Goal: Contribute content: Contribute content

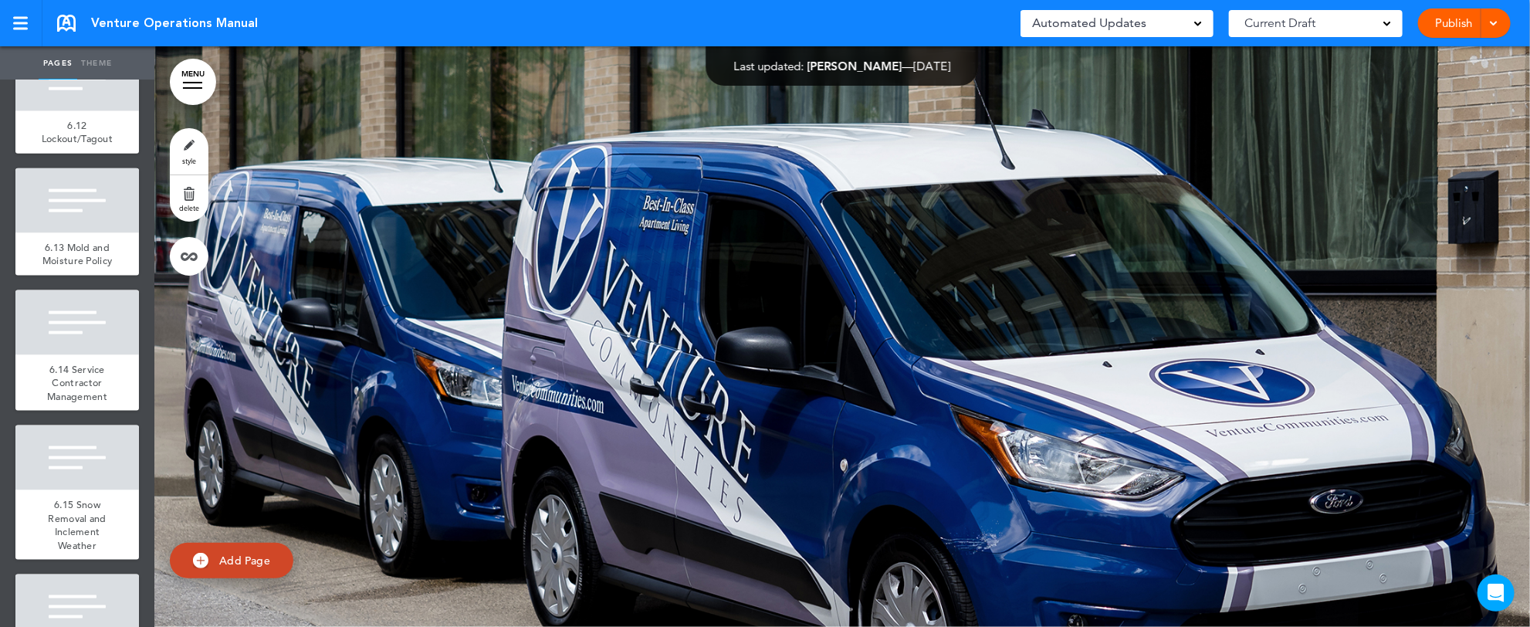
scroll to position [11480, 0]
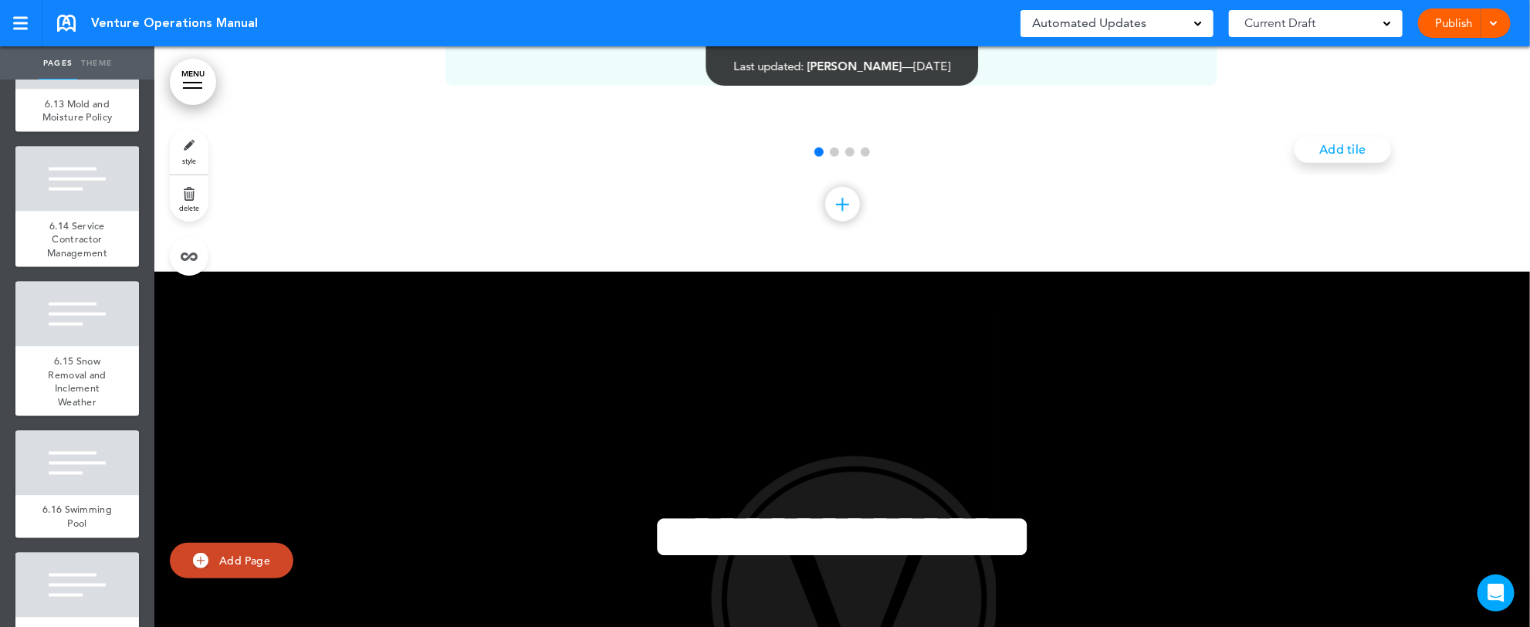
scroll to position [189049, 0]
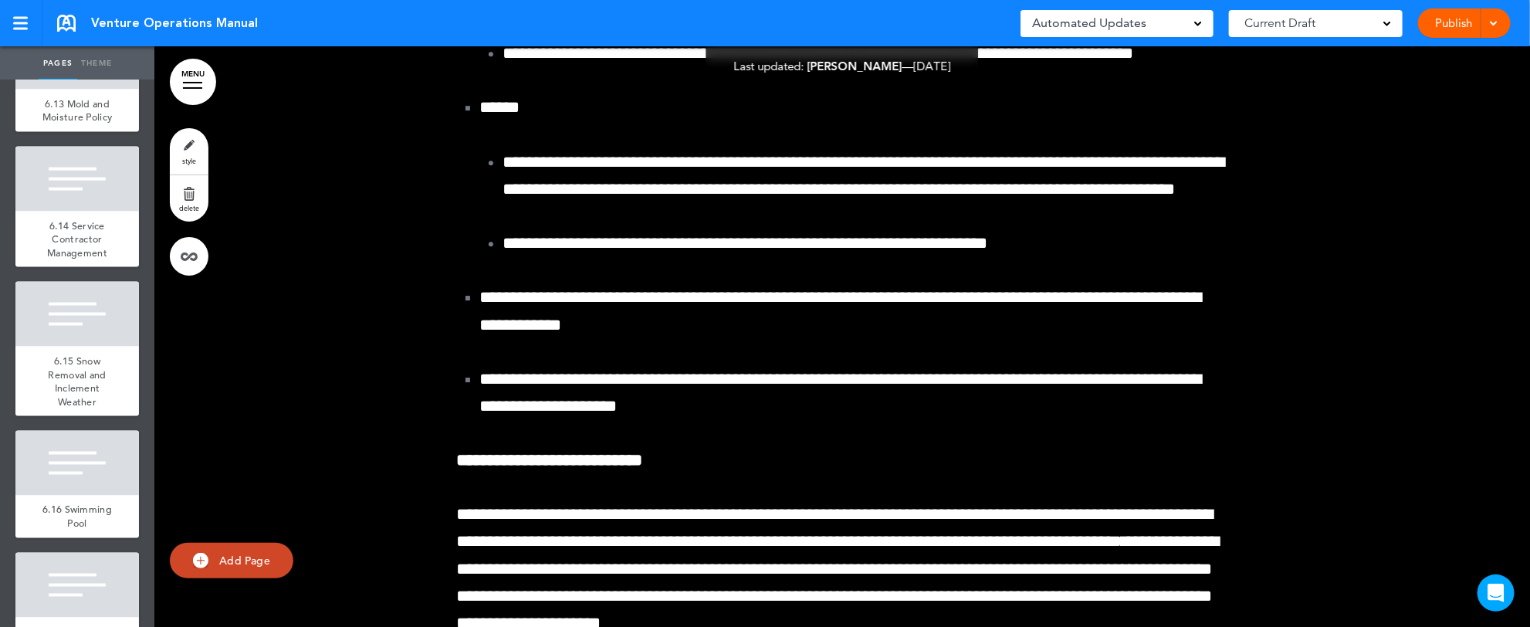
click at [1516, 613] on div "Pages Theme add page Table of Contents add page Introductions add page Image ad…" at bounding box center [758, 313] width 1517 height 627
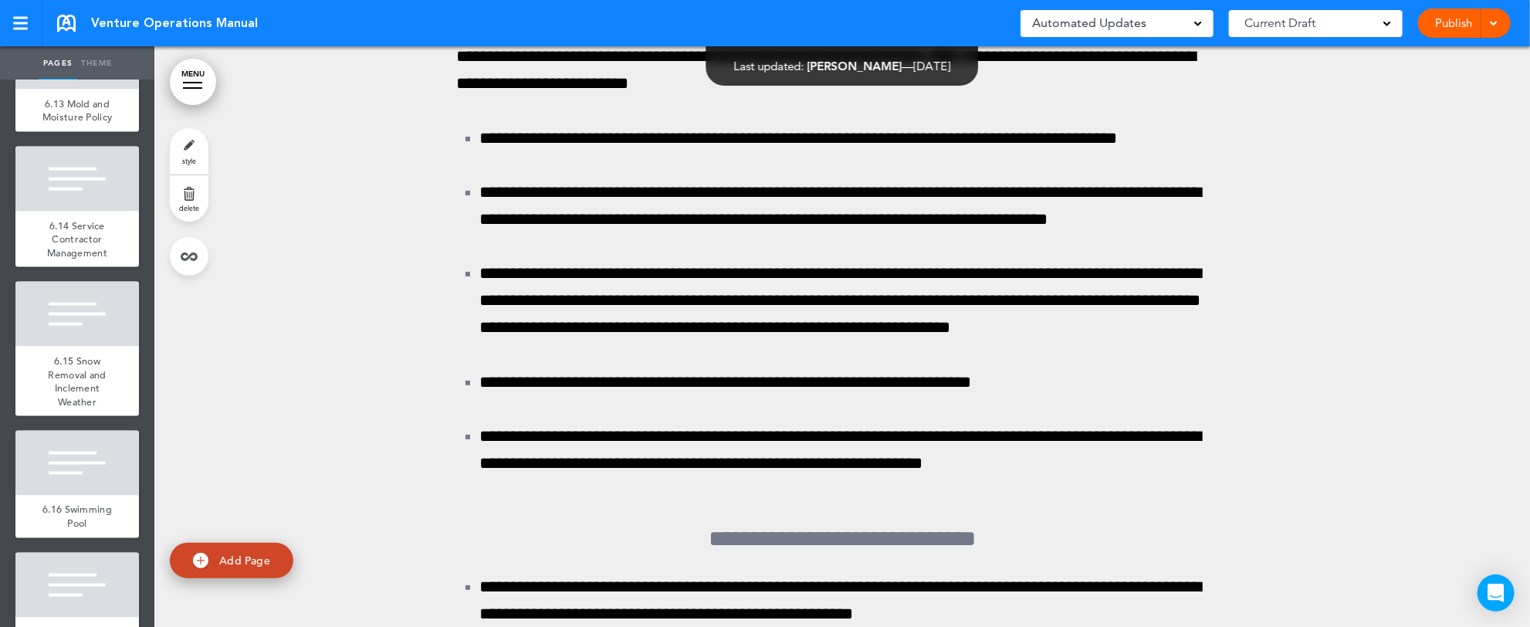
scroll to position [193063, 0]
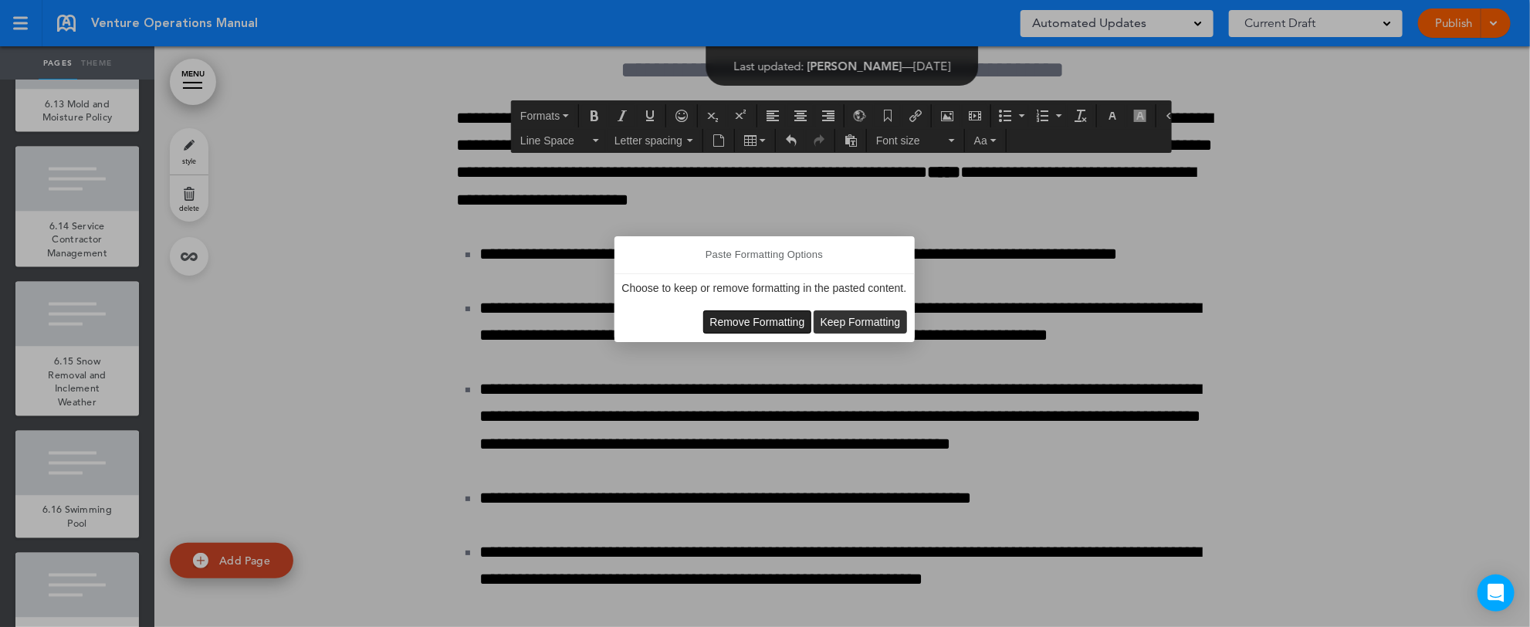
click at [759, 316] on span "Remove Formatting" at bounding box center [757, 322] width 95 height 12
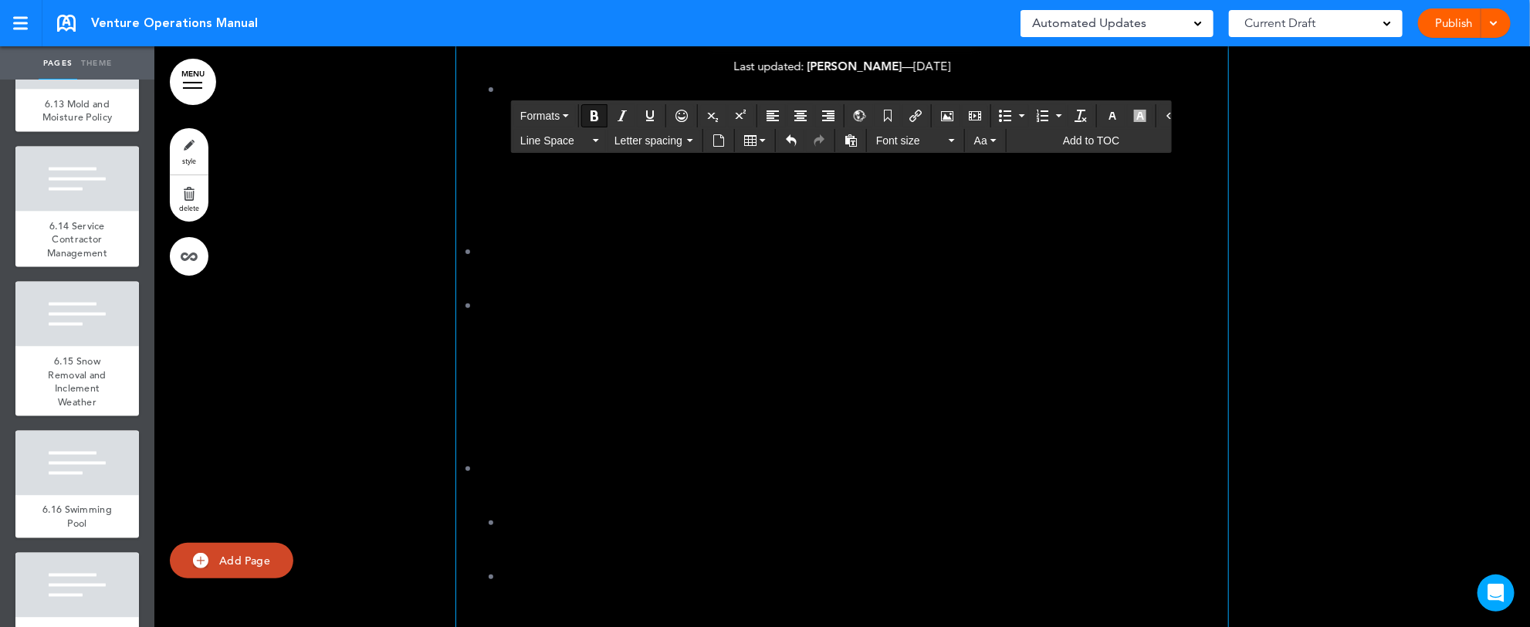
drag, startPoint x: 465, startPoint y: 433, endPoint x: 1053, endPoint y: 475, distance: 589.6
click at [1179, 626] on html "Checking url availability This handbook Preview Settings Signatures Collaborato…" at bounding box center [765, 313] width 1530 height 627
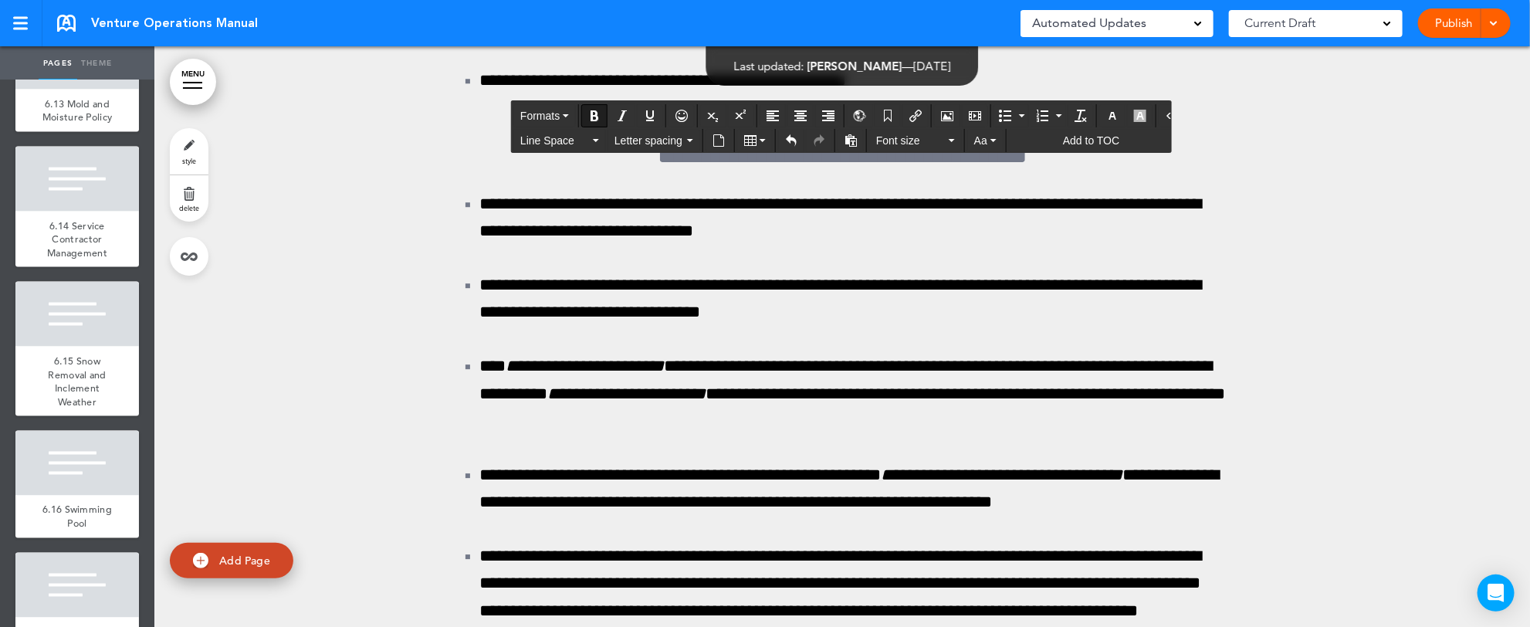
scroll to position [196069, 0]
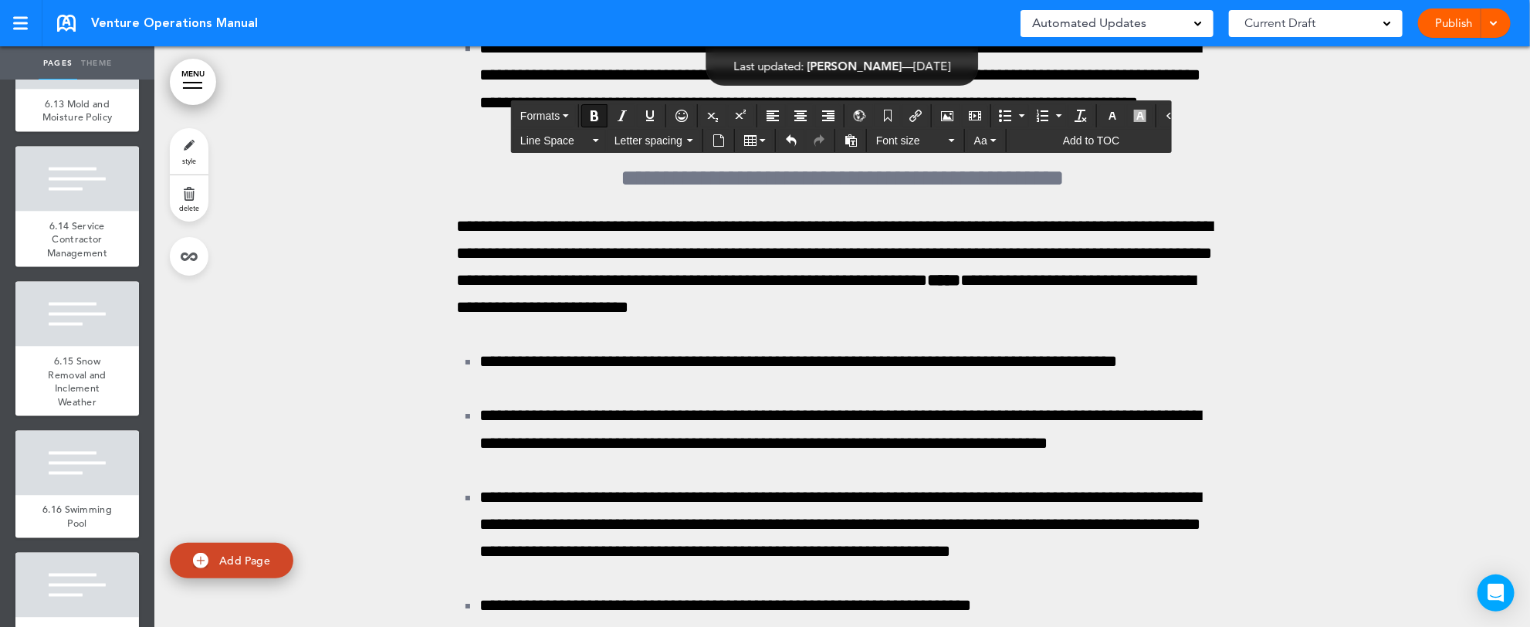
drag, startPoint x: 448, startPoint y: 140, endPoint x: 1028, endPoint y: 539, distance: 703.7
click at [1101, 115] on button "button" at bounding box center [1112, 116] width 25 height 22
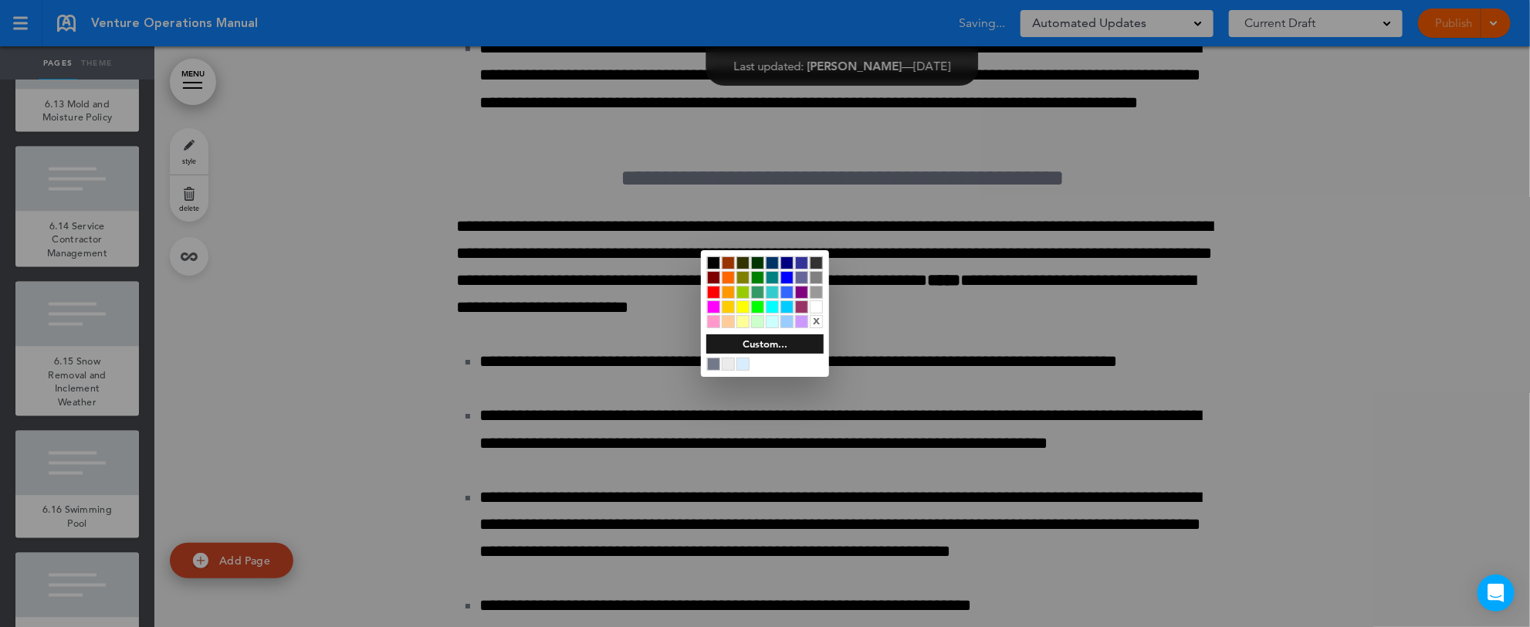
click at [820, 309] on div at bounding box center [816, 306] width 13 height 13
click at [981, 409] on div at bounding box center [765, 313] width 1530 height 627
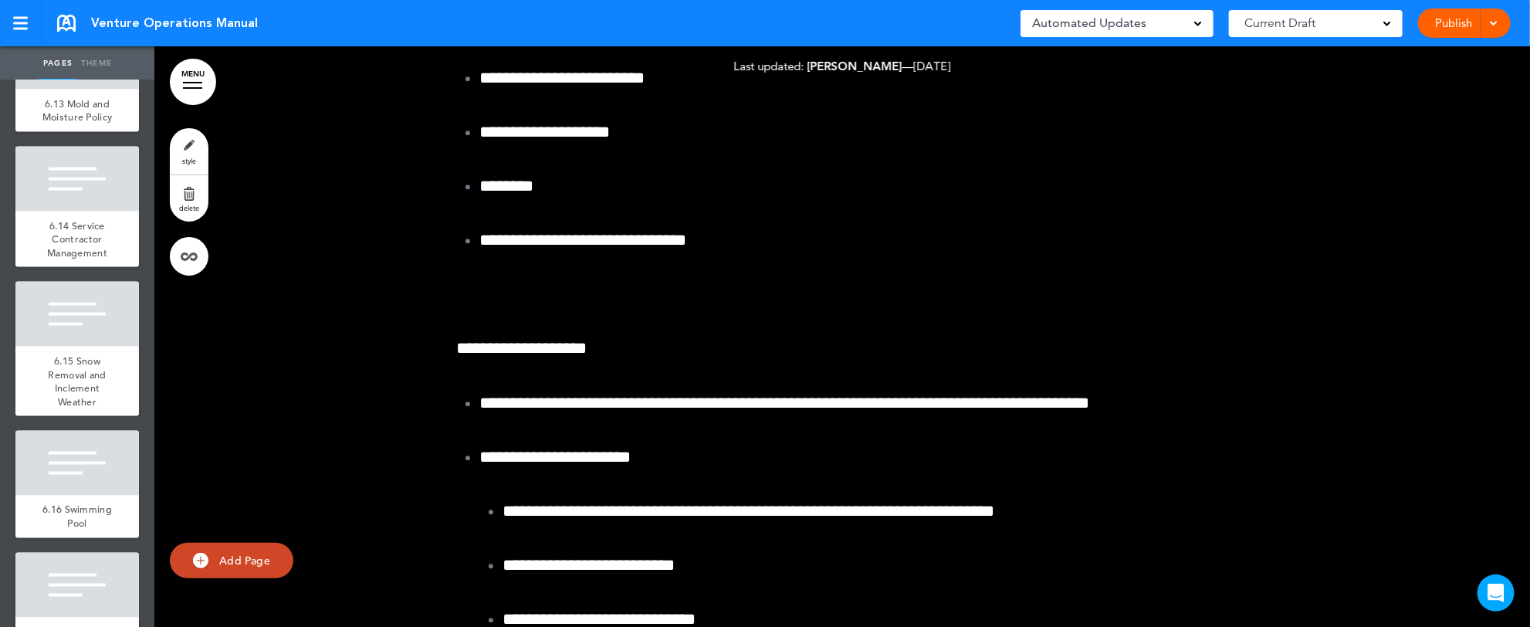
scroll to position [191810, 0]
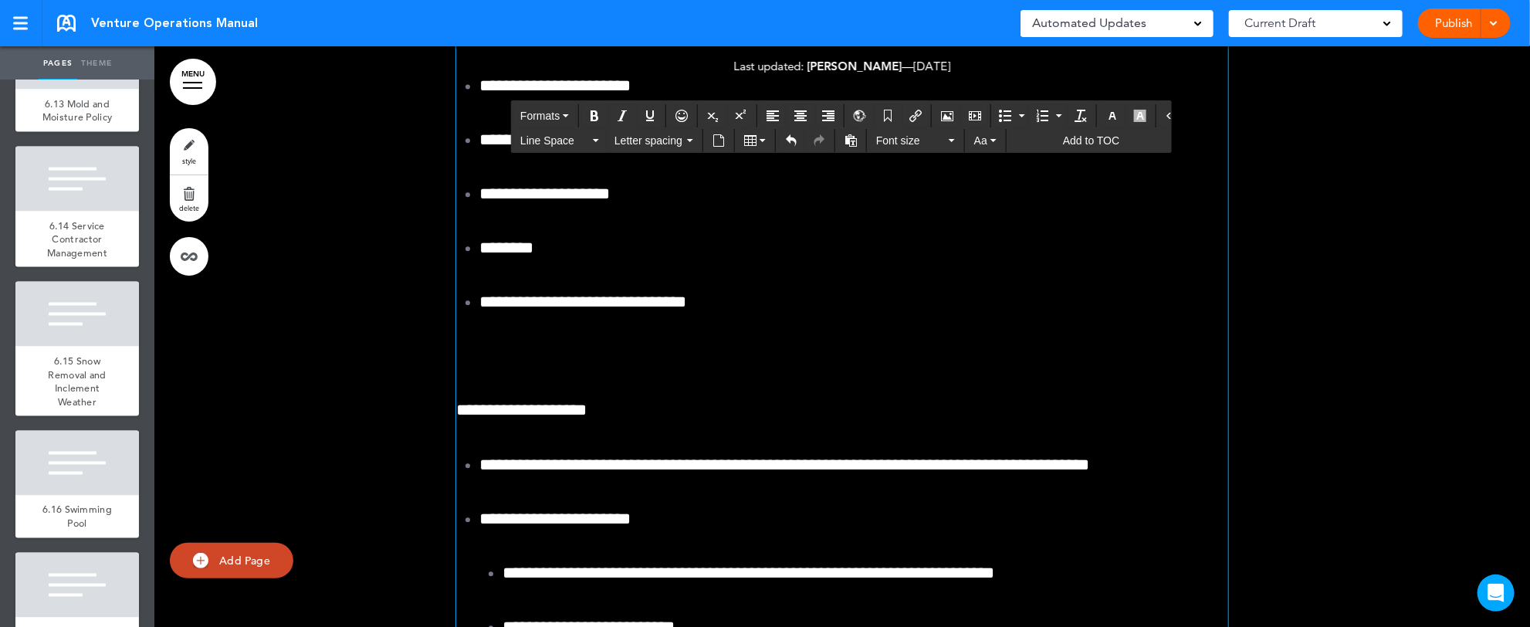
drag, startPoint x: 713, startPoint y: 354, endPoint x: 955, endPoint y: 351, distance: 241.6
copy span "**********"
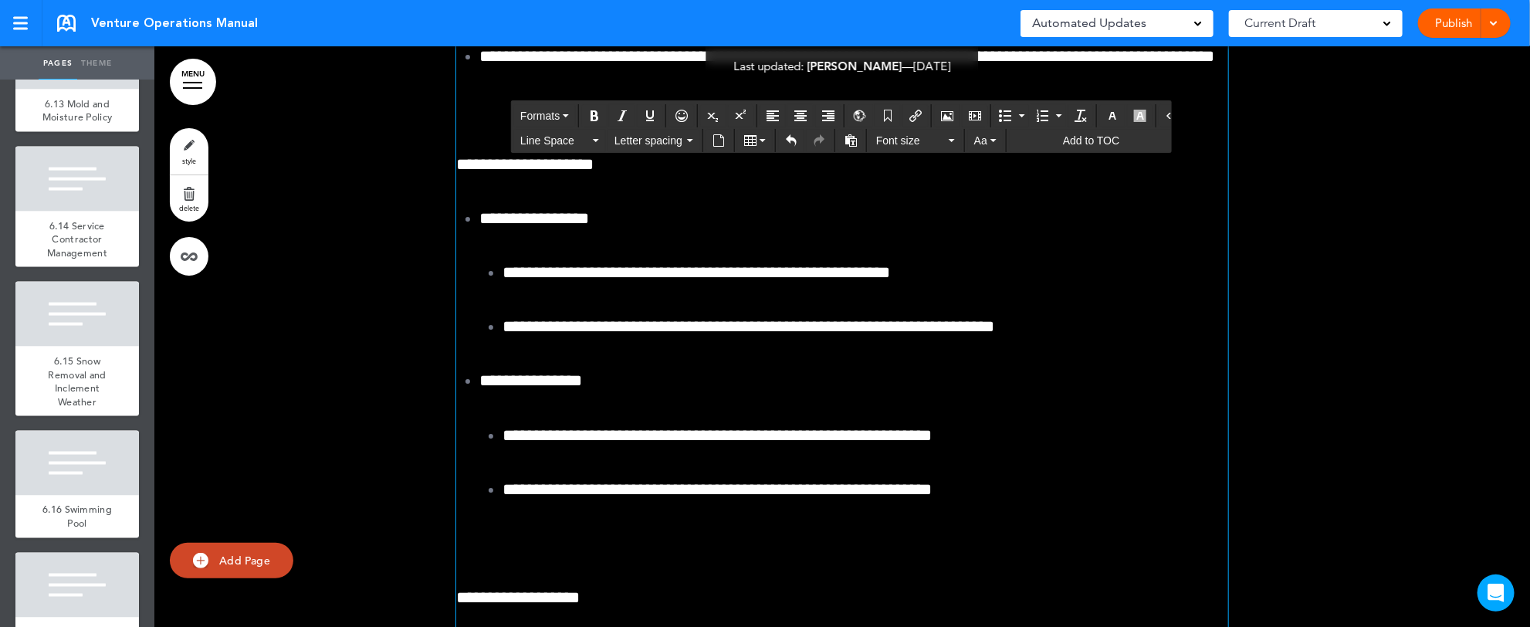
scroll to position [192983, 0]
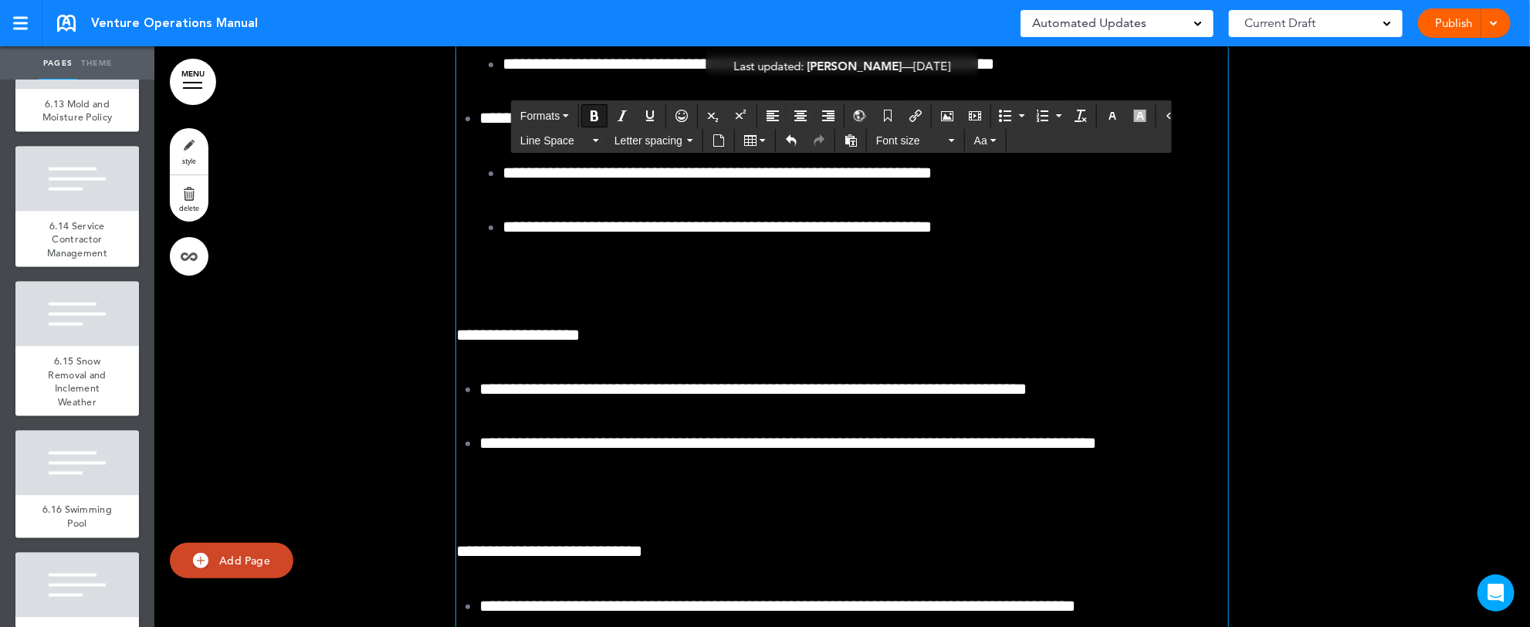
scroll to position [193292, 0]
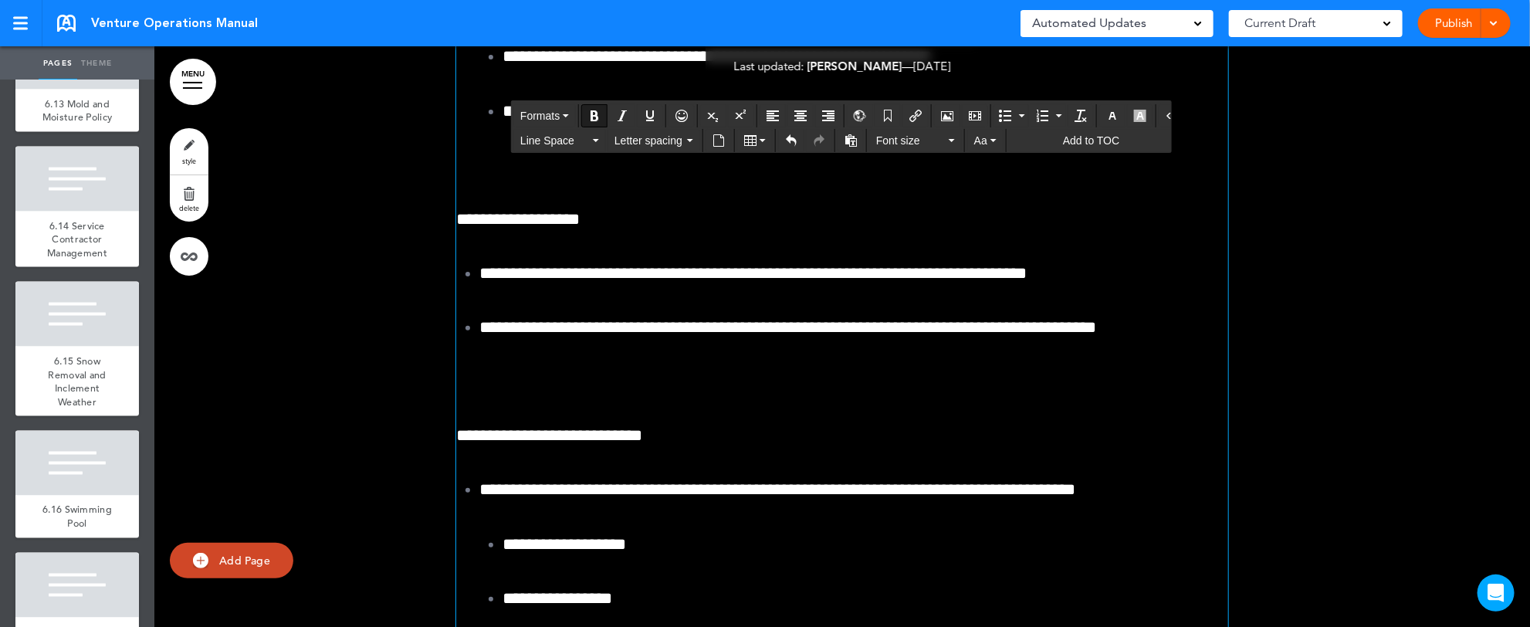
drag, startPoint x: 632, startPoint y: 435, endPoint x: 644, endPoint y: 433, distance: 12.6
drag, startPoint x: 605, startPoint y: 436, endPoint x: 745, endPoint y: 432, distance: 139.7
click at [590, 110] on icon "Bold" at bounding box center [594, 116] width 12 height 12
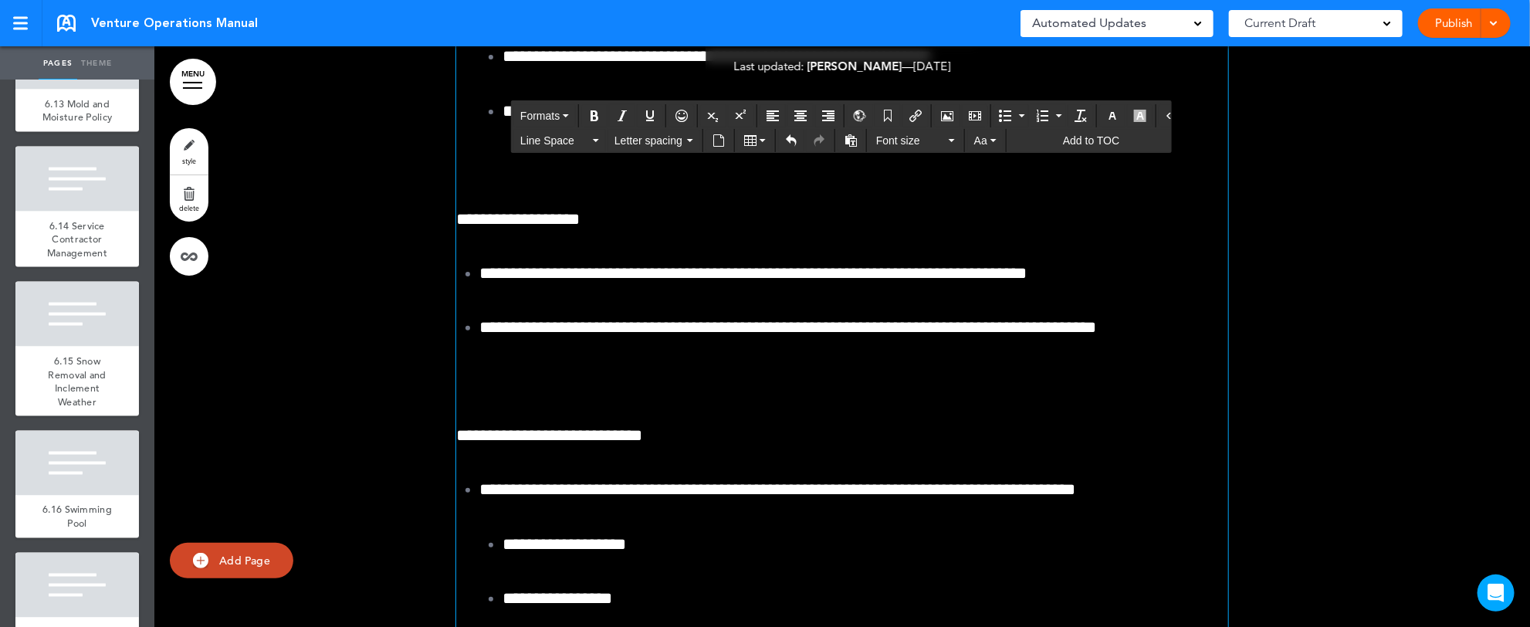
drag, startPoint x: 607, startPoint y: 433, endPoint x: 745, endPoint y: 437, distance: 137.4
click at [594, 116] on icon "Bold" at bounding box center [594, 116] width 12 height 12
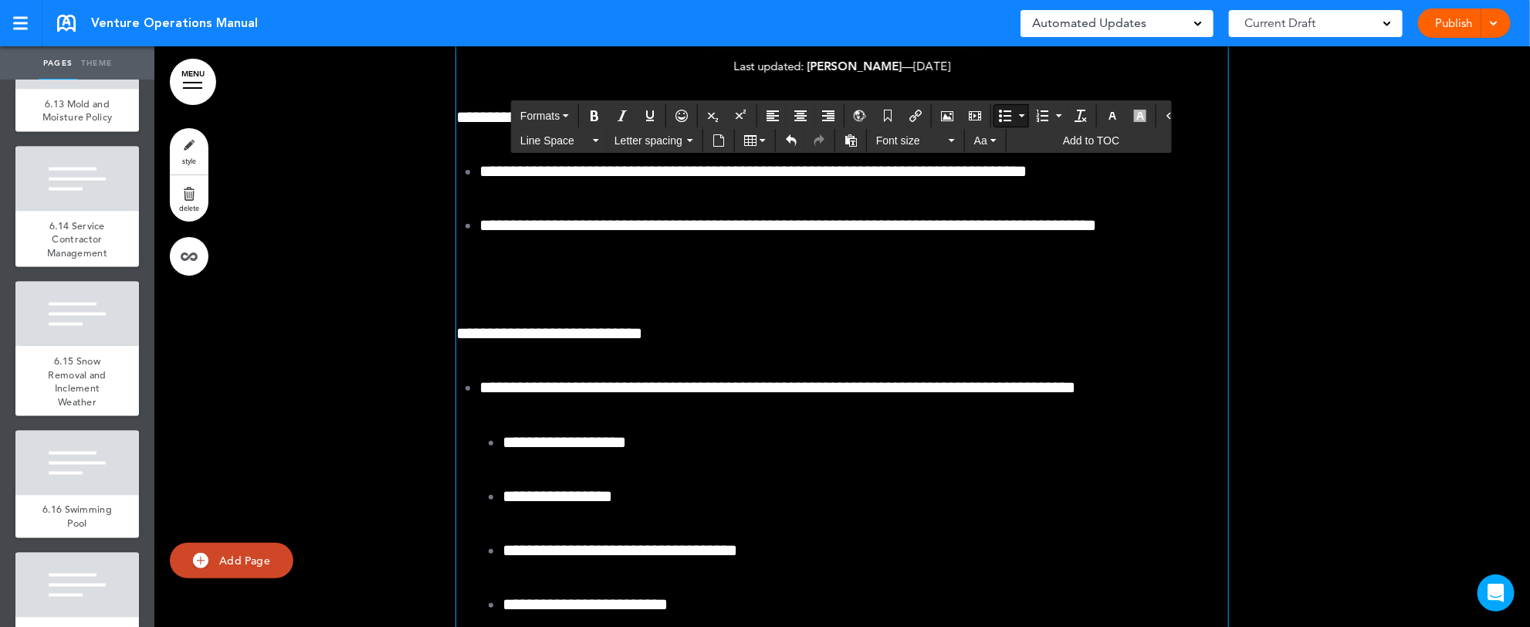
scroll to position [193557, 0]
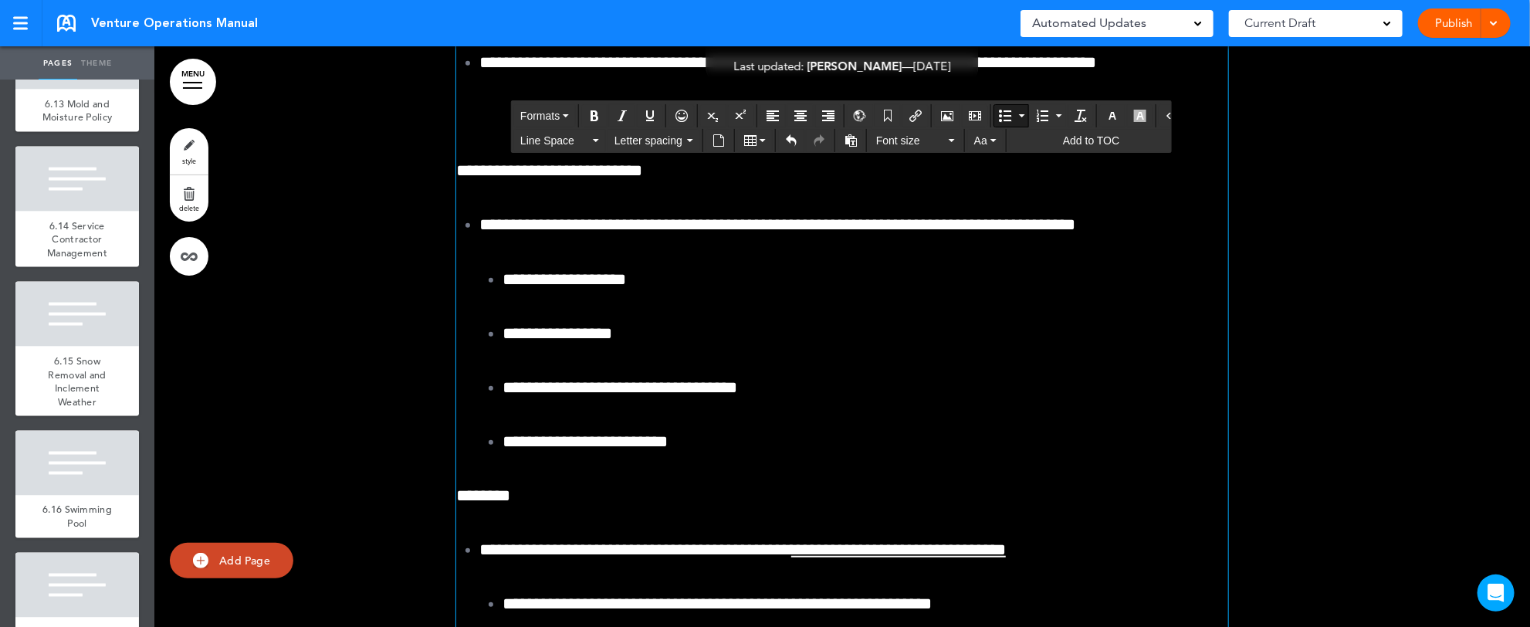
drag, startPoint x: 468, startPoint y: 485, endPoint x: 739, endPoint y: 447, distance: 274.3
click at [1019, 115] on icon "Bullet list" at bounding box center [1022, 115] width 6 height 3
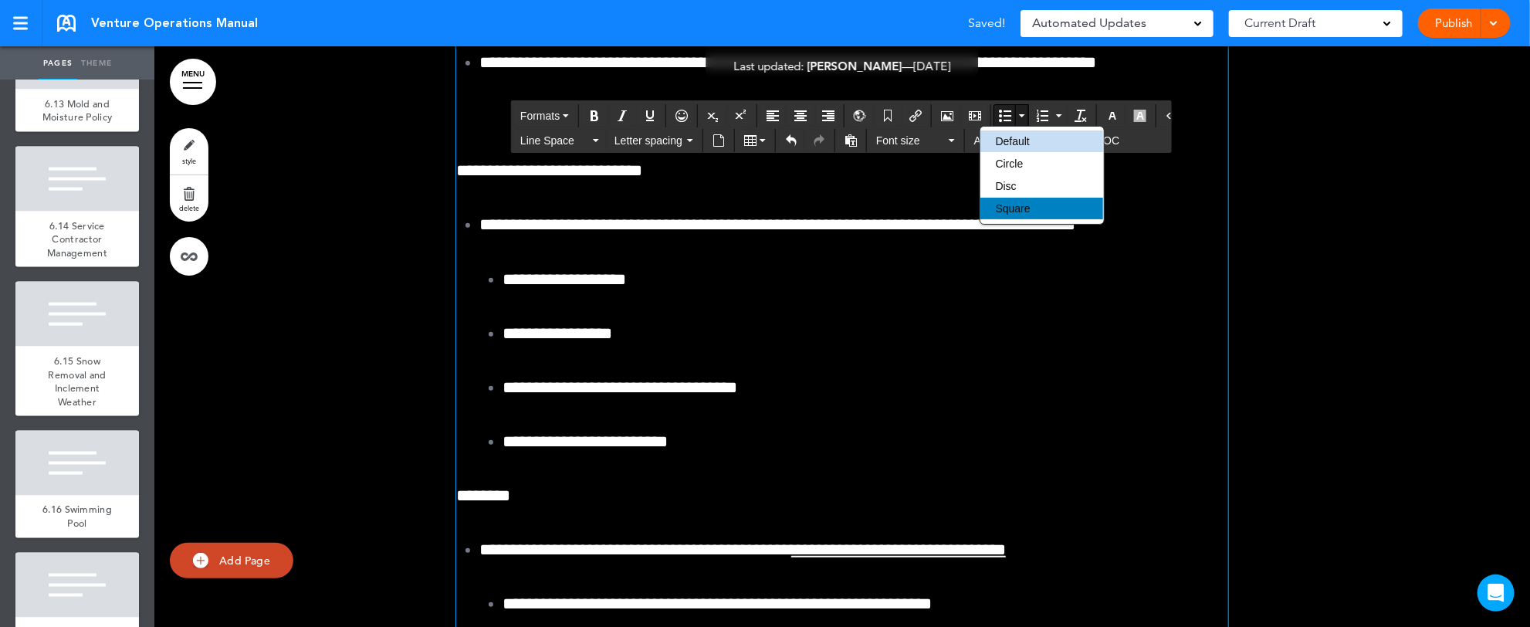
click at [1010, 215] on div "Square" at bounding box center [1041, 209] width 123 height 22
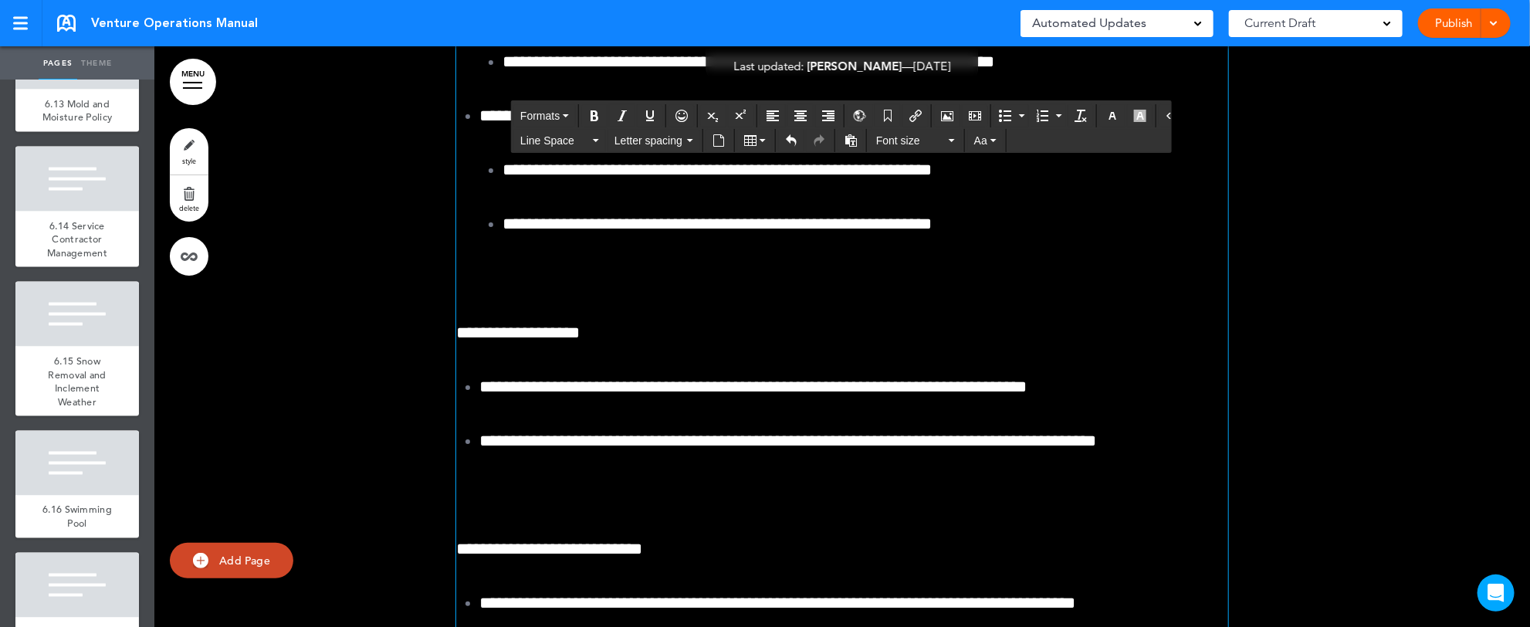
scroll to position [193063, 0]
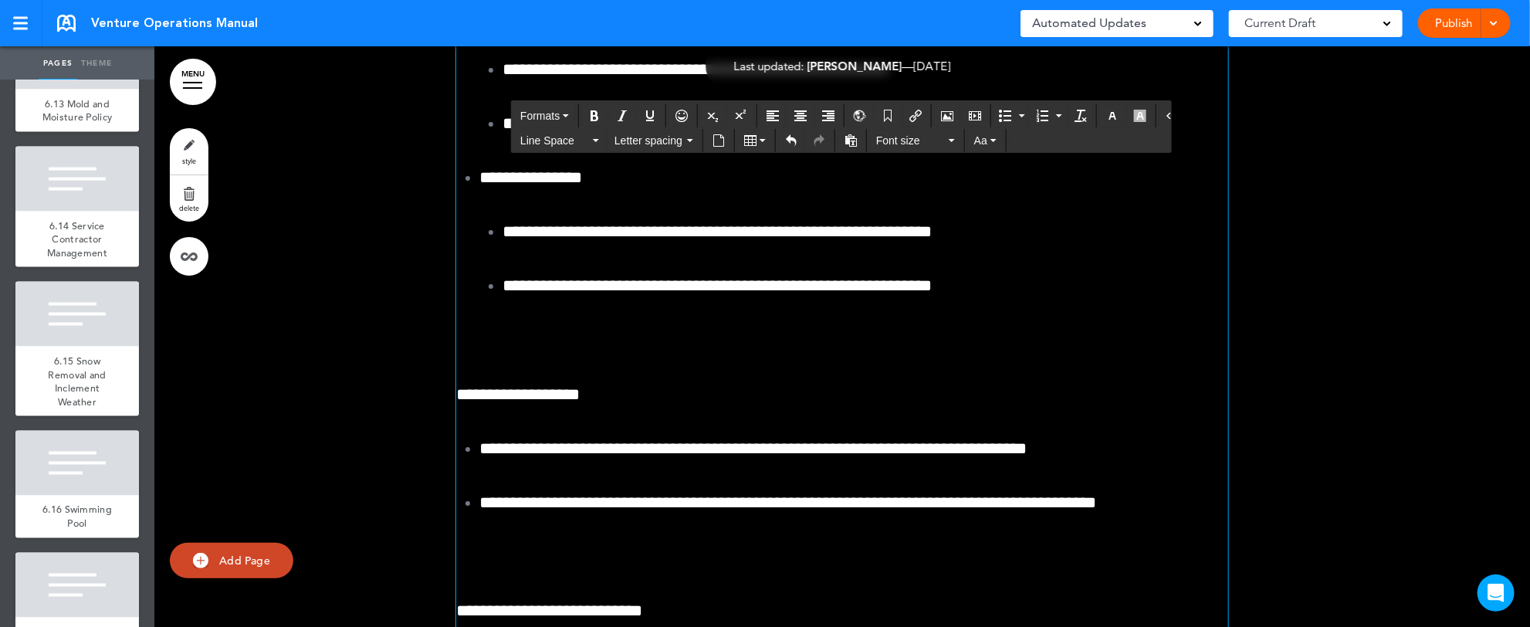
drag, startPoint x: 445, startPoint y: 208, endPoint x: 604, endPoint y: 205, distance: 158.2
copy strong "**********"
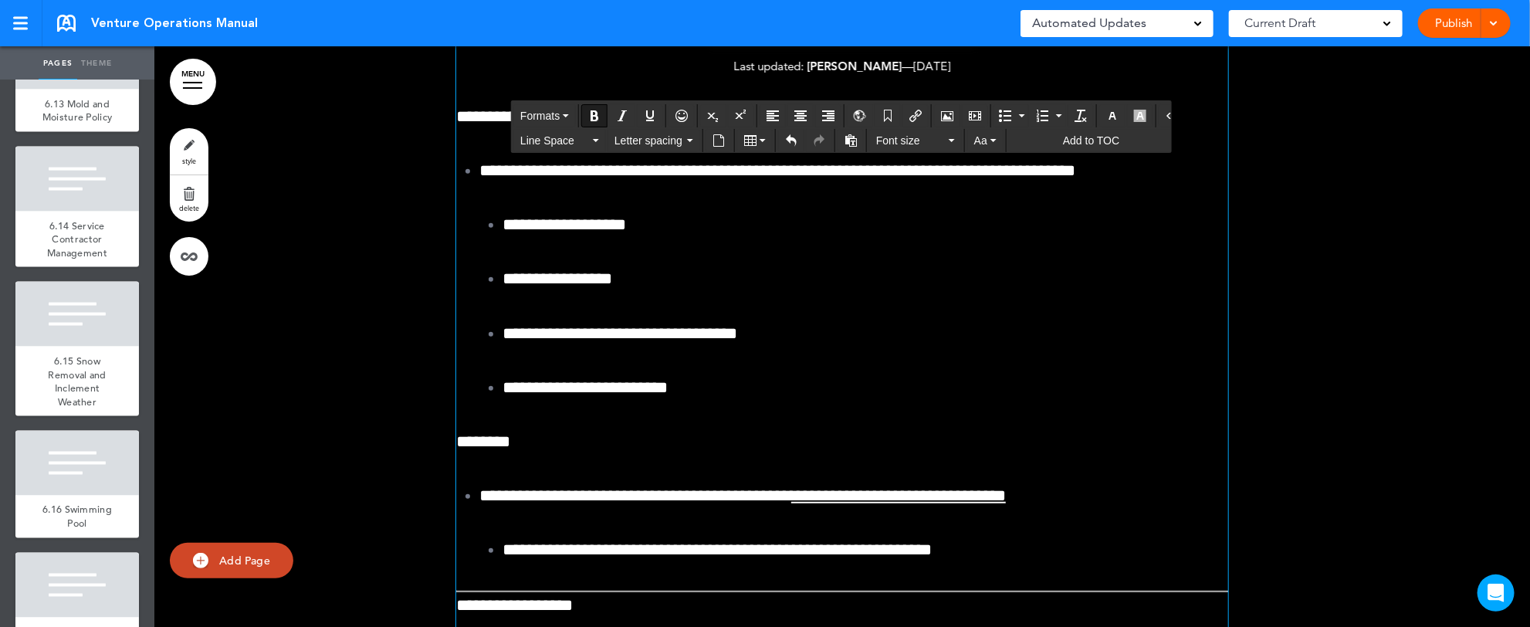
scroll to position [193618, 0]
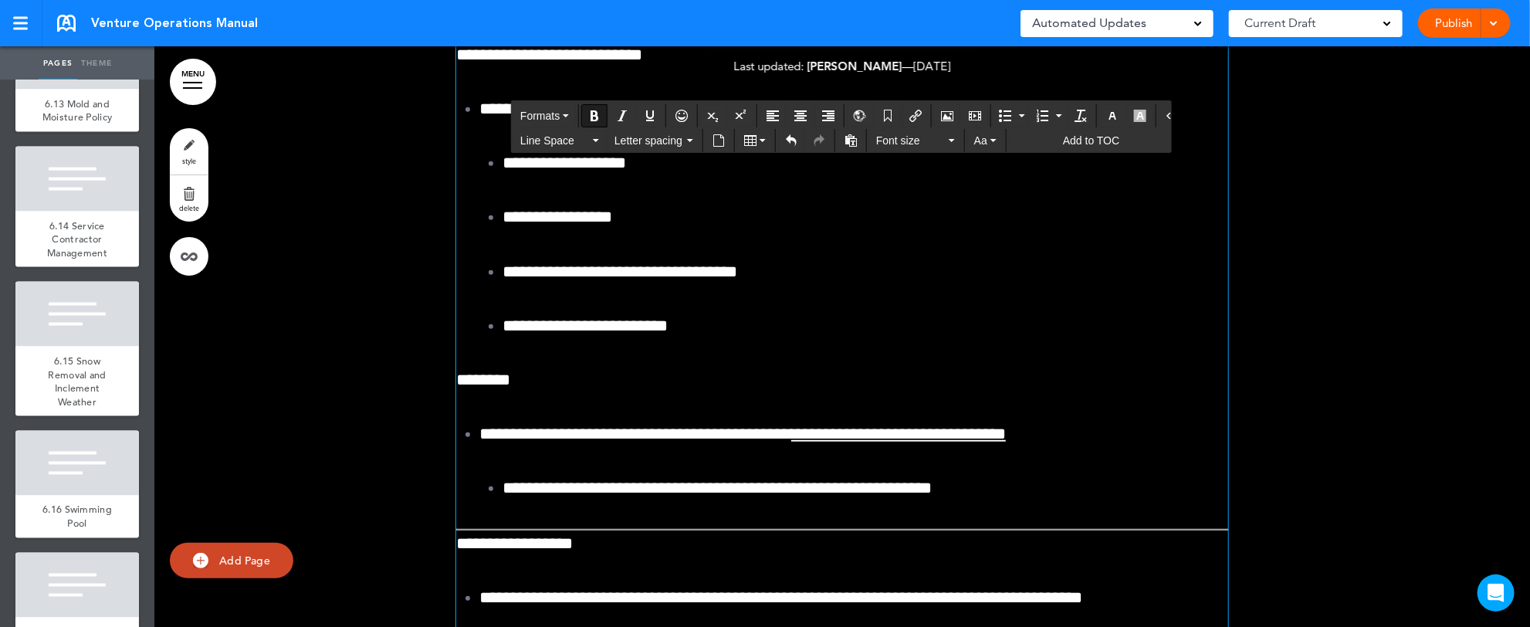
drag, startPoint x: 470, startPoint y: 484, endPoint x: 690, endPoint y: 475, distance: 220.2
click at [1016, 114] on button "Bullet list" at bounding box center [1022, 116] width 12 height 22
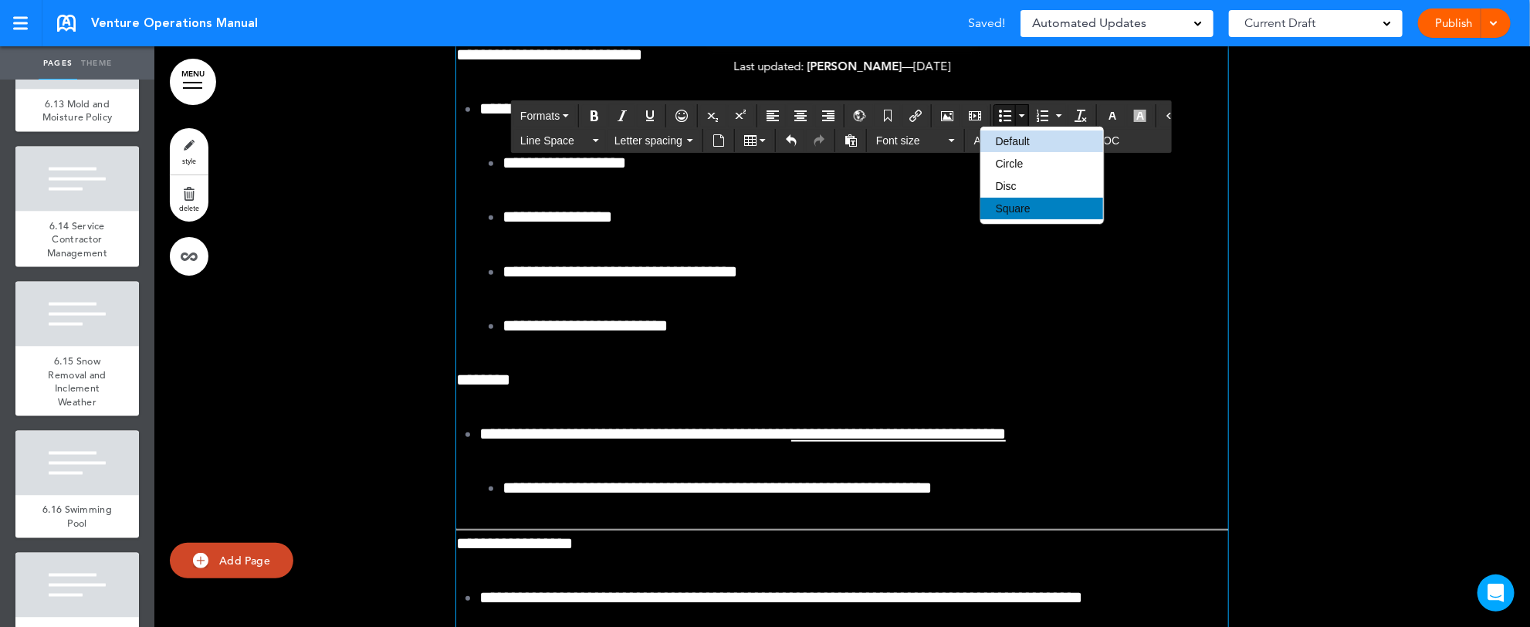
click at [1007, 205] on span "Square" at bounding box center [1013, 208] width 35 height 12
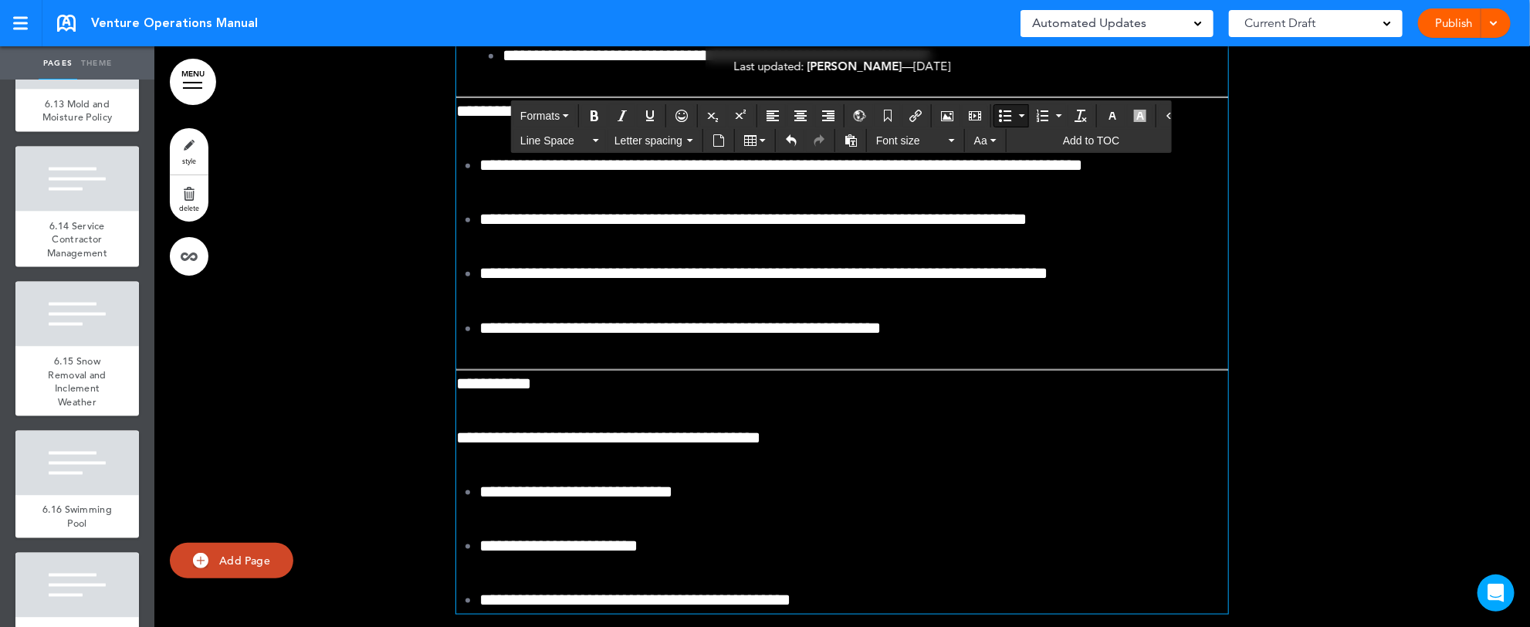
scroll to position [194112, 0]
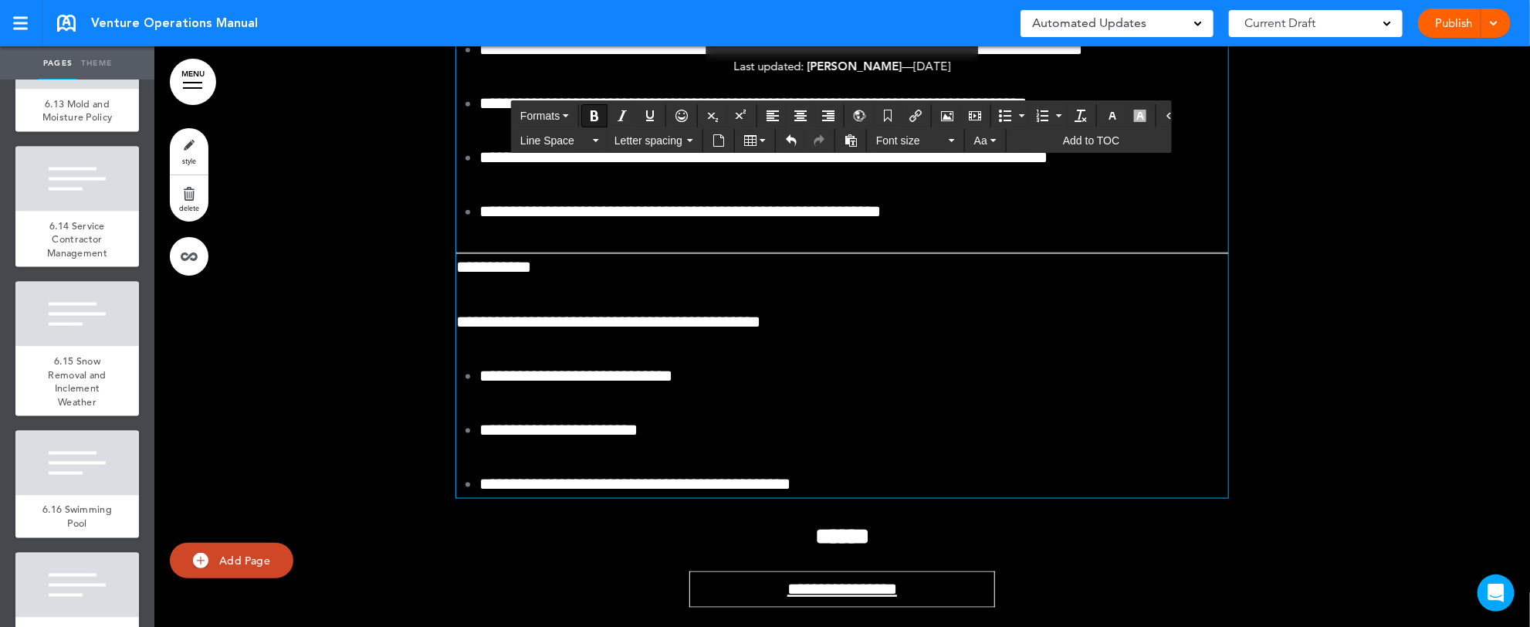
drag, startPoint x: 448, startPoint y: 367, endPoint x: 599, endPoint y: 370, distance: 150.5
click at [593, 110] on icon "Bold" at bounding box center [594, 116] width 12 height 12
click at [590, 111] on icon "Bold" at bounding box center [594, 116] width 12 height 12
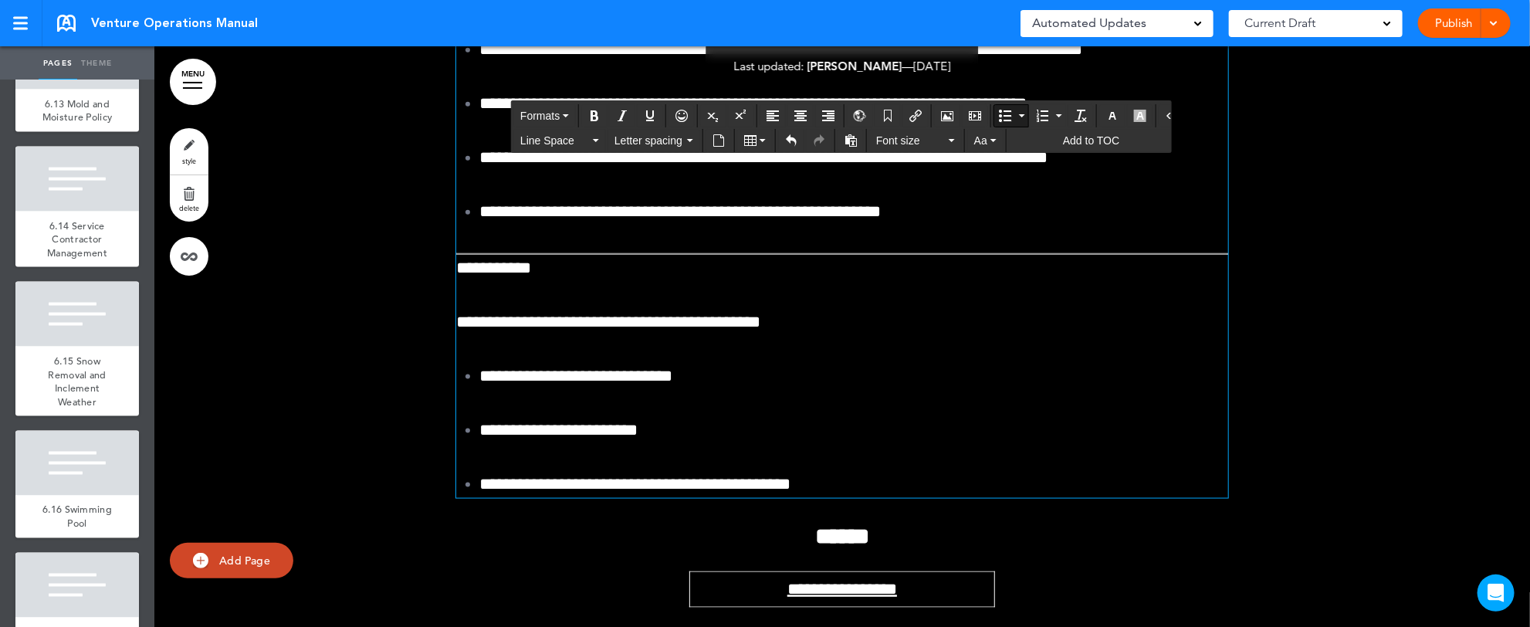
drag, startPoint x: 472, startPoint y: 424, endPoint x: 840, endPoint y: 432, distance: 367.5
click at [1016, 111] on button "Bullet list" at bounding box center [1022, 116] width 12 height 22
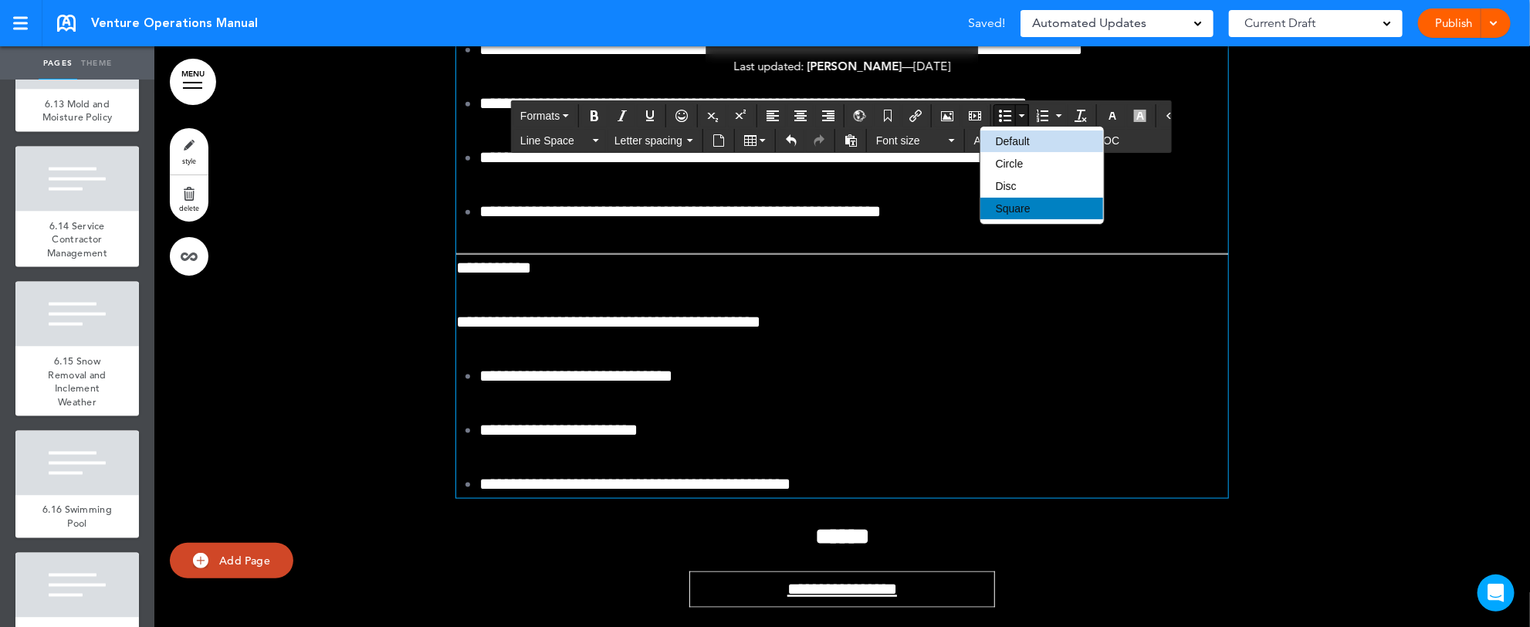
click at [1007, 210] on span "Square" at bounding box center [1013, 208] width 35 height 12
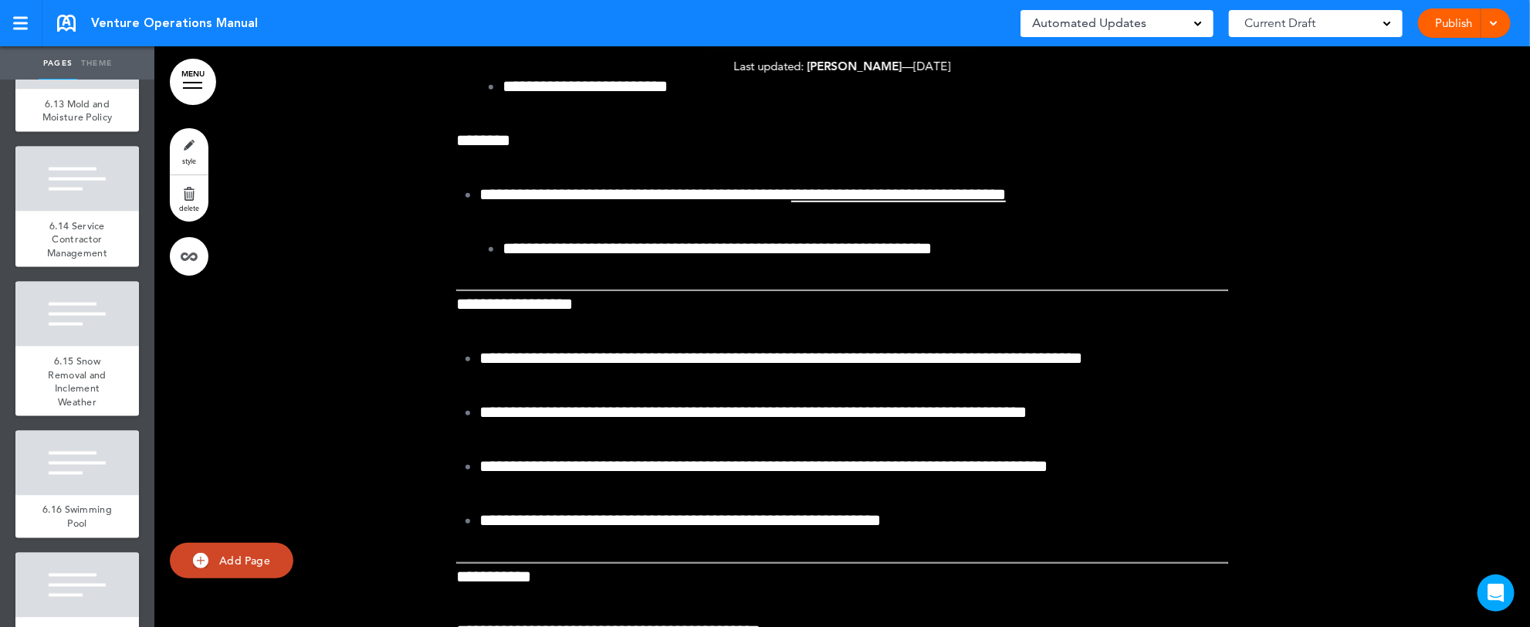
scroll to position [193865, 0]
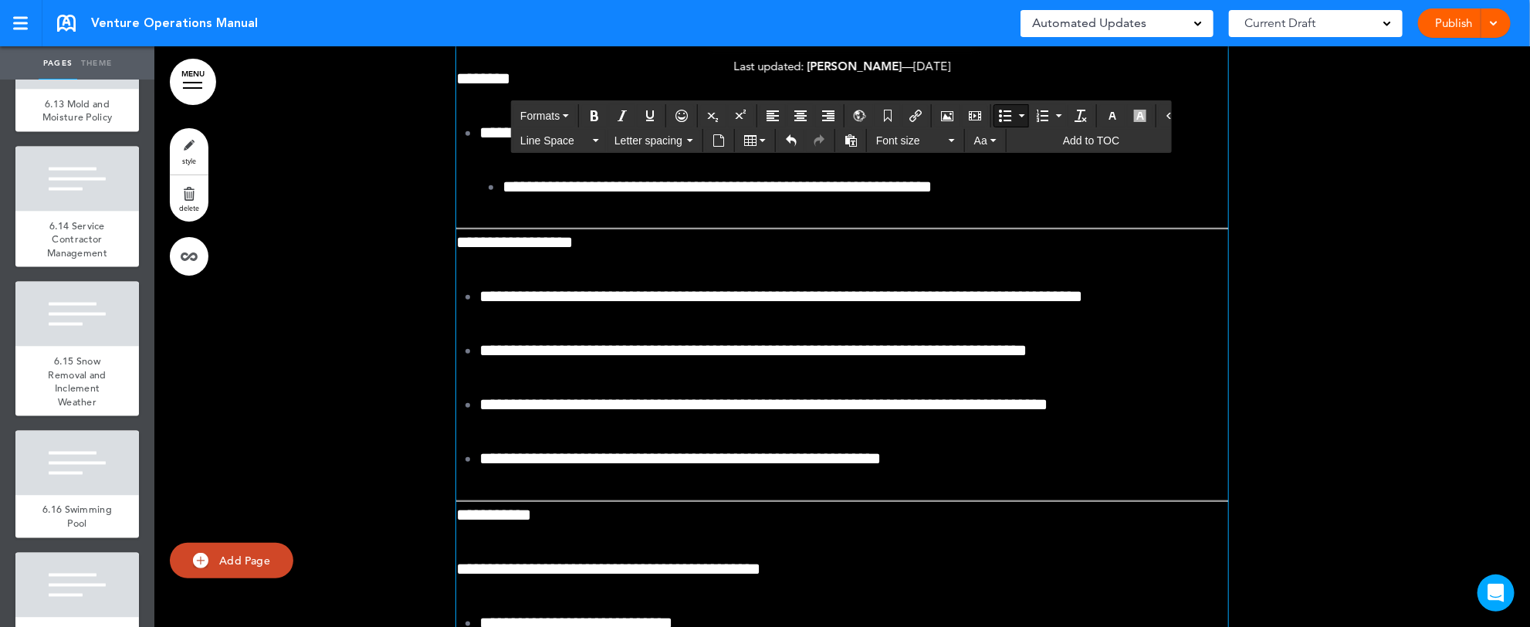
drag, startPoint x: 495, startPoint y: 318, endPoint x: 798, endPoint y: 558, distance: 386.8
click at [594, 139] on icon "button" at bounding box center [596, 140] width 6 height 3
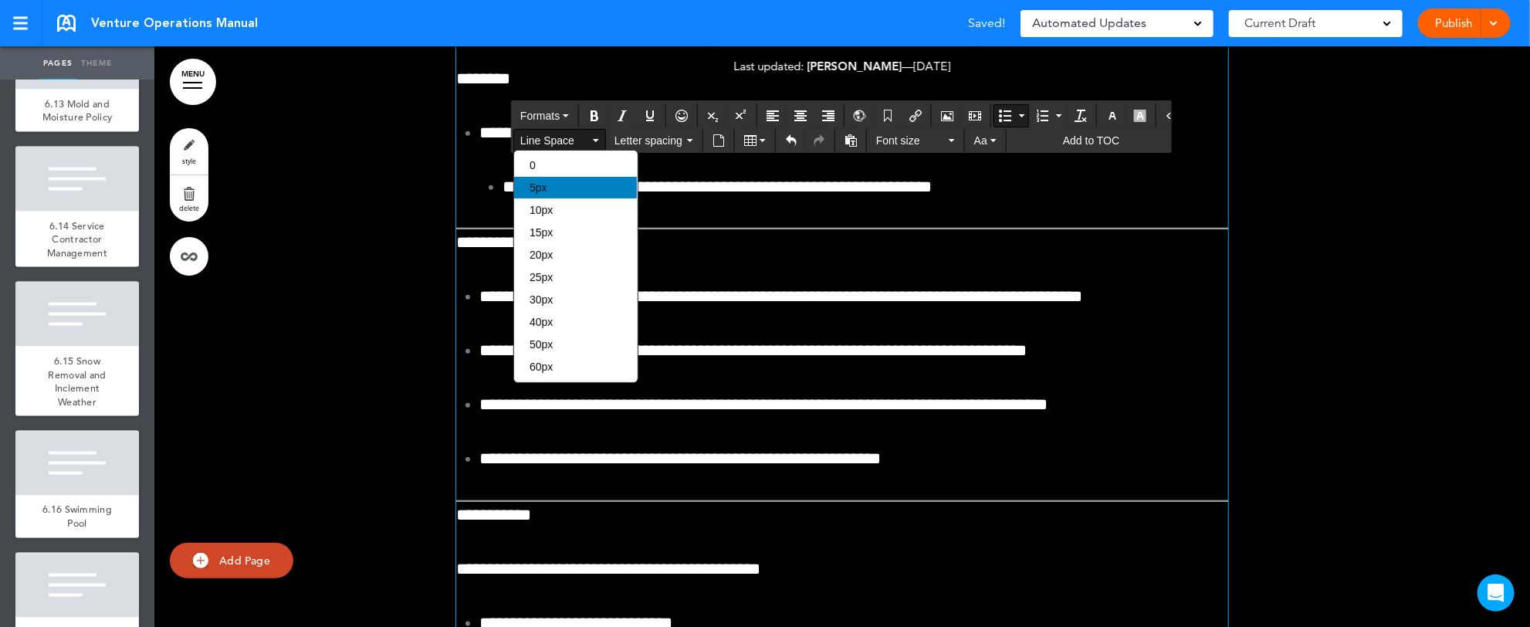
click at [571, 187] on div "5px" at bounding box center [575, 188] width 123 height 22
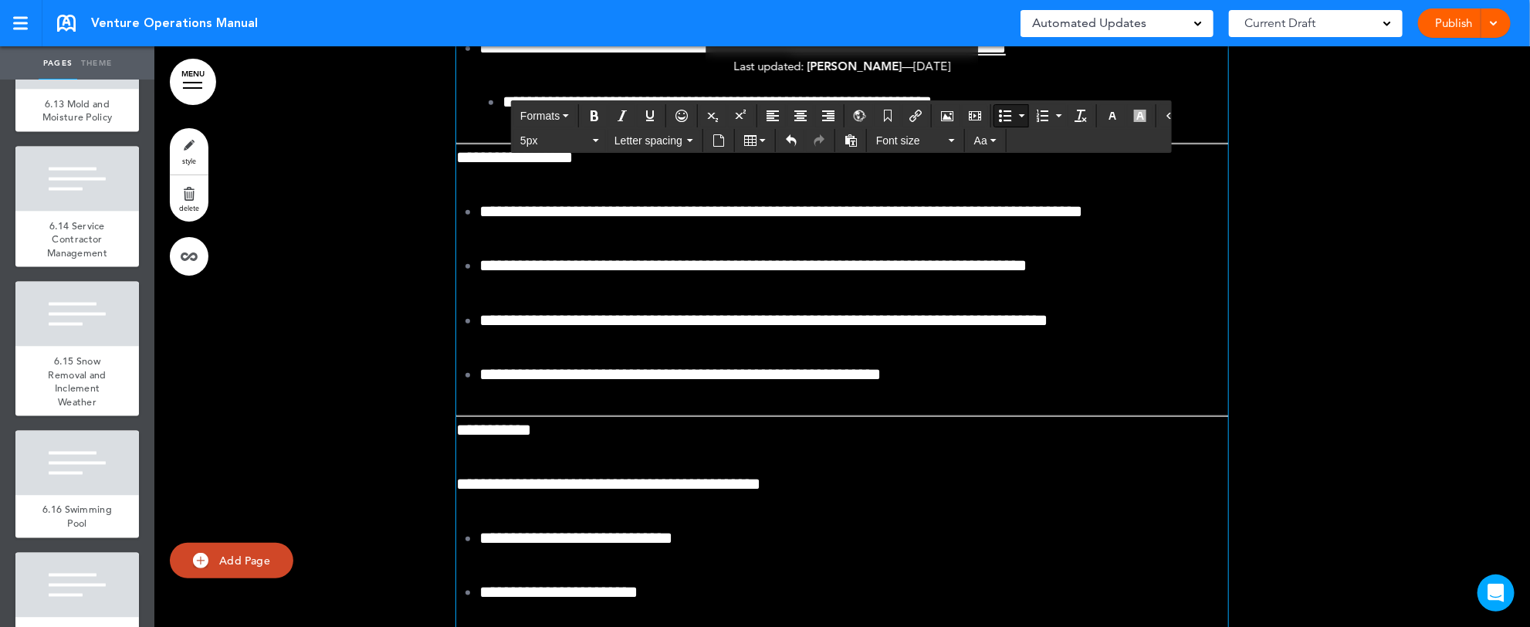
click at [1016, 117] on button "Bullet list" at bounding box center [1022, 116] width 12 height 22
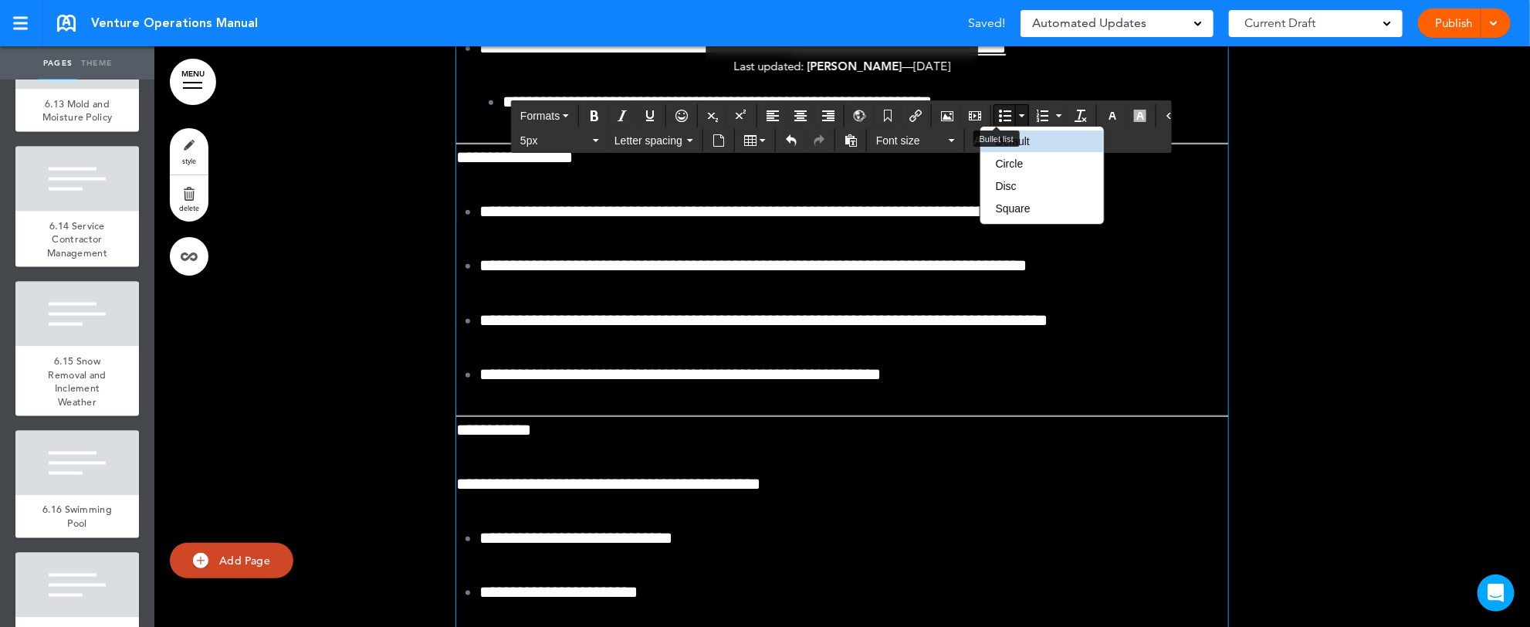
click at [999, 111] on icon "Bullet list" at bounding box center [1005, 116] width 12 height 12
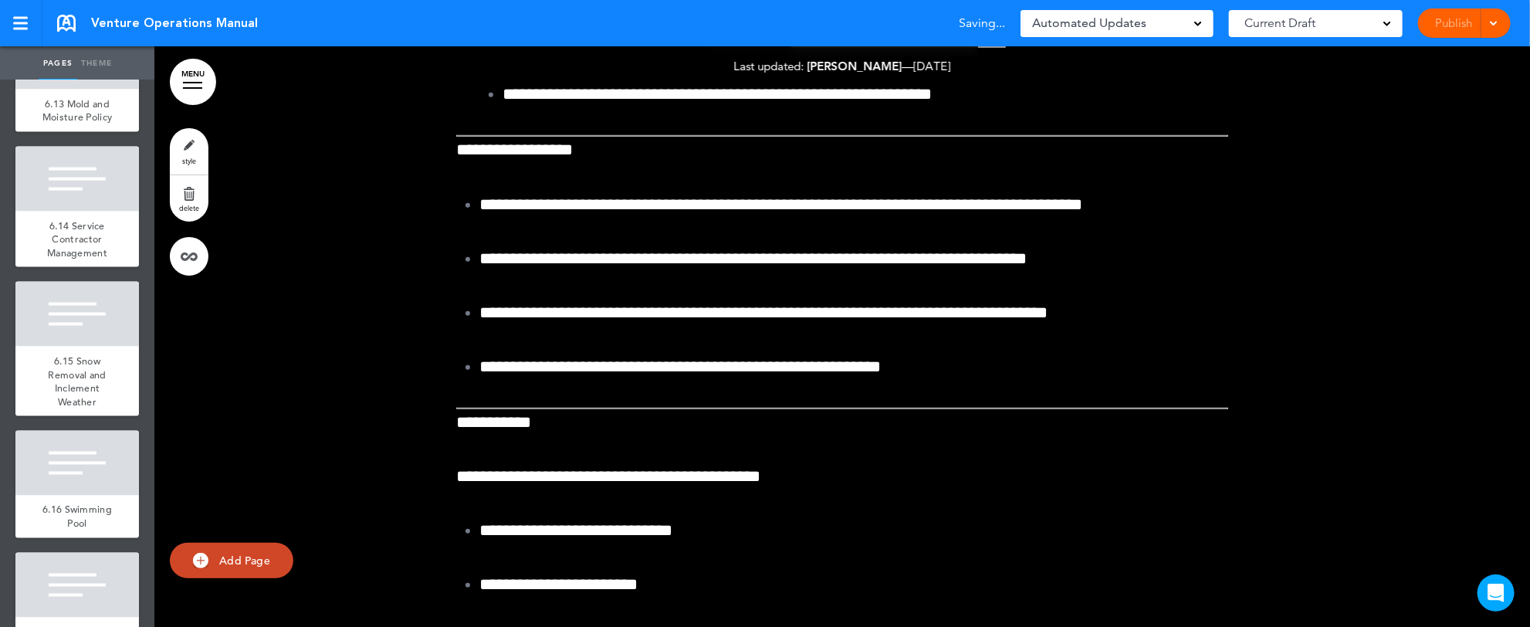
click at [1513, 616] on div "Pages Theme add page Table of Contents add page Introductions add page Image ad…" at bounding box center [758, 313] width 1517 height 627
click at [1517, 610] on div "Pages Theme add page Table of Contents add page Introductions add page Image ad…" at bounding box center [758, 313] width 1517 height 627
click at [1514, 615] on div "Pages Theme add page Table of Contents add page Introductions add page Image ad…" at bounding box center [758, 313] width 1517 height 627
click at [1515, 611] on div "Pages Theme add page Table of Contents add page Introductions add page Image ad…" at bounding box center [758, 313] width 1517 height 627
click at [1516, 611] on div "Pages Theme add page Table of Contents add page Introductions add page Image ad…" at bounding box center [758, 313] width 1517 height 627
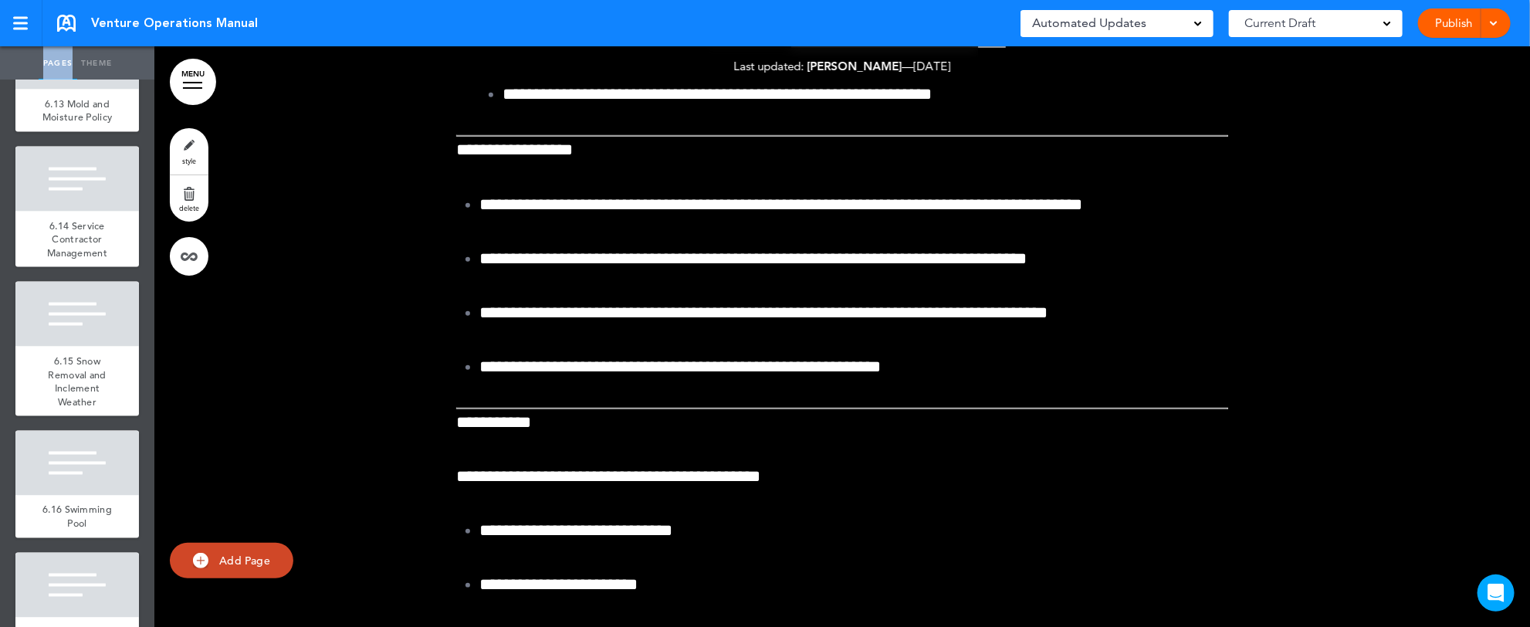
click at [1516, 611] on div "Pages Theme add page Table of Contents add page Introductions add page Image ad…" at bounding box center [758, 313] width 1517 height 627
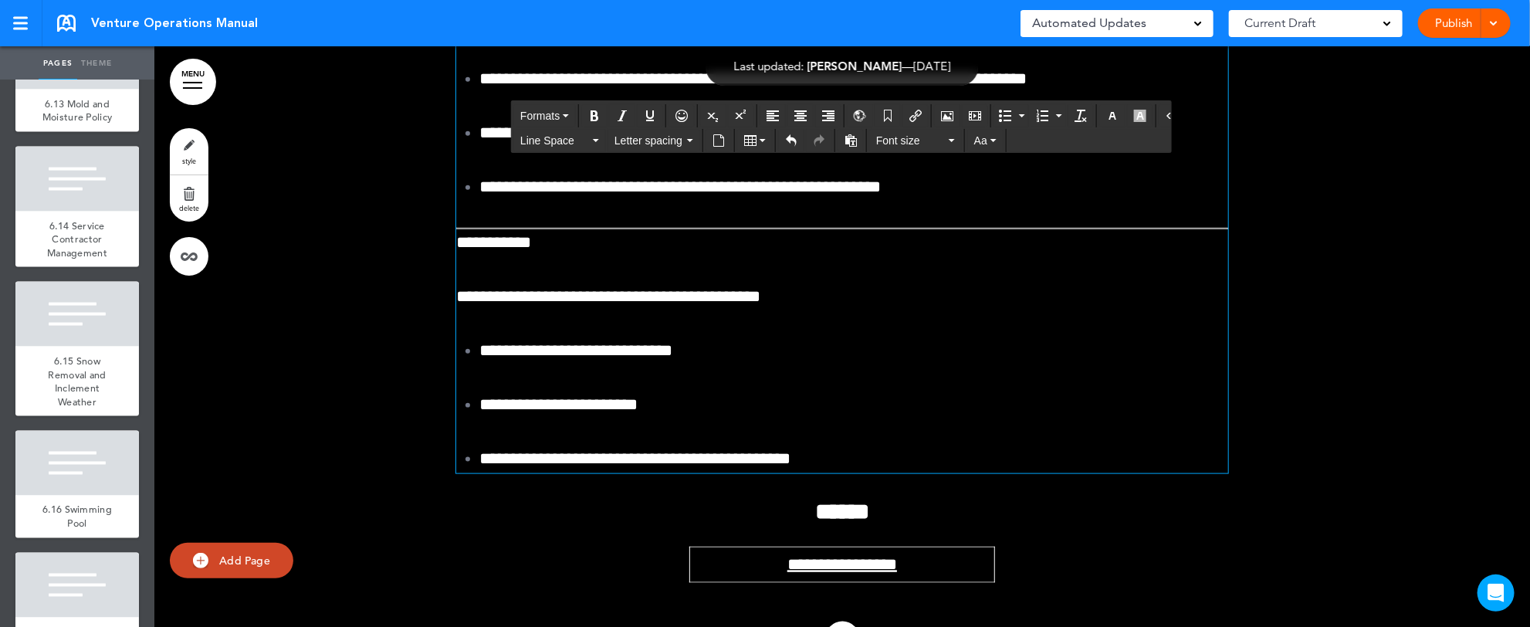
scroll to position [194099, 0]
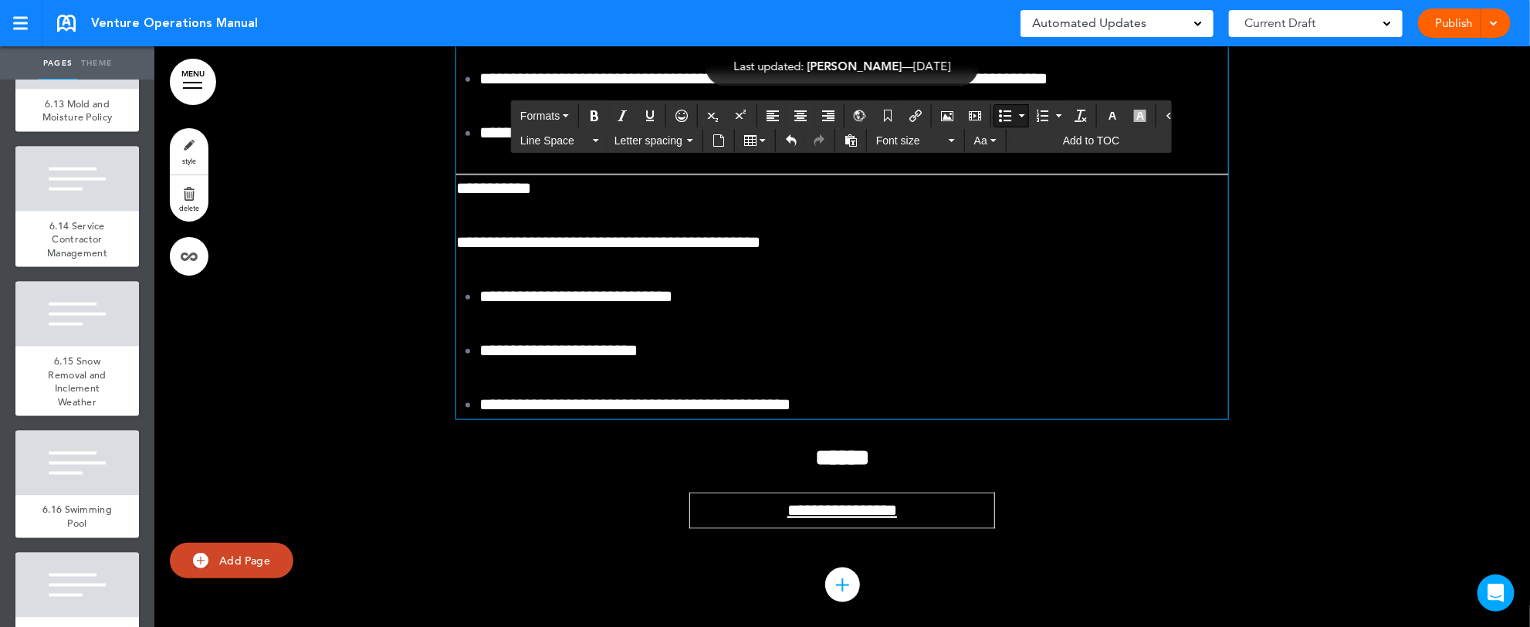
drag, startPoint x: 497, startPoint y: 401, endPoint x: 910, endPoint y: 504, distance: 425.7
drag, startPoint x: 491, startPoint y: 401, endPoint x: 874, endPoint y: 497, distance: 394.8
click at [590, 137] on button "Line Space" at bounding box center [559, 141] width 91 height 22
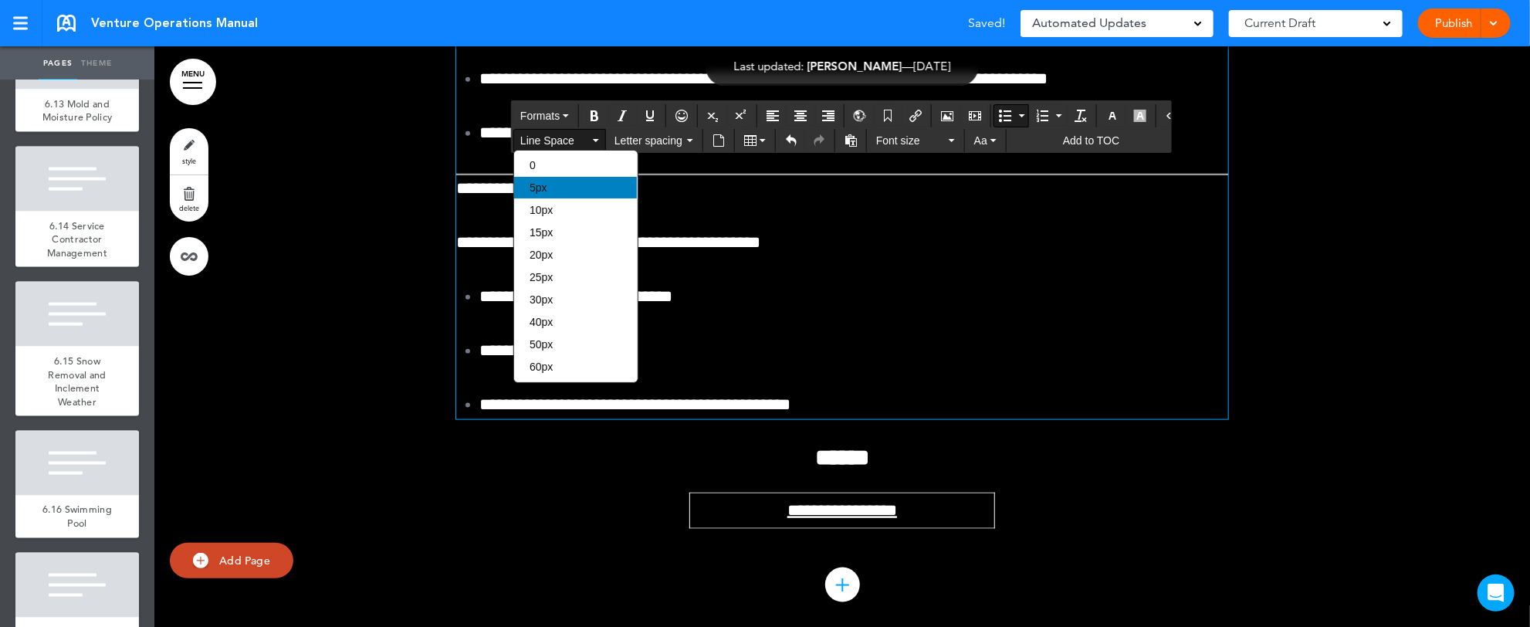
click at [575, 194] on div "5px" at bounding box center [575, 188] width 123 height 22
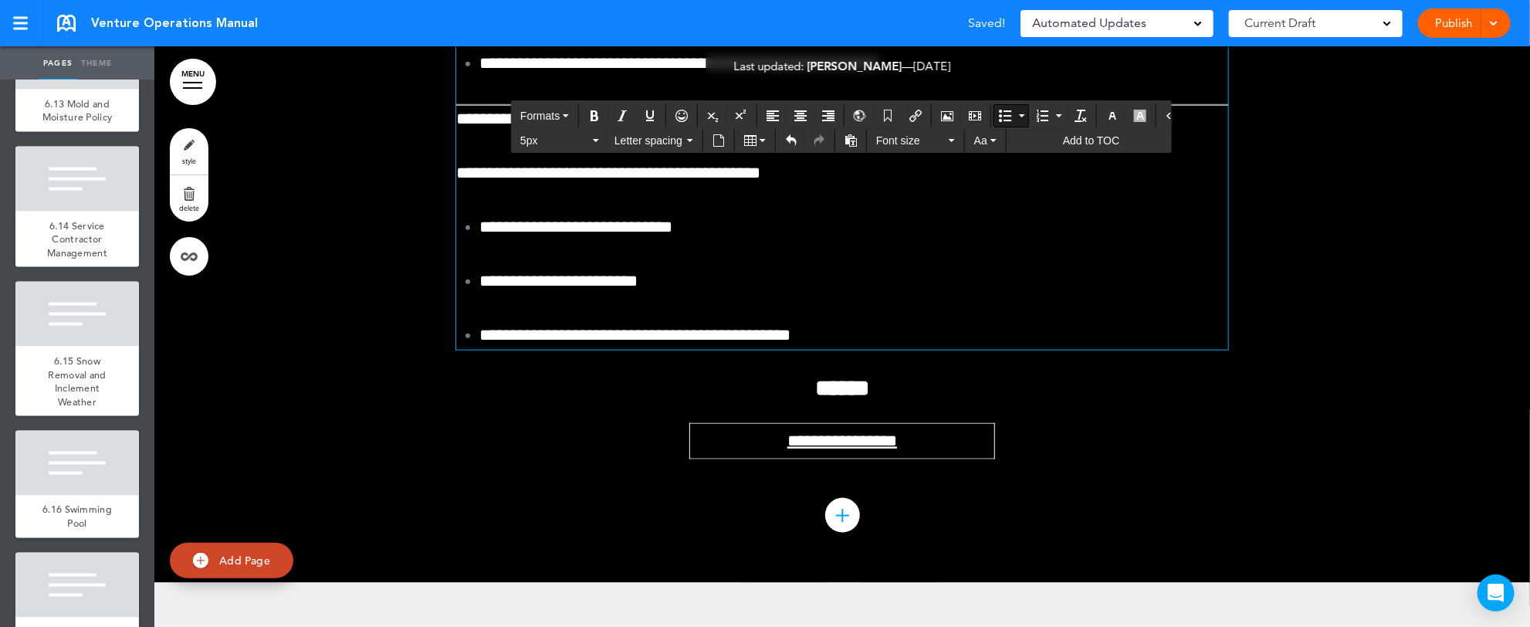
click at [591, 139] on button "5px" at bounding box center [559, 141] width 91 height 22
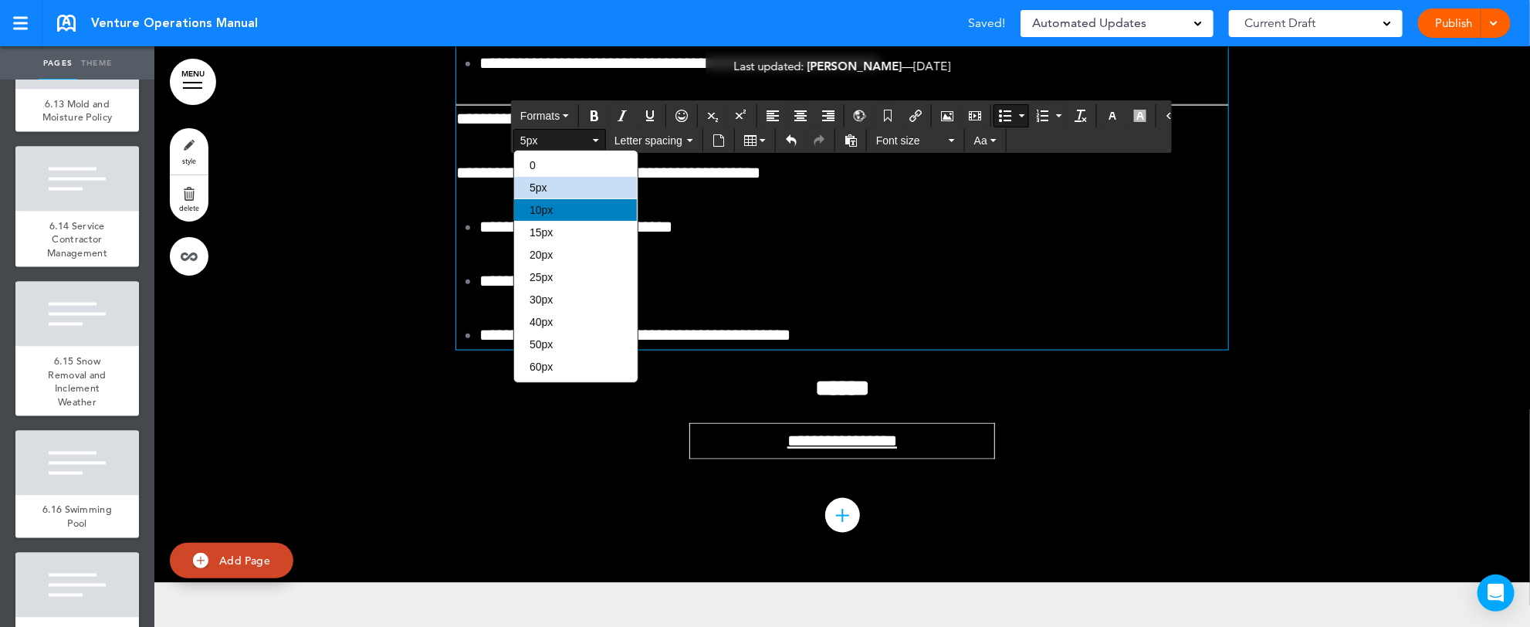
click at [558, 213] on div "10px" at bounding box center [575, 210] width 123 height 22
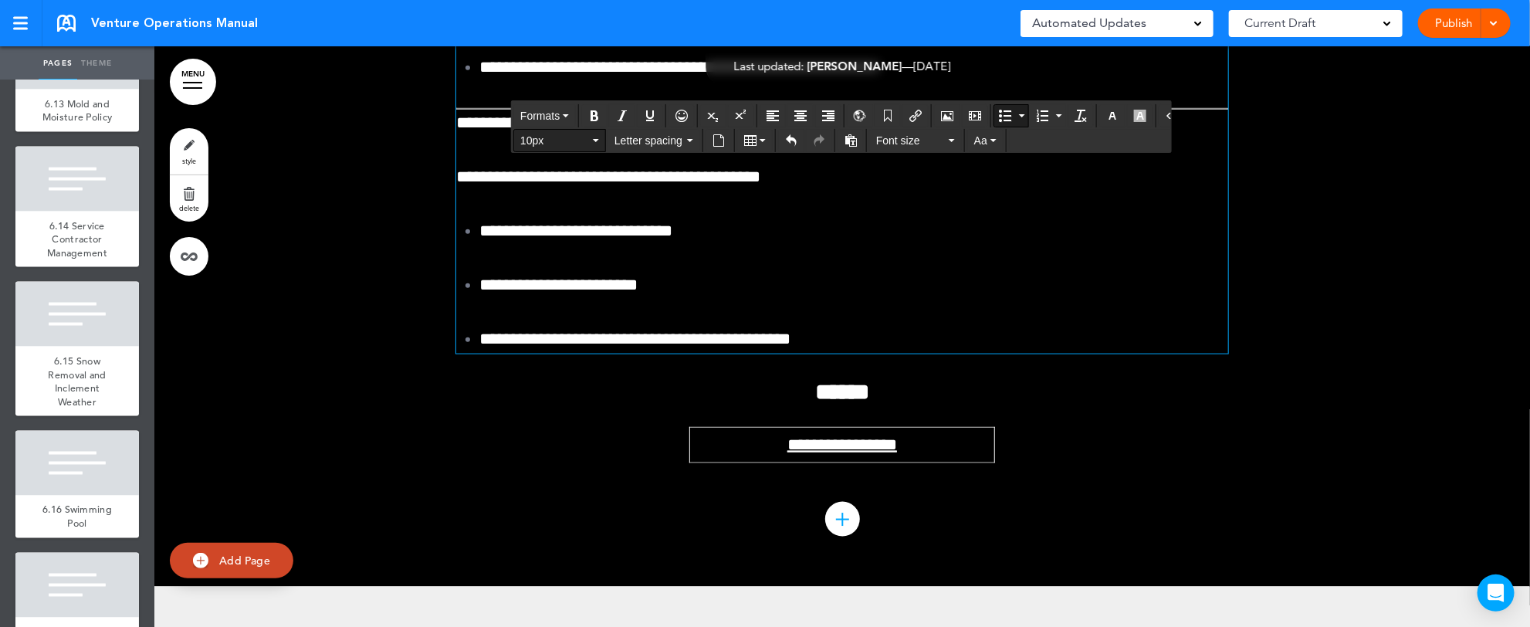
click at [588, 137] on span "10px" at bounding box center [554, 140] width 69 height 15
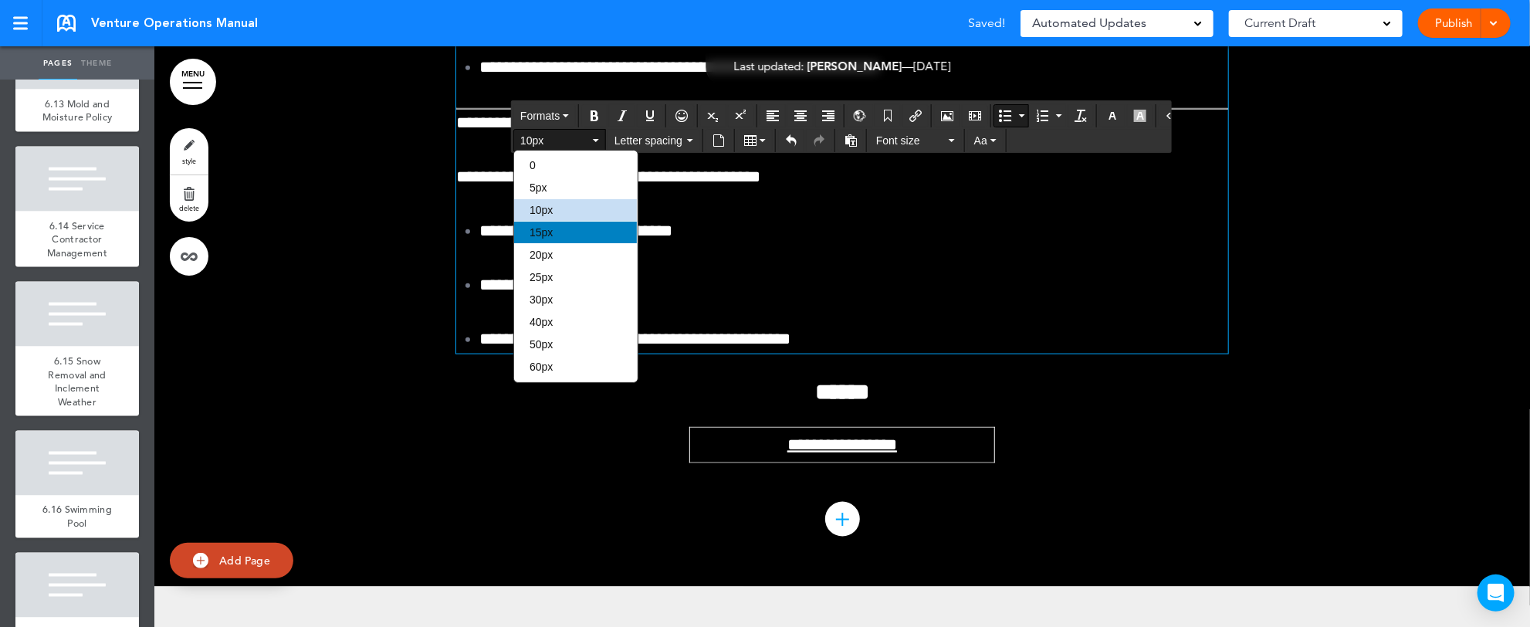
click at [558, 230] on div "15px" at bounding box center [575, 233] width 123 height 22
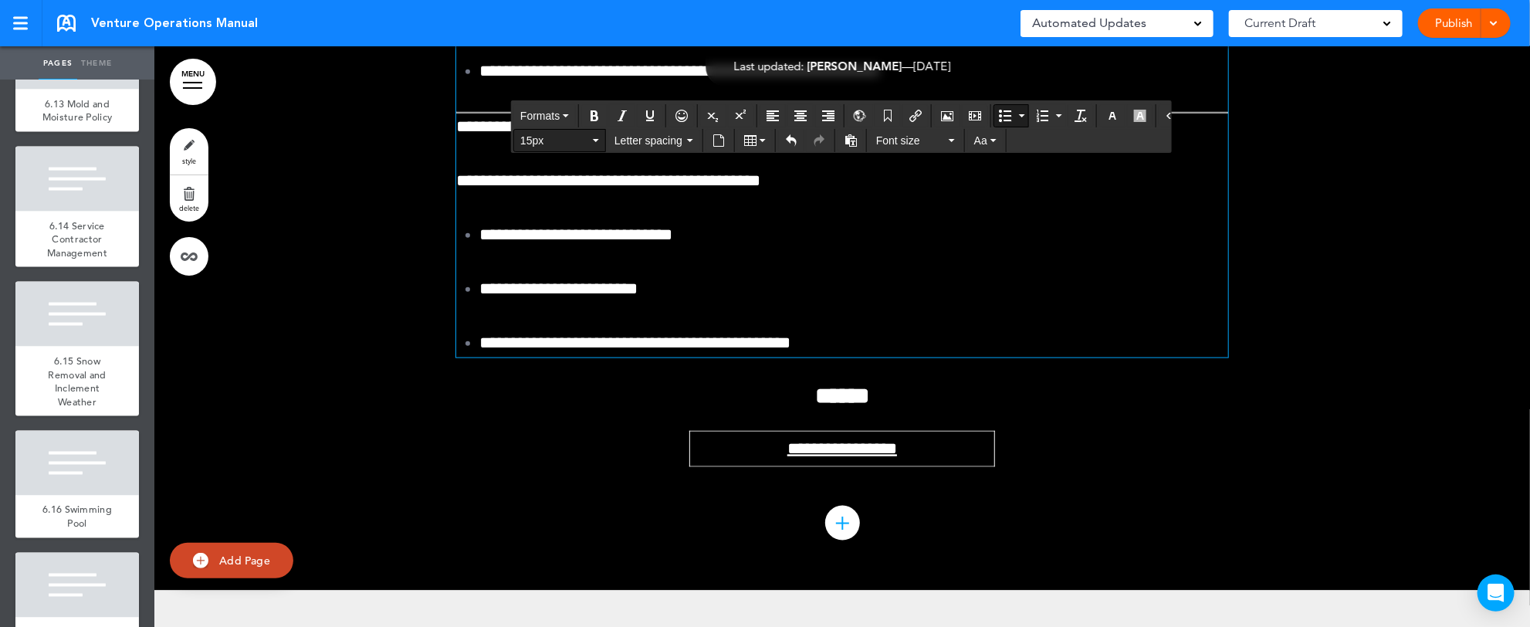
click at [595, 144] on button "15px" at bounding box center [559, 141] width 91 height 22
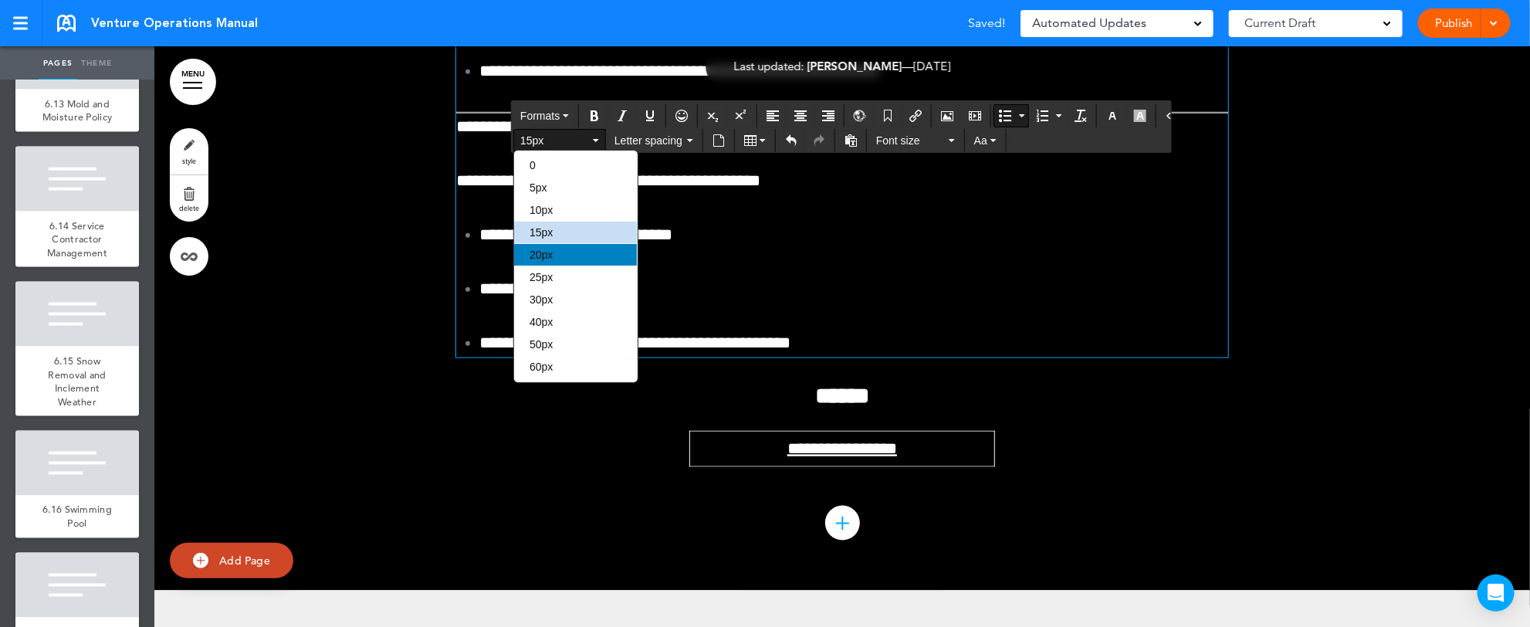
click at [565, 254] on div "20px" at bounding box center [575, 255] width 123 height 22
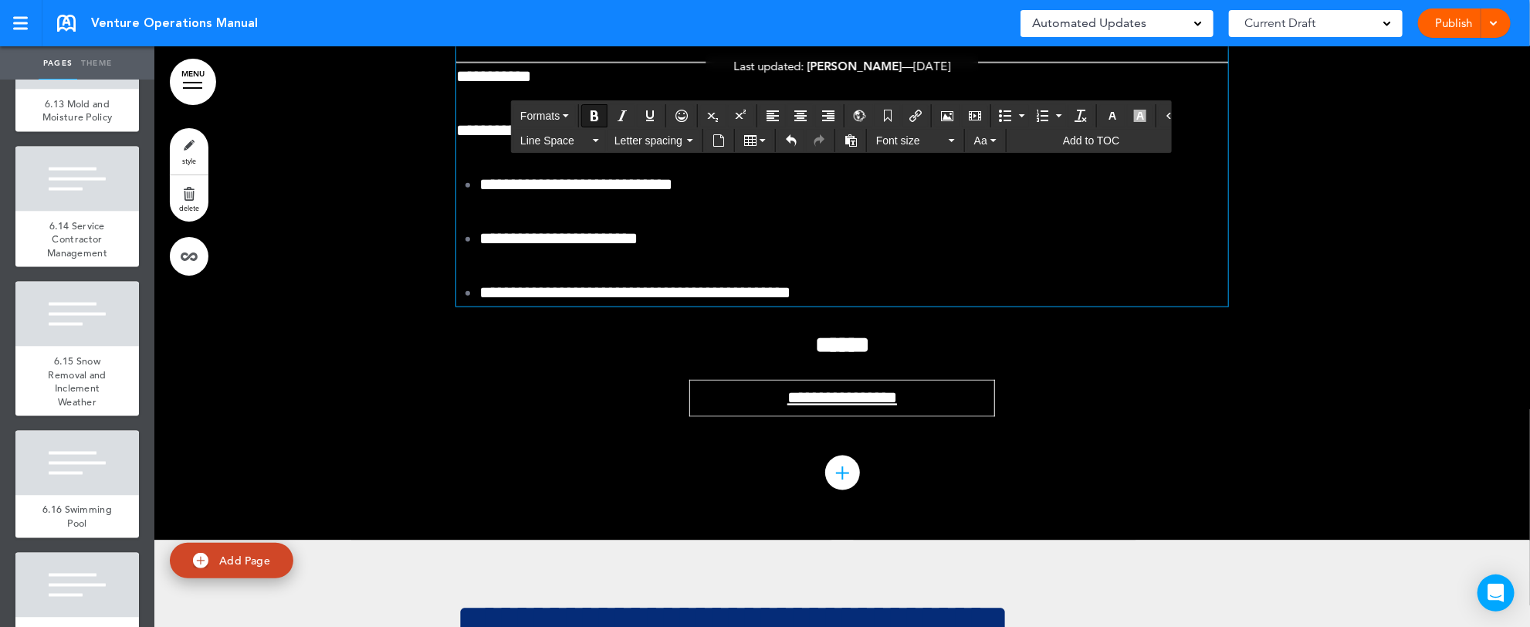
drag, startPoint x: 450, startPoint y: 563, endPoint x: 637, endPoint y: 554, distance: 187.0
click at [593, 113] on icon "Bold" at bounding box center [594, 116] width 12 height 12
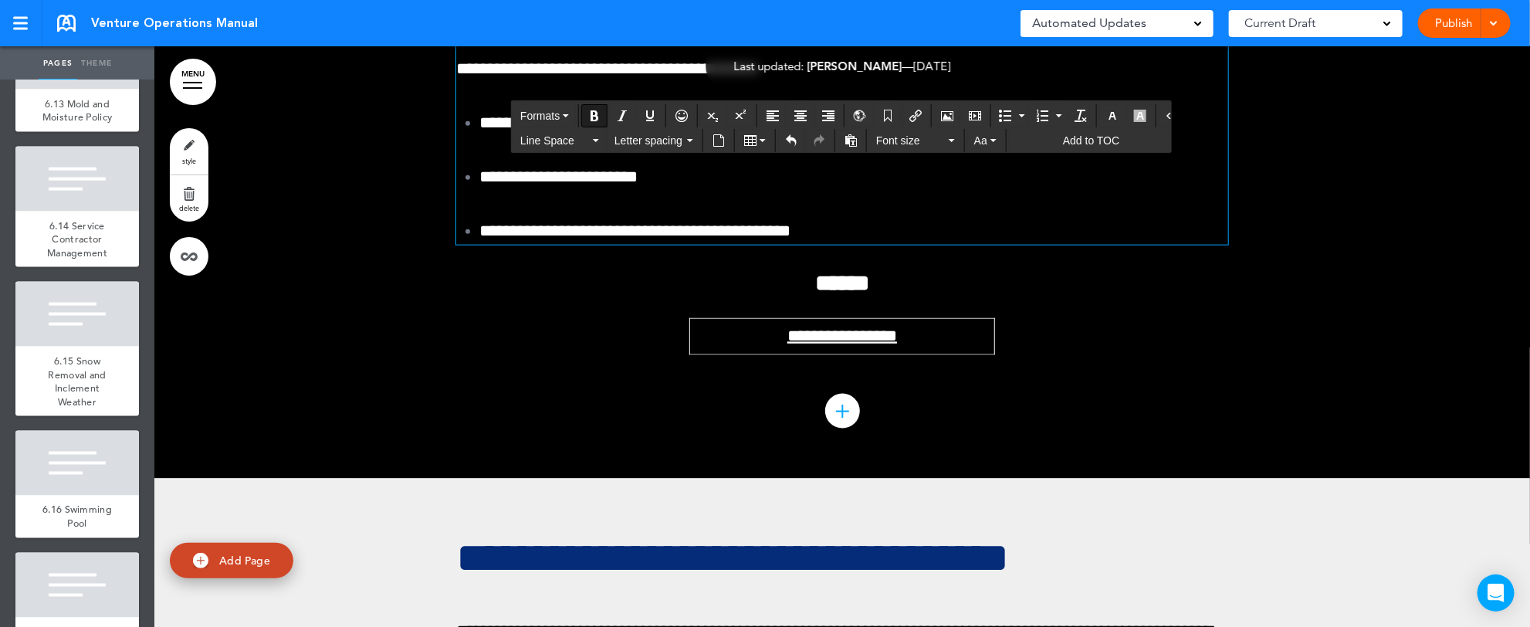
scroll to position [194223, 0]
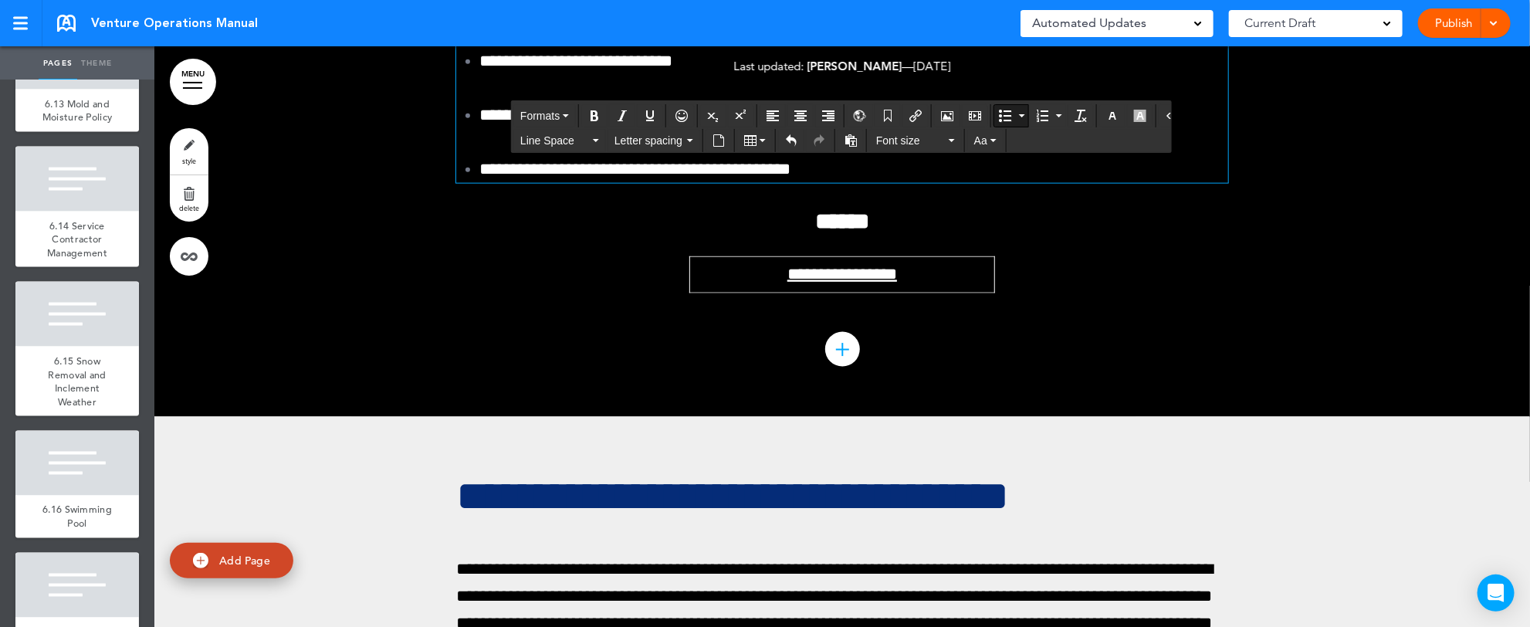
drag, startPoint x: 474, startPoint y: 377, endPoint x: 505, endPoint y: 378, distance: 30.9
drag, startPoint x: 468, startPoint y: 380, endPoint x: 1233, endPoint y: 385, distance: 764.9
click at [1016, 110] on button "Bullet list" at bounding box center [1022, 116] width 12 height 22
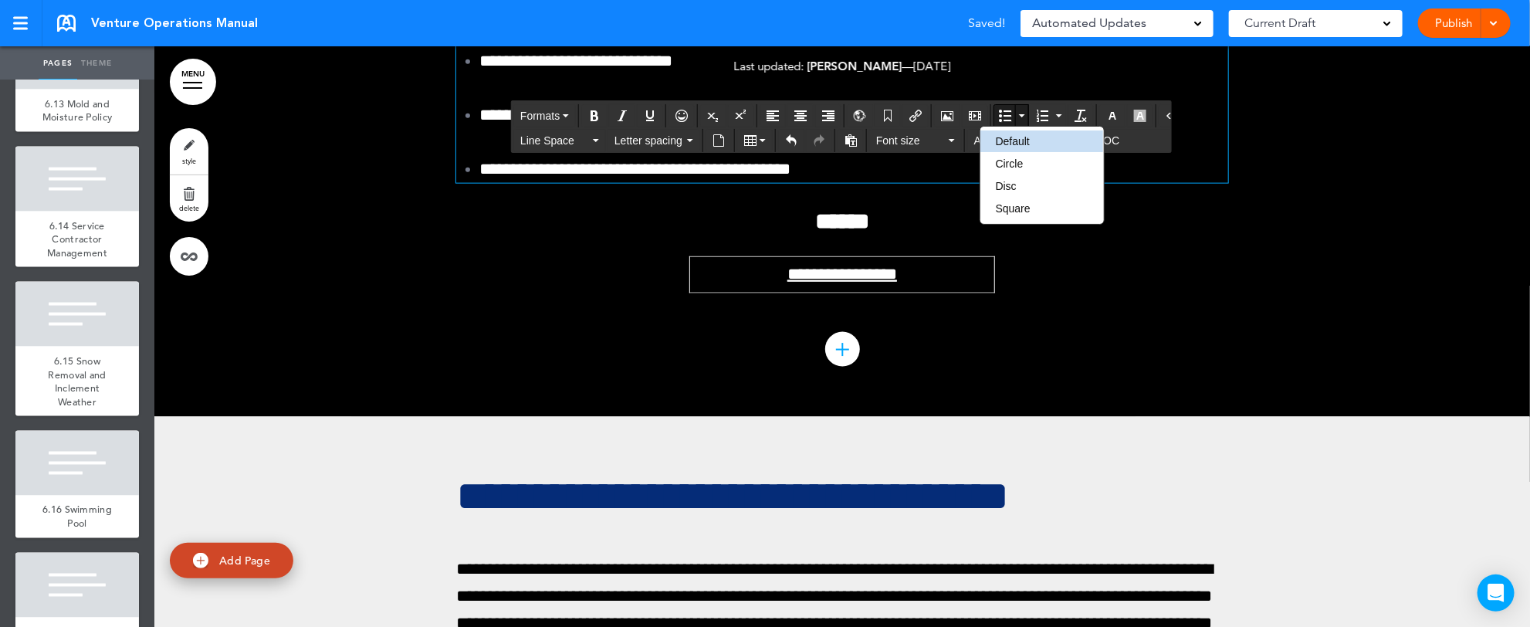
click at [1006, 207] on span "Square" at bounding box center [1013, 208] width 35 height 12
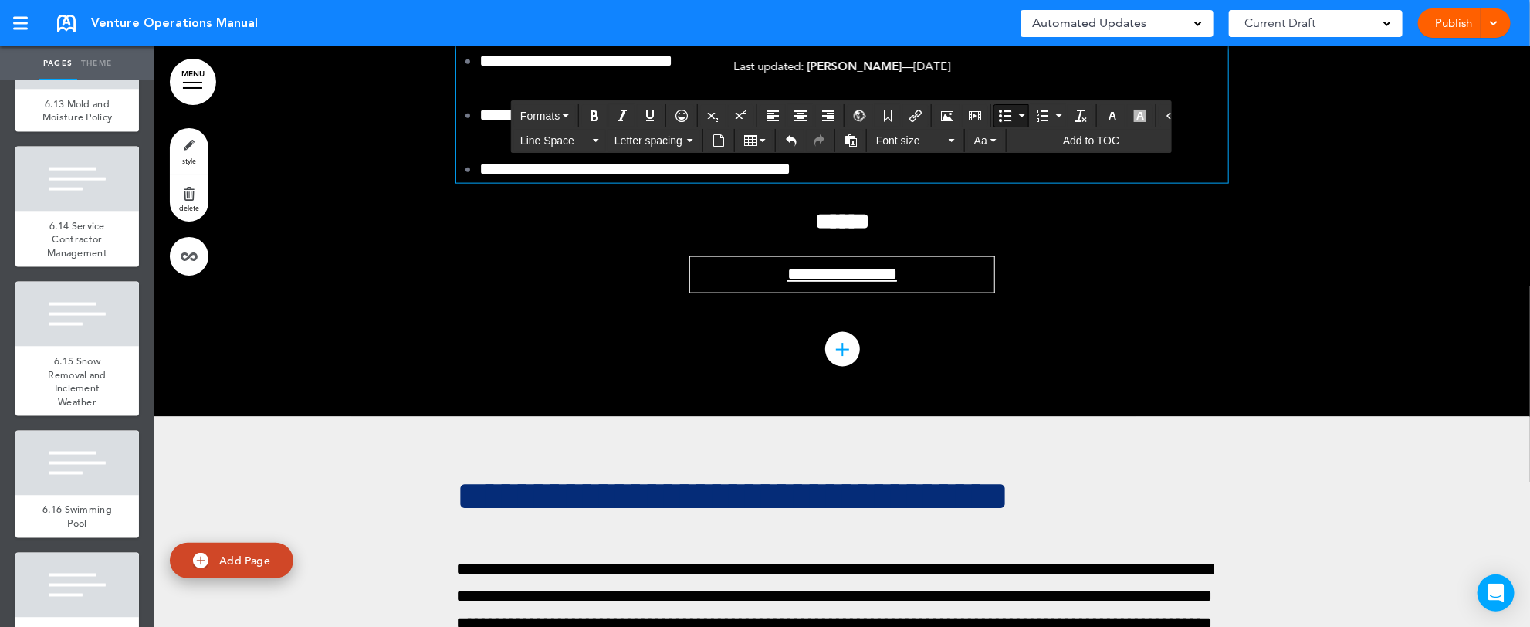
drag, startPoint x: 461, startPoint y: 489, endPoint x: 634, endPoint y: 487, distance: 173.7
click at [1016, 111] on button "Bullet list" at bounding box center [1022, 116] width 12 height 22
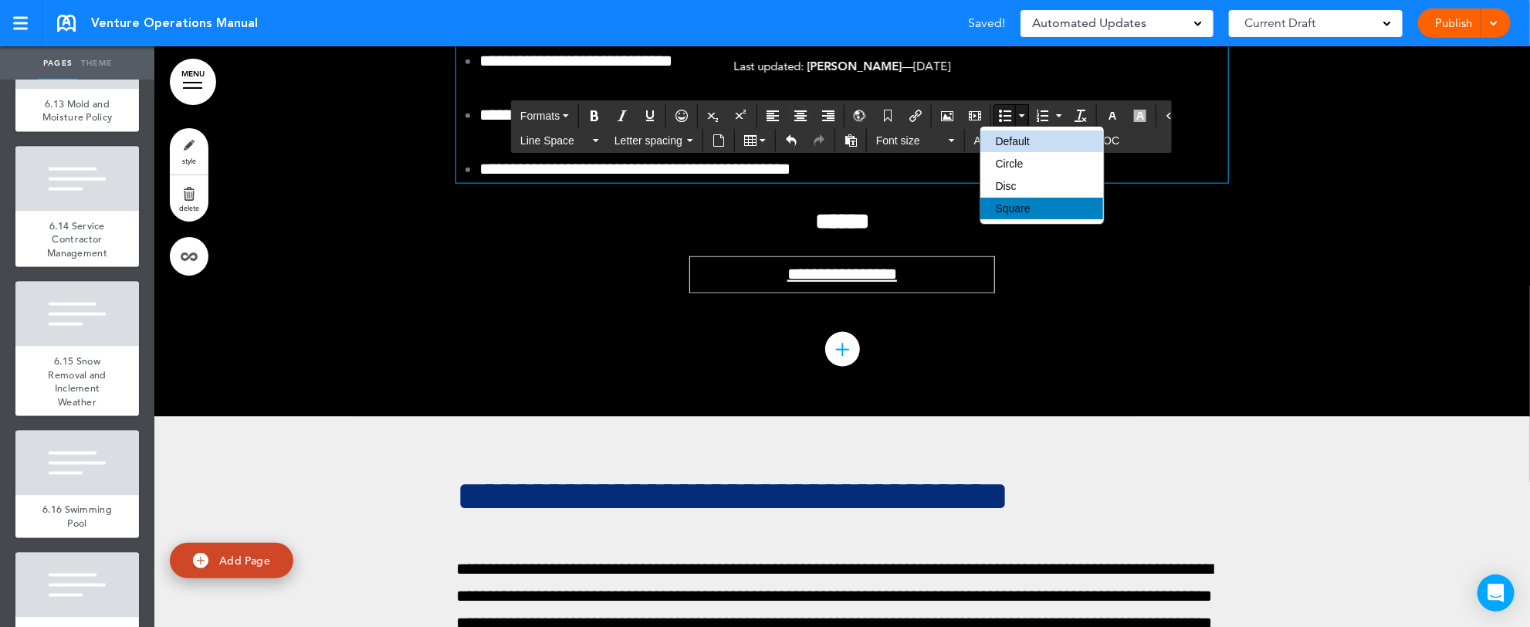
click at [1002, 211] on span "Square" at bounding box center [1013, 208] width 35 height 12
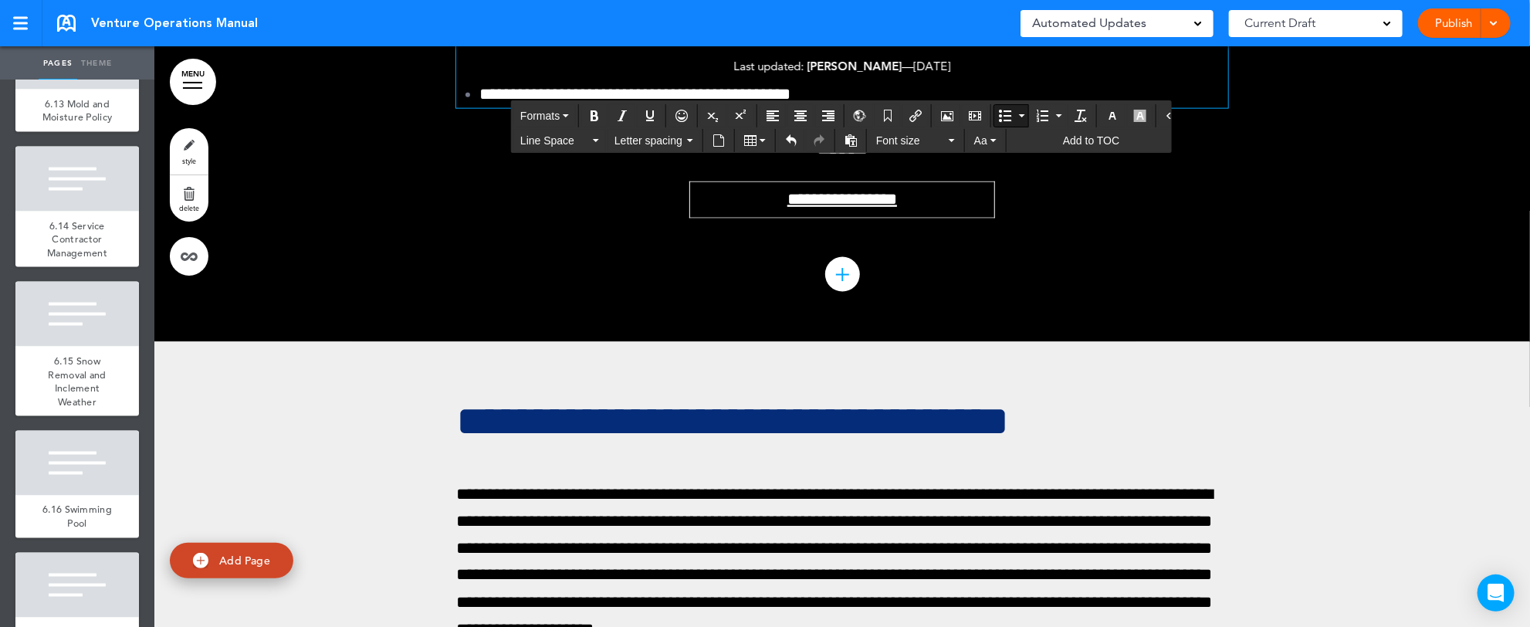
scroll to position [194324, 0]
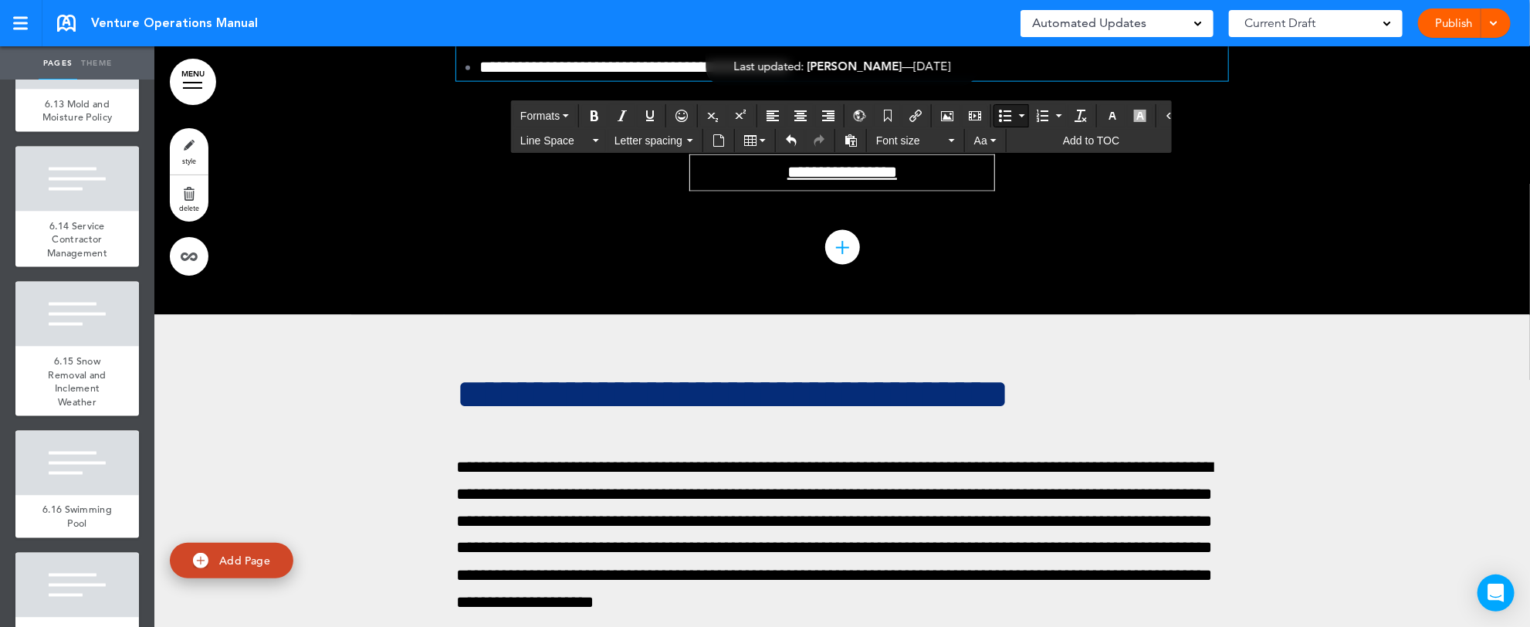
drag, startPoint x: 491, startPoint y: 550, endPoint x: 1084, endPoint y: 495, distance: 596.0
click at [594, 136] on button "Line Space" at bounding box center [559, 141] width 91 height 22
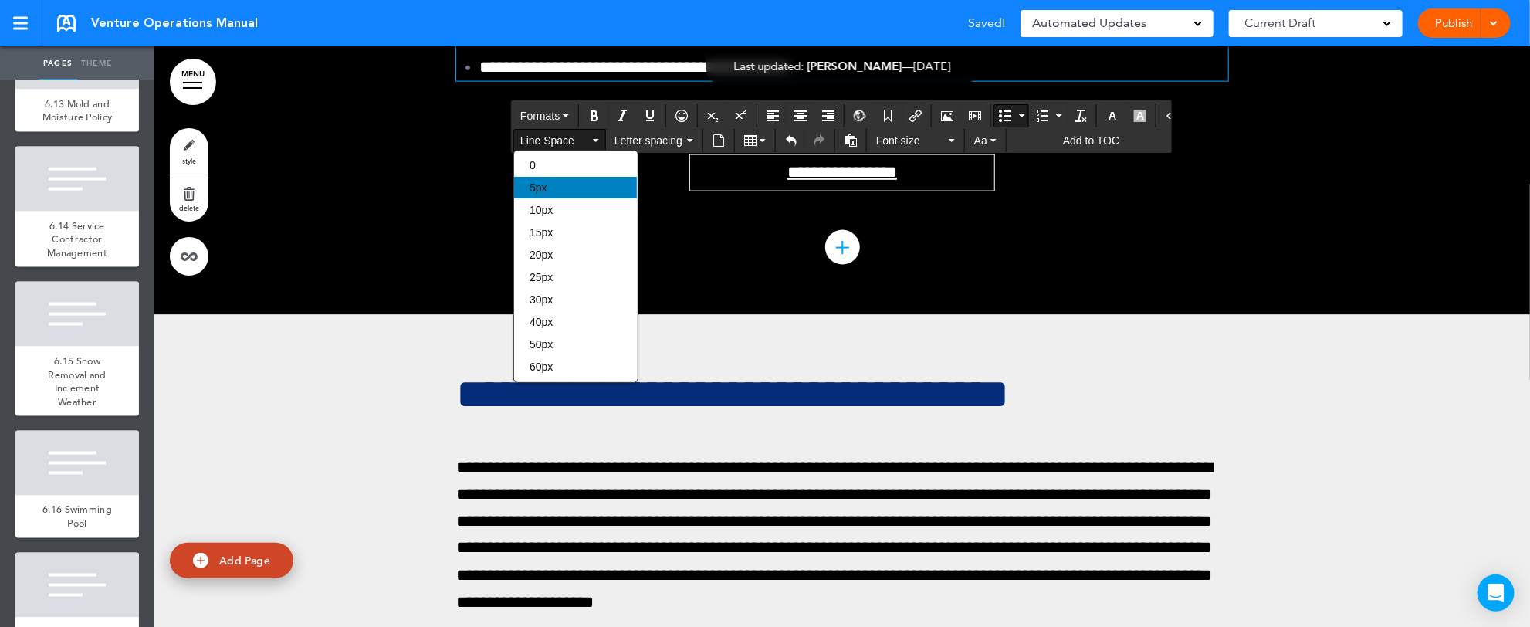
click at [562, 184] on div "5px" at bounding box center [575, 188] width 123 height 22
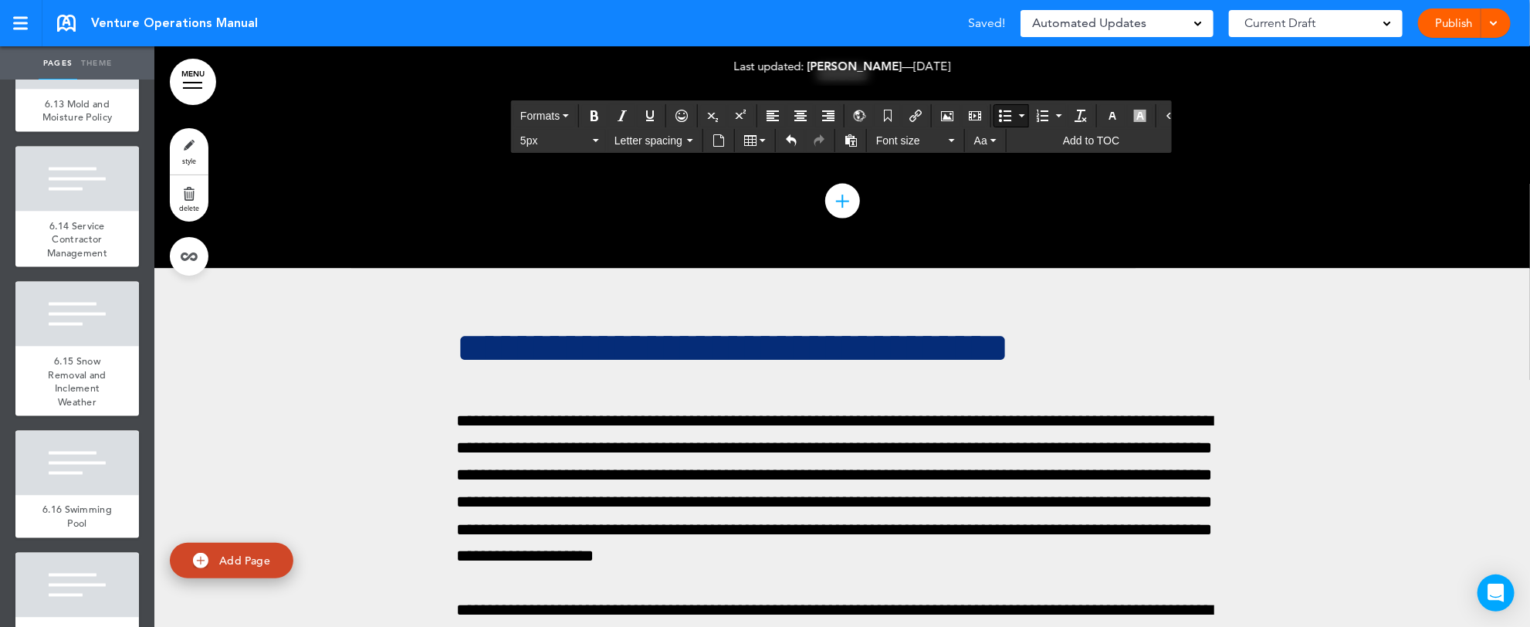
click at [591, 137] on button "5px" at bounding box center [559, 141] width 91 height 22
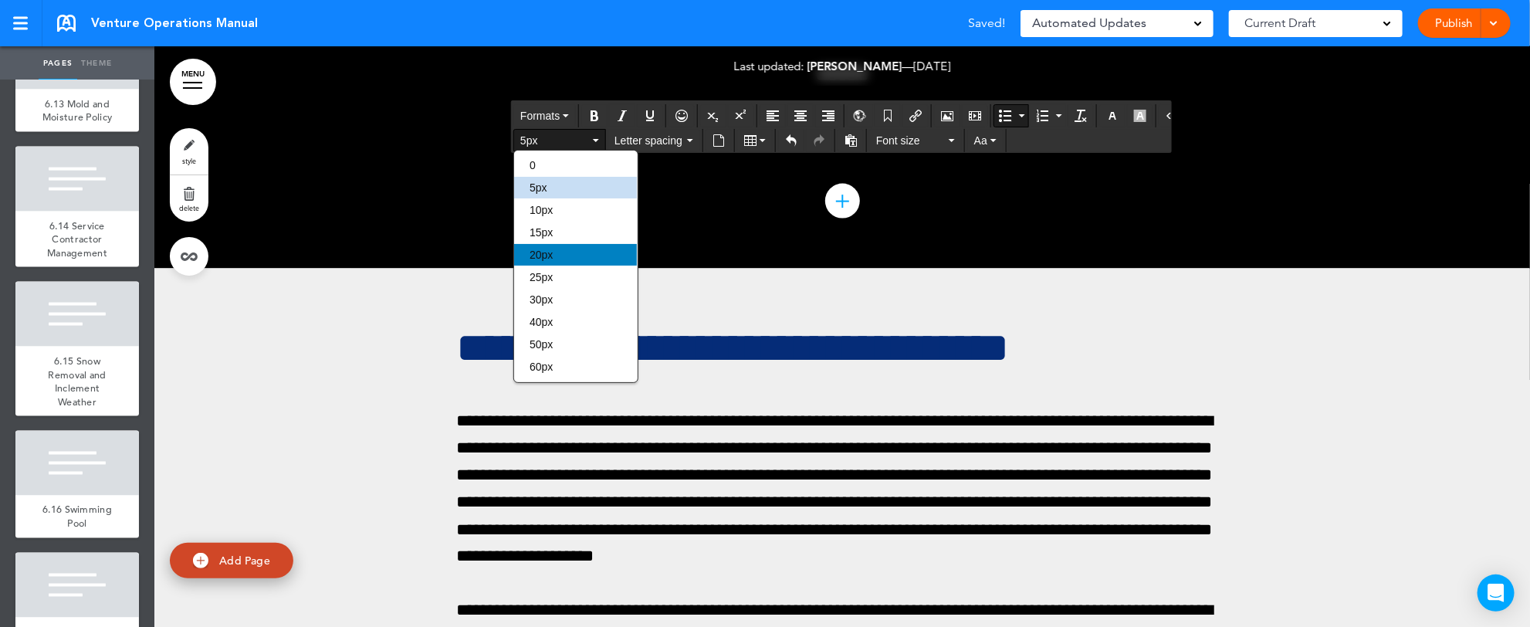
click at [572, 253] on div "20px" at bounding box center [575, 255] width 123 height 22
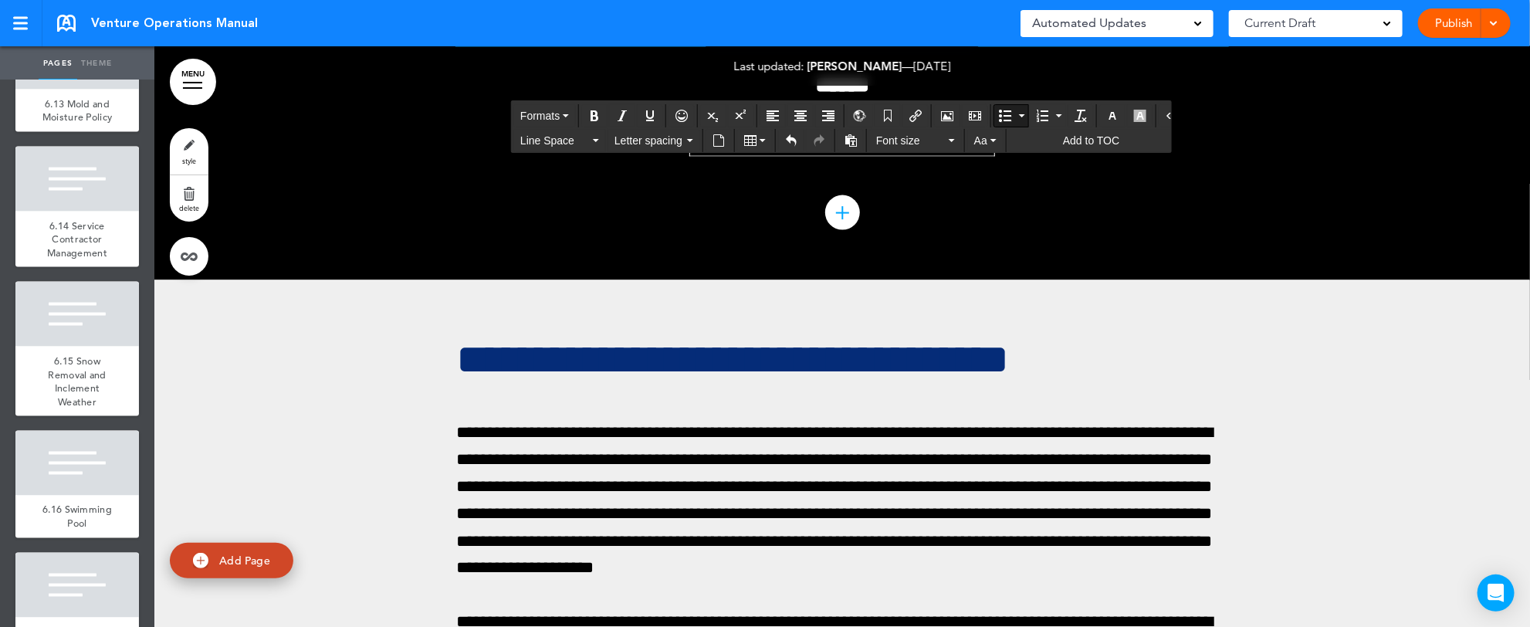
drag, startPoint x: 466, startPoint y: 516, endPoint x: 627, endPoint y: 514, distance: 161.3
click at [997, 115] on button "Bullet list" at bounding box center [1005, 116] width 22 height 22
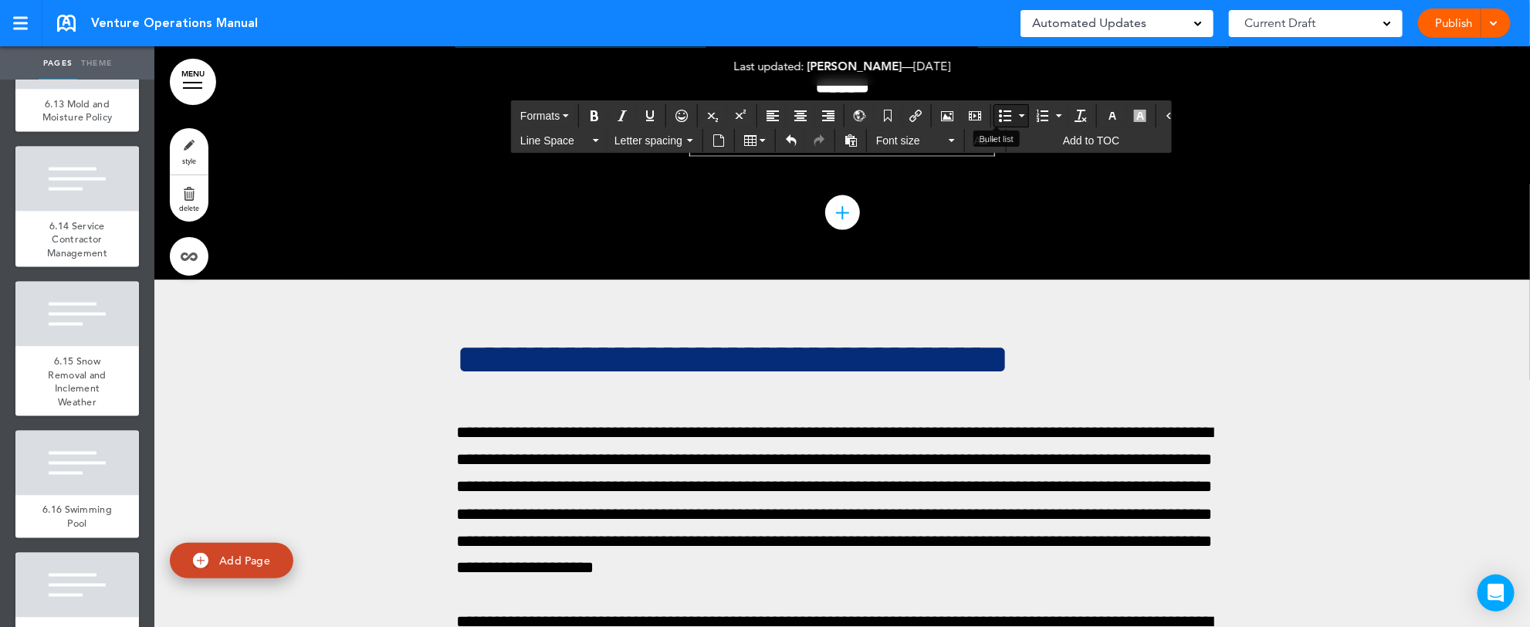
click at [1016, 116] on button "Bullet list" at bounding box center [1022, 116] width 12 height 22
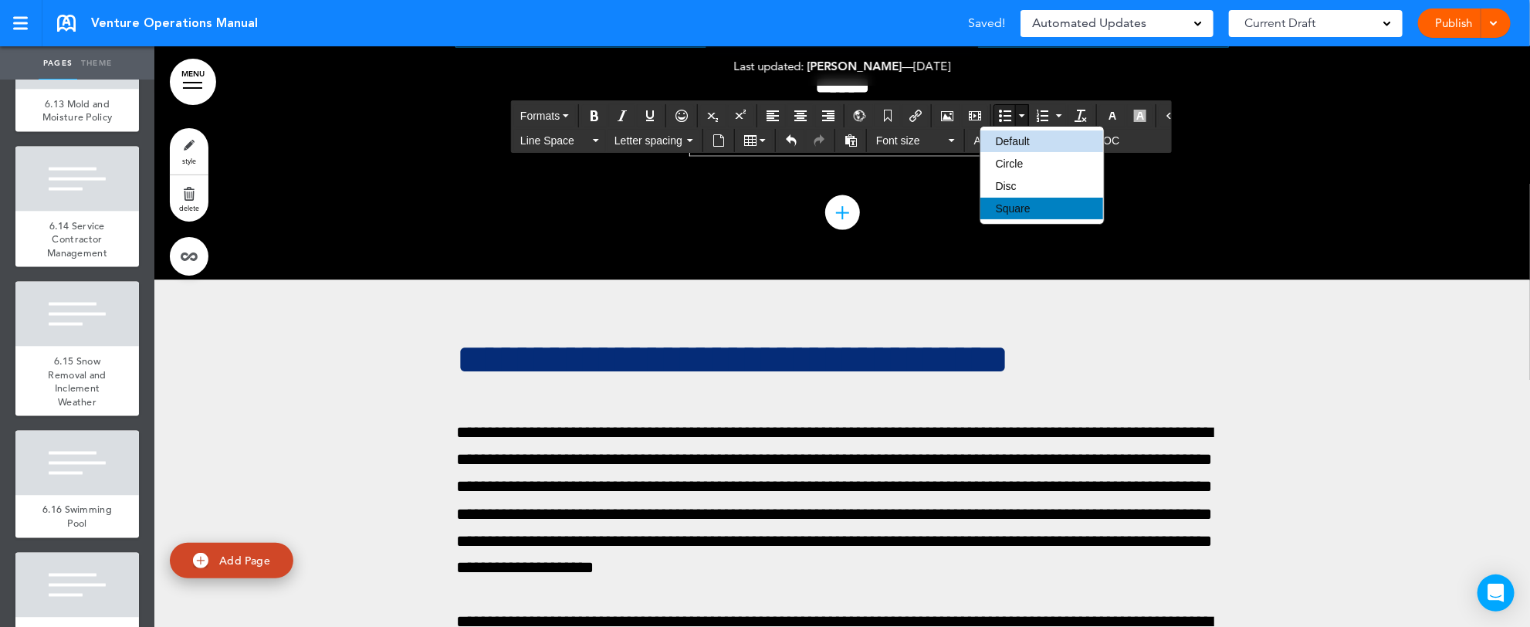
click at [1016, 210] on span "Square" at bounding box center [1013, 208] width 35 height 12
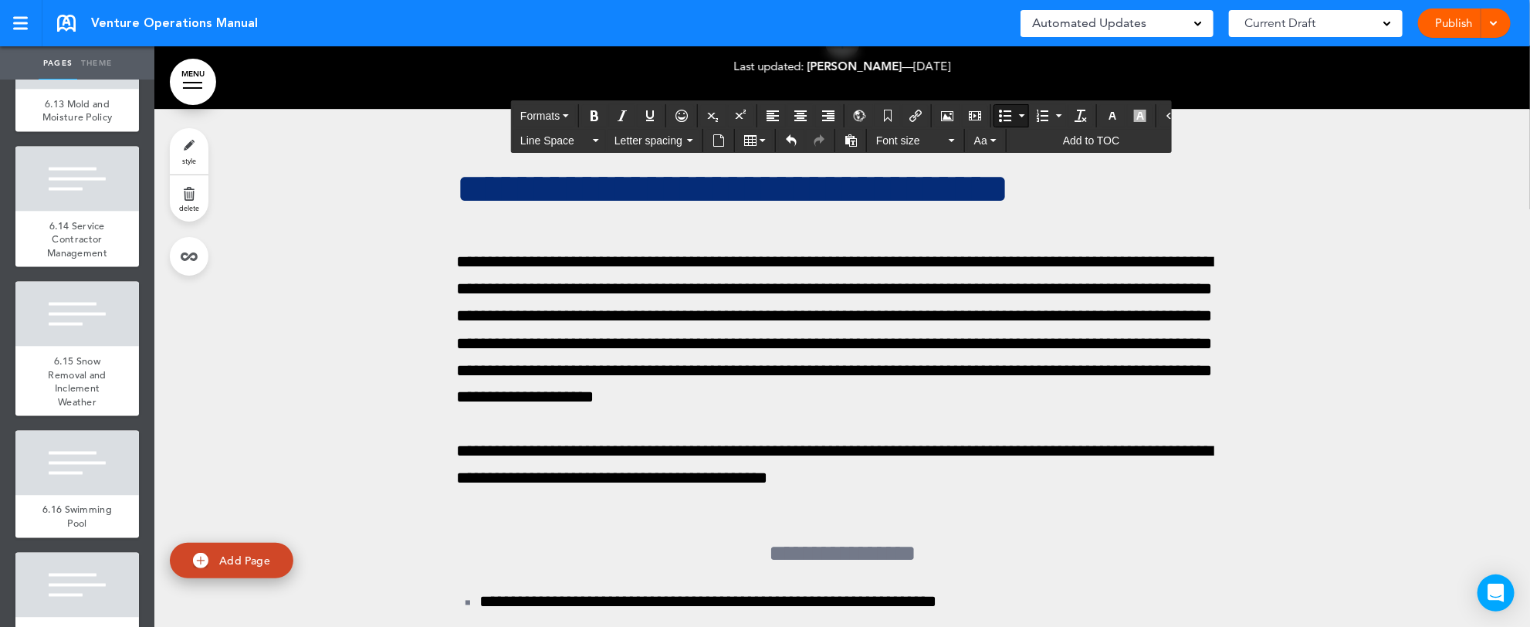
scroll to position [194509, 0]
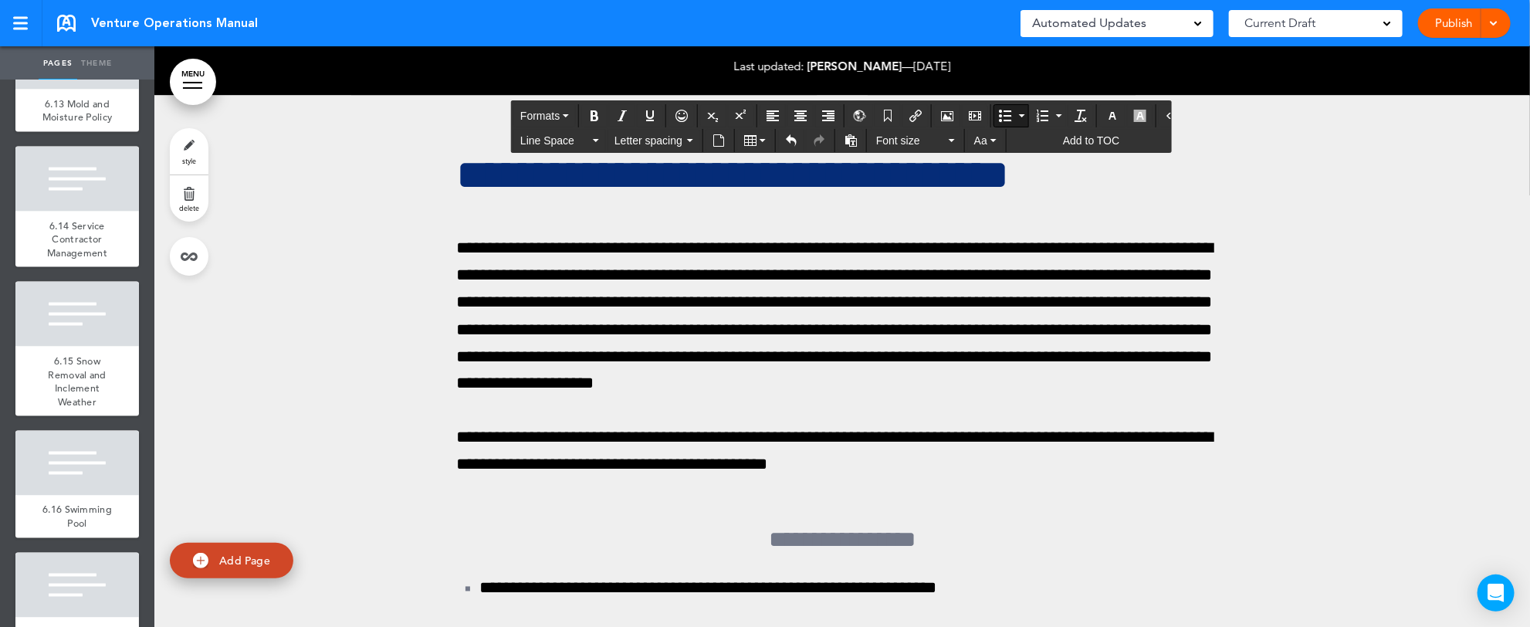
drag, startPoint x: 492, startPoint y: 569, endPoint x: 996, endPoint y: 424, distance: 524.2
click at [598, 139] on icon "button" at bounding box center [596, 140] width 6 height 3
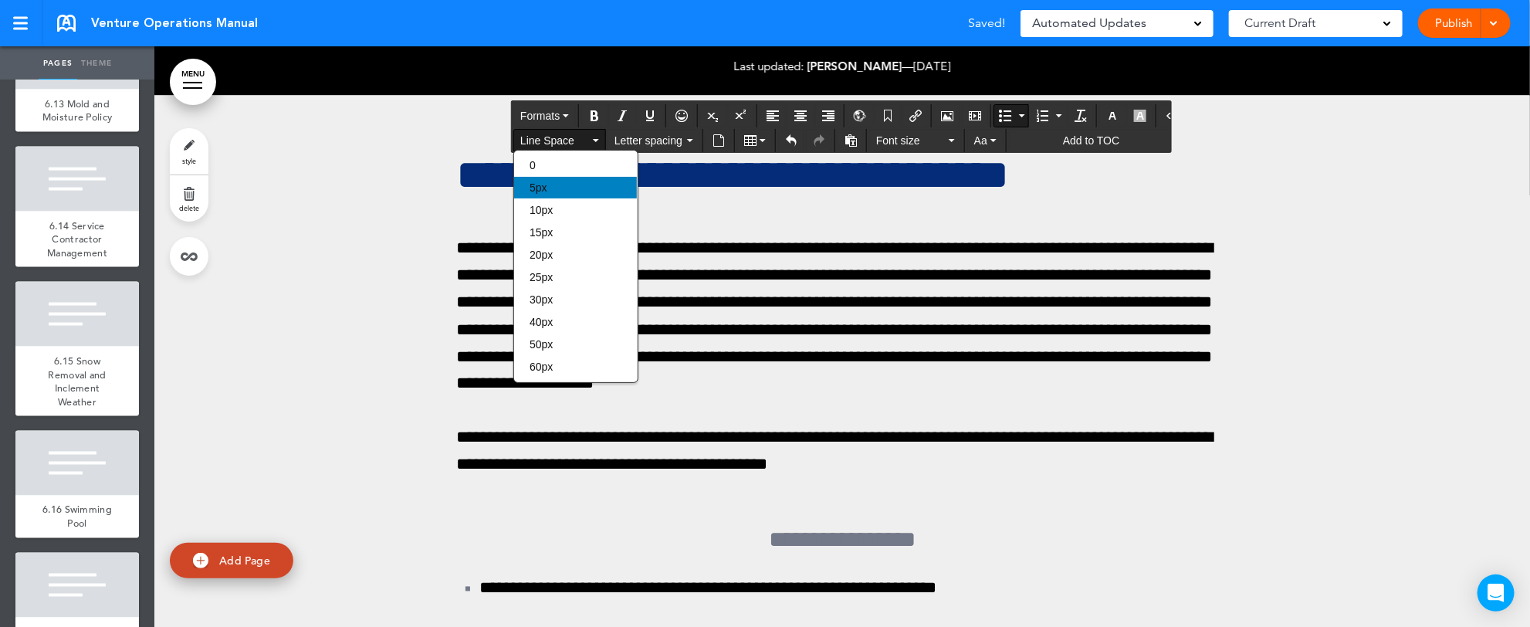
click at [571, 178] on div "5px" at bounding box center [575, 188] width 123 height 22
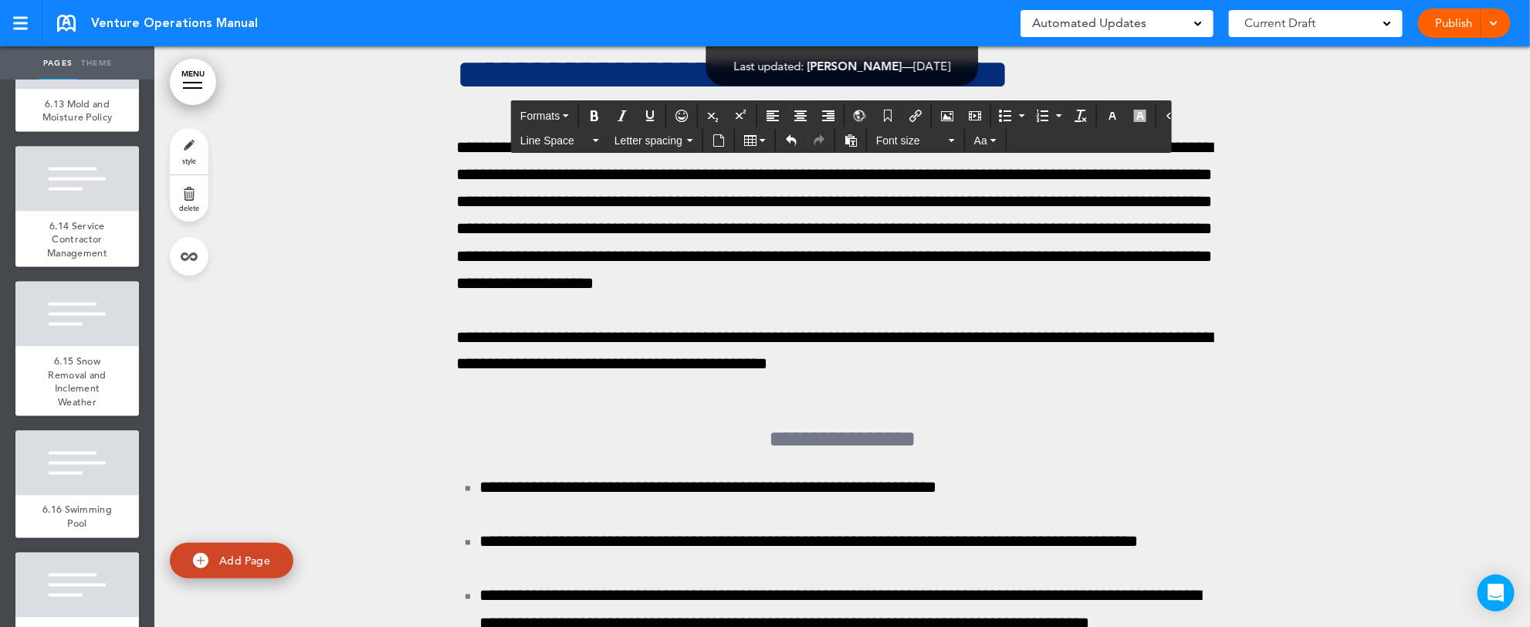
click at [598, 136] on button "5px" at bounding box center [559, 141] width 91 height 22
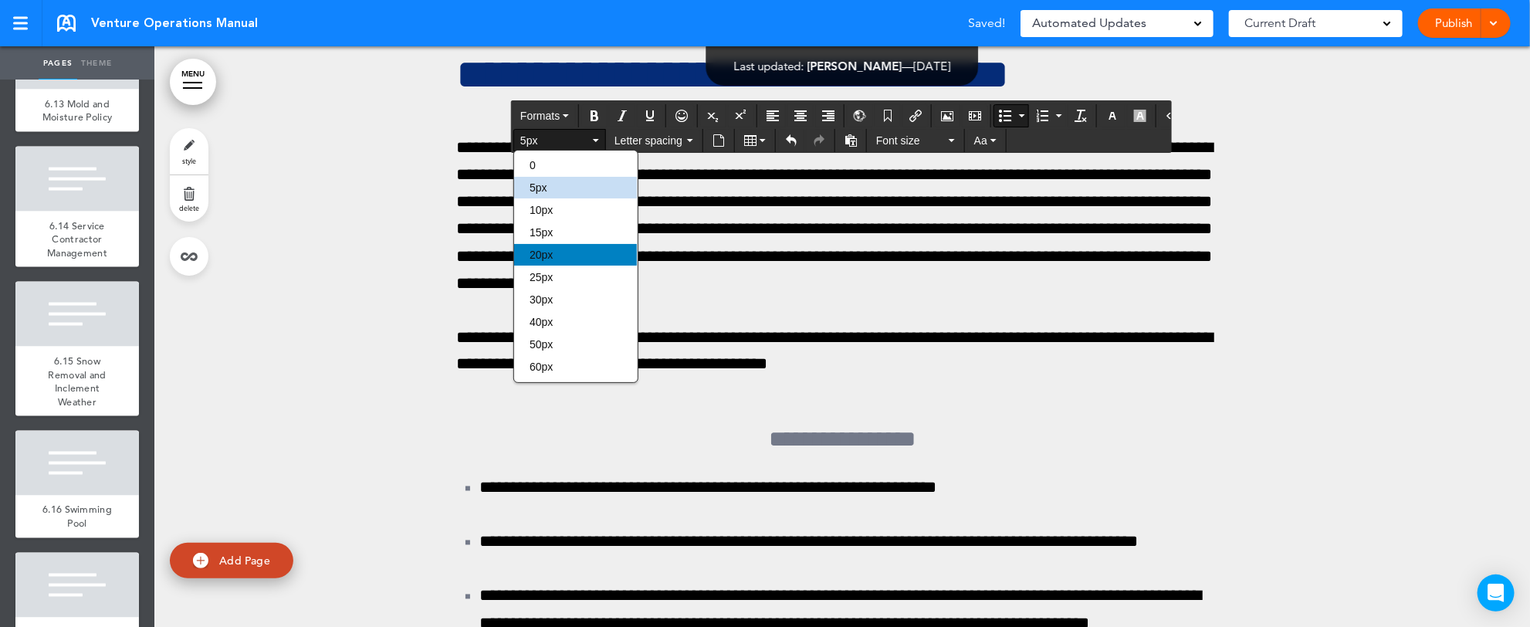
click at [575, 265] on div "20px" at bounding box center [575, 255] width 123 height 22
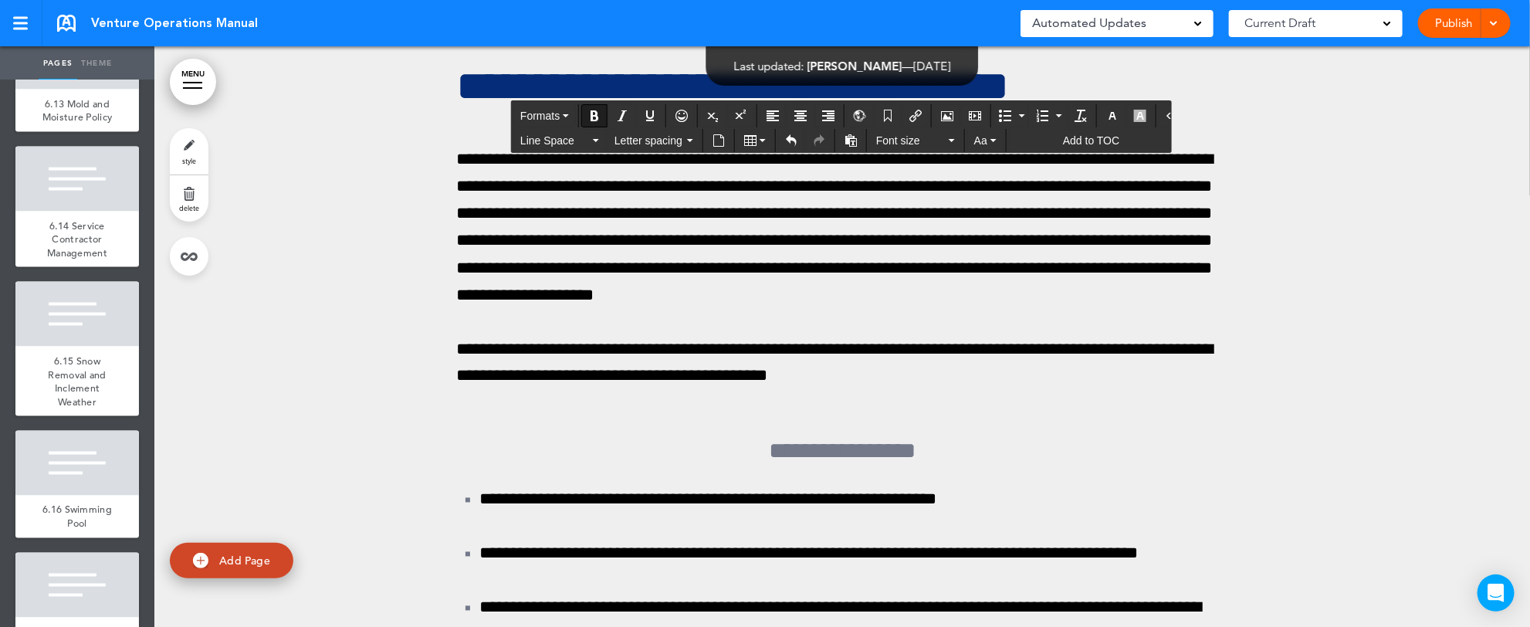
drag, startPoint x: 451, startPoint y: 458, endPoint x: 613, endPoint y: 460, distance: 162.1
click at [591, 117] on icon "Bold" at bounding box center [594, 116] width 12 height 12
click at [1016, 112] on button "Bullet list" at bounding box center [1022, 116] width 12 height 22
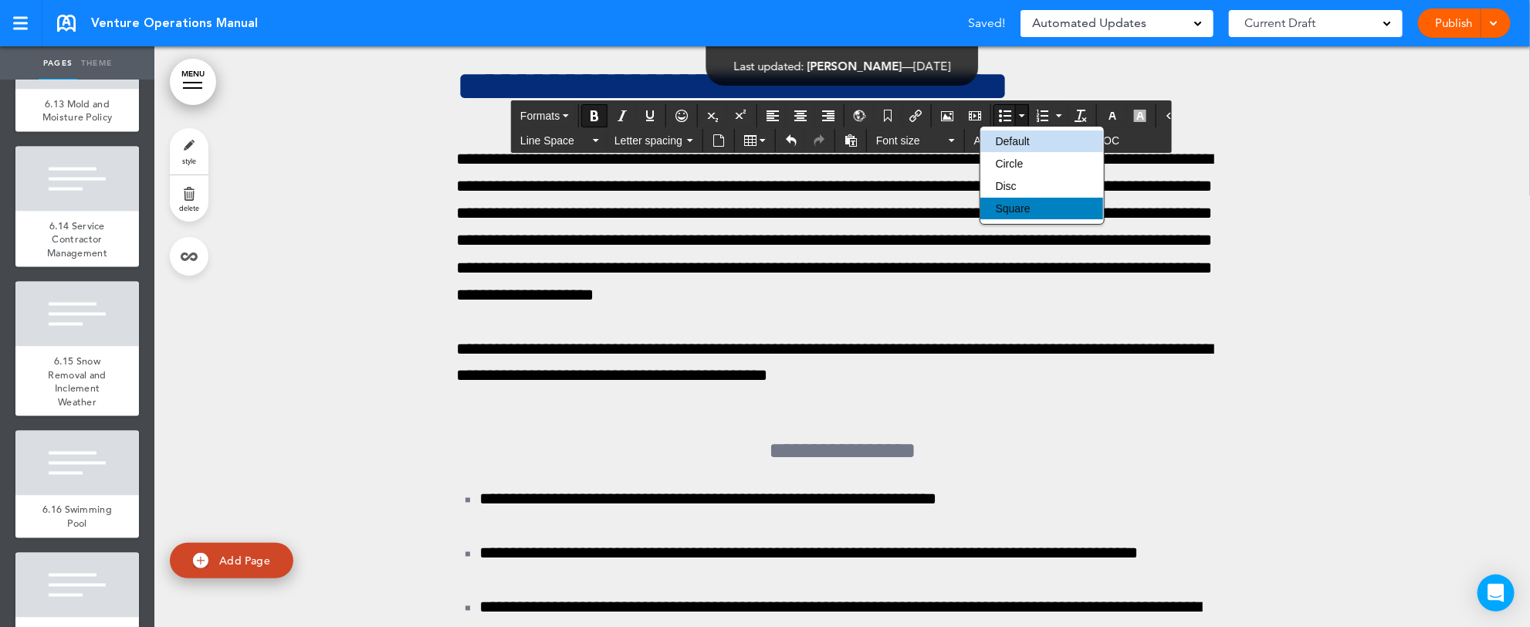
click at [1009, 211] on span "Square" at bounding box center [1013, 208] width 35 height 12
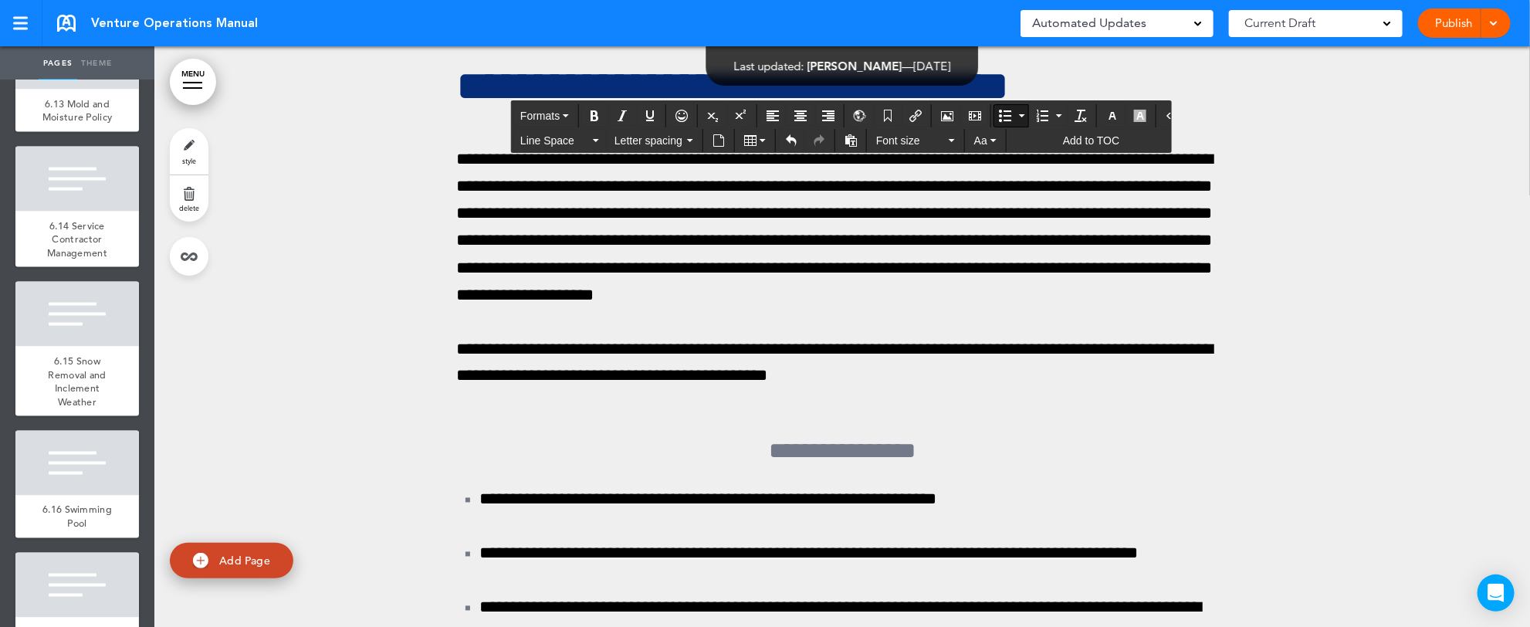
drag, startPoint x: 470, startPoint y: 514, endPoint x: 1158, endPoint y: 554, distance: 689.6
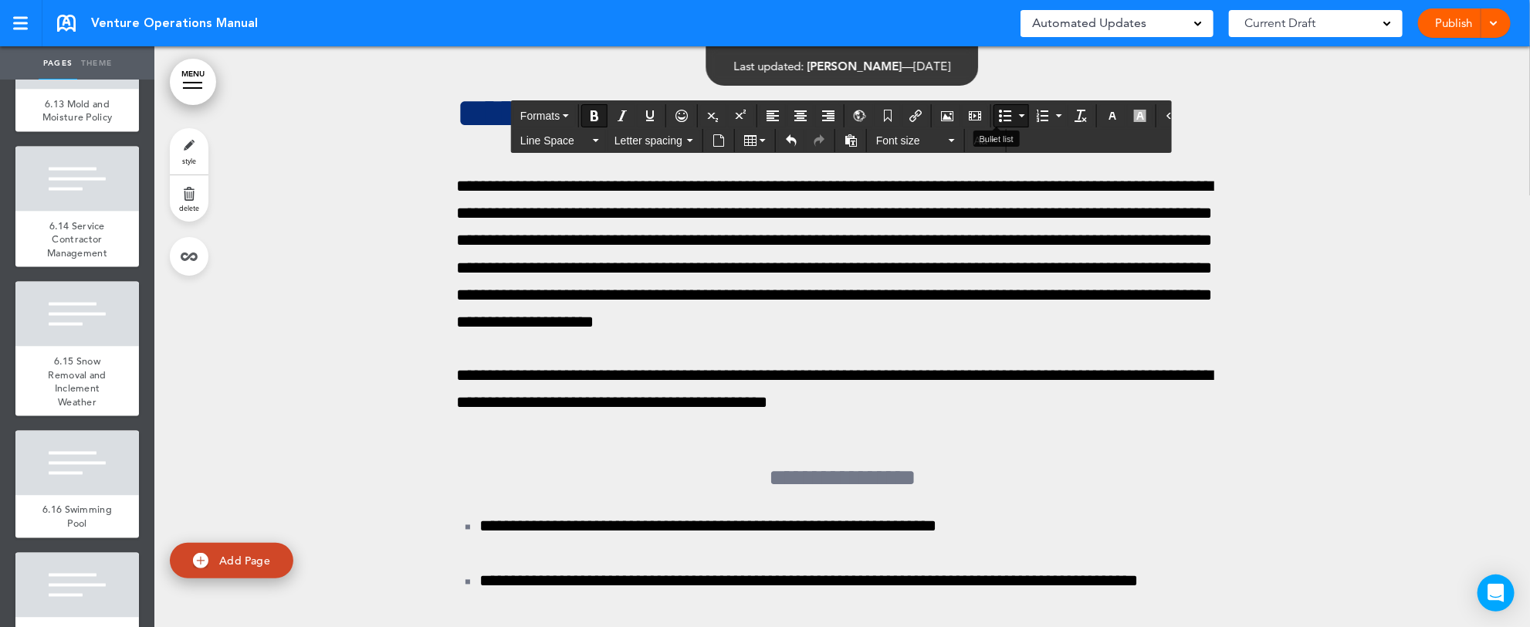
click at [1016, 113] on button "Bullet list" at bounding box center [1022, 116] width 12 height 22
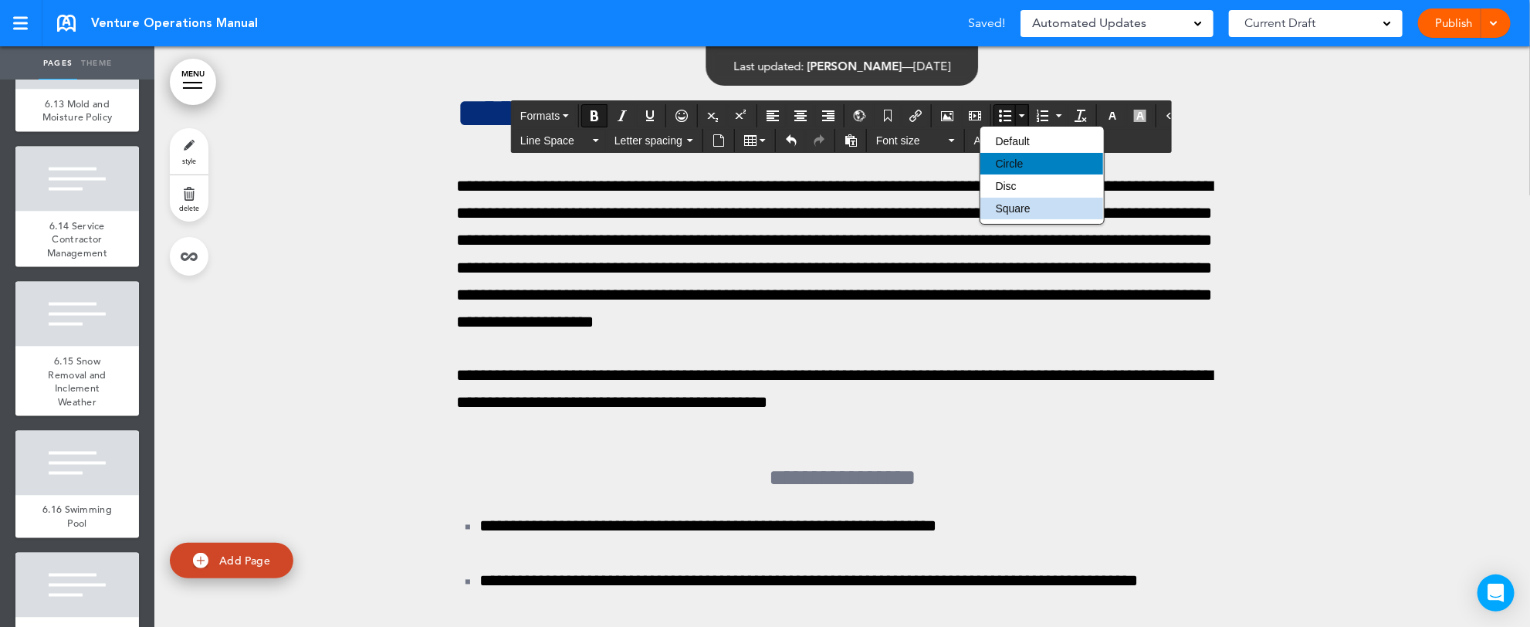
click at [1023, 161] on div "Circle" at bounding box center [1041, 164] width 123 height 22
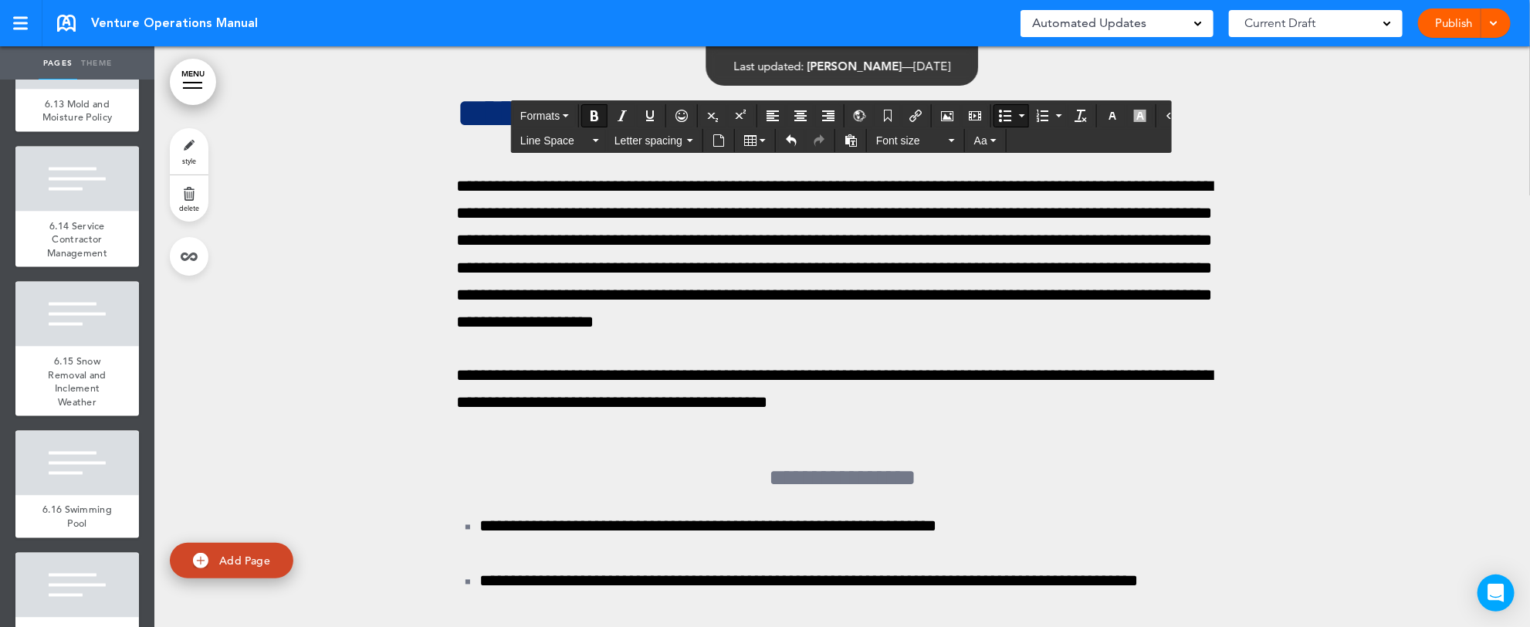
click at [1016, 114] on button "Bullet list" at bounding box center [1022, 116] width 12 height 22
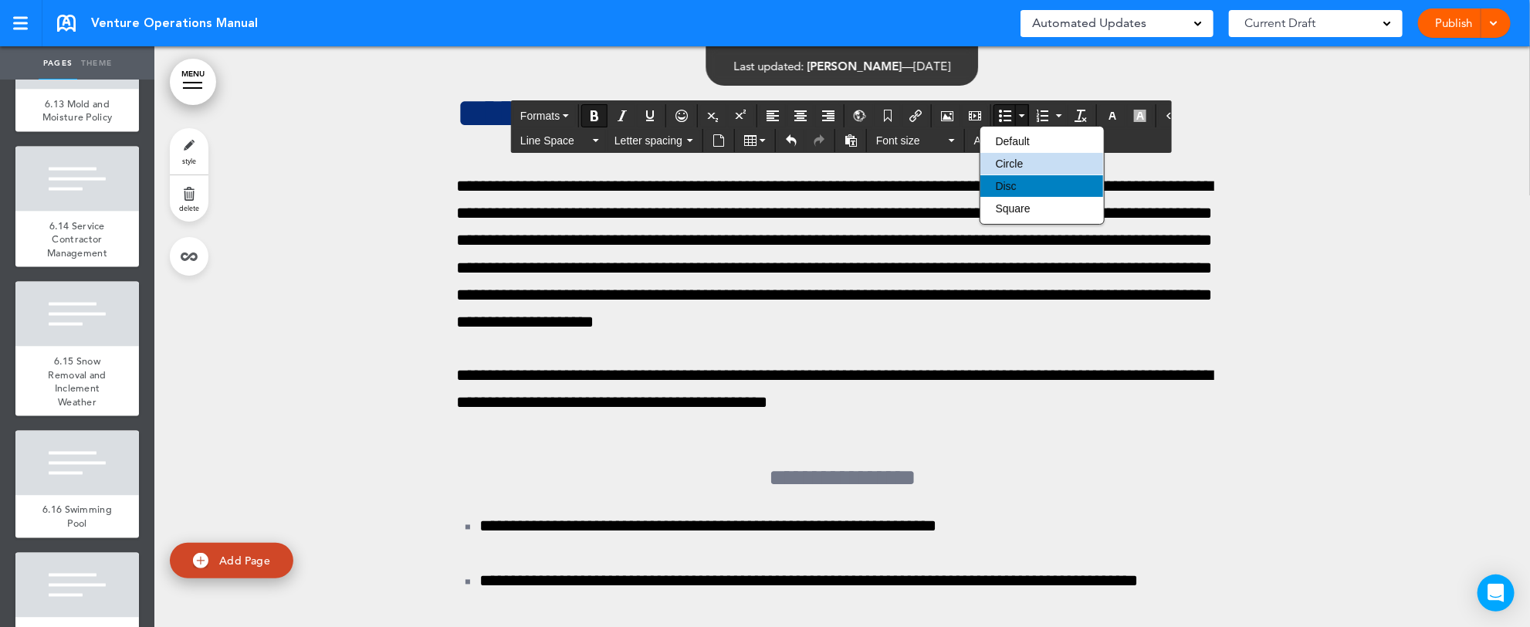
click at [1003, 180] on span "Disc" at bounding box center [1006, 186] width 21 height 12
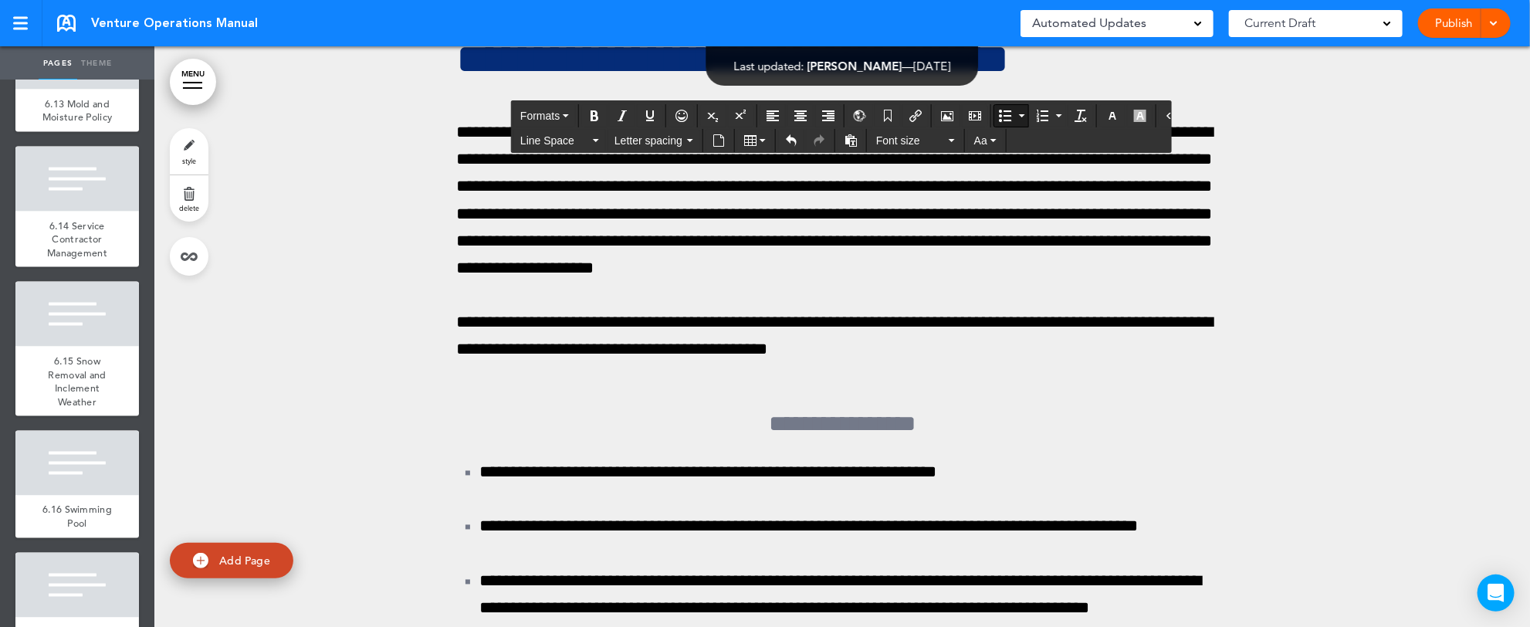
drag, startPoint x: 498, startPoint y: 485, endPoint x: 1184, endPoint y: 533, distance: 687.7
click at [595, 134] on button "Line Space" at bounding box center [559, 141] width 91 height 22
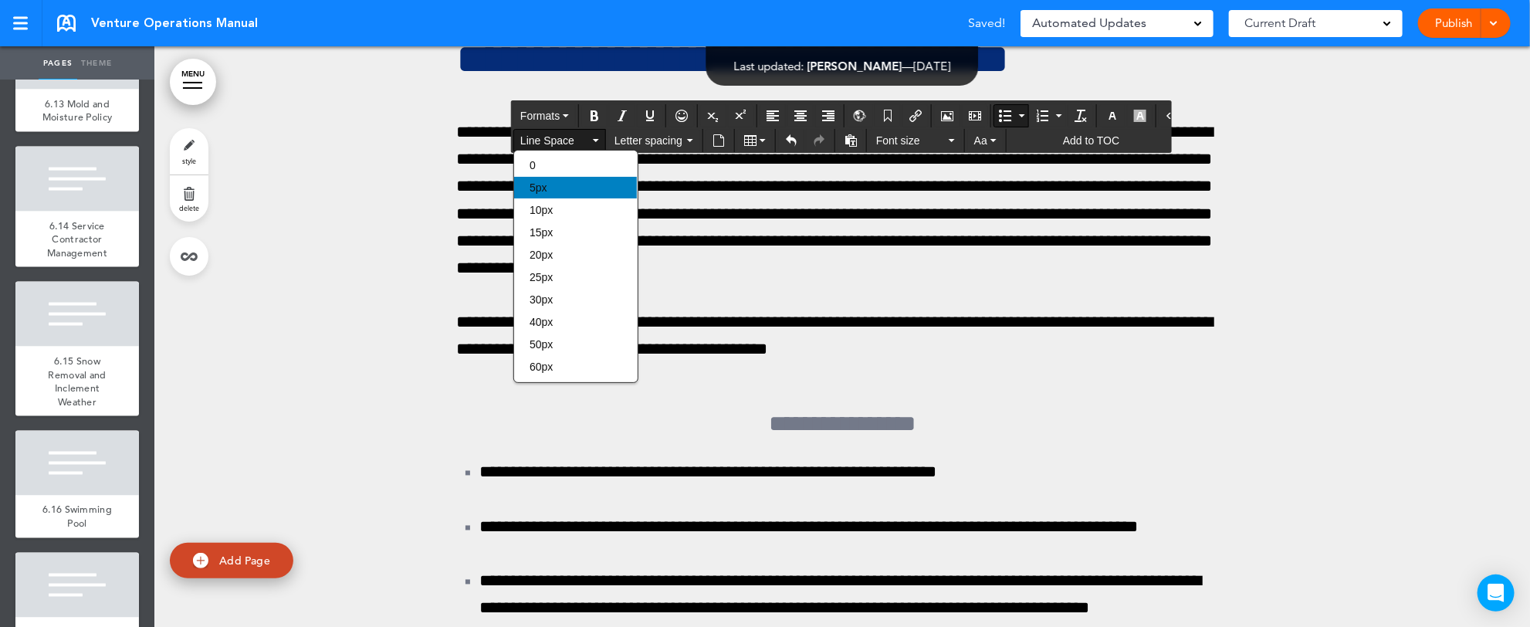
click at [577, 195] on div "5px" at bounding box center [575, 188] width 123 height 22
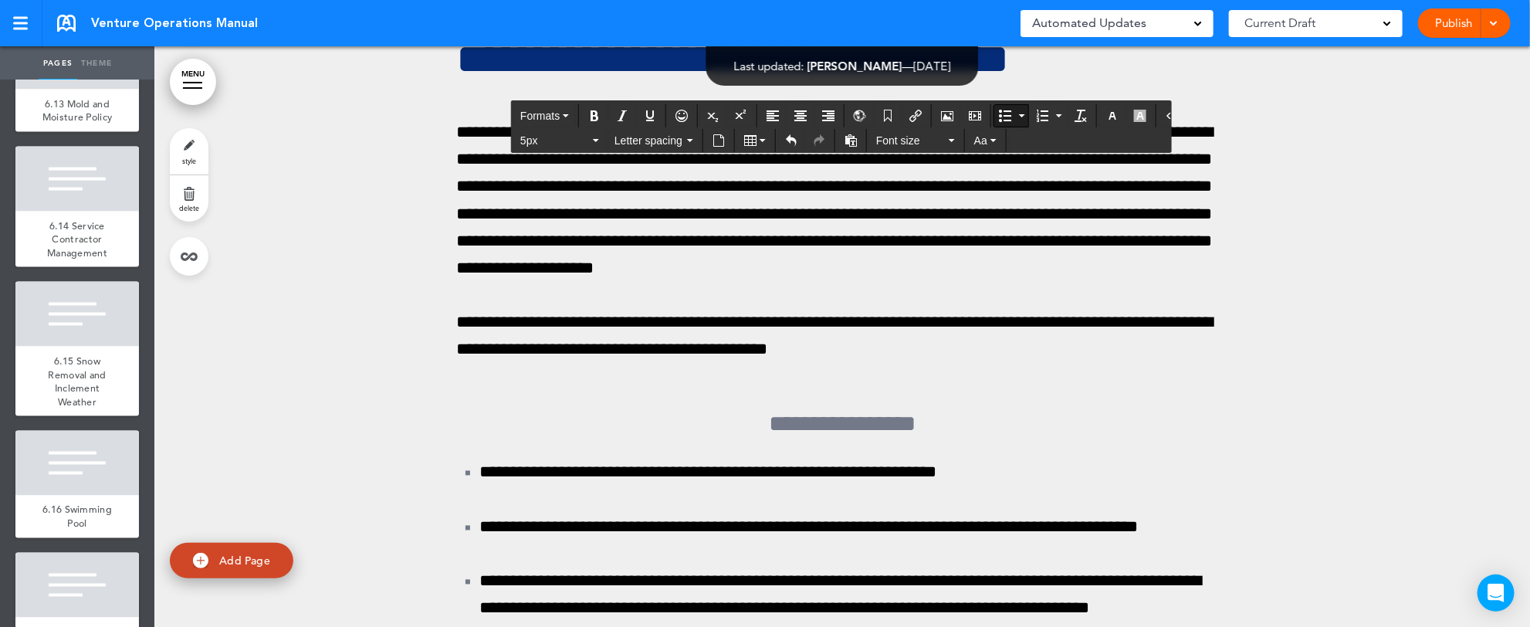
drag, startPoint x: 495, startPoint y: 482, endPoint x: 1179, endPoint y: 521, distance: 684.9
click at [598, 137] on button "5px" at bounding box center [559, 141] width 91 height 22
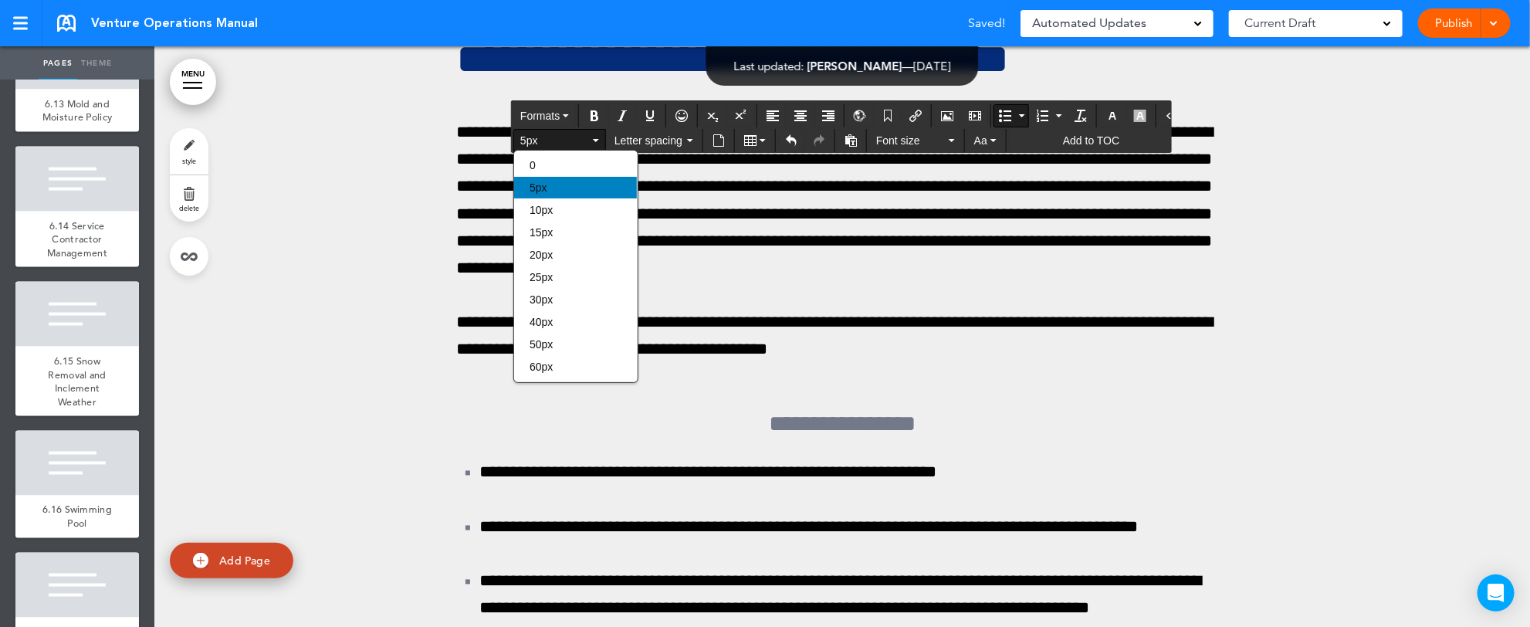
click at [550, 187] on div "5px" at bounding box center [575, 188] width 123 height 22
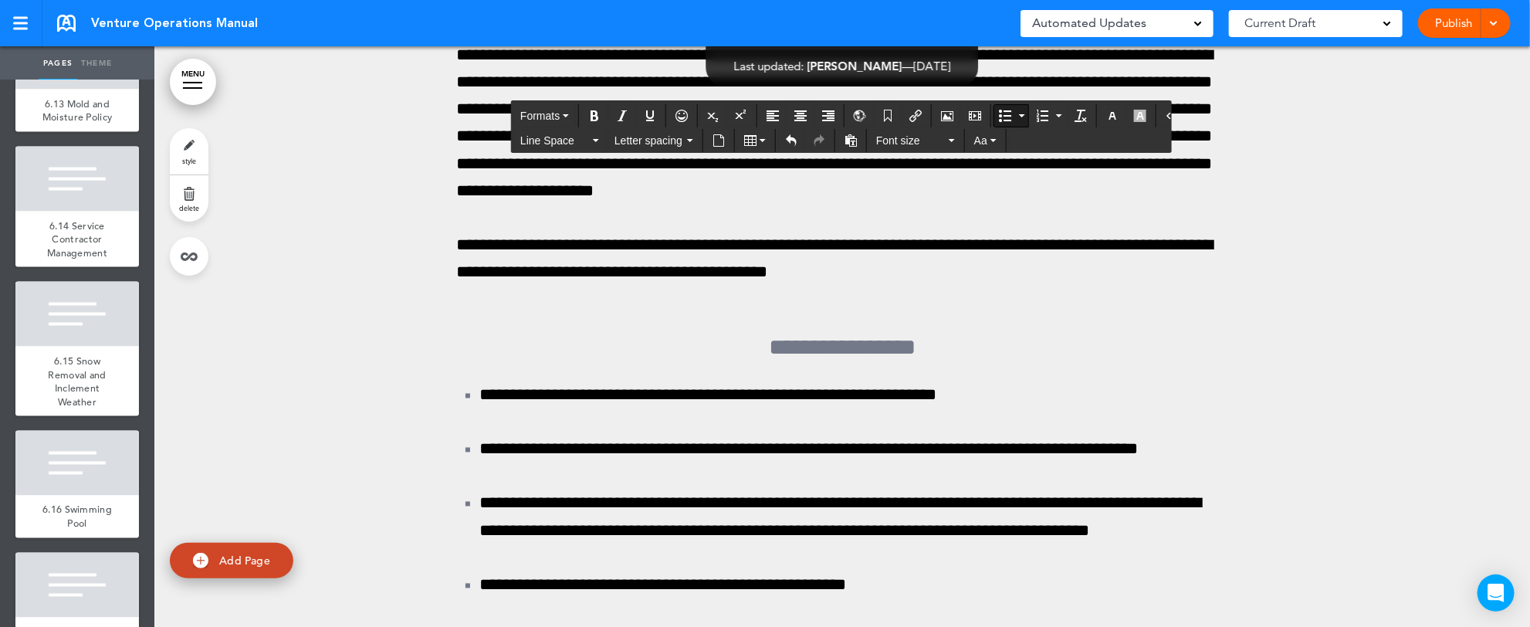
click at [999, 115] on icon "Bullet list" at bounding box center [1005, 116] width 12 height 12
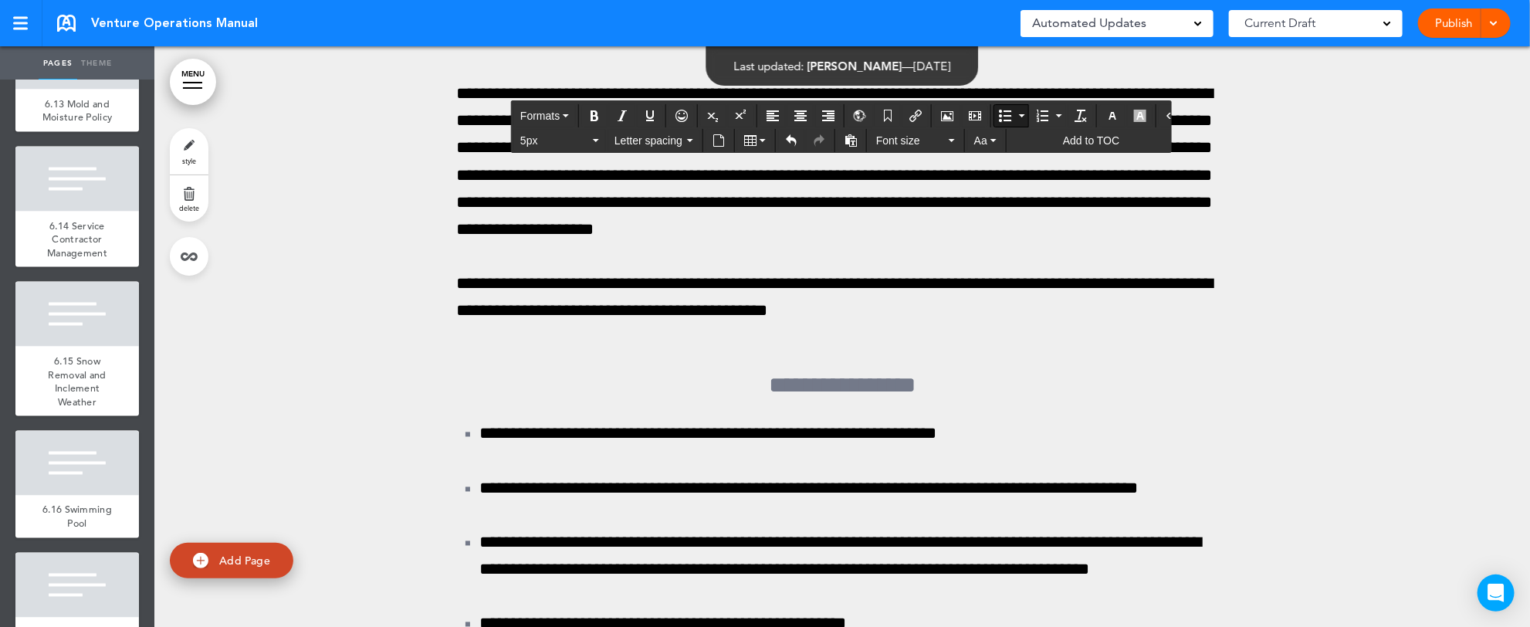
drag, startPoint x: 577, startPoint y: 520, endPoint x: 1195, endPoint y: 549, distance: 618.9
click at [1019, 114] on icon "Bullet list" at bounding box center [1022, 115] width 6 height 3
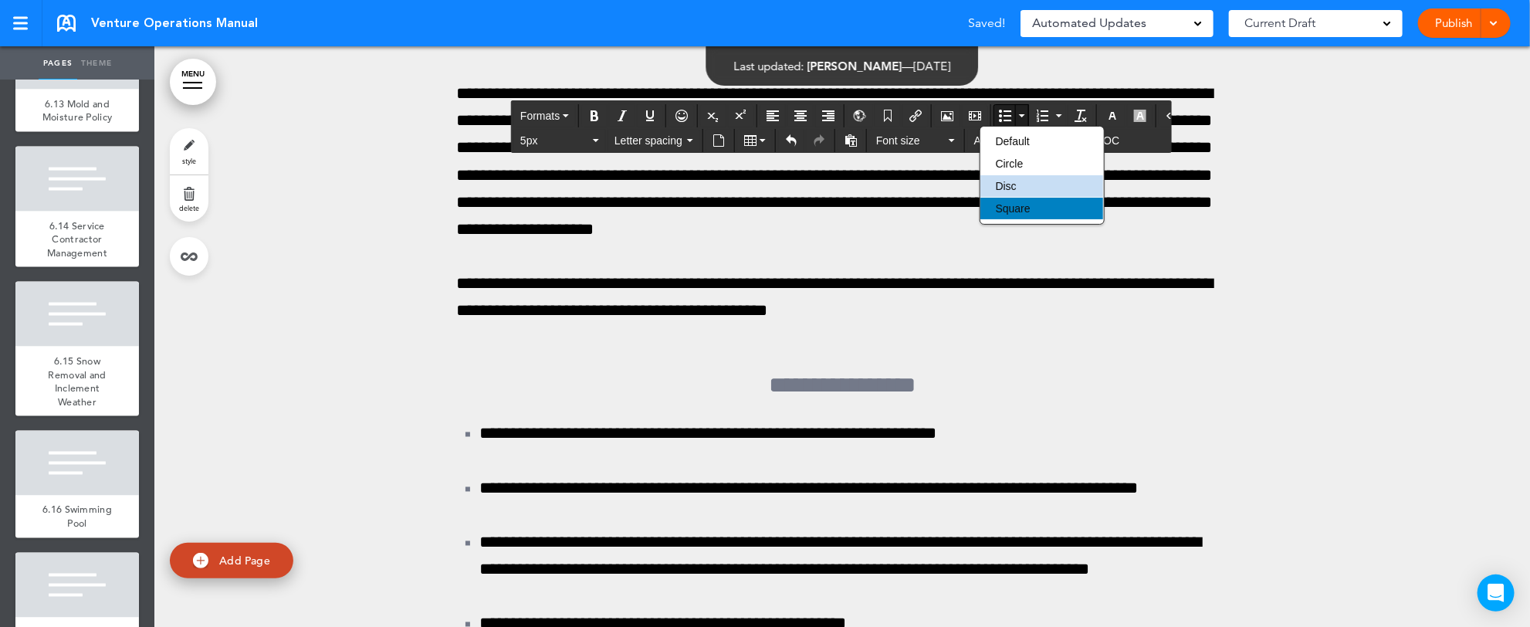
click at [1007, 208] on span "Square" at bounding box center [1013, 208] width 35 height 12
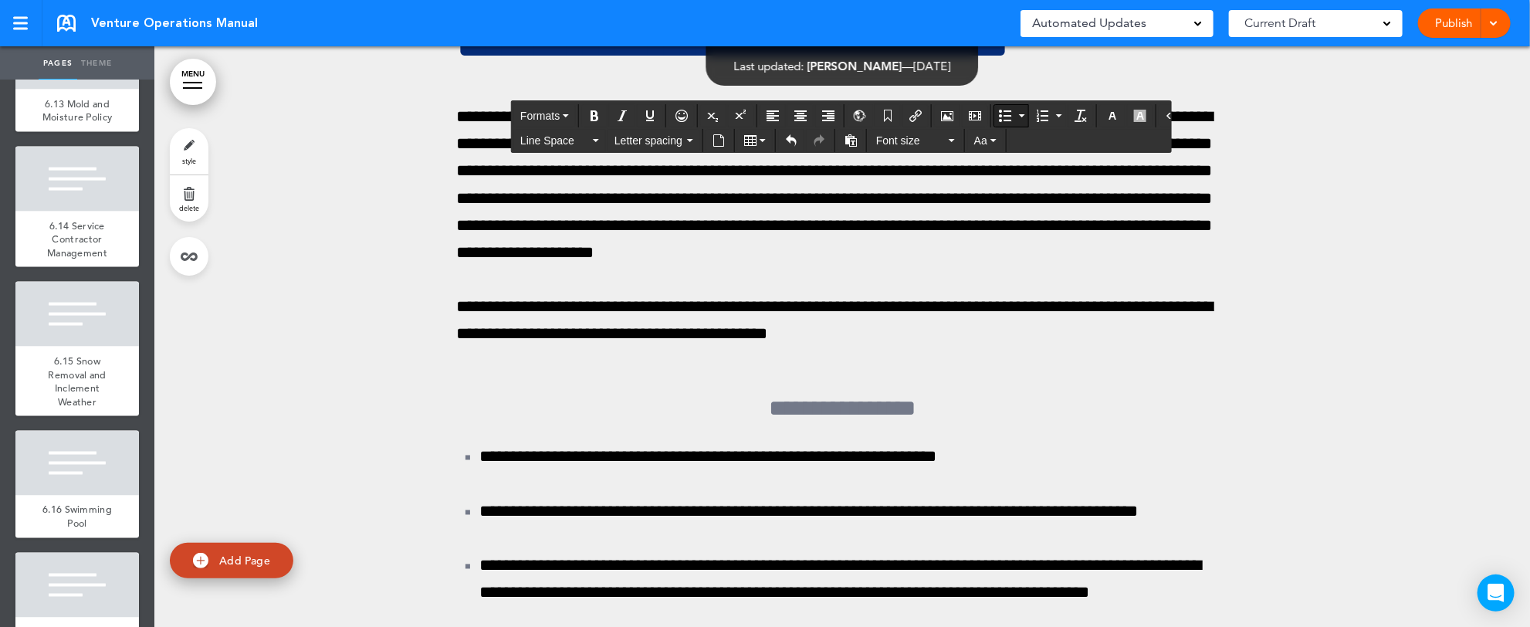
click at [1000, 114] on button "Bullet list" at bounding box center [1005, 116] width 22 height 22
click at [1019, 114] on icon "Bullet list" at bounding box center [1022, 115] width 6 height 3
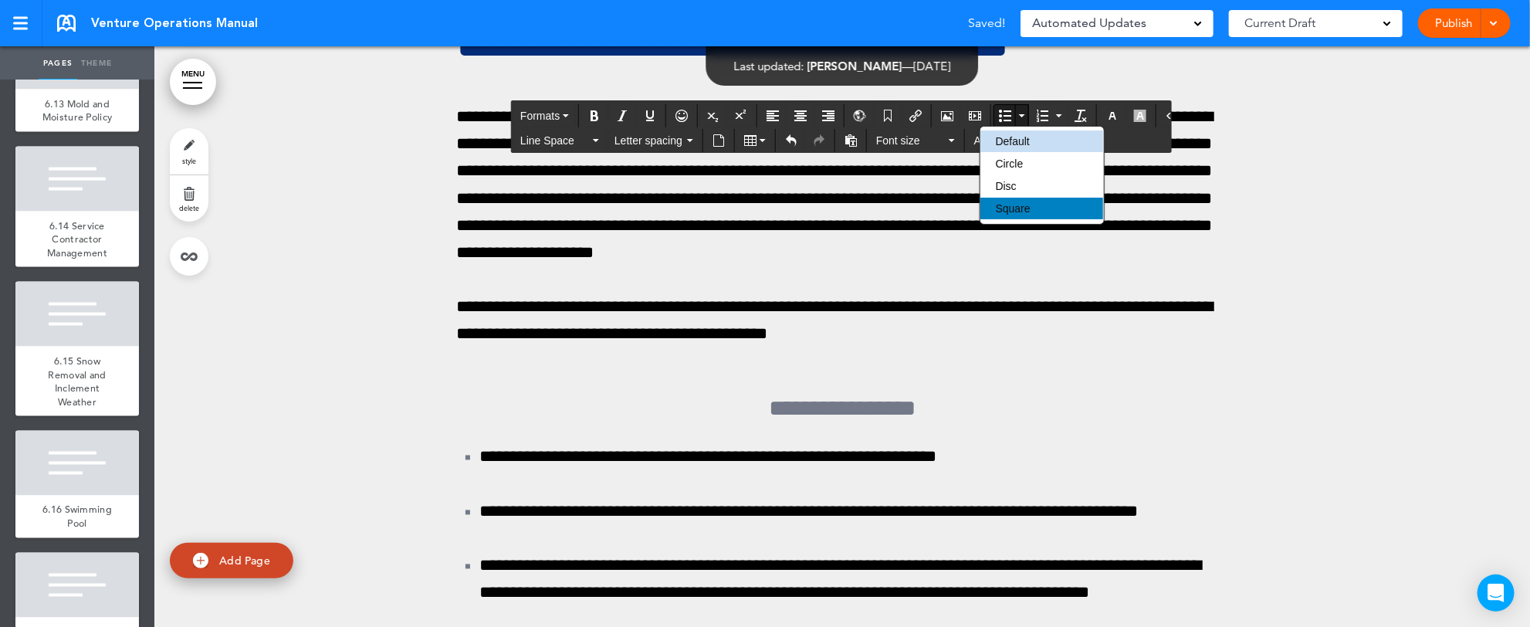
click at [999, 205] on span "Square" at bounding box center [1013, 208] width 35 height 12
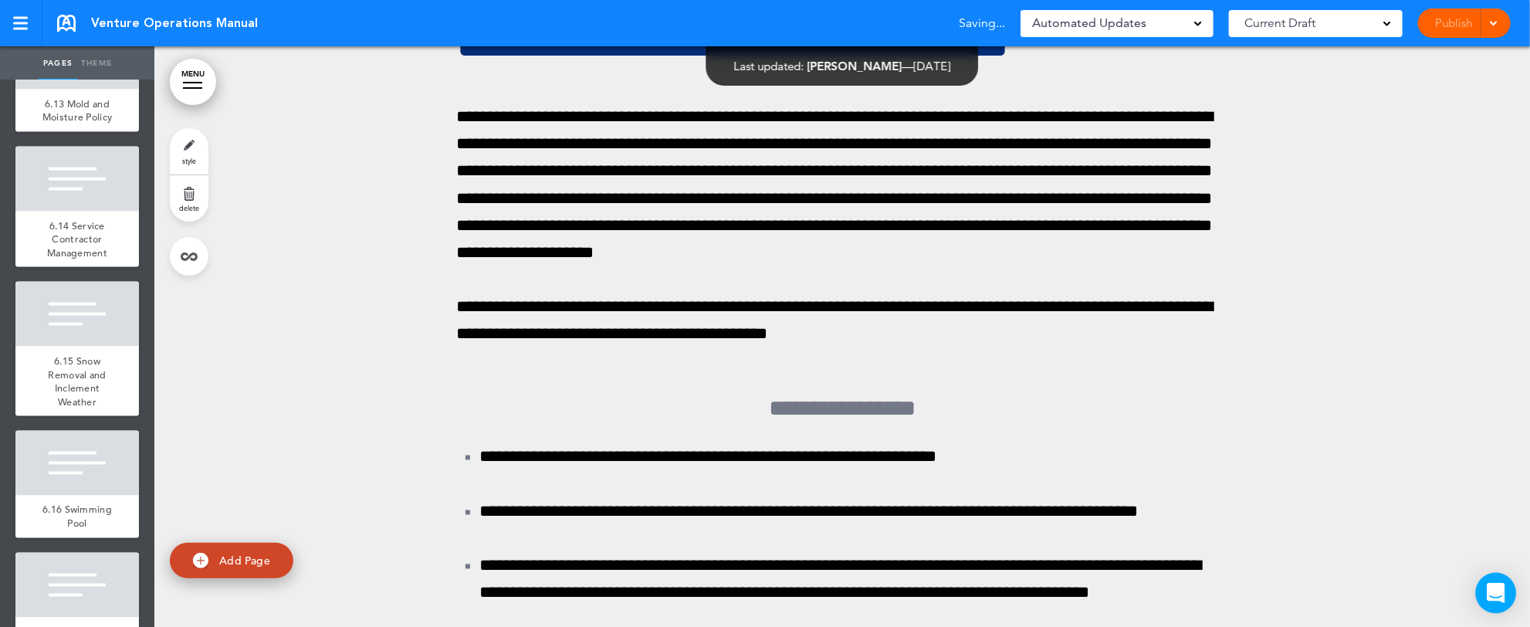
click at [1513, 606] on body "Checking url availability This handbook Preview Settings Signatures Collaborato…" at bounding box center [765, 313] width 1530 height 627
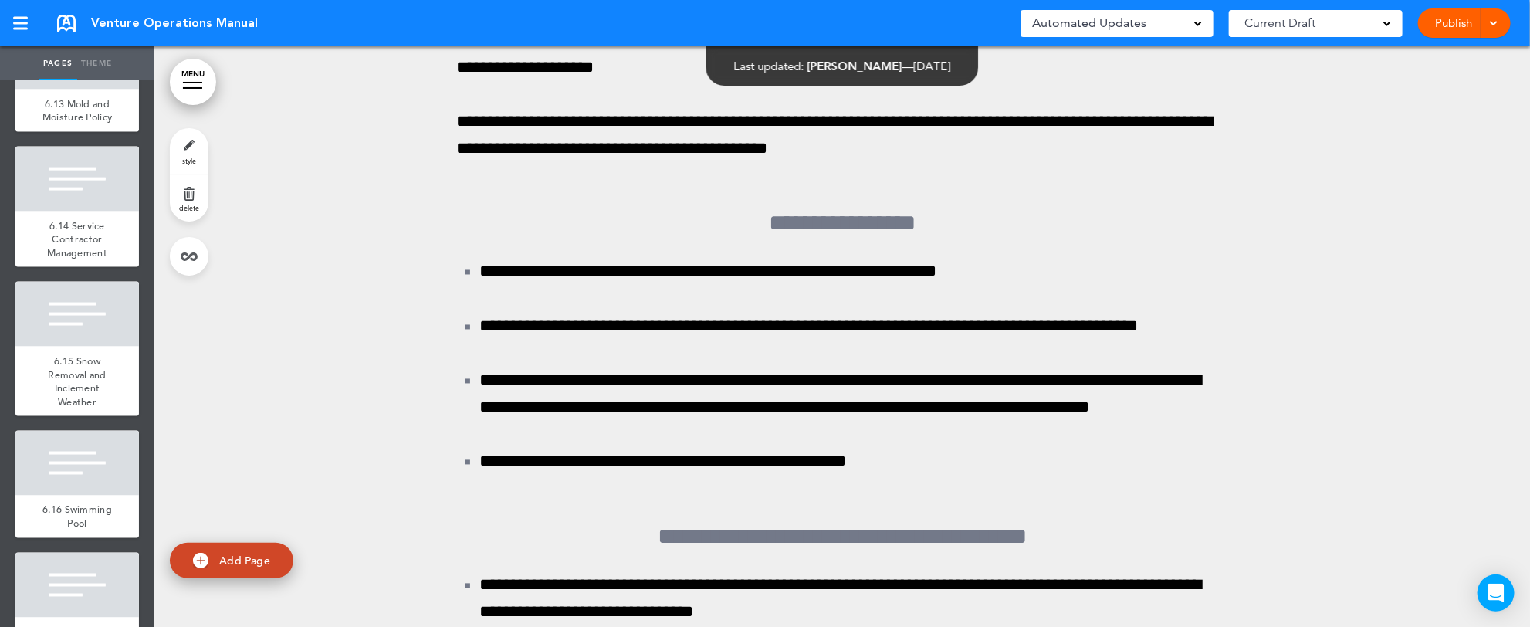
scroll to position [194756, 0]
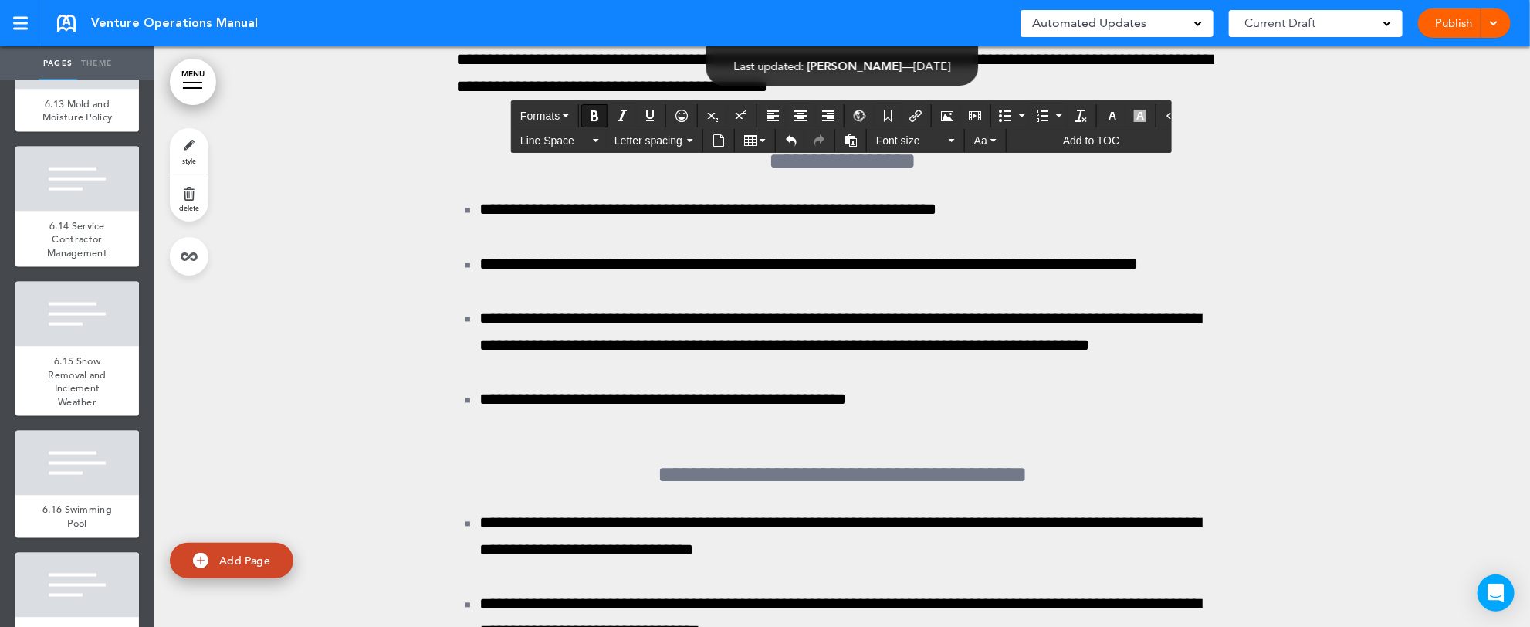
drag, startPoint x: 448, startPoint y: 382, endPoint x: 680, endPoint y: 386, distance: 231.6
click at [595, 116] on icon "Bold" at bounding box center [594, 116] width 12 height 12
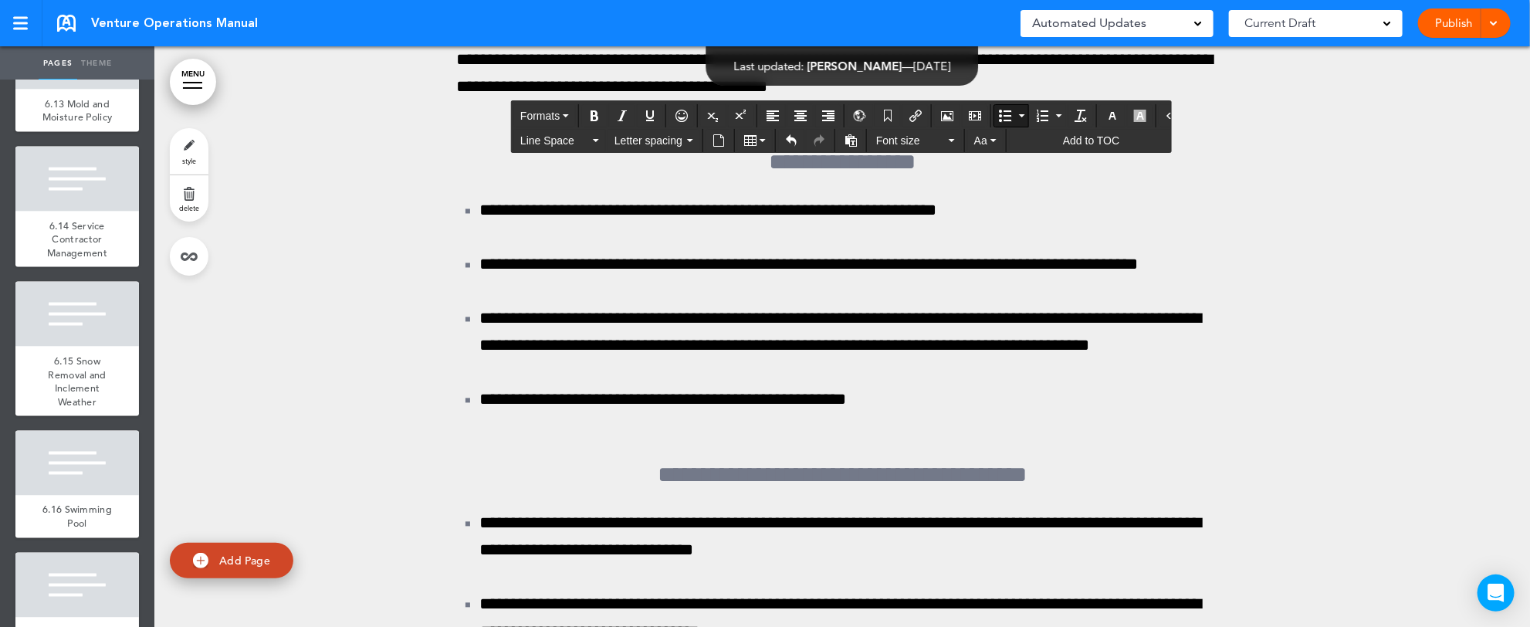
drag, startPoint x: 468, startPoint y: 441, endPoint x: 1114, endPoint y: 439, distance: 645.2
click at [1016, 113] on button "Bullet list" at bounding box center [1022, 116] width 12 height 22
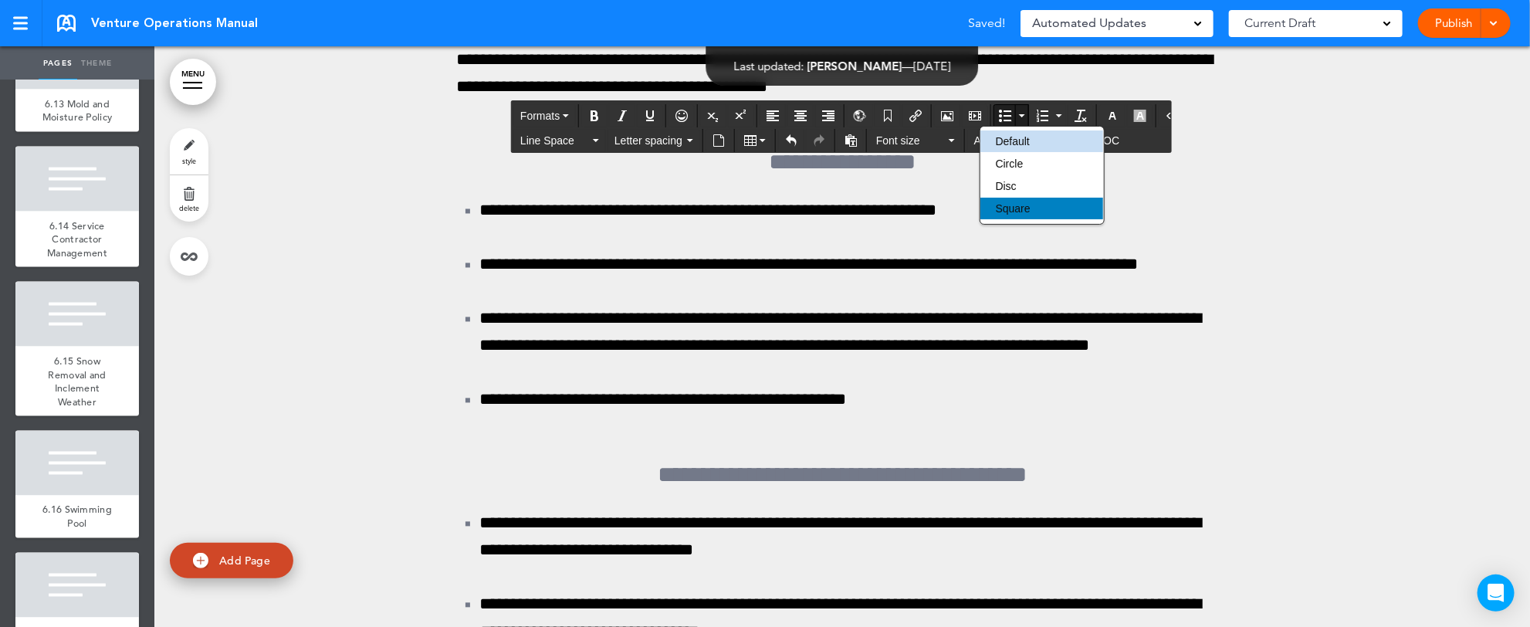
click at [1020, 207] on span "Square" at bounding box center [1013, 208] width 35 height 12
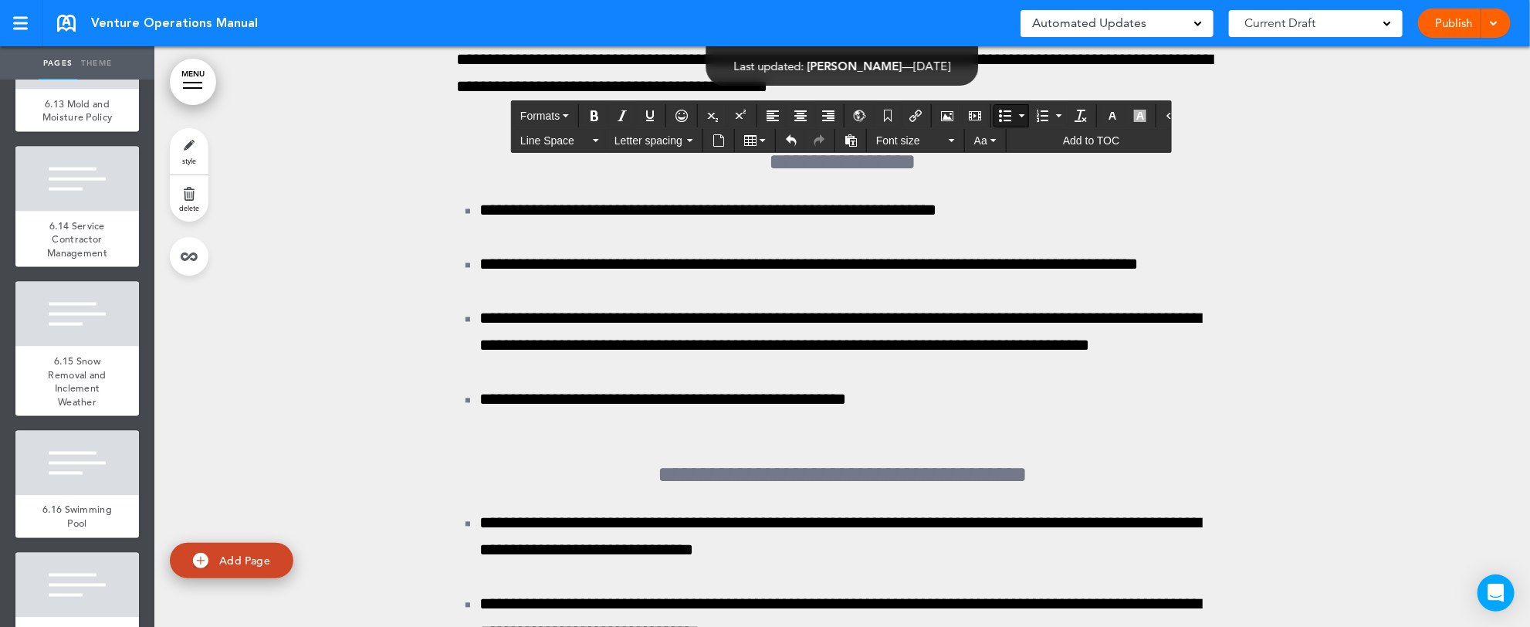
drag, startPoint x: 502, startPoint y: 492, endPoint x: 779, endPoint y: 594, distance: 294.7
click at [596, 139] on icon "button" at bounding box center [596, 140] width 6 height 3
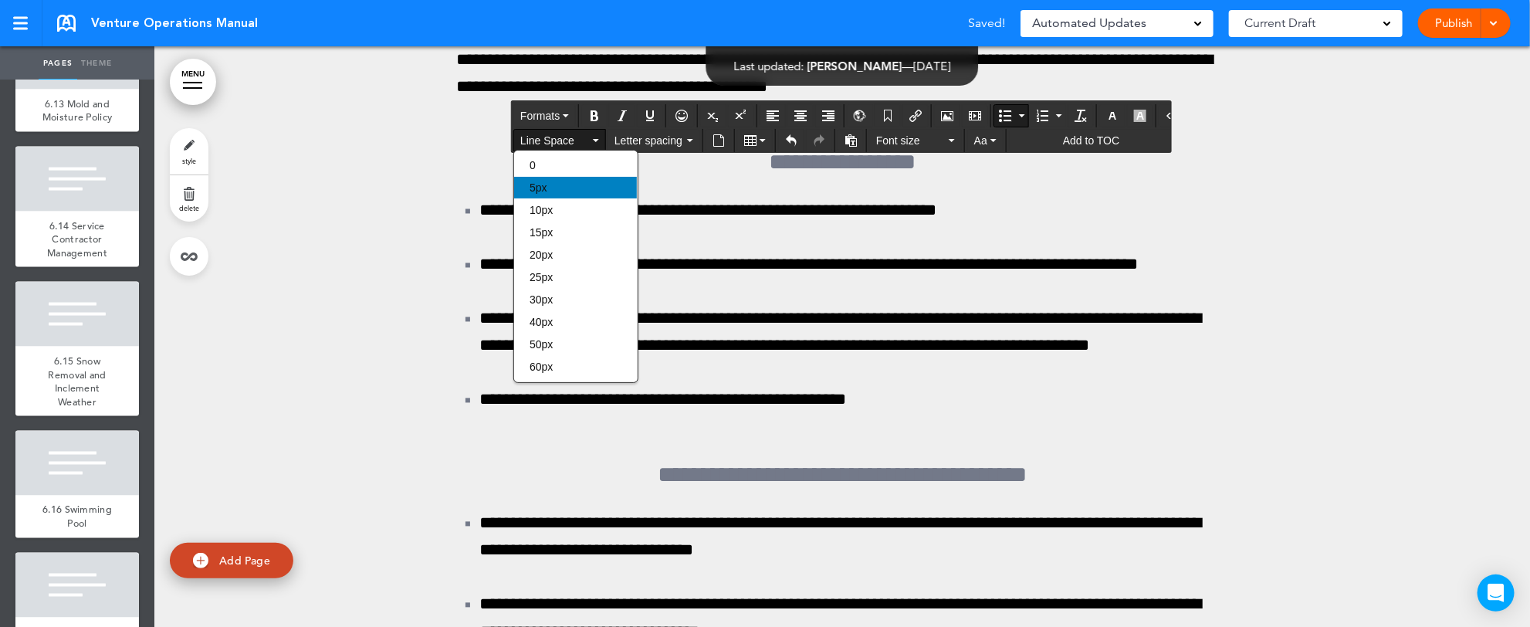
click at [571, 187] on div "5px" at bounding box center [575, 188] width 123 height 22
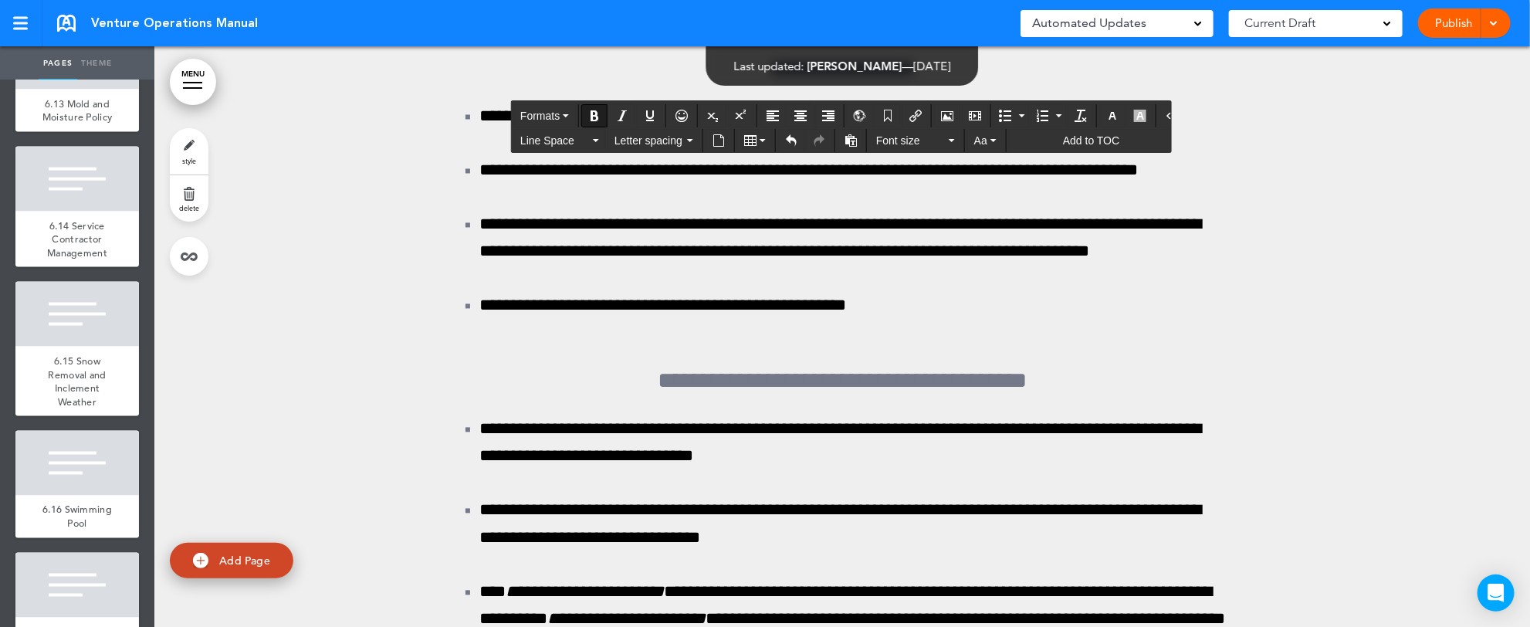
drag, startPoint x: 447, startPoint y: 618, endPoint x: 512, endPoint y: 617, distance: 64.8
click at [593, 111] on icon "Bold" at bounding box center [594, 116] width 12 height 12
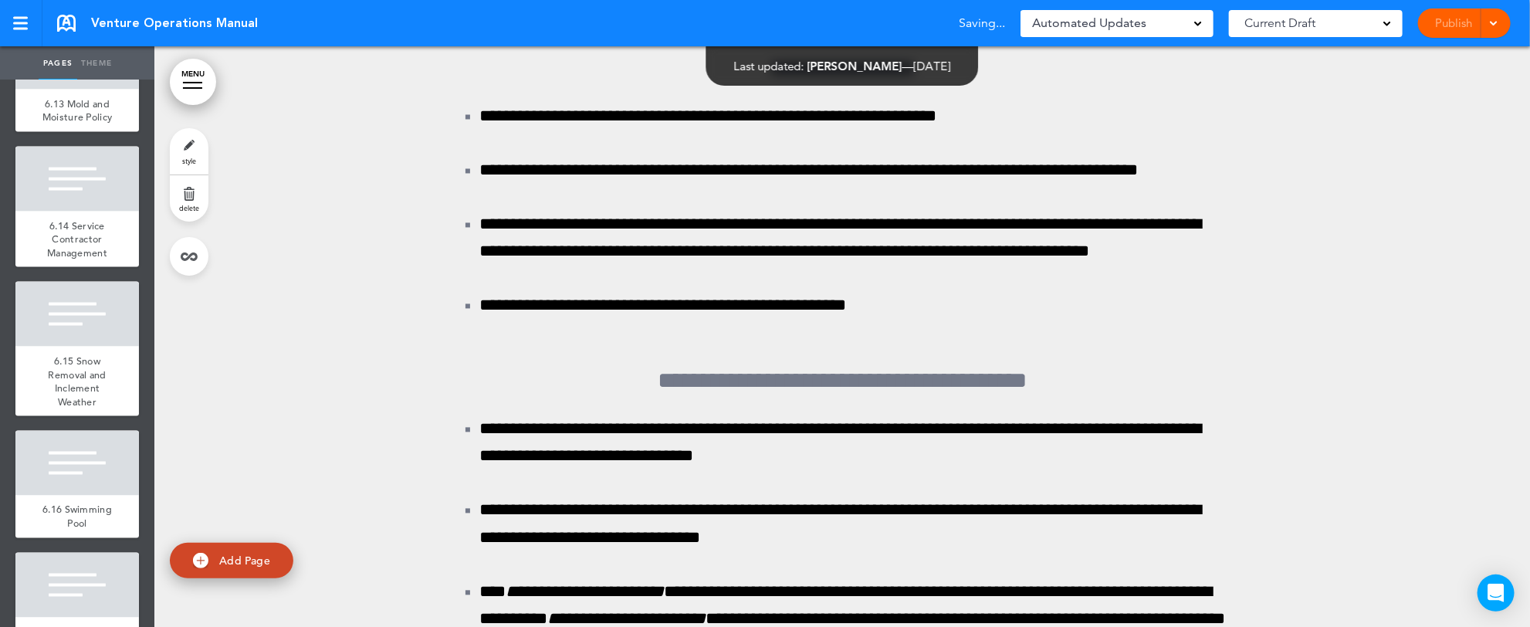
click at [1517, 618] on div "Pages Theme add page Table of Contents add page Introductions add page Image ad…" at bounding box center [758, 313] width 1517 height 627
click at [1515, 608] on div "Pages Theme add page Table of Contents add page Introductions add page Image ad…" at bounding box center [758, 313] width 1517 height 627
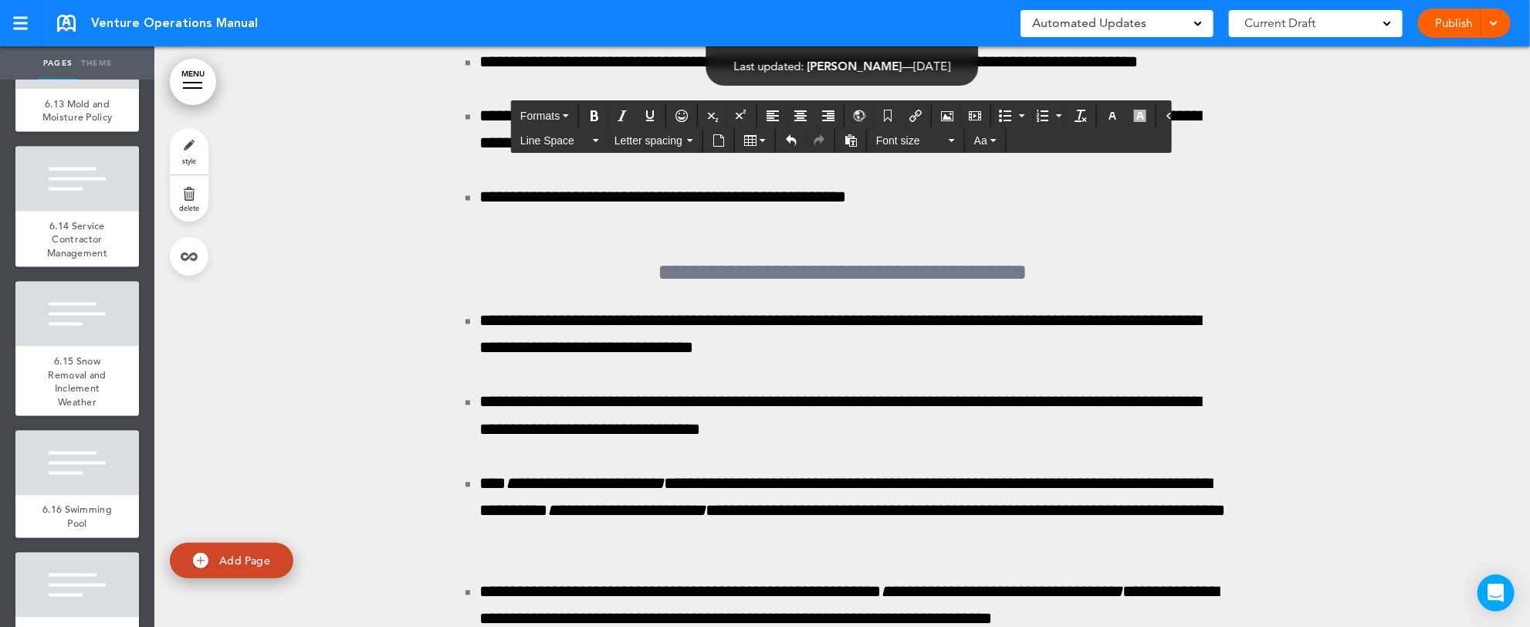
scroll to position [194920, 0]
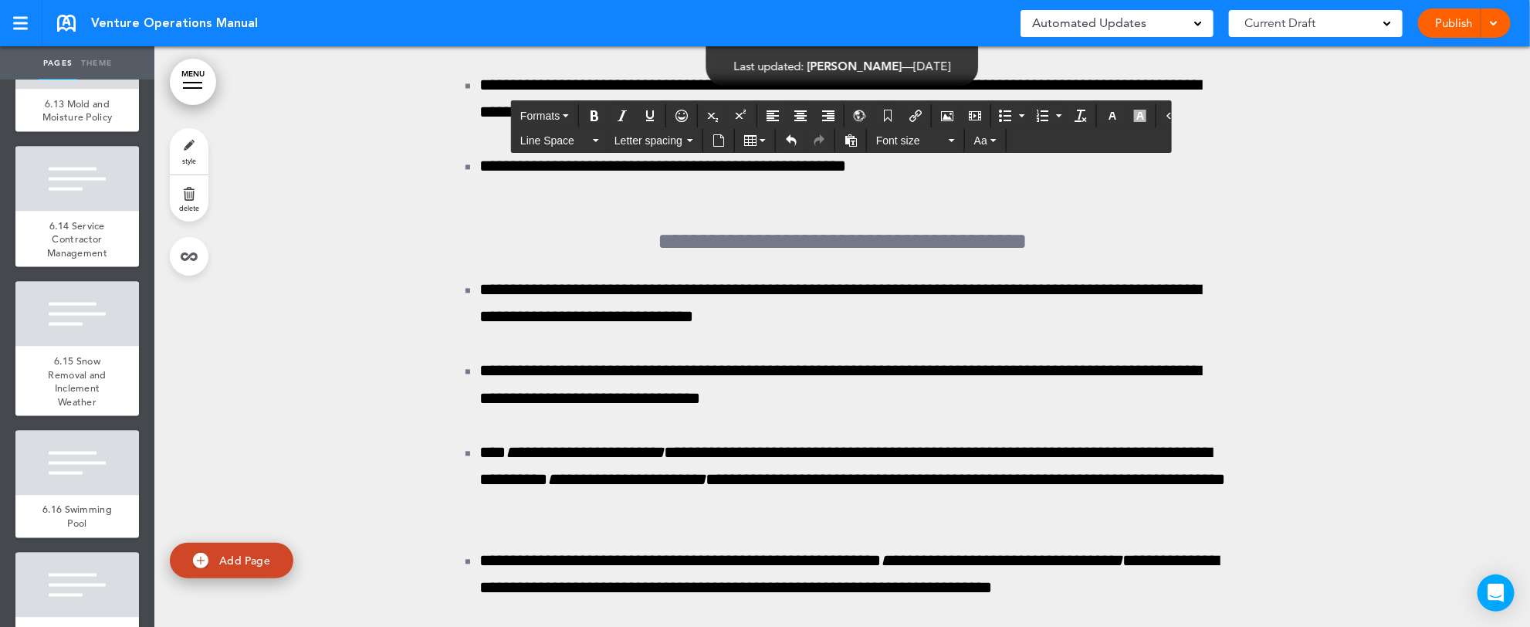
click at [1016, 117] on button "Bullet list" at bounding box center [1022, 116] width 12 height 22
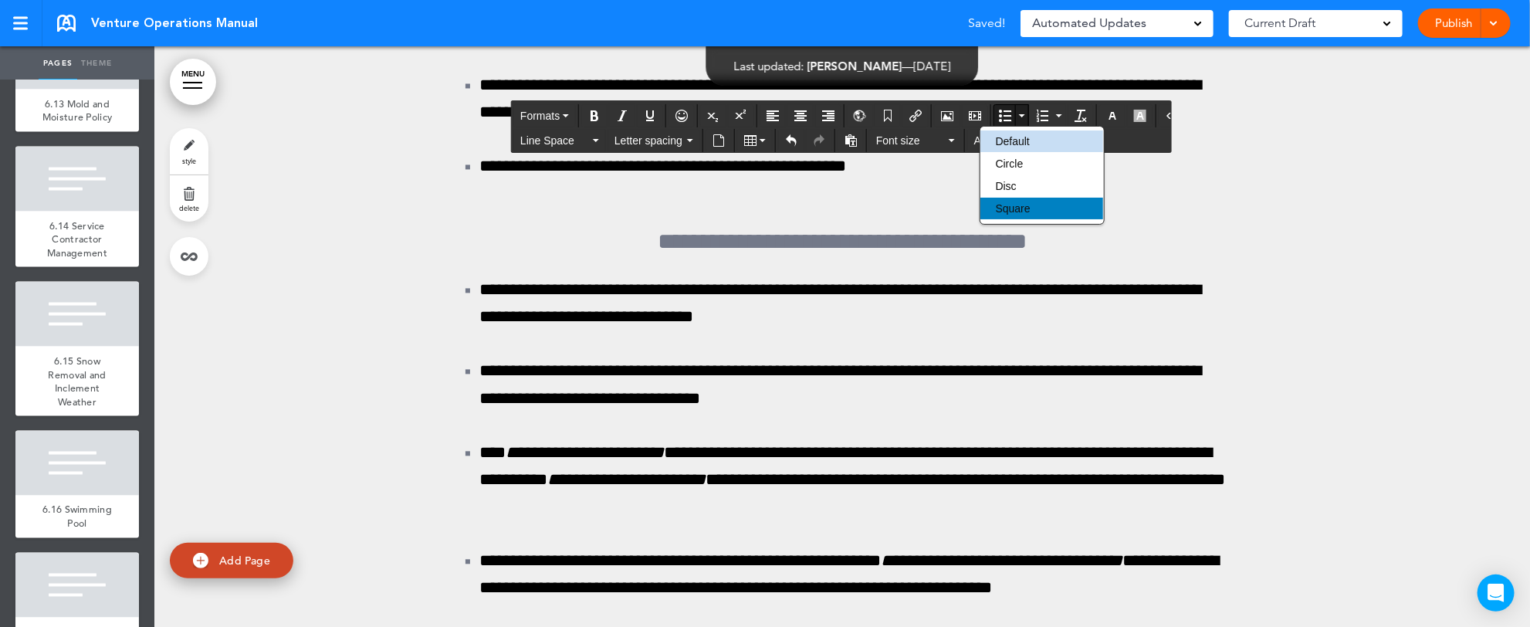
click at [1018, 206] on span "Square" at bounding box center [1013, 208] width 35 height 12
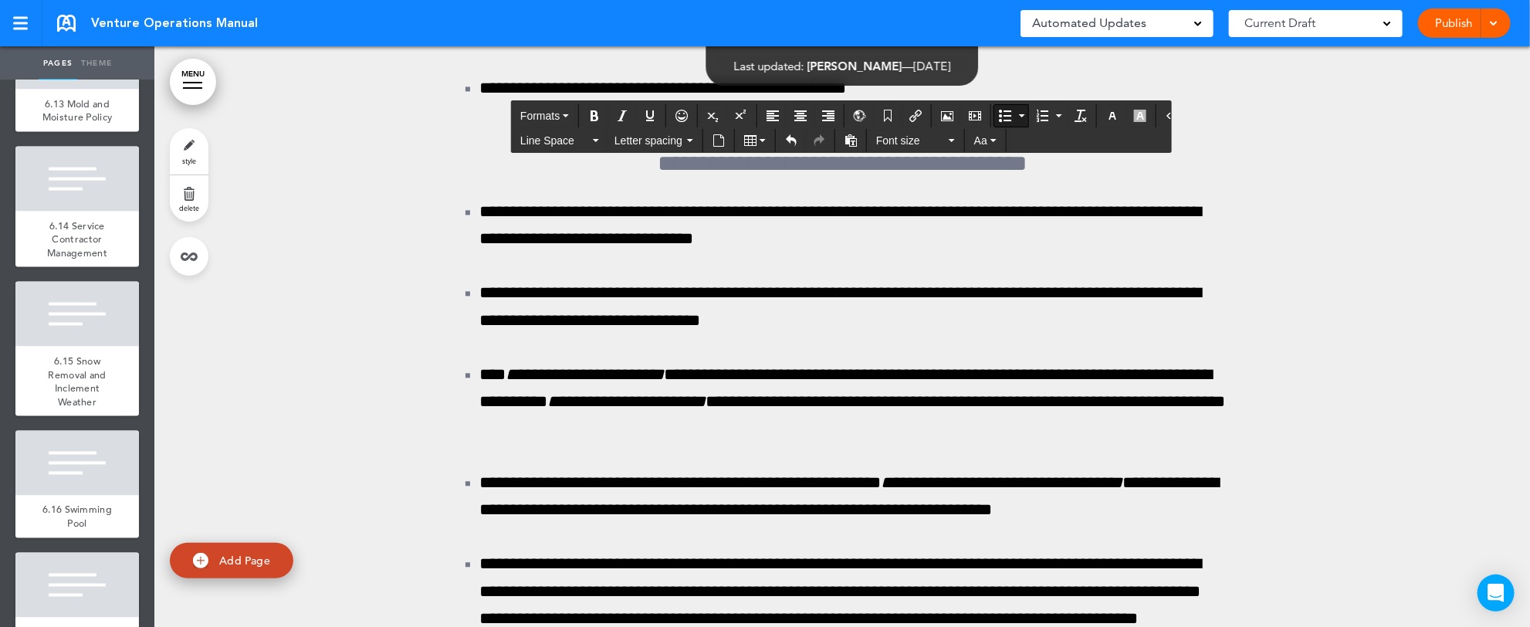
scroll to position [195052, 0]
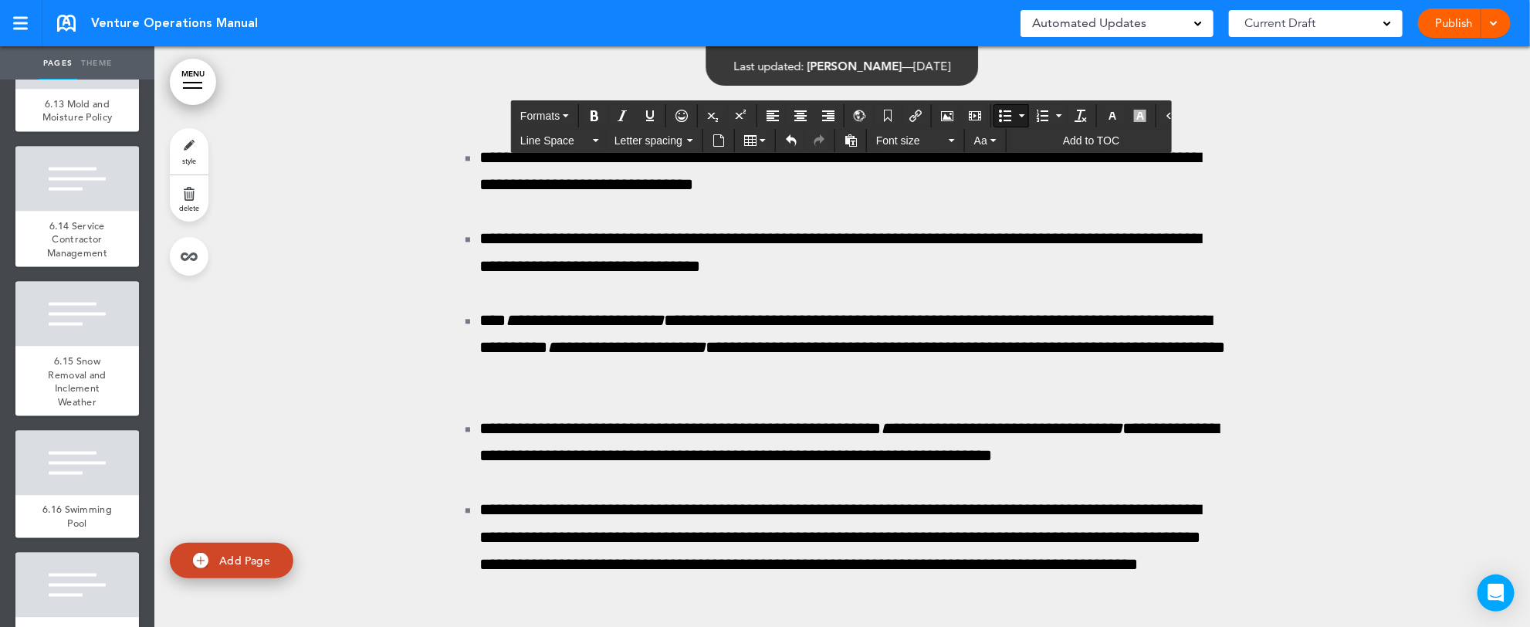
drag, startPoint x: 494, startPoint y: 452, endPoint x: 965, endPoint y: 455, distance: 470.8
click at [590, 138] on button "Line Space" at bounding box center [559, 141] width 91 height 22
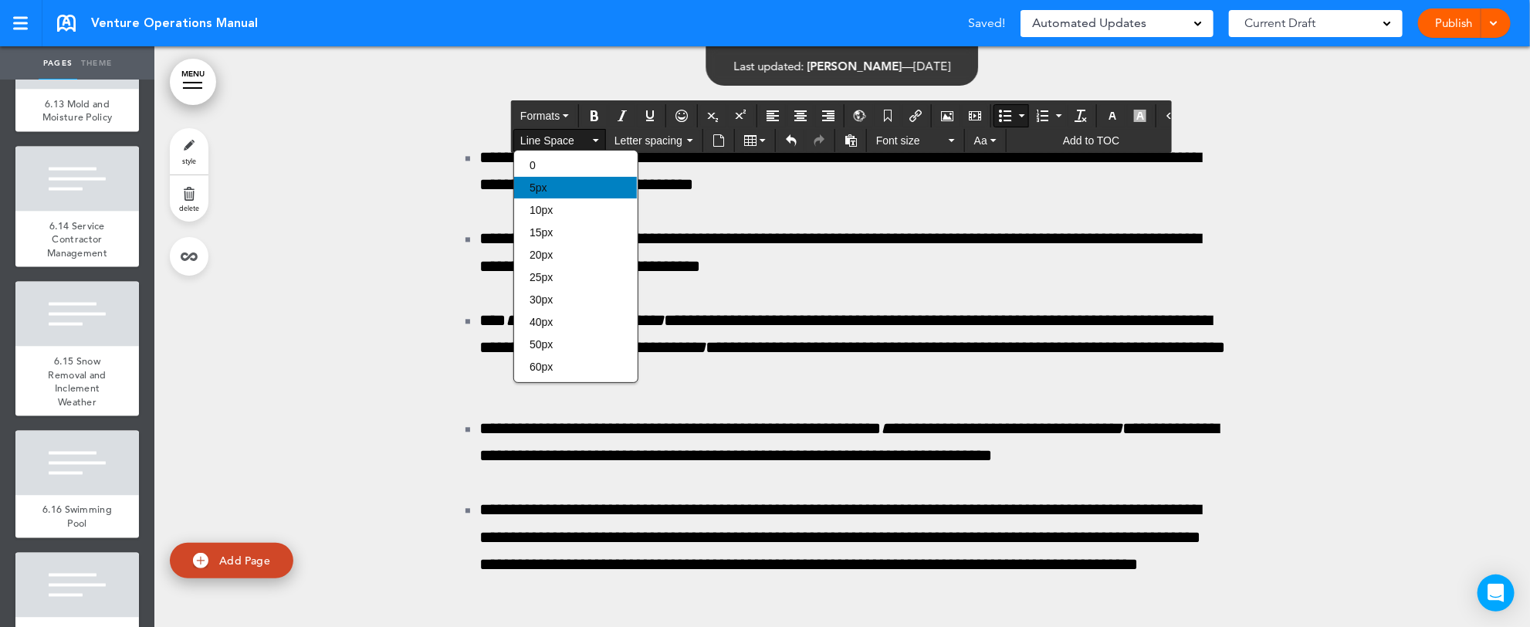
click at [572, 187] on div "5px" at bounding box center [575, 188] width 123 height 22
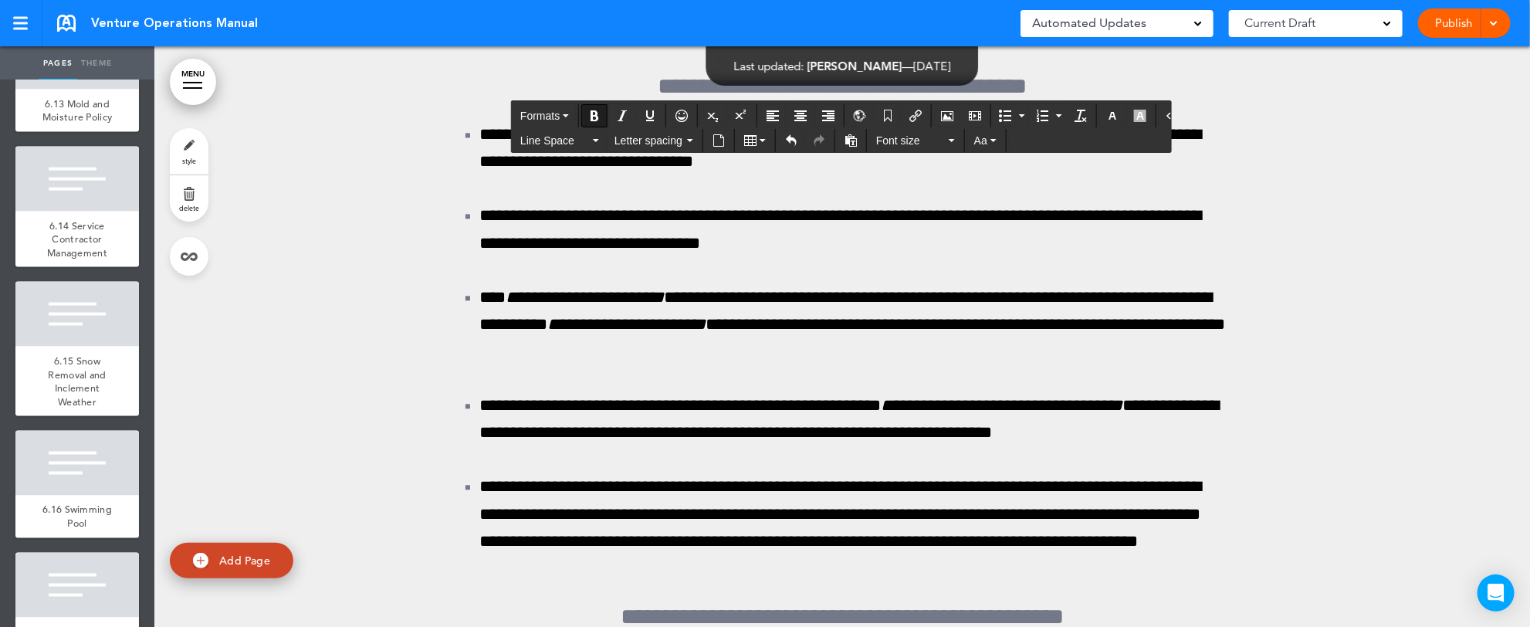
click at [597, 139] on icon "button" at bounding box center [596, 140] width 6 height 3
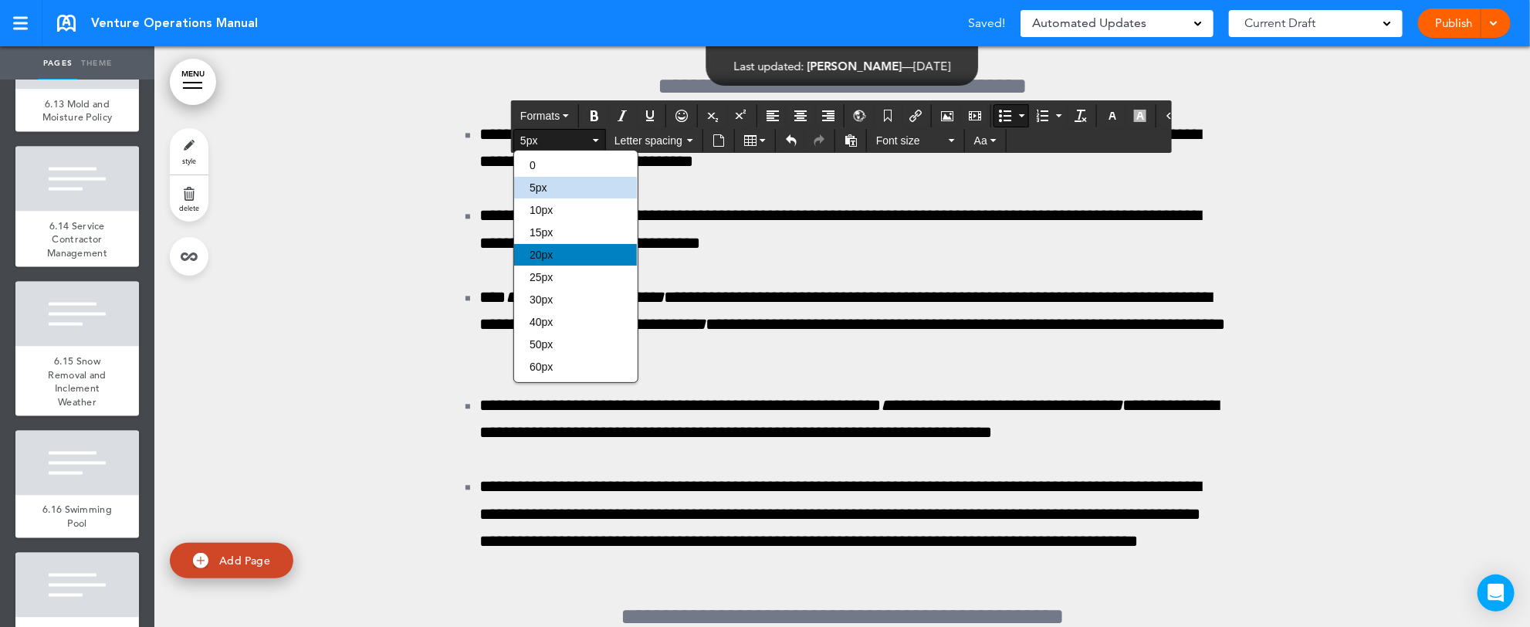
click at [576, 258] on div "20px" at bounding box center [575, 255] width 123 height 22
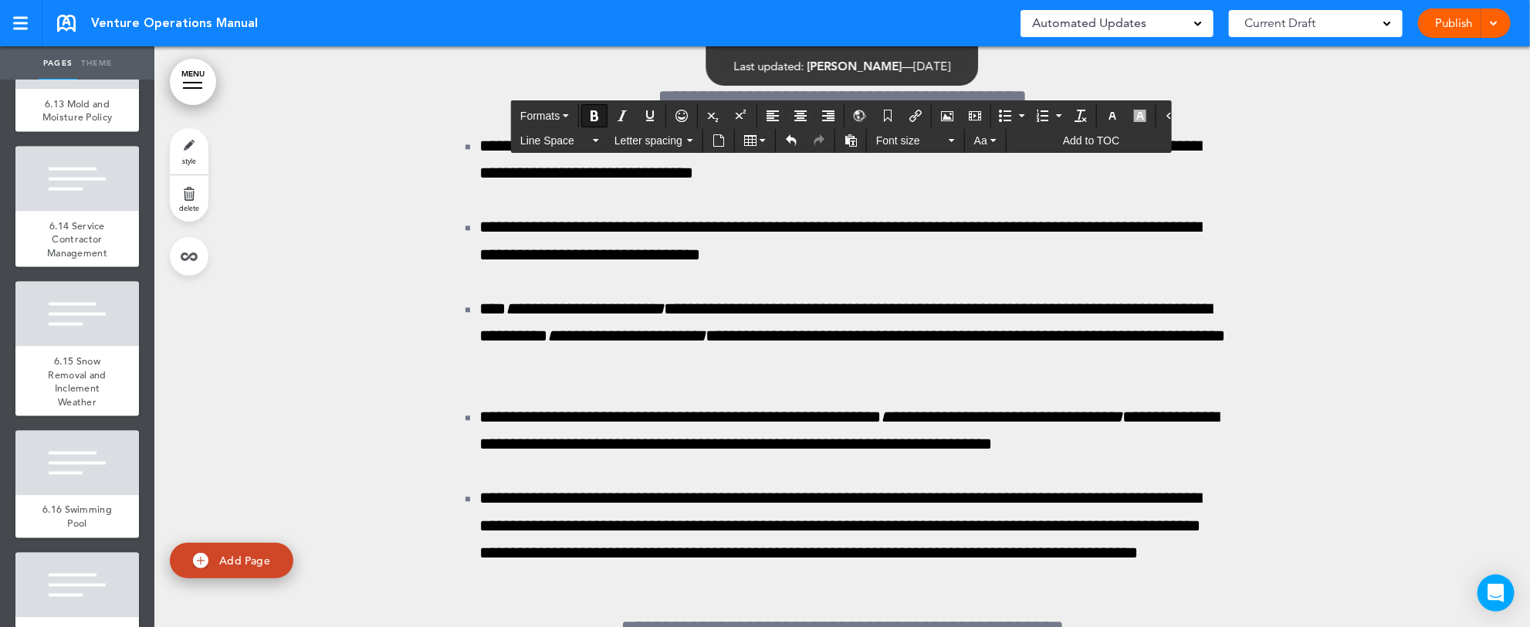
drag, startPoint x: 448, startPoint y: 495, endPoint x: 583, endPoint y: 500, distance: 135.2
click at [595, 112] on icon "Bold" at bounding box center [594, 116] width 12 height 12
click at [593, 118] on icon "Bold" at bounding box center [594, 116] width 12 height 12
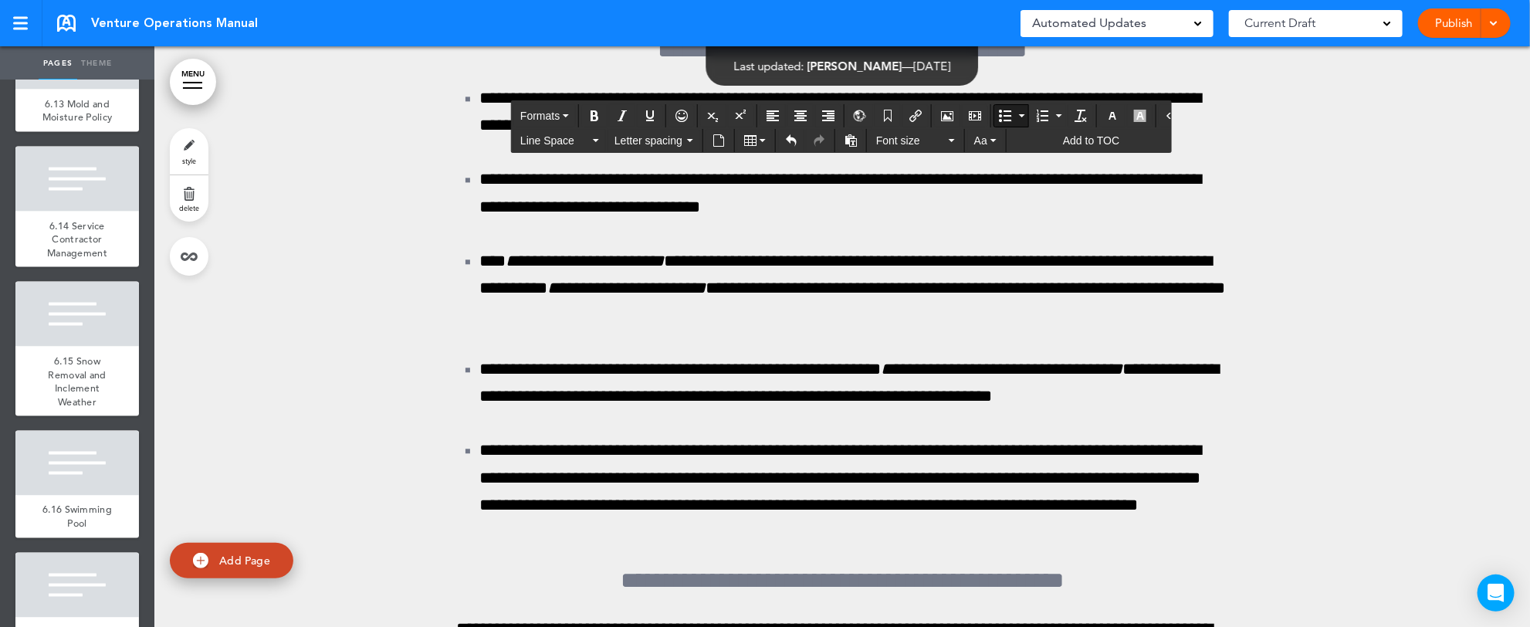
scroll to position [195247, 0]
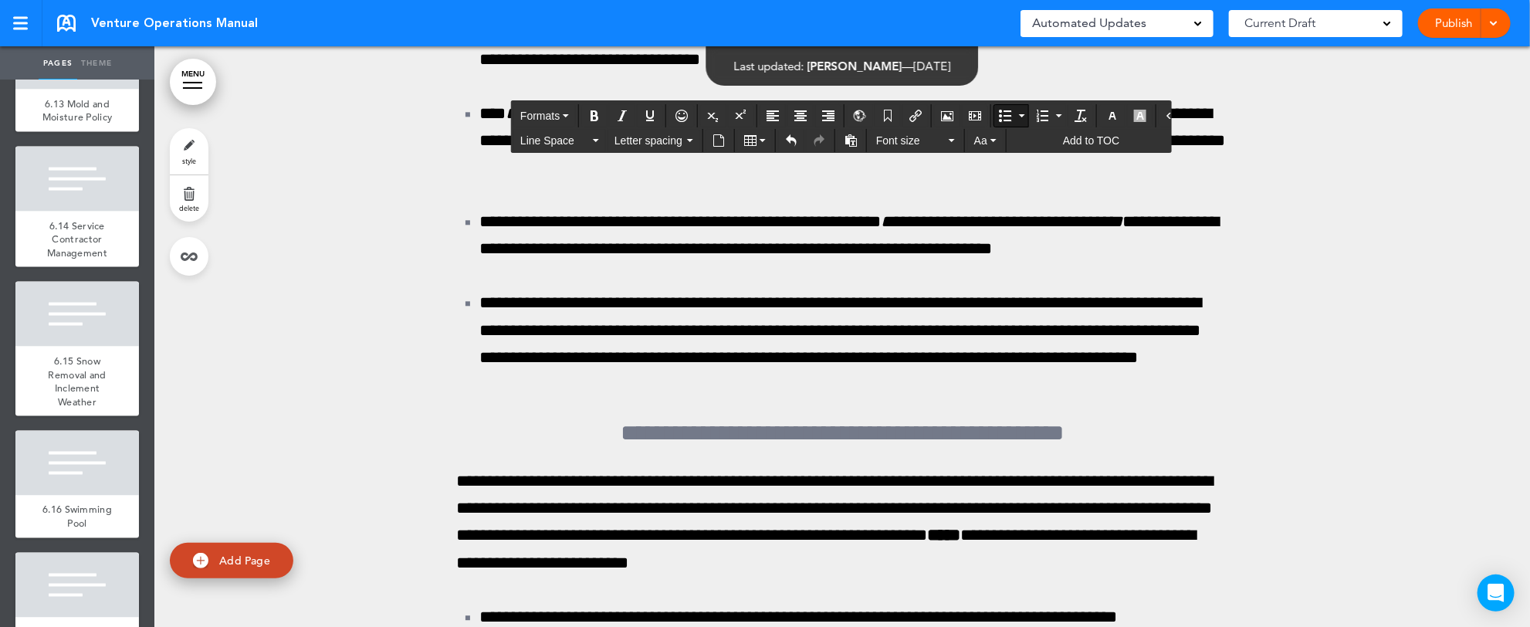
drag, startPoint x: 471, startPoint y: 550, endPoint x: 1056, endPoint y: 525, distance: 585.6
click at [1016, 113] on button "Bullet list" at bounding box center [1022, 116] width 12 height 22
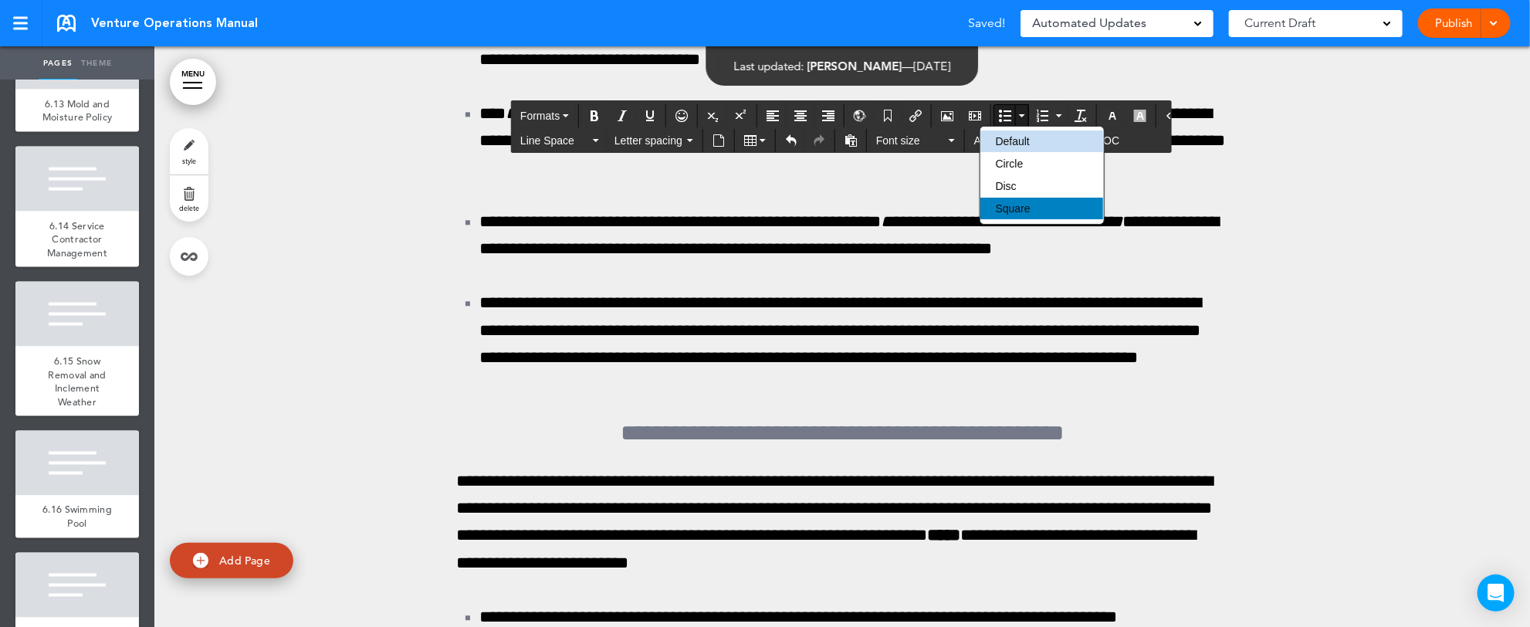
click at [996, 206] on span "Square" at bounding box center [1013, 208] width 35 height 12
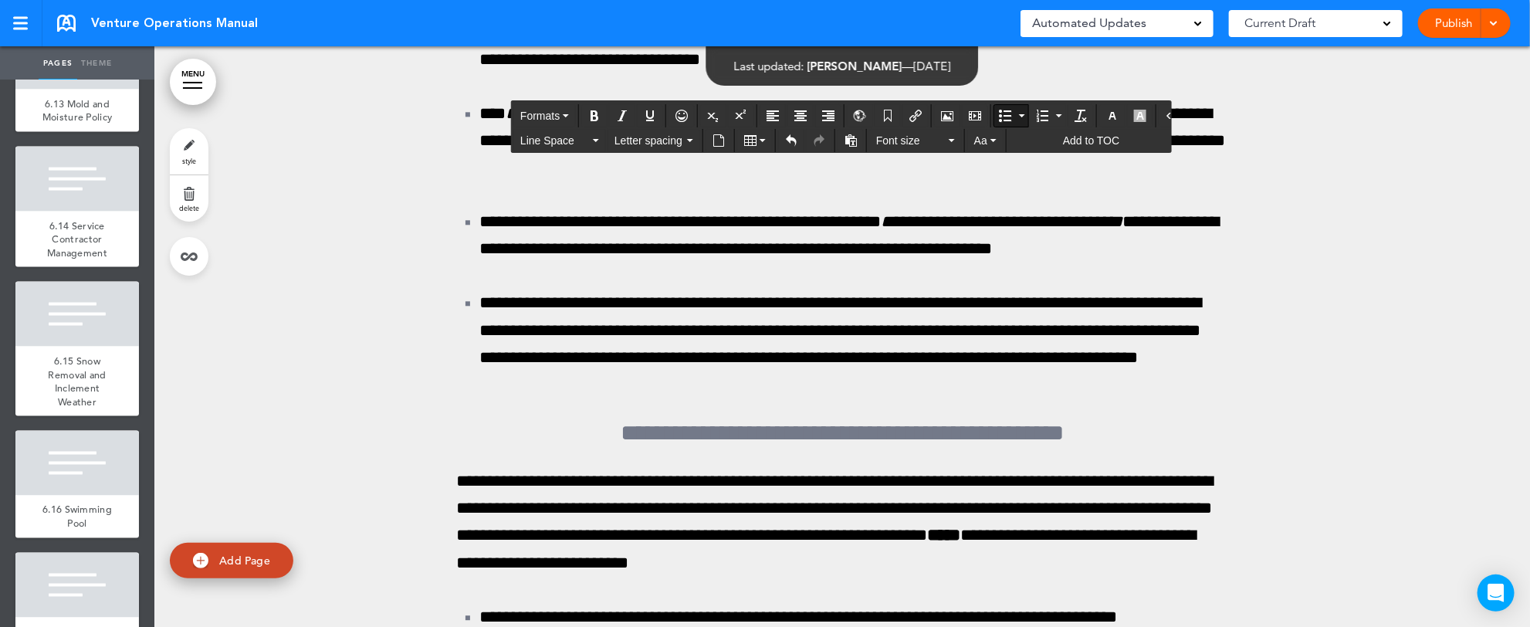
drag, startPoint x: 448, startPoint y: 577, endPoint x: 558, endPoint y: 581, distance: 110.5
click at [590, 113] on icon "Bold" at bounding box center [594, 116] width 12 height 12
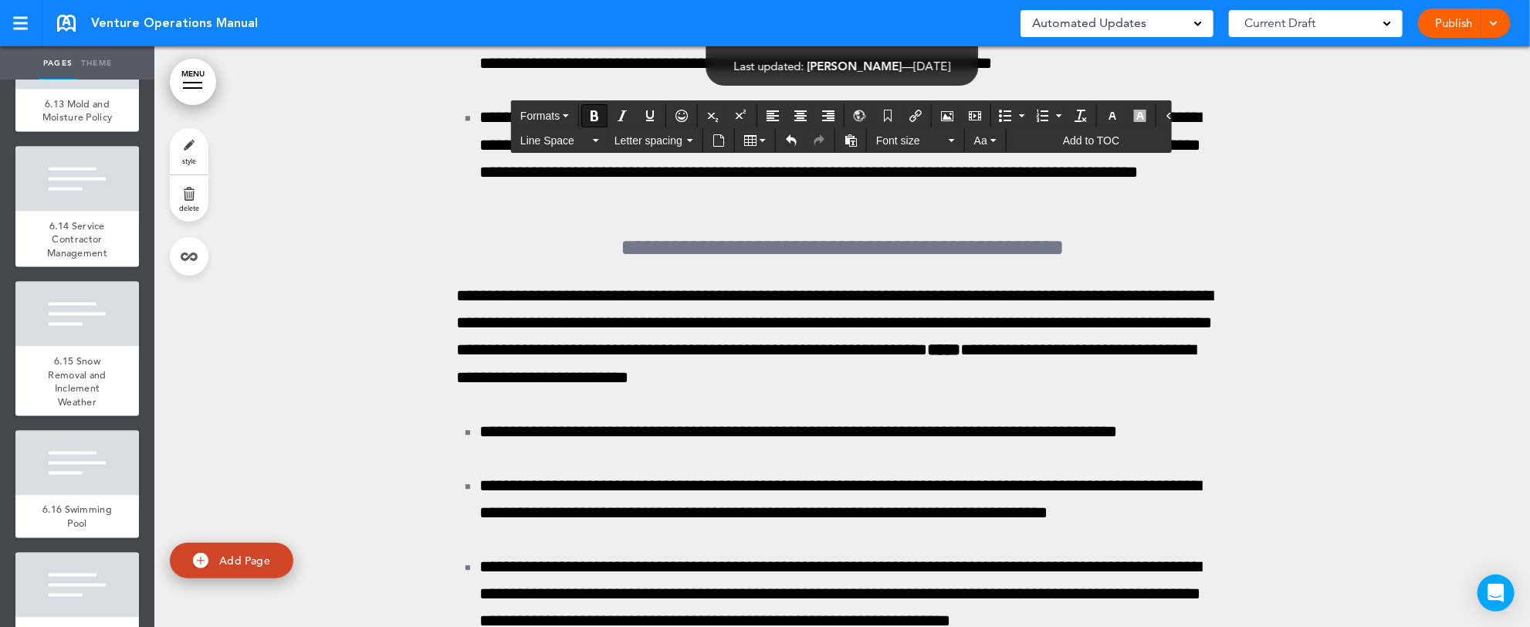
scroll to position [195494, 0]
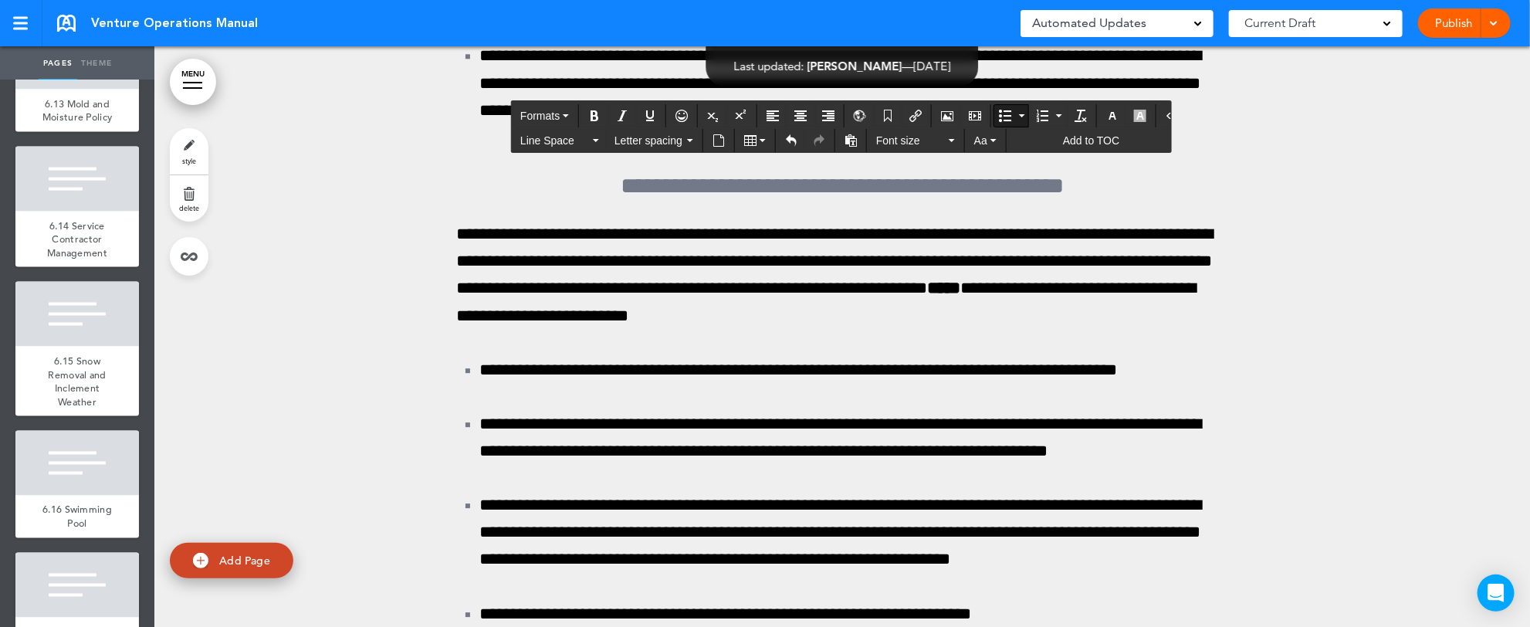
drag, startPoint x: 471, startPoint y: 436, endPoint x: 878, endPoint y: 535, distance: 418.6
click at [1016, 118] on button "Bullet list" at bounding box center [1022, 116] width 12 height 22
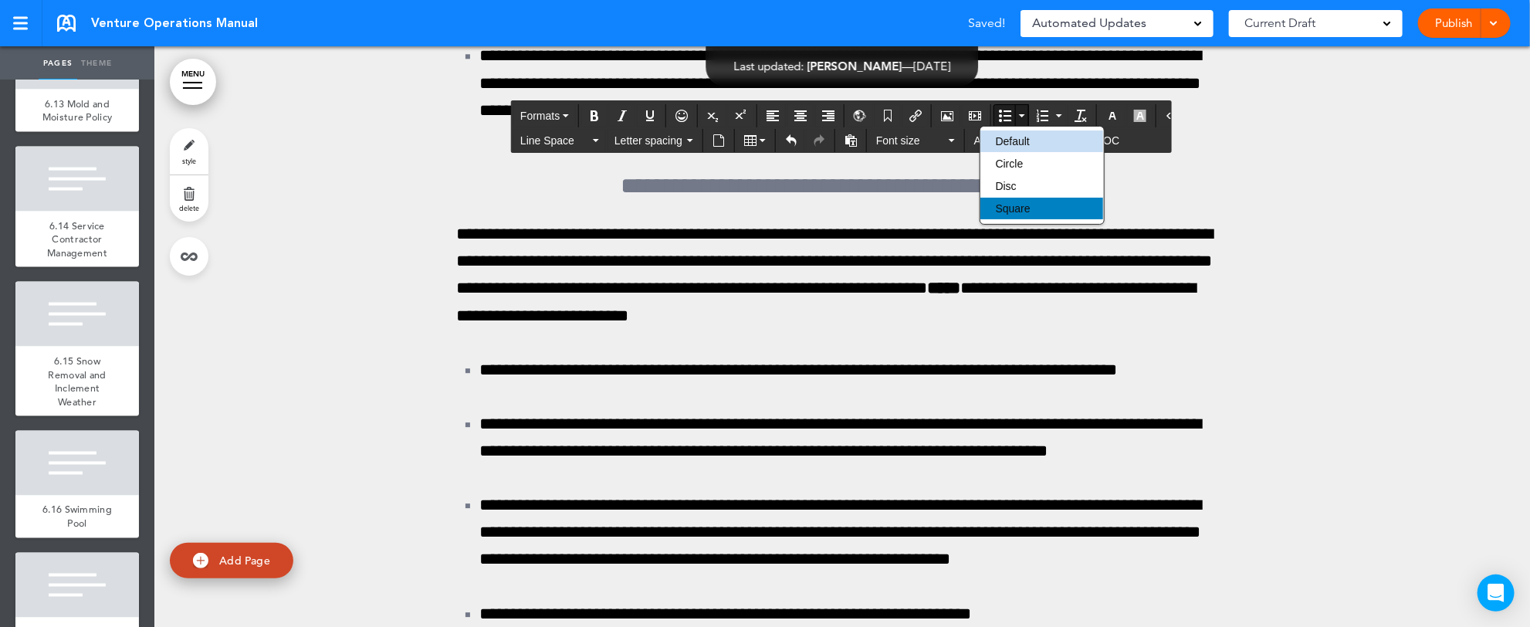
click at [1007, 205] on span "Square" at bounding box center [1013, 208] width 35 height 12
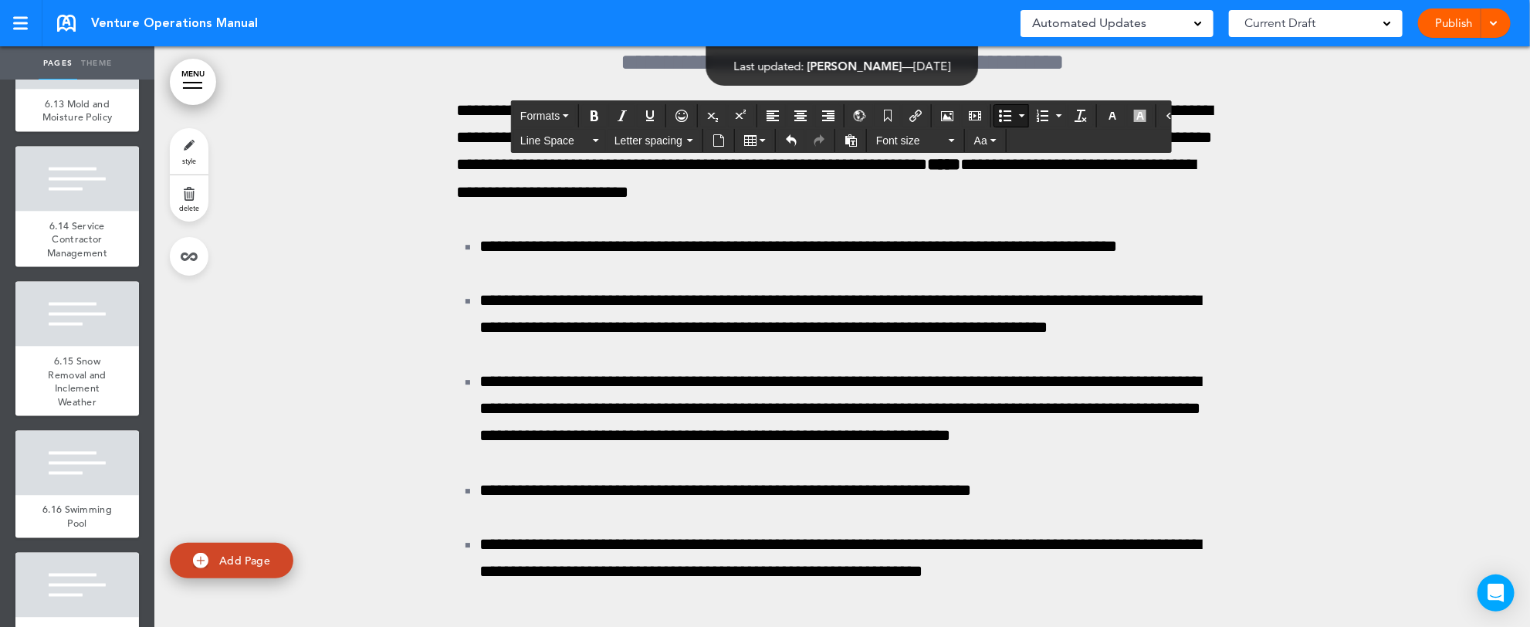
scroll to position [195680, 0]
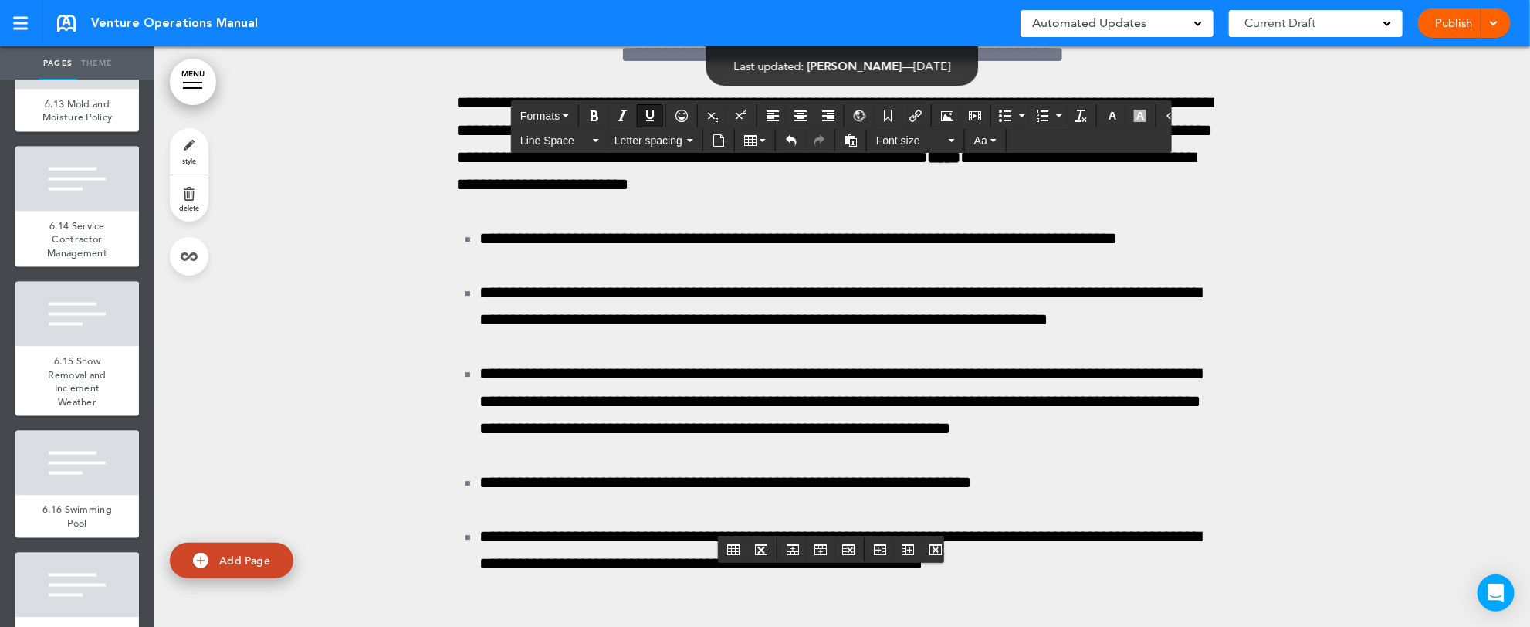
click at [794, 111] on icon "Align center" at bounding box center [800, 116] width 12 height 12
click at [794, 119] on icon "Align center" at bounding box center [800, 116] width 12 height 12
click at [717, 137] on icon "Insert document" at bounding box center [718, 140] width 12 height 12
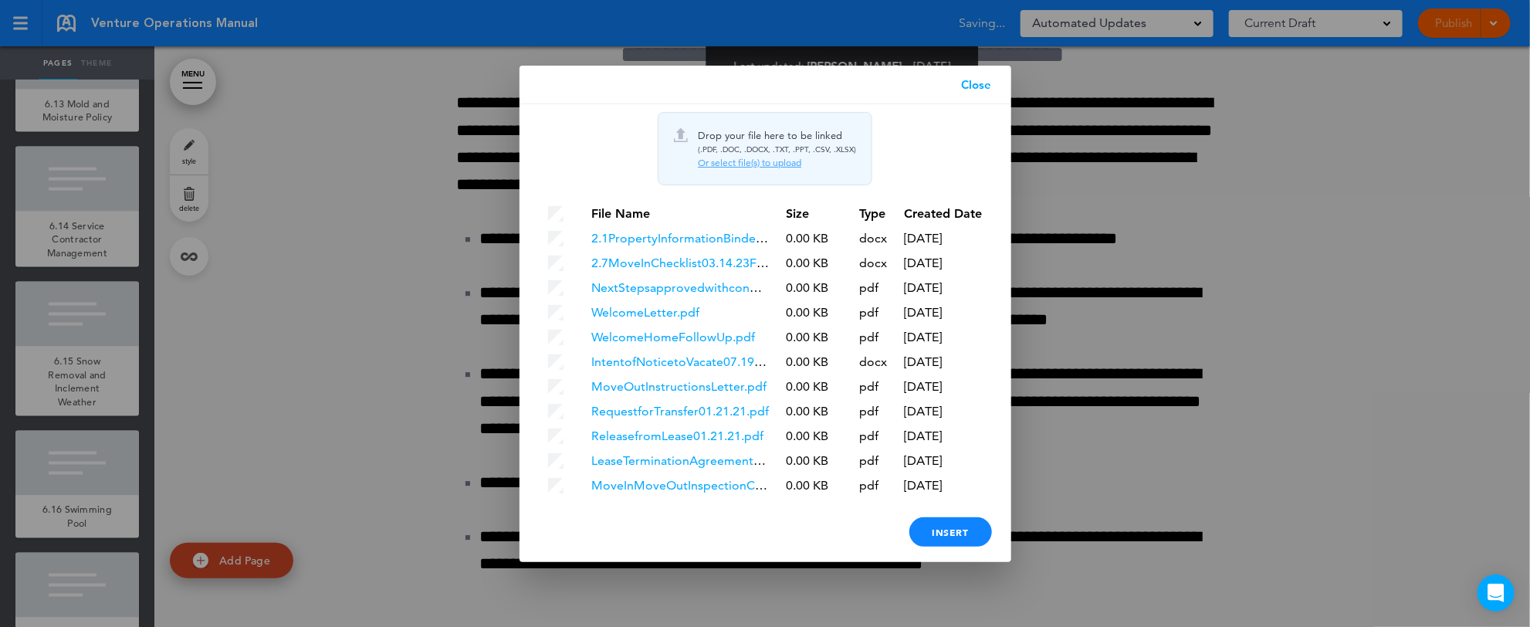
click at [735, 157] on div "Or select file(s) to upload" at bounding box center [777, 163] width 158 height 12
click at [984, 82] on link "Close" at bounding box center [976, 85] width 69 height 39
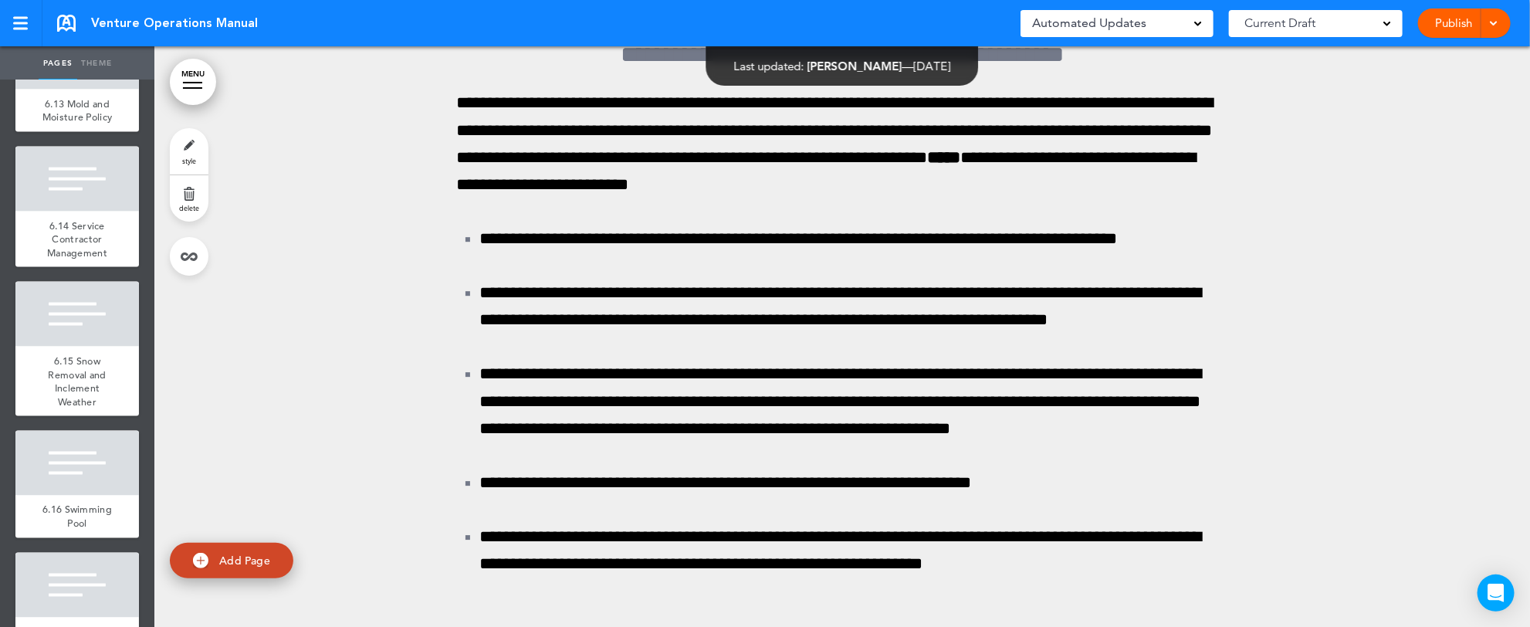
click at [1485, 21] on div at bounding box center [1490, 22] width 15 height 29
click at [1467, 90] on li "Preview Draft" at bounding box center [1440, 93] width 137 height 35
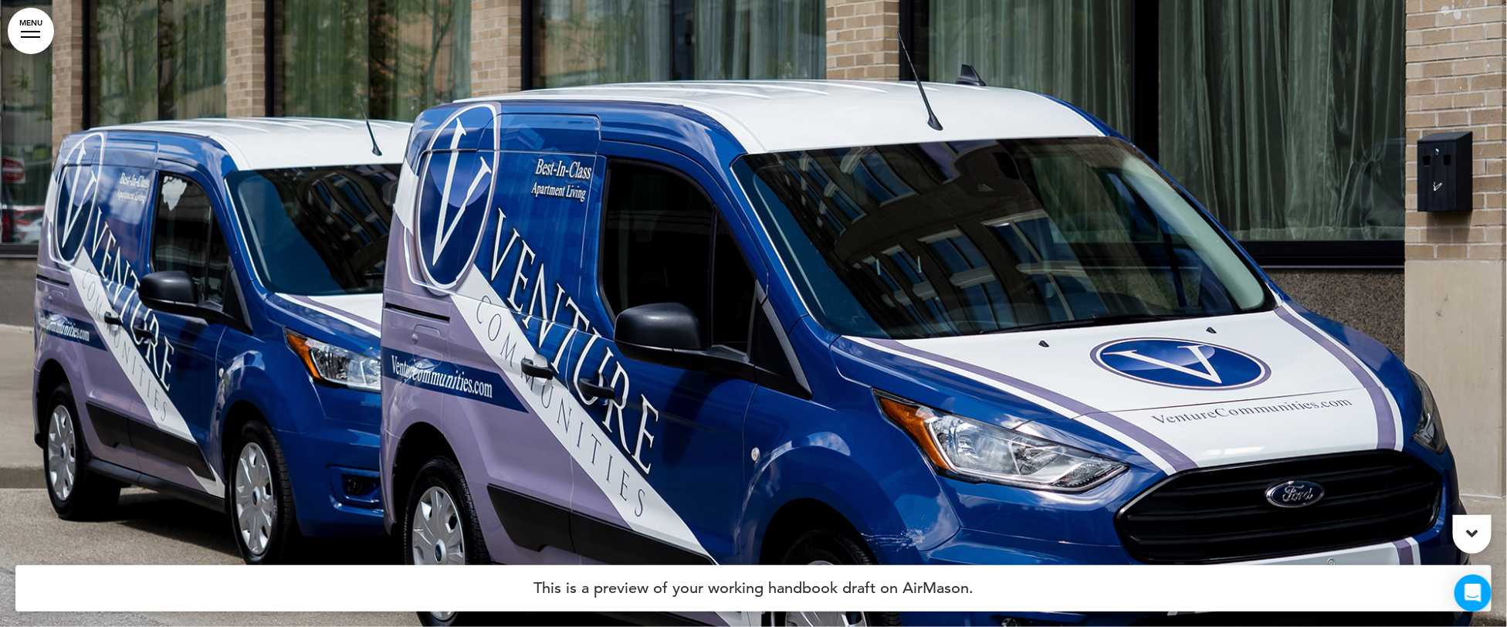
click at [38, 44] on link "MENU" at bounding box center [31, 31] width 46 height 46
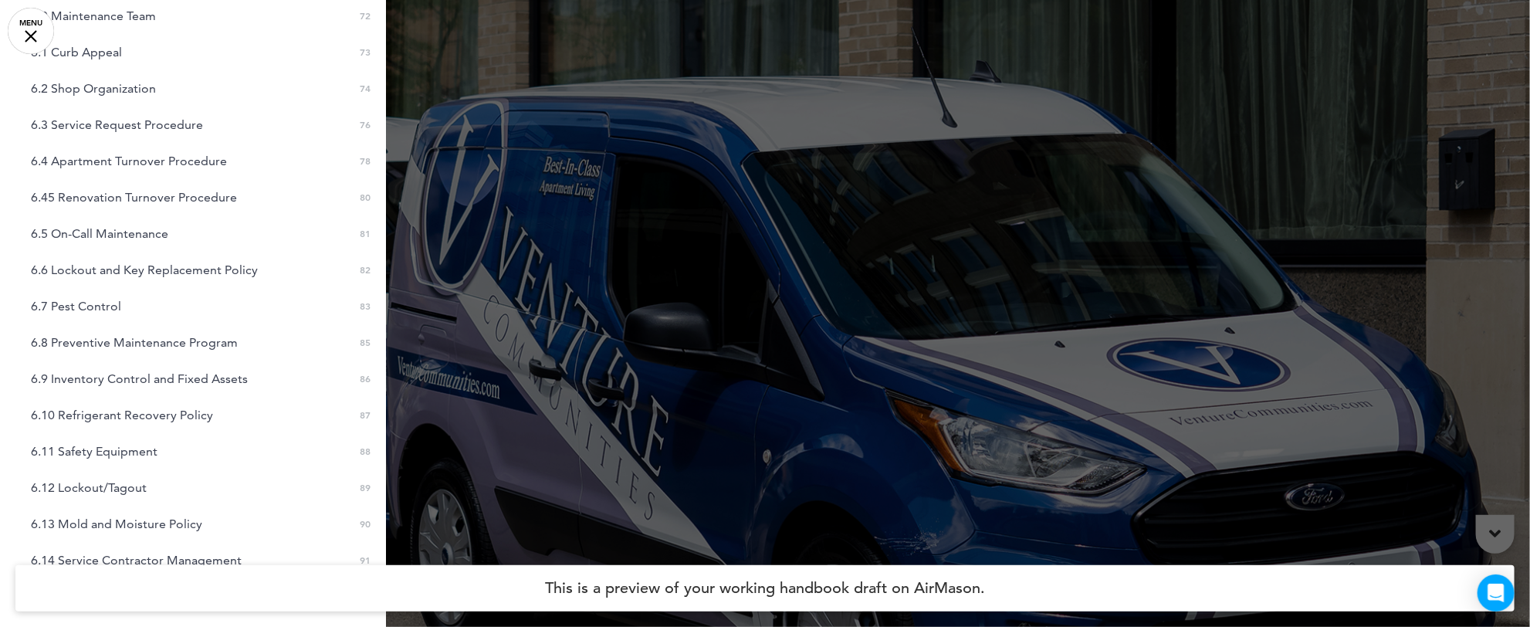
scroll to position [2343, 0]
click at [141, 364] on link "6.9 Inventory Control and Fixed Assets 0 86" at bounding box center [193, 374] width 386 height 21
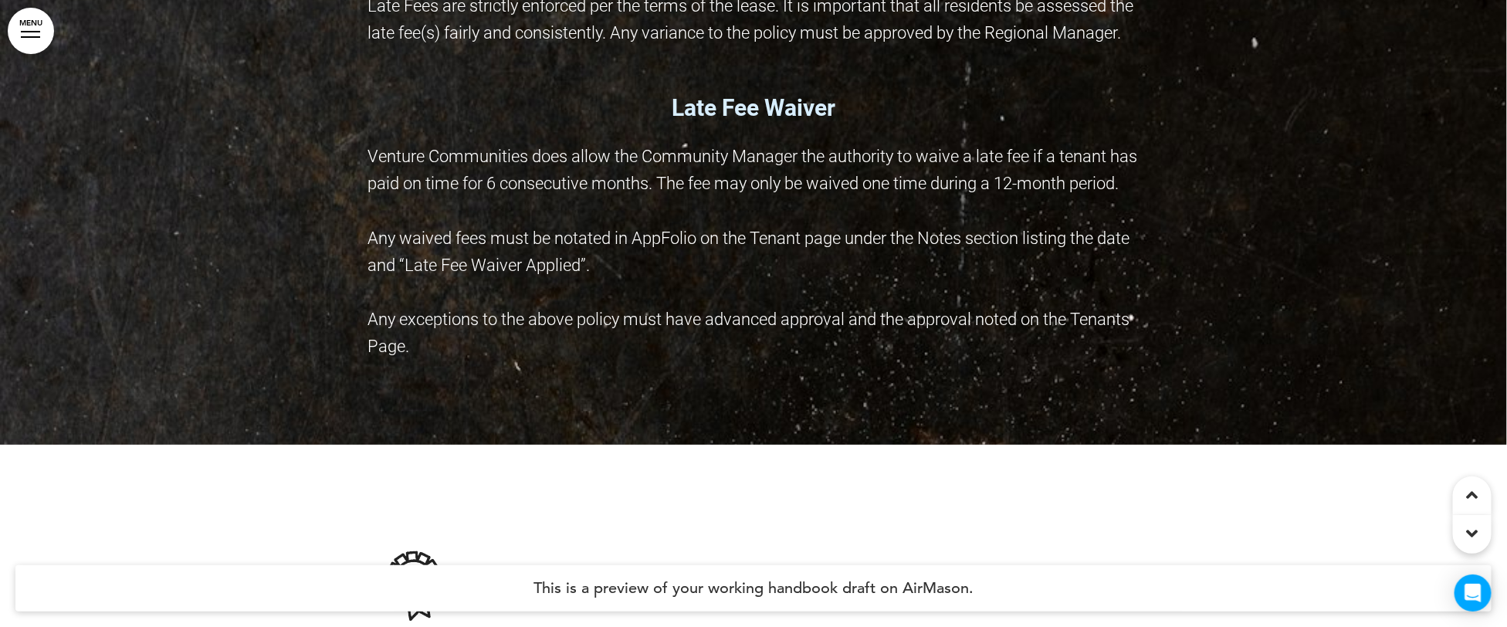
scroll to position [189015, 0]
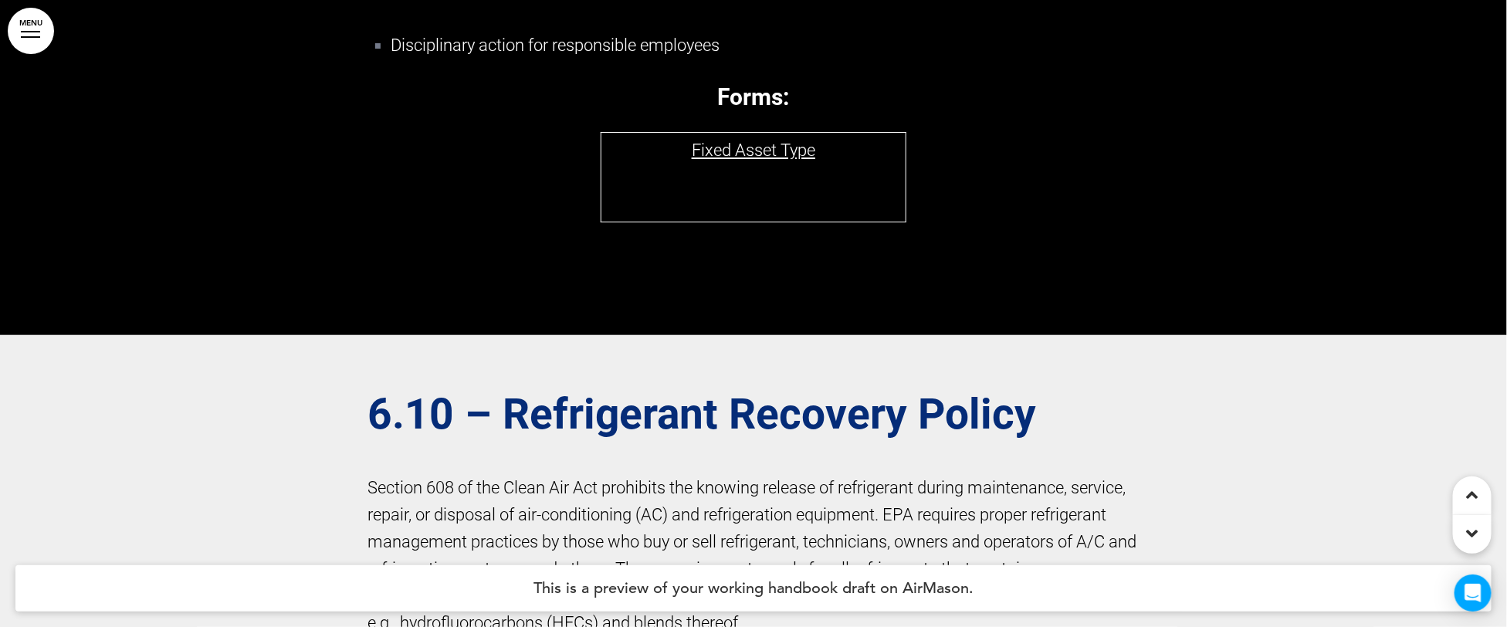
scroll to position [194881, 0]
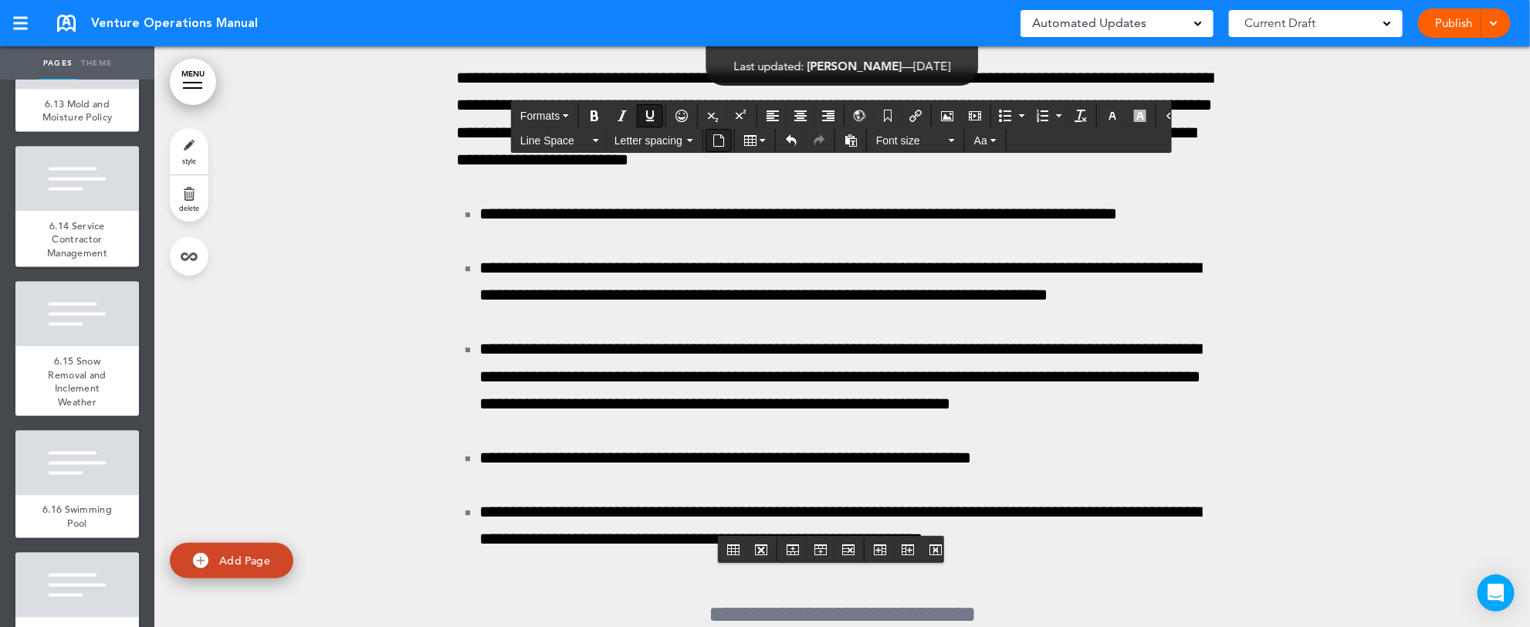
click at [713, 134] on icon "Insert document" at bounding box center [718, 140] width 12 height 12
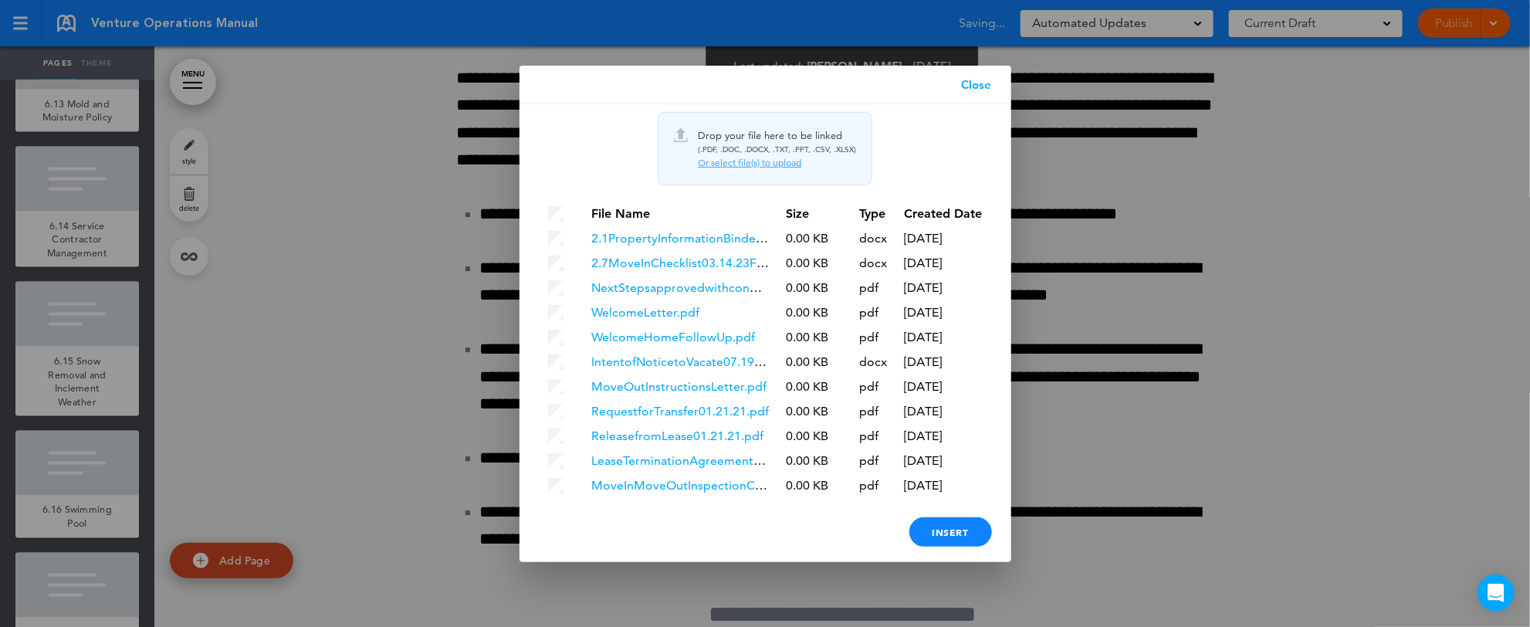
click at [736, 161] on div "Or select file(s) to upload" at bounding box center [777, 163] width 158 height 12
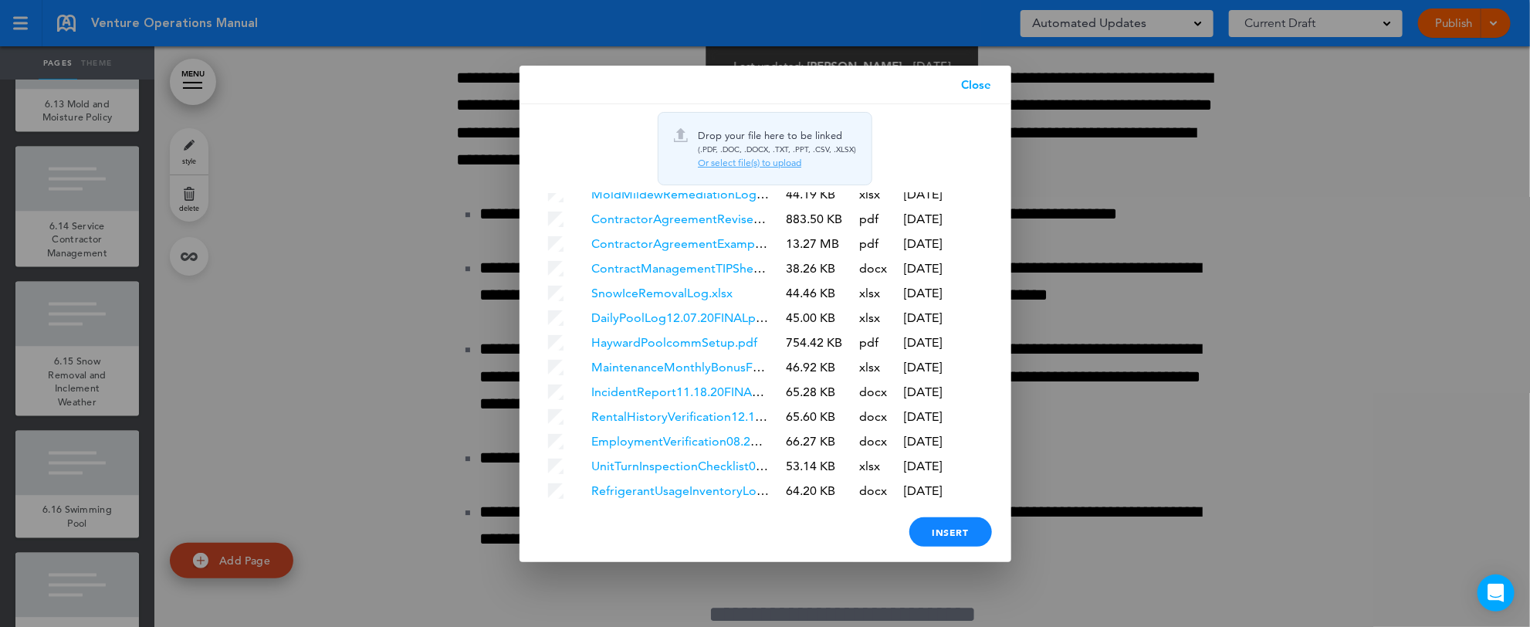
scroll to position [4723, 0]
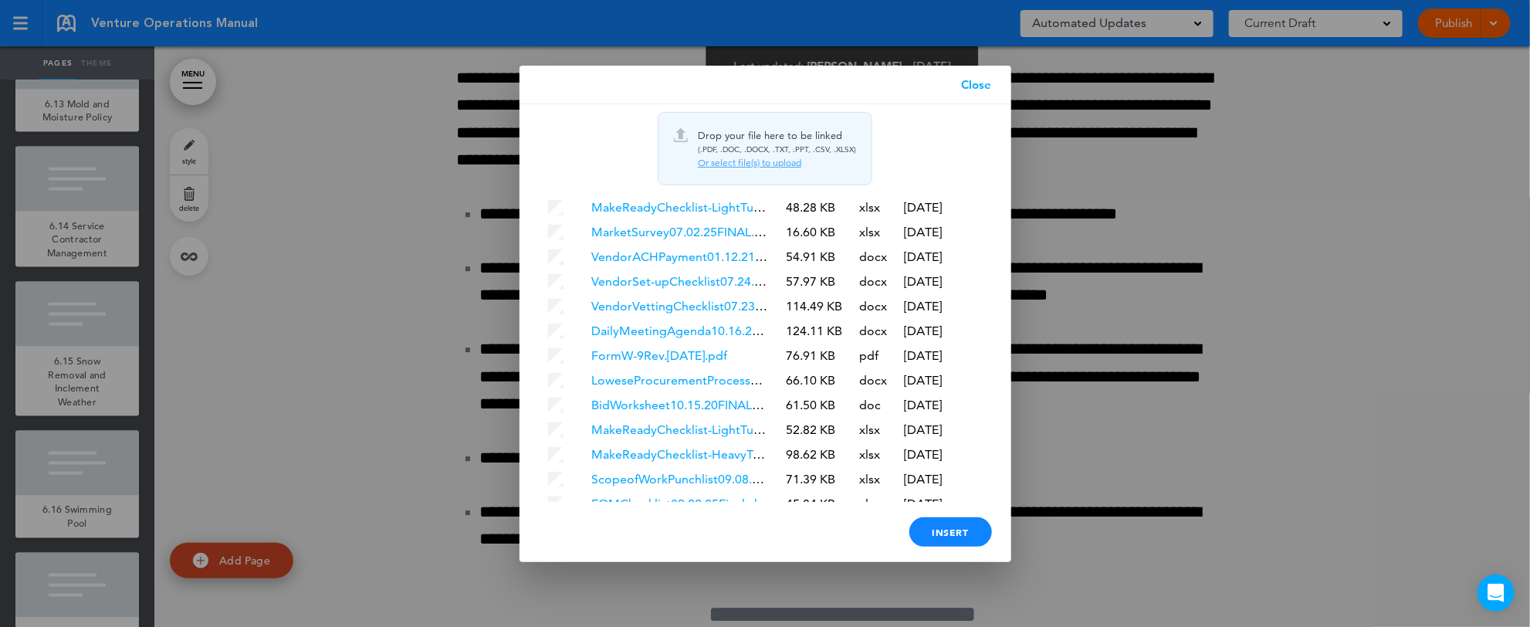
click at [977, 92] on link "Close" at bounding box center [976, 85] width 69 height 39
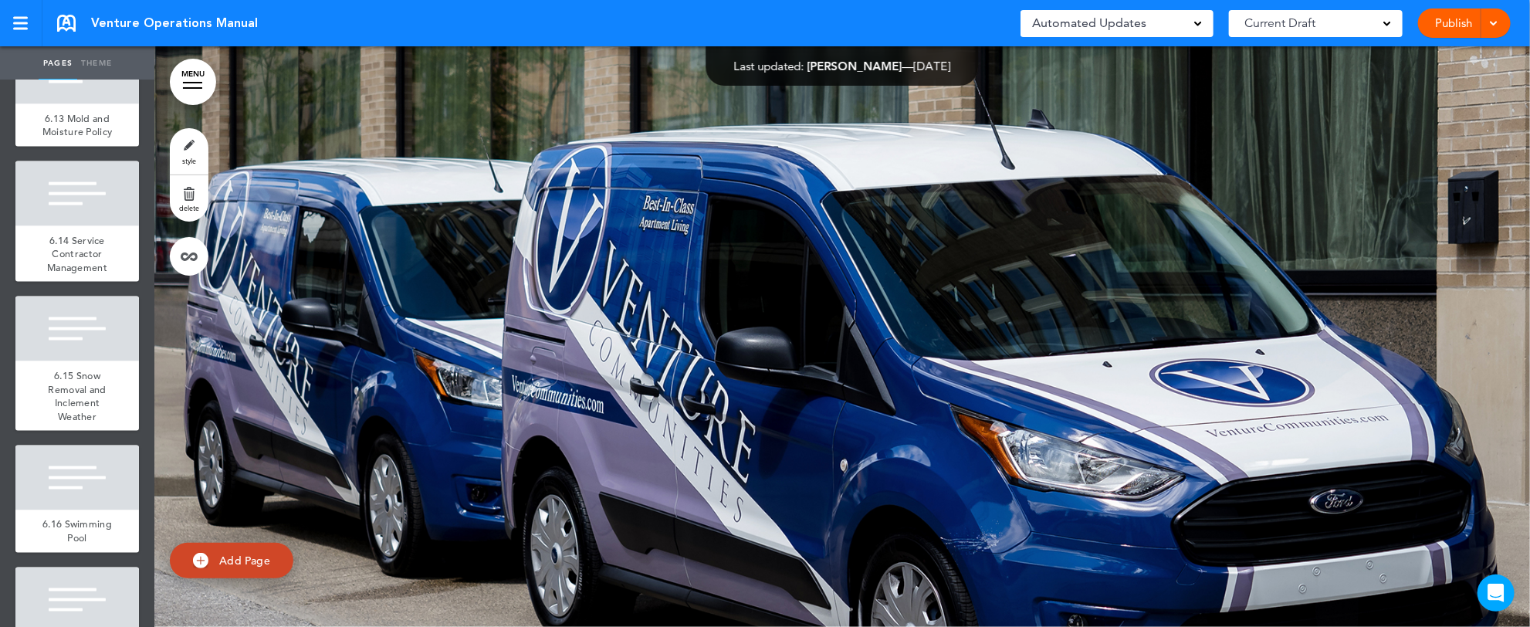
scroll to position [11487, 0]
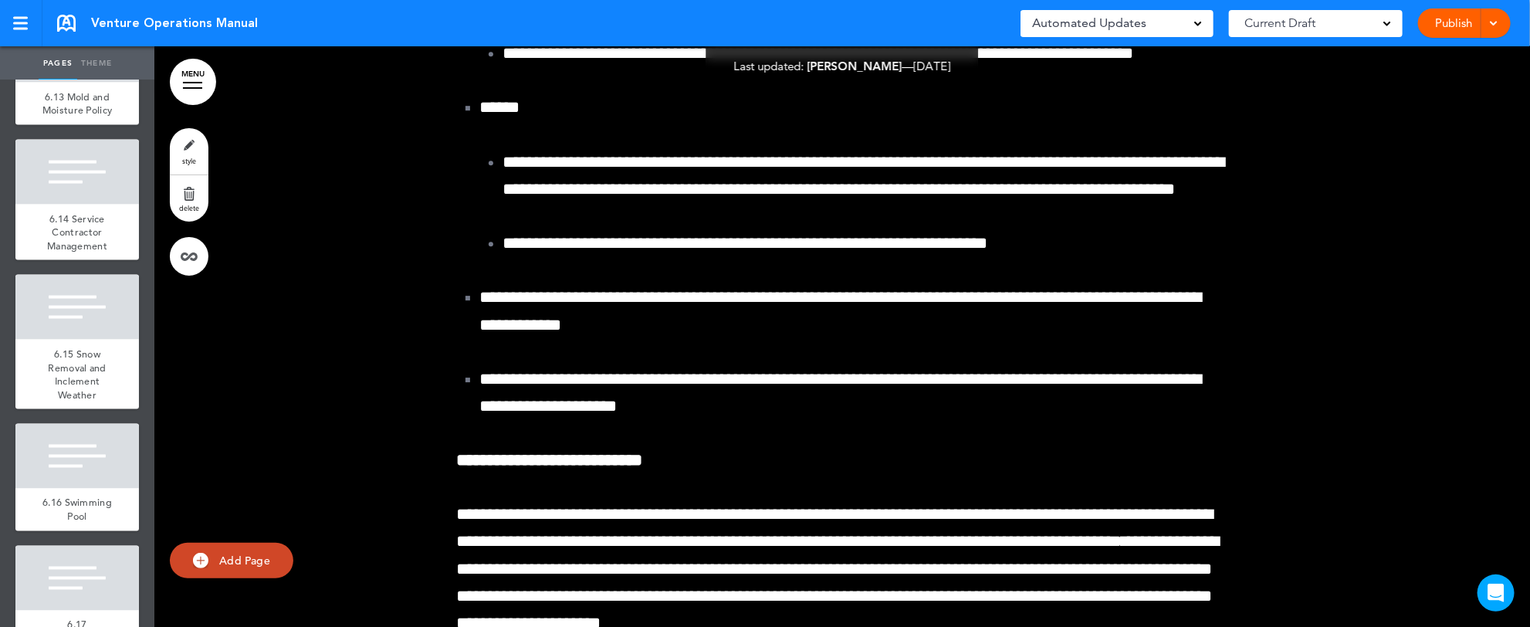
scroll to position [189049, 0]
click at [1515, 613] on div "Pages Theme add page Table of Contents add page Introductions add page Image ad…" at bounding box center [758, 313] width 1517 height 627
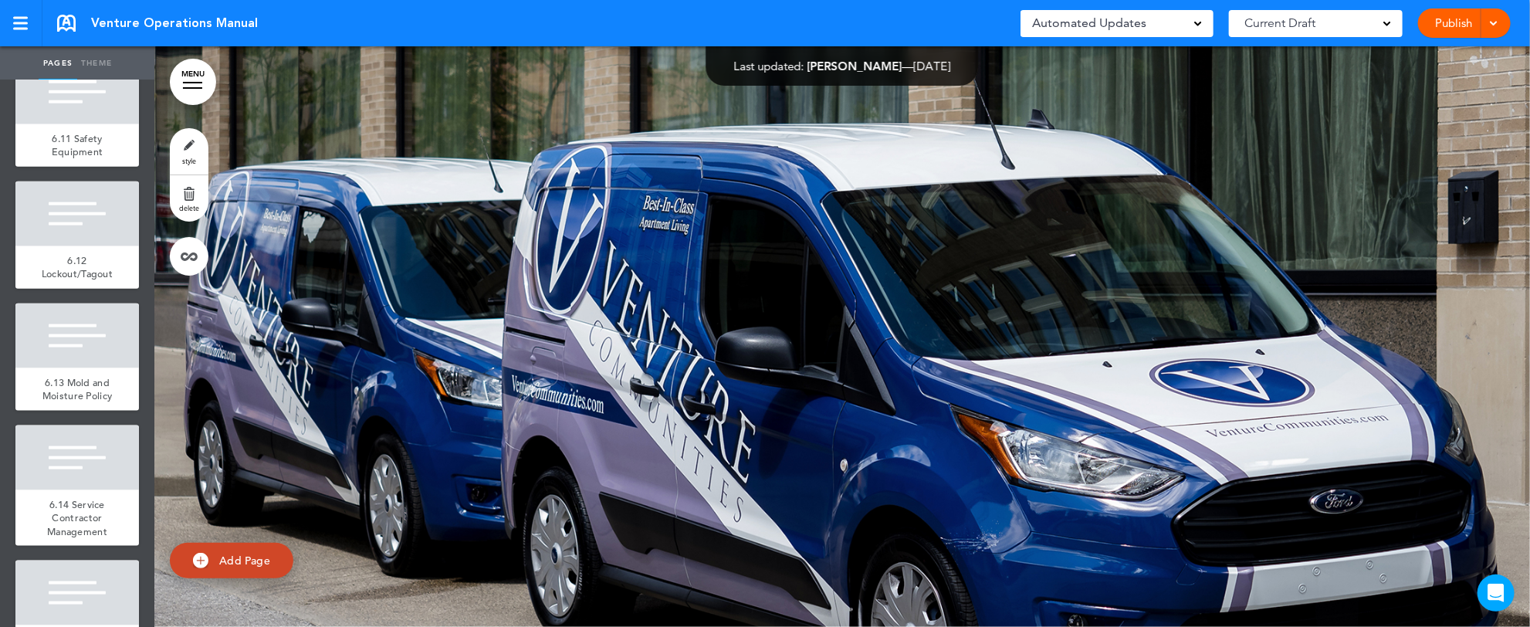
scroll to position [11311, 0]
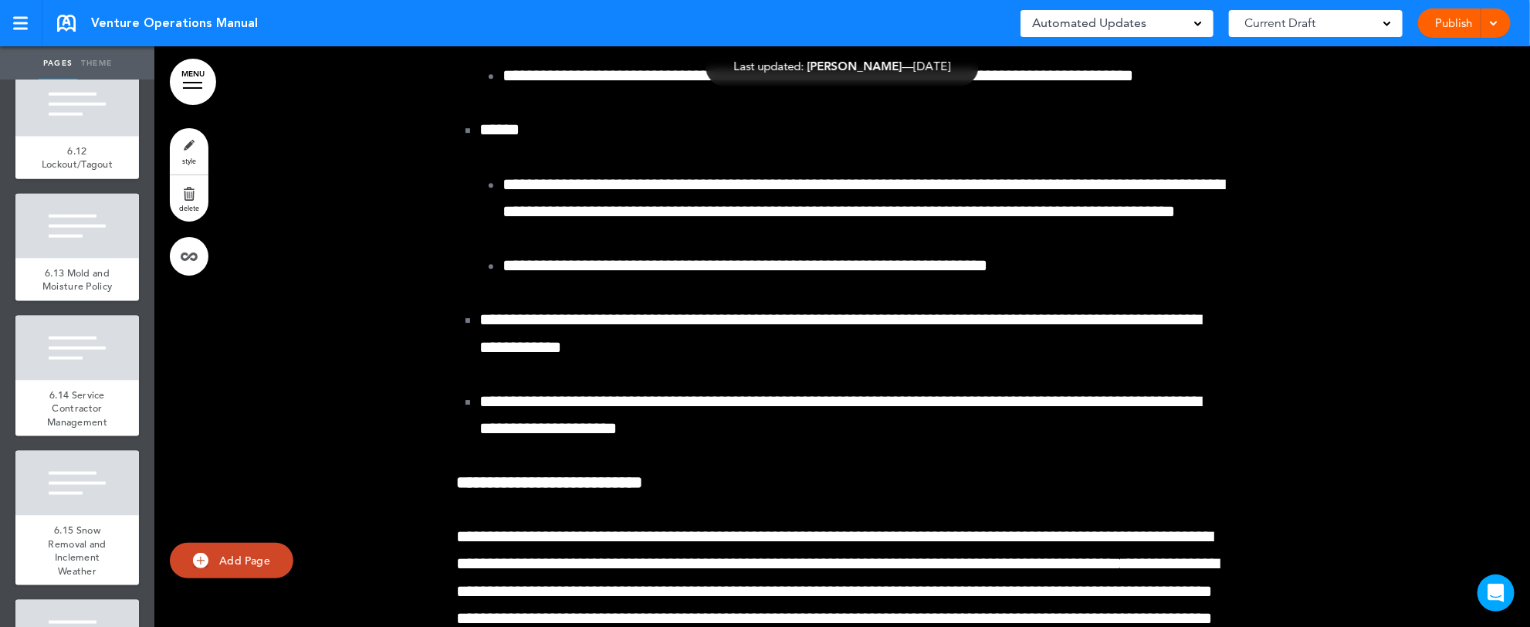
click at [1517, 616] on div "Pages Theme add page Table of Contents add page Introductions add page Image ad…" at bounding box center [758, 313] width 1517 height 627
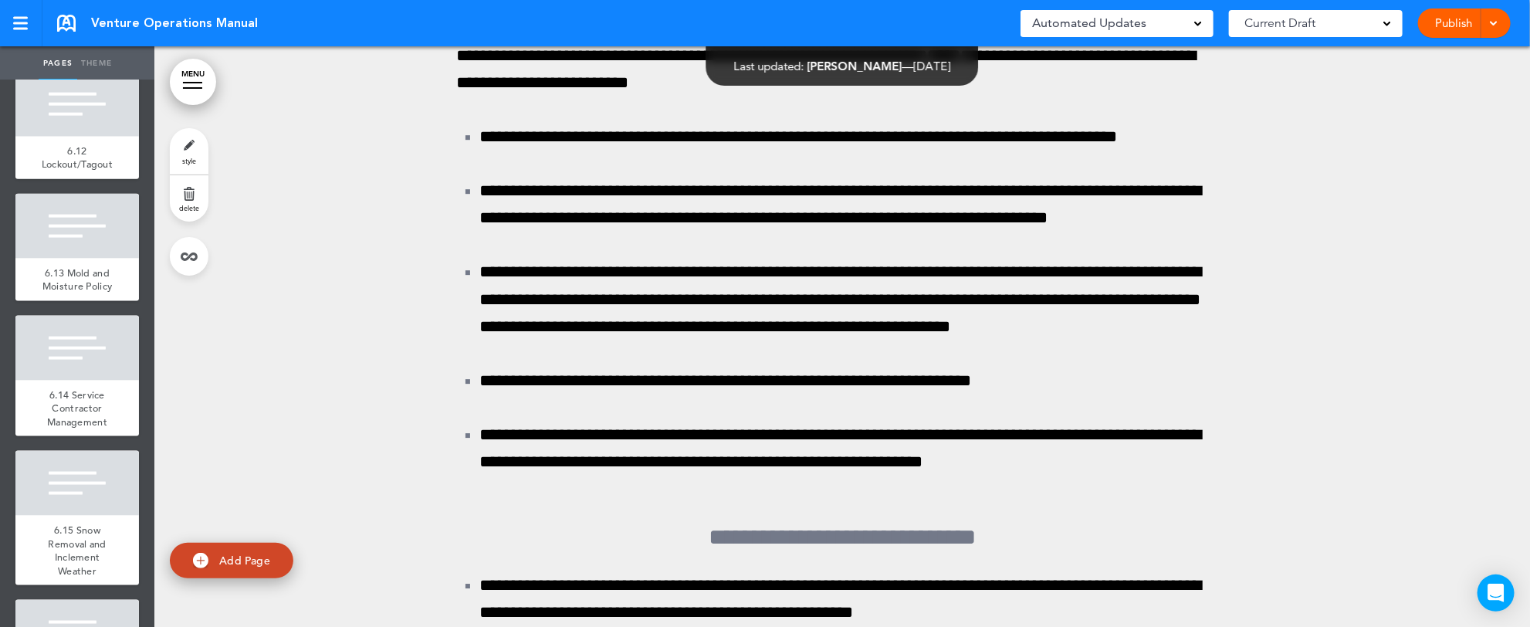
scroll to position [195819, 0]
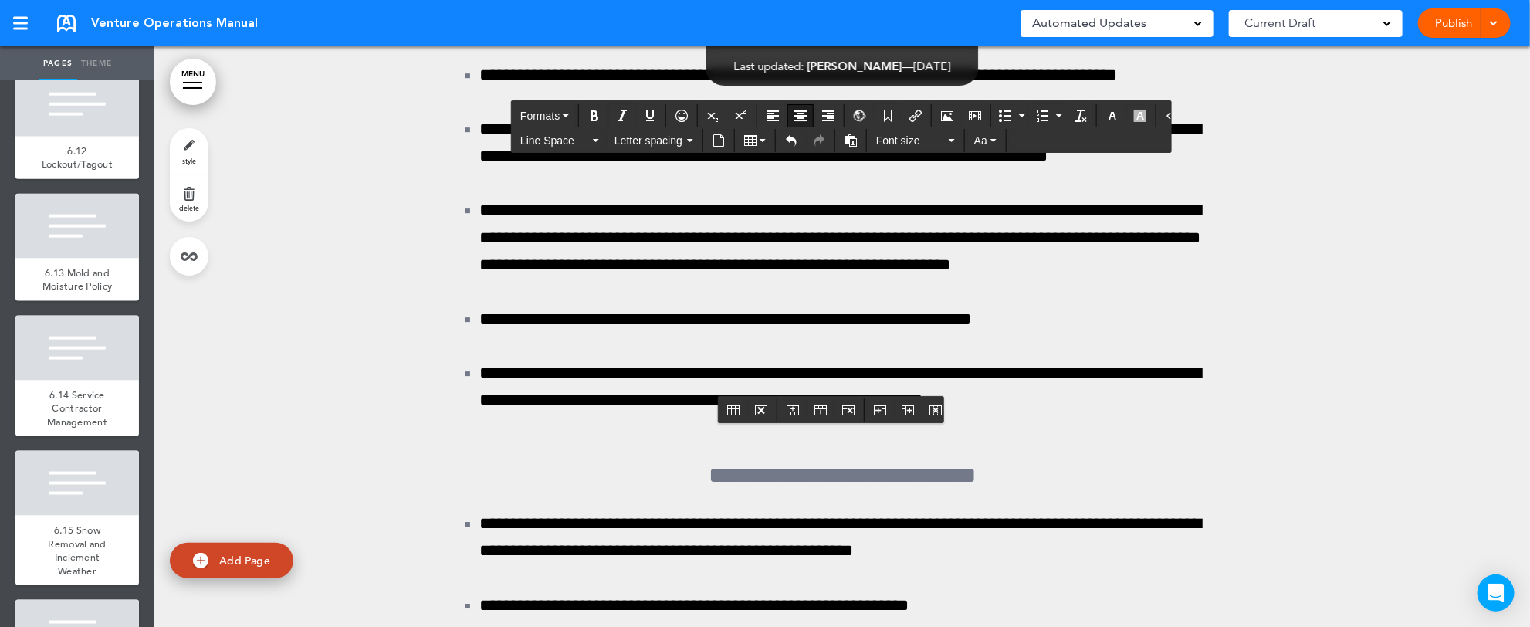
click at [722, 140] on icon "Insert document" at bounding box center [718, 140] width 12 height 12
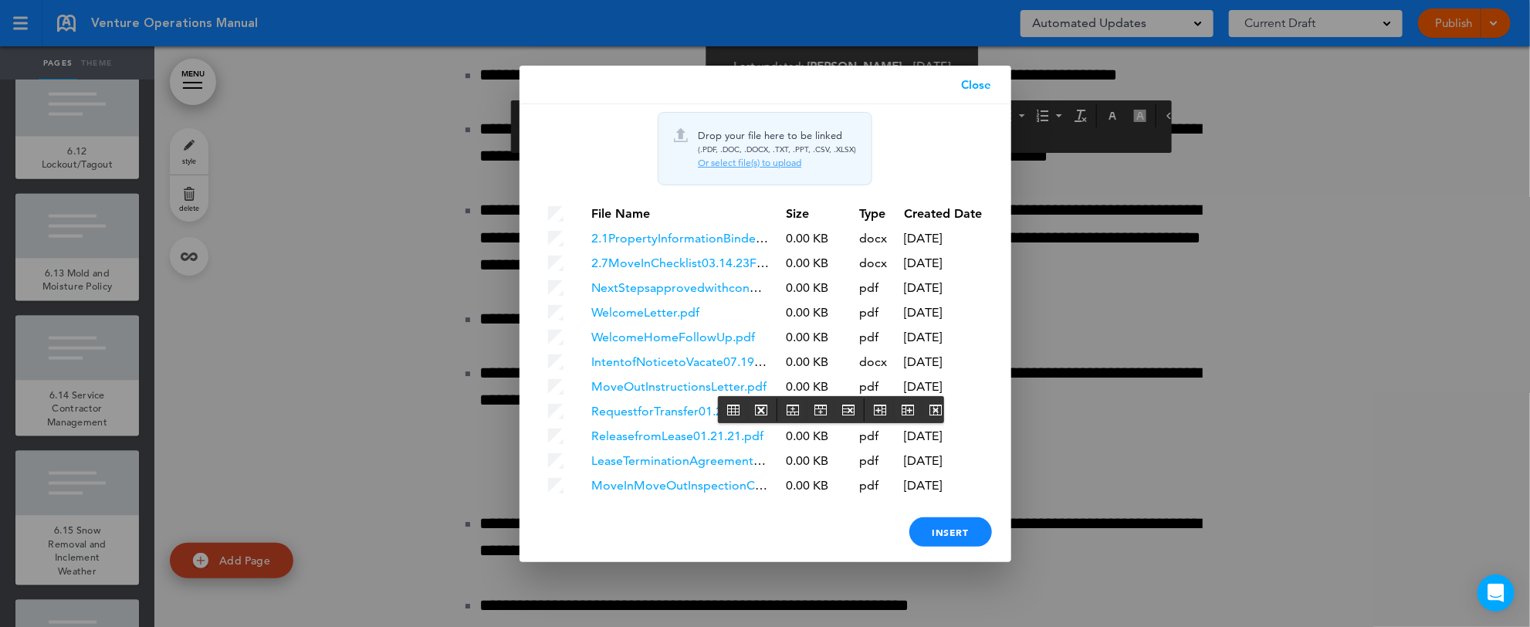
click at [732, 158] on div "Or select file(s) to upload" at bounding box center [777, 163] width 158 height 12
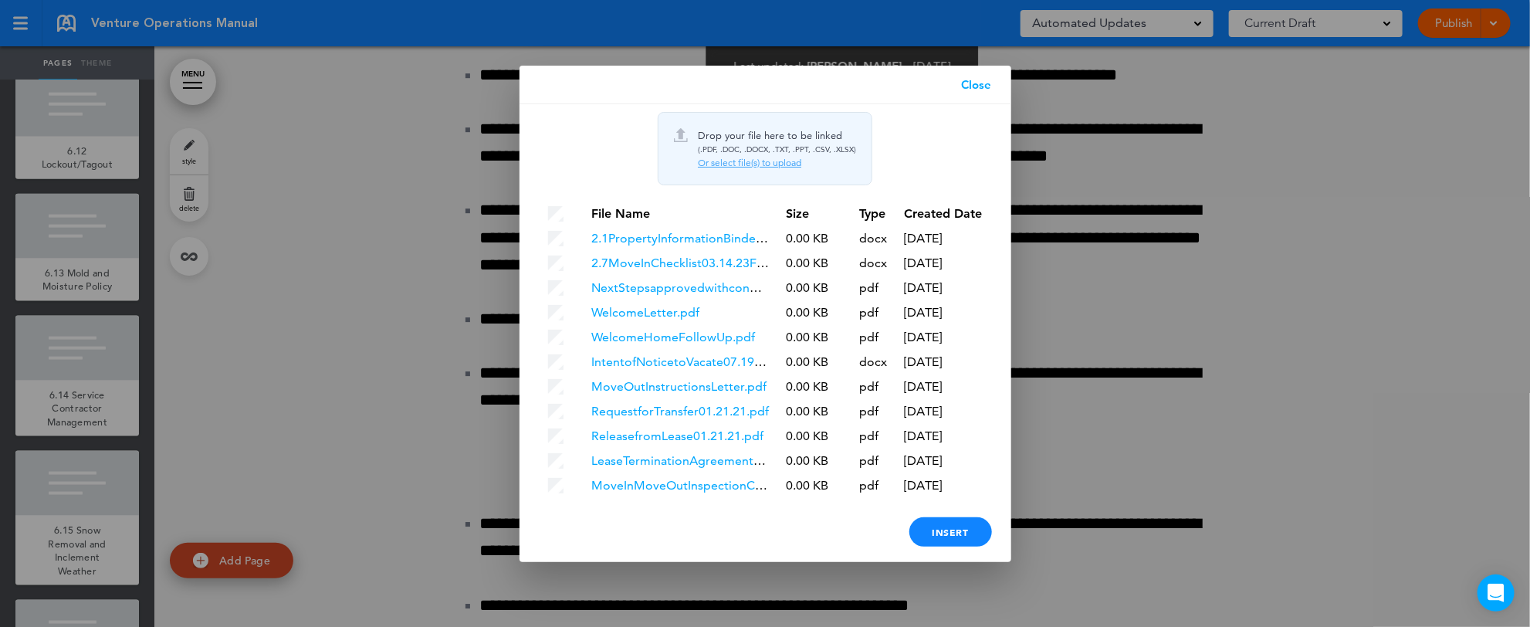
click at [985, 76] on link "Close" at bounding box center [976, 85] width 69 height 39
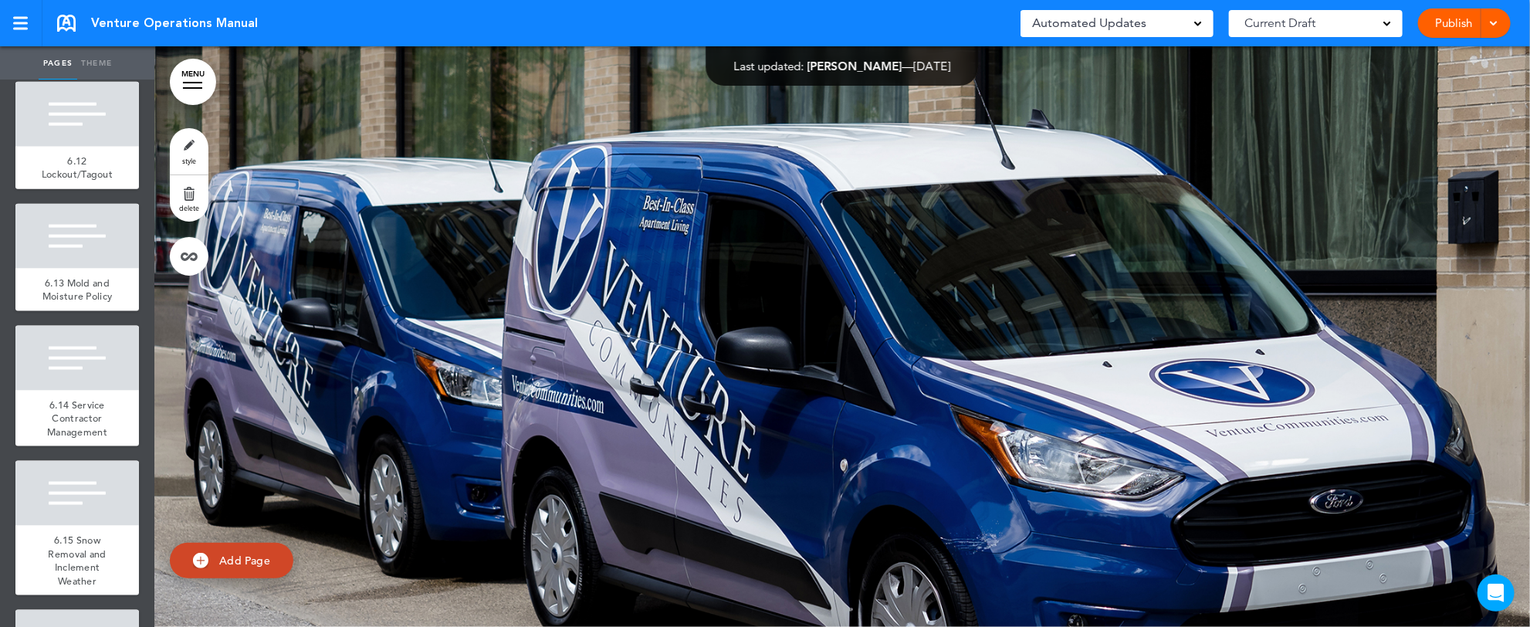
scroll to position [11378, 0]
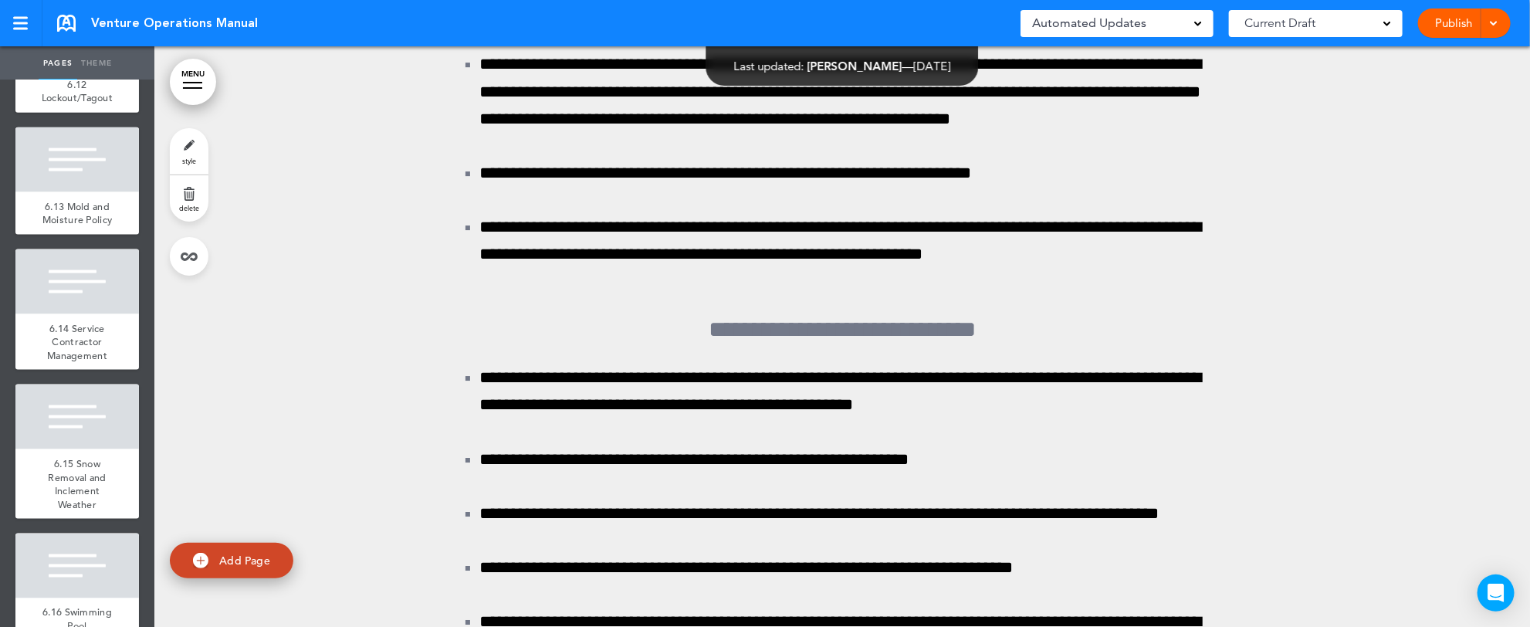
scroll to position [196026, 0]
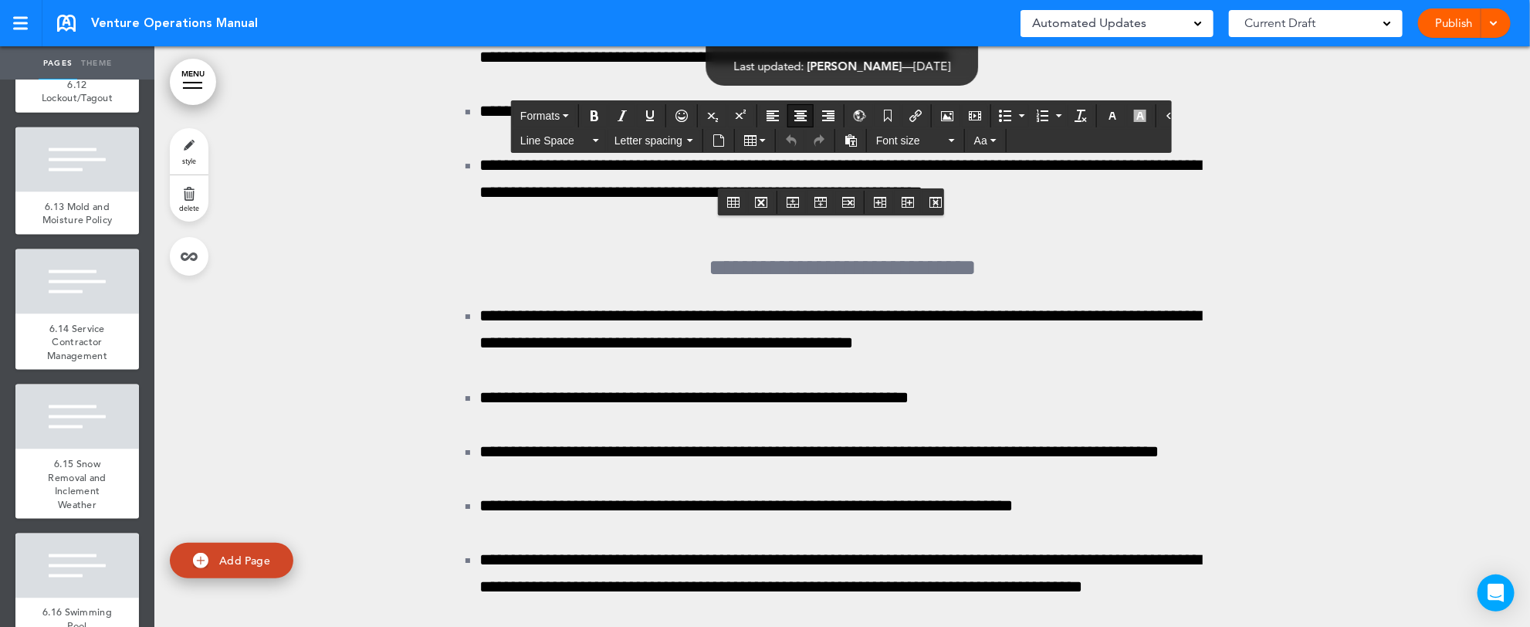
click at [719, 139] on icon "Insert document" at bounding box center [718, 140] width 12 height 12
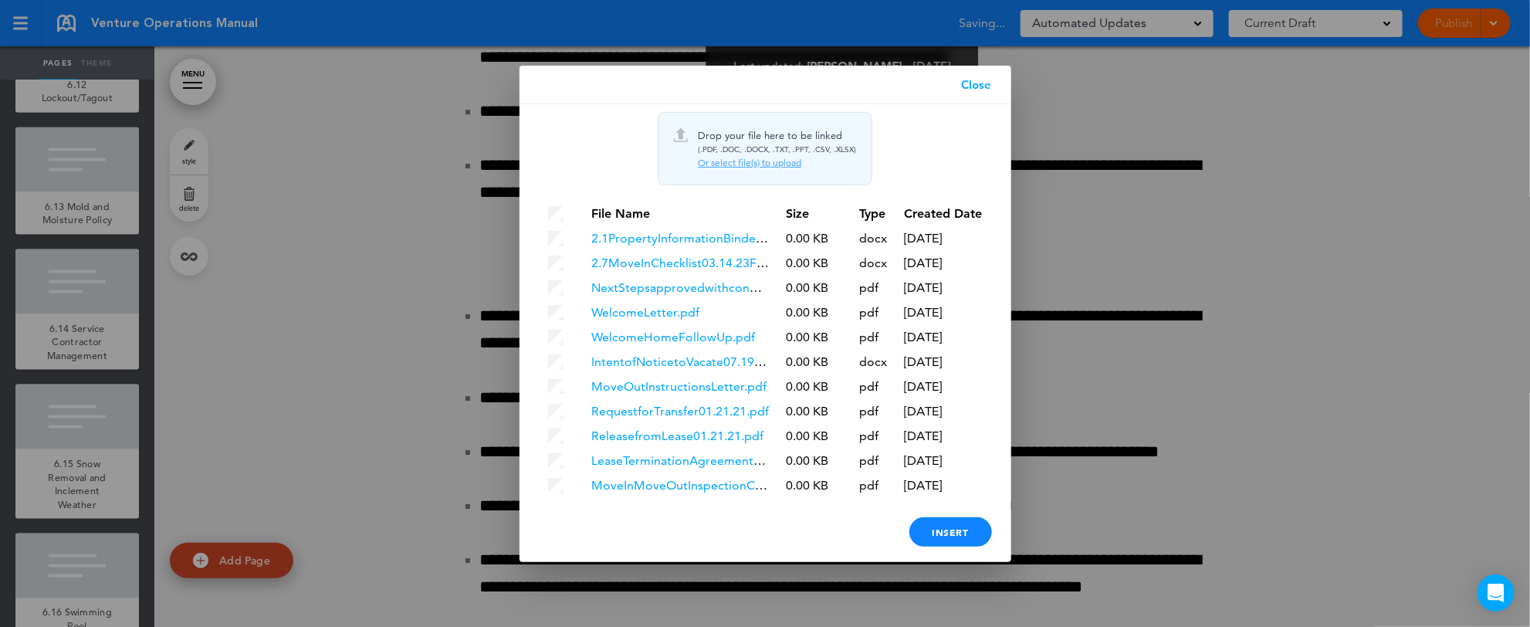
click at [739, 153] on div "(.PDF, .DOC, .DOCX, .TXT, .PPT, .CSV, .XLSX)" at bounding box center [777, 149] width 158 height 15
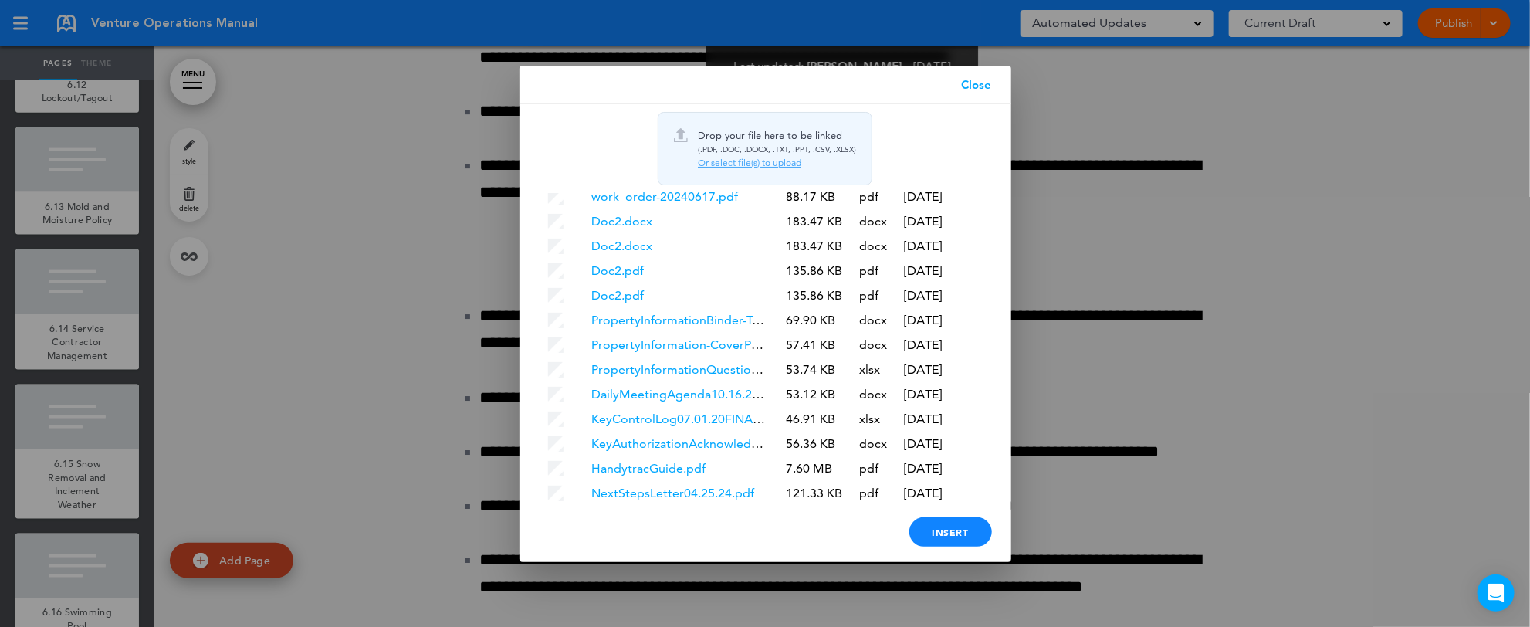
scroll to position [4723, 0]
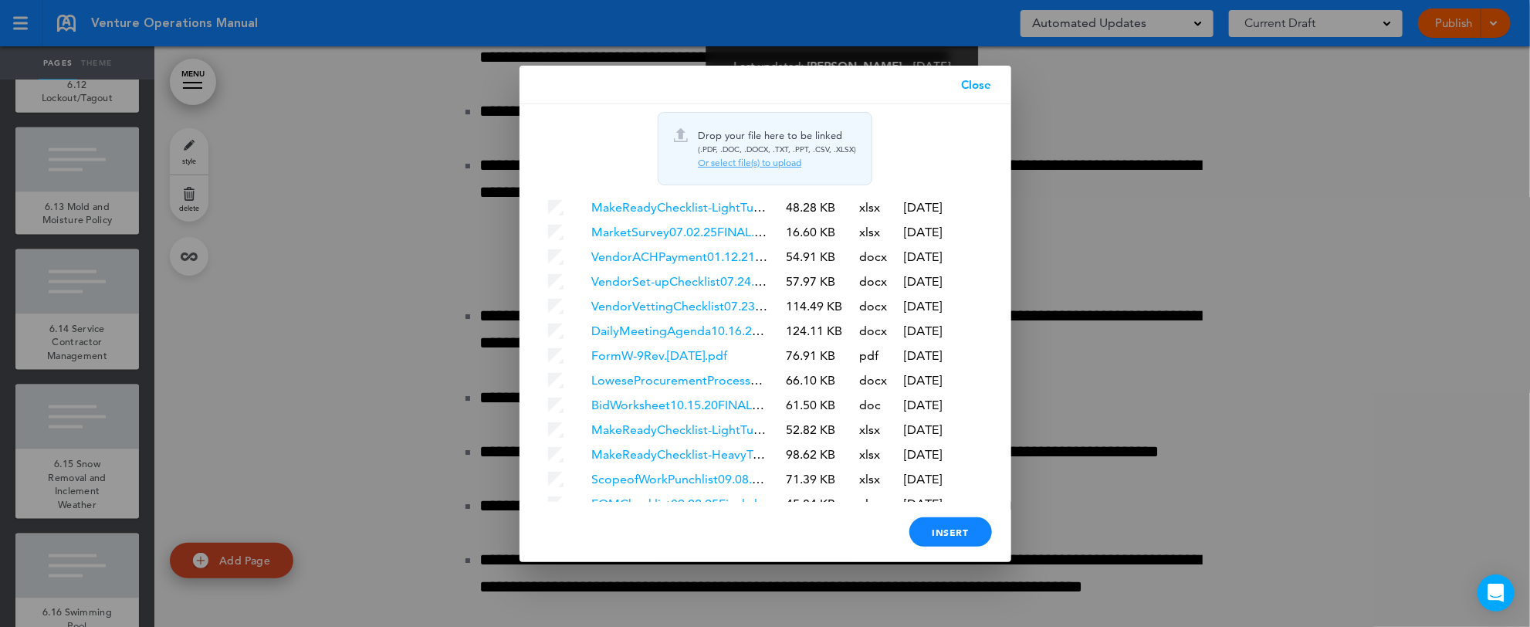
click at [742, 160] on div "Or select file(s) to upload" at bounding box center [777, 163] width 158 height 12
click at [743, 157] on div "Or select file(s) to upload" at bounding box center [777, 163] width 158 height 12
click at [998, 82] on link "Close" at bounding box center [976, 85] width 69 height 39
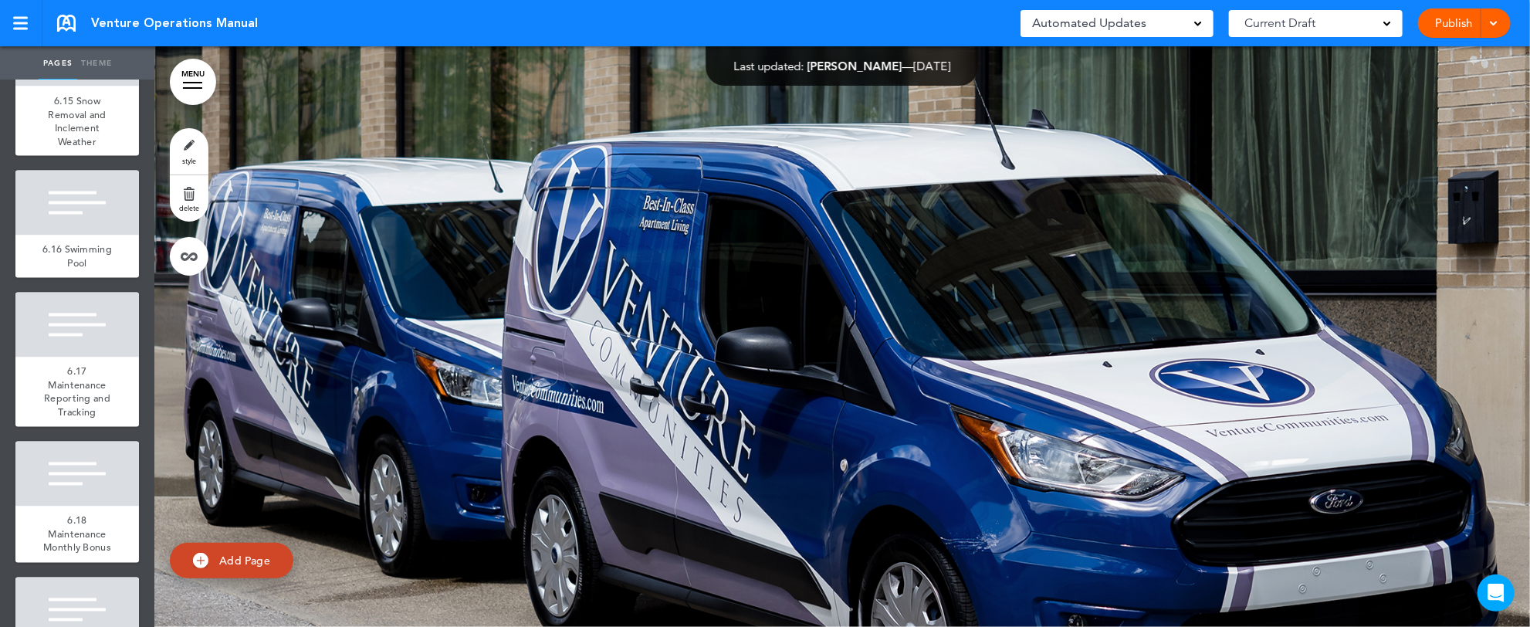
scroll to position [11642, 0]
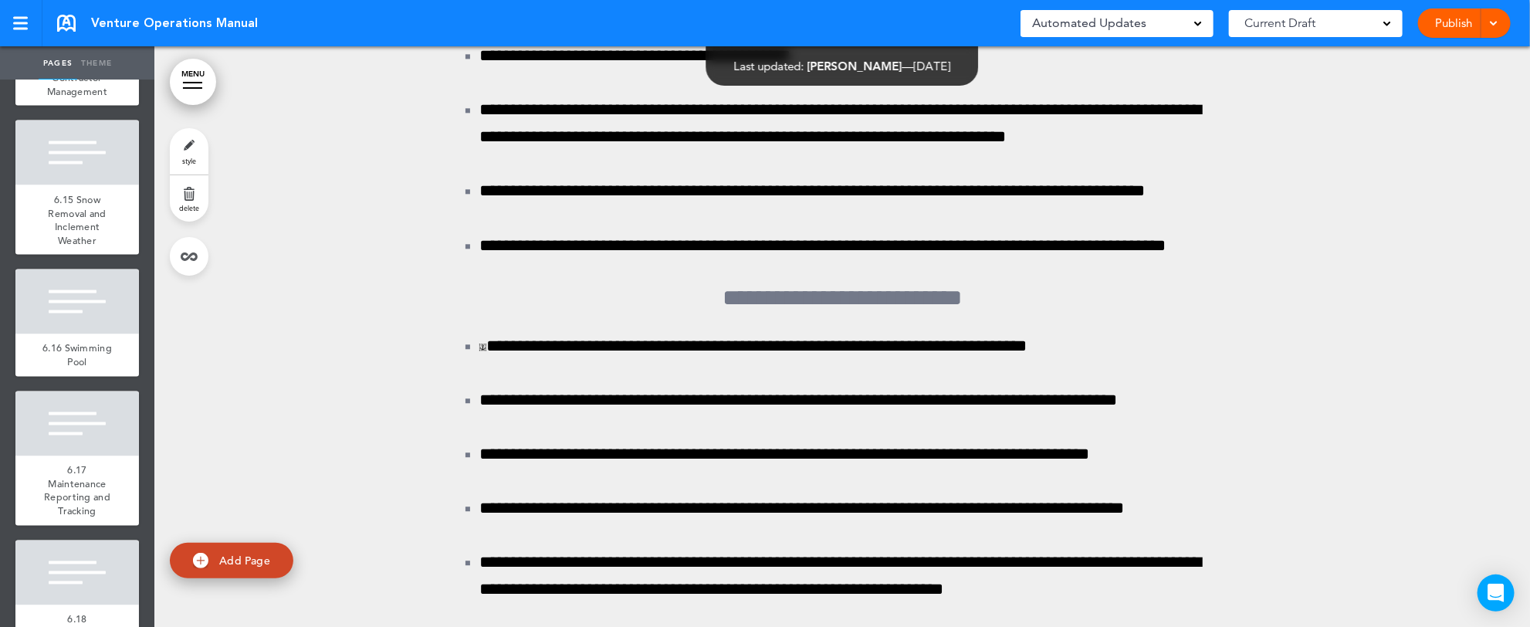
scroll to position [189049, 0]
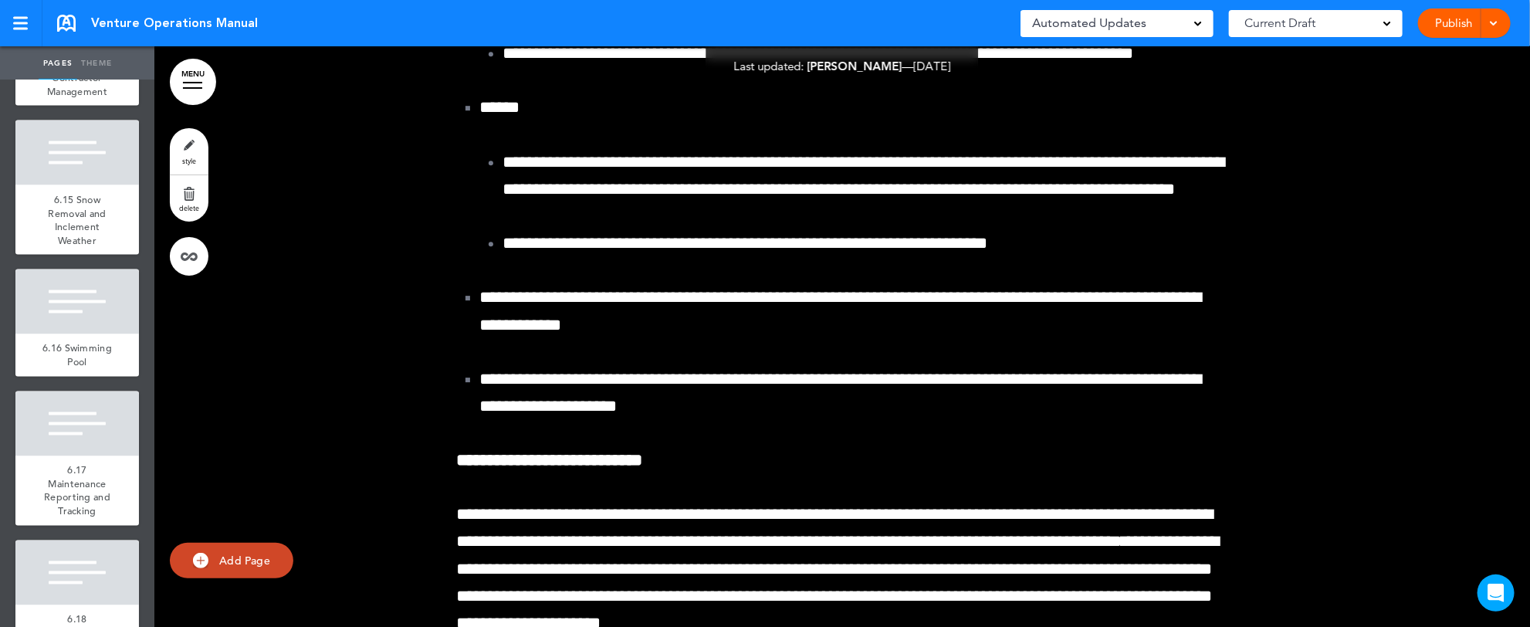
click at [1517, 618] on div "Pages Theme add page Table of Contents add page Introductions add page Image ad…" at bounding box center [758, 313] width 1517 height 627
click at [1517, 611] on div "Pages Theme add page Table of Contents add page Introductions add page Image ad…" at bounding box center [758, 313] width 1517 height 627
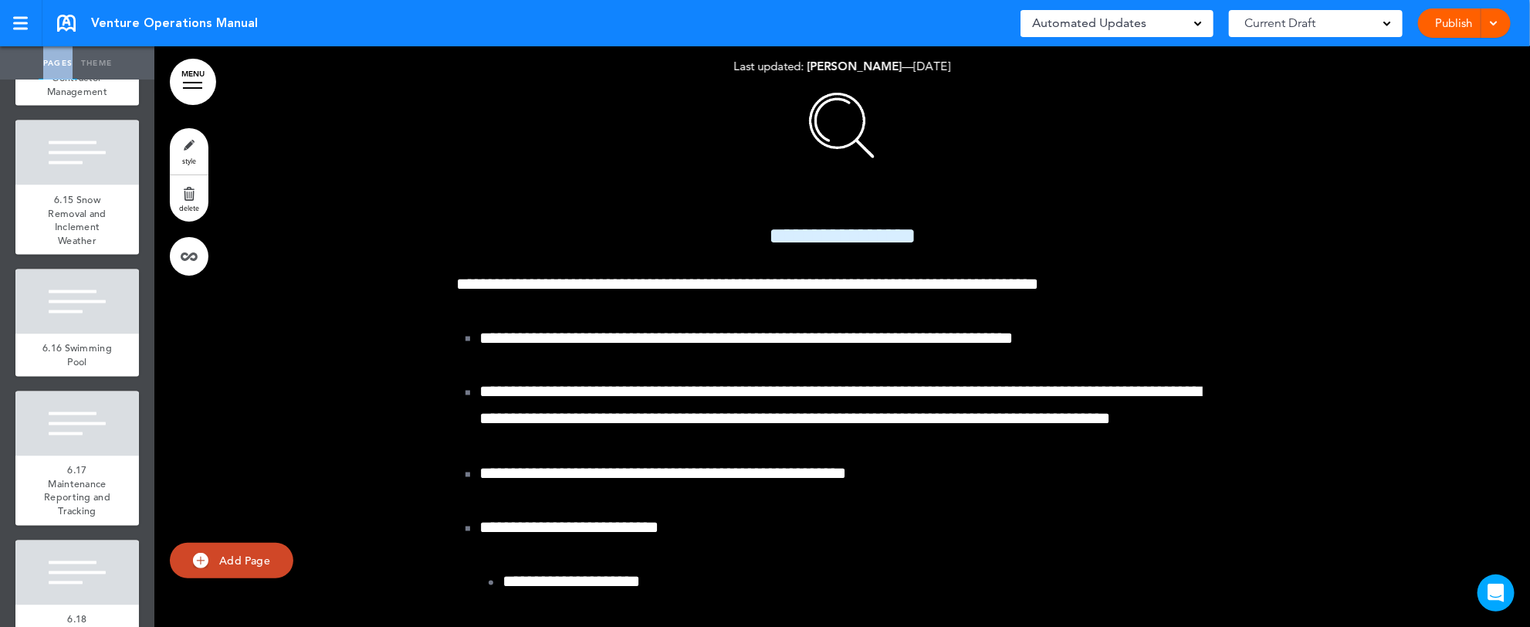
scroll to position [187591, 0]
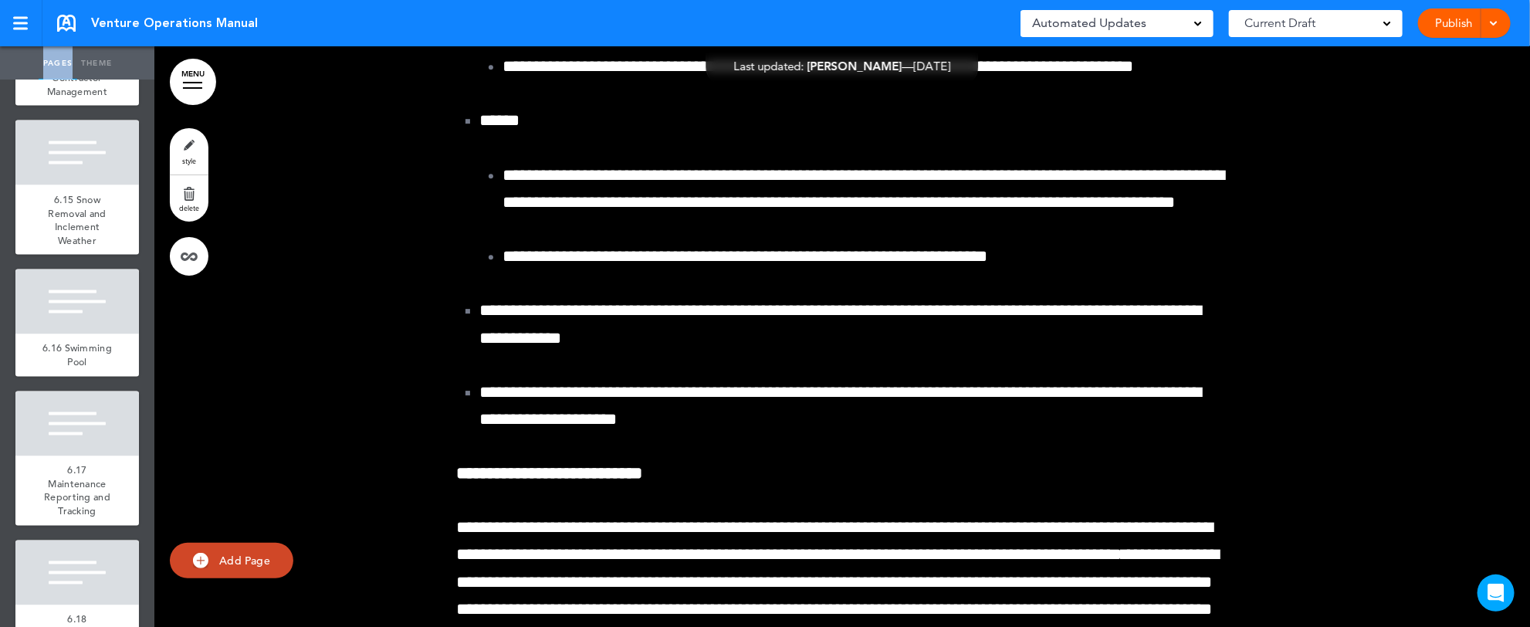
scroll to position [189049, 0]
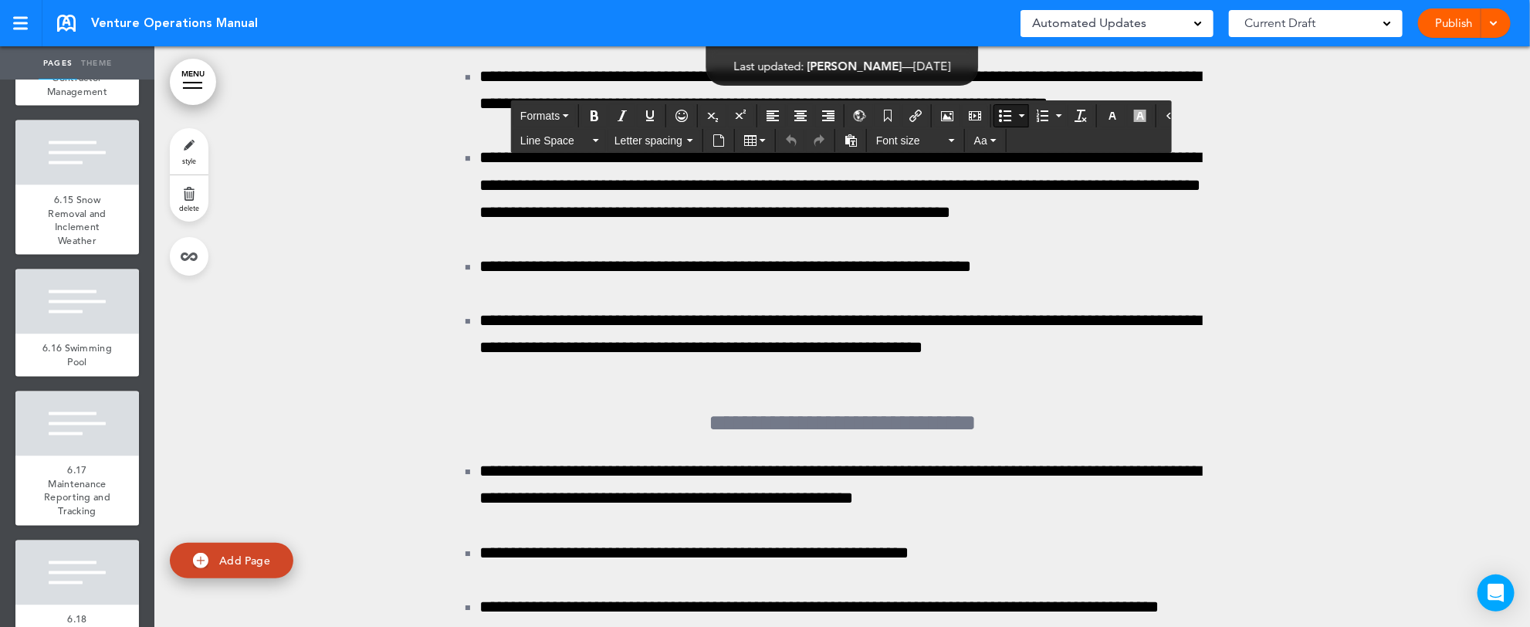
scroll to position [195995, 0]
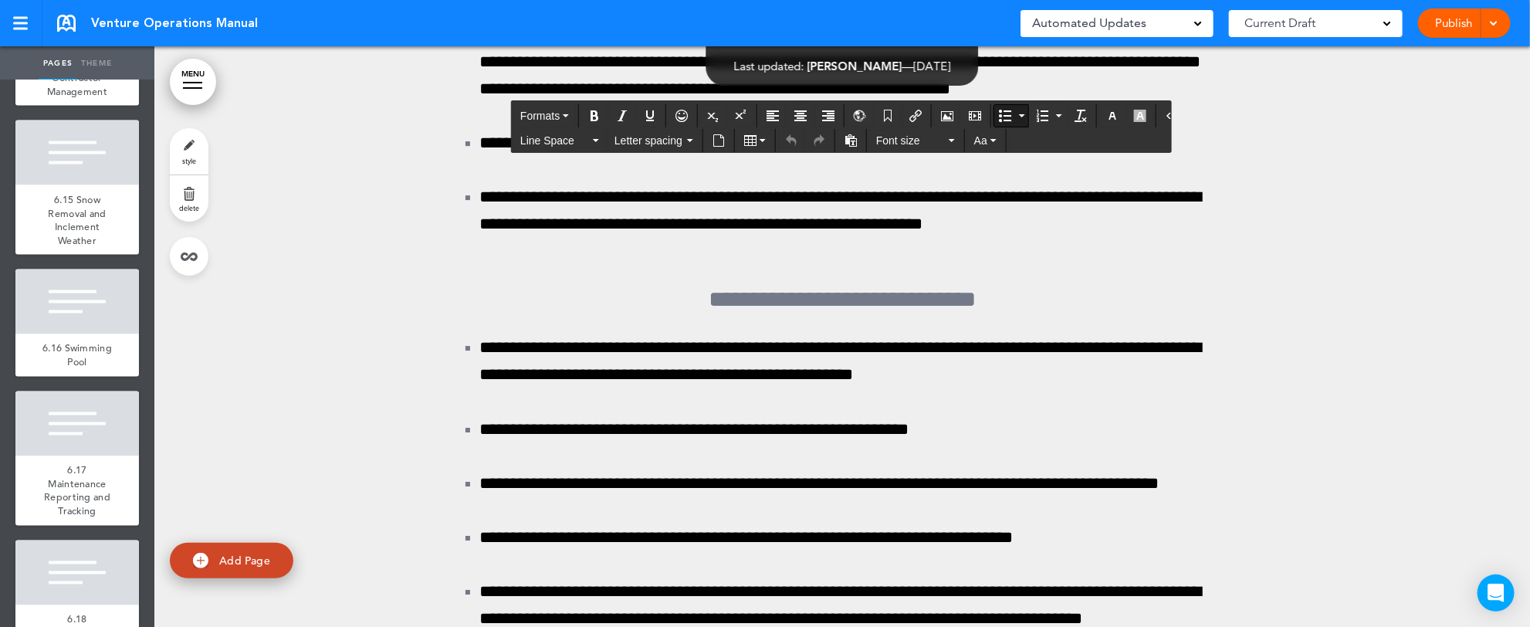
click at [721, 139] on icon "Insert document" at bounding box center [718, 140] width 12 height 12
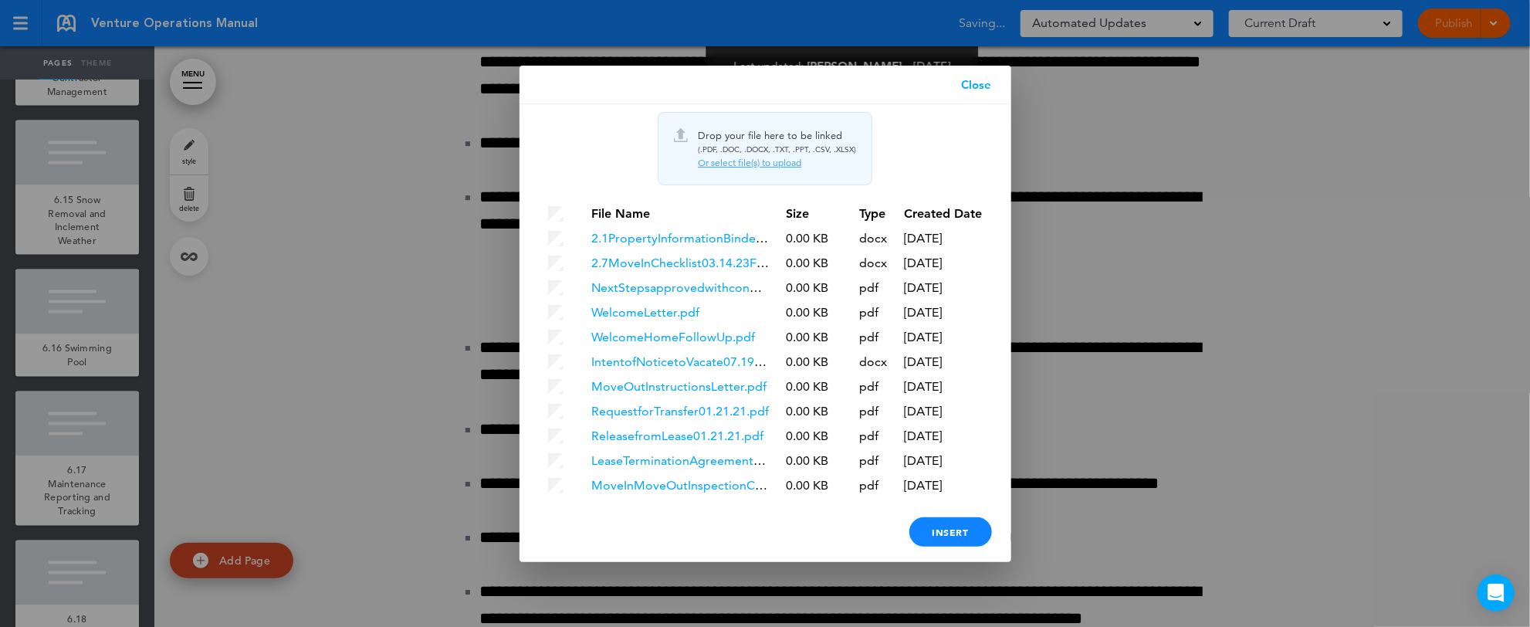
click at [731, 159] on div "Or select file(s) to upload" at bounding box center [777, 163] width 158 height 12
click at [739, 164] on div "Or select file(s) to upload" at bounding box center [777, 163] width 158 height 12
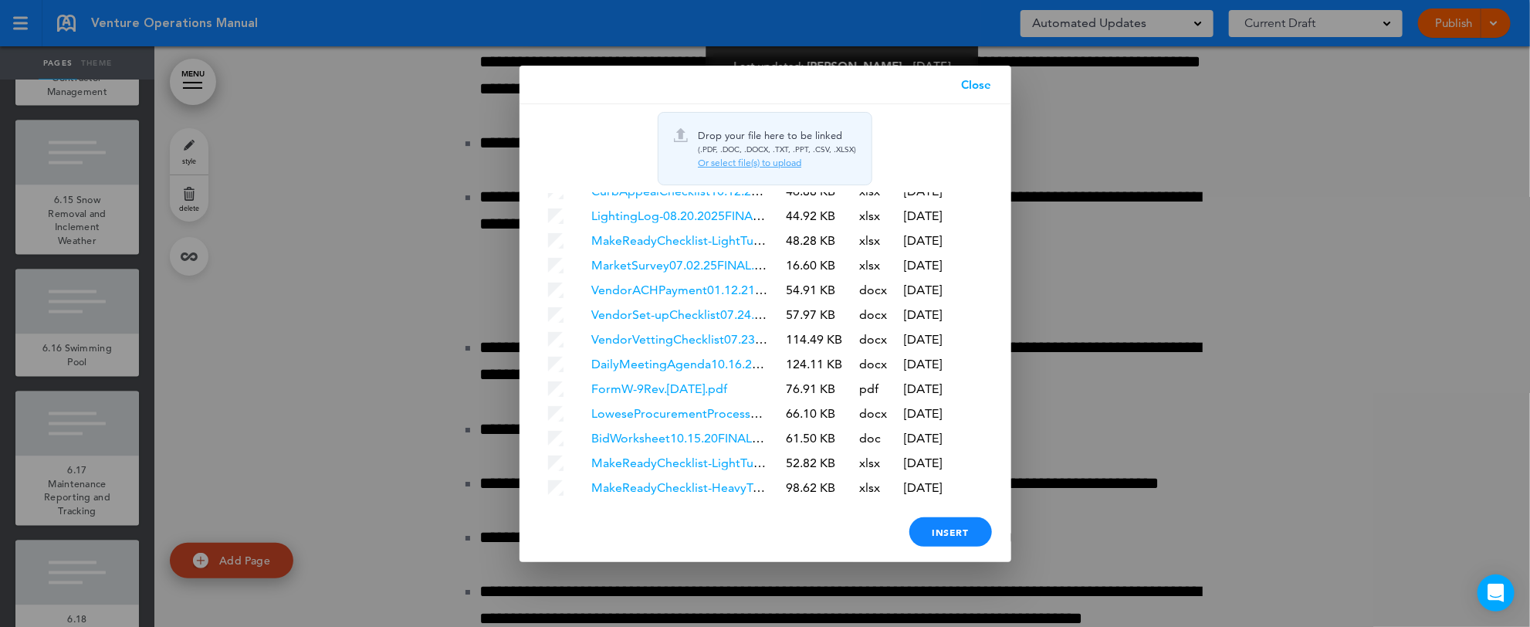
scroll to position [4723, 0]
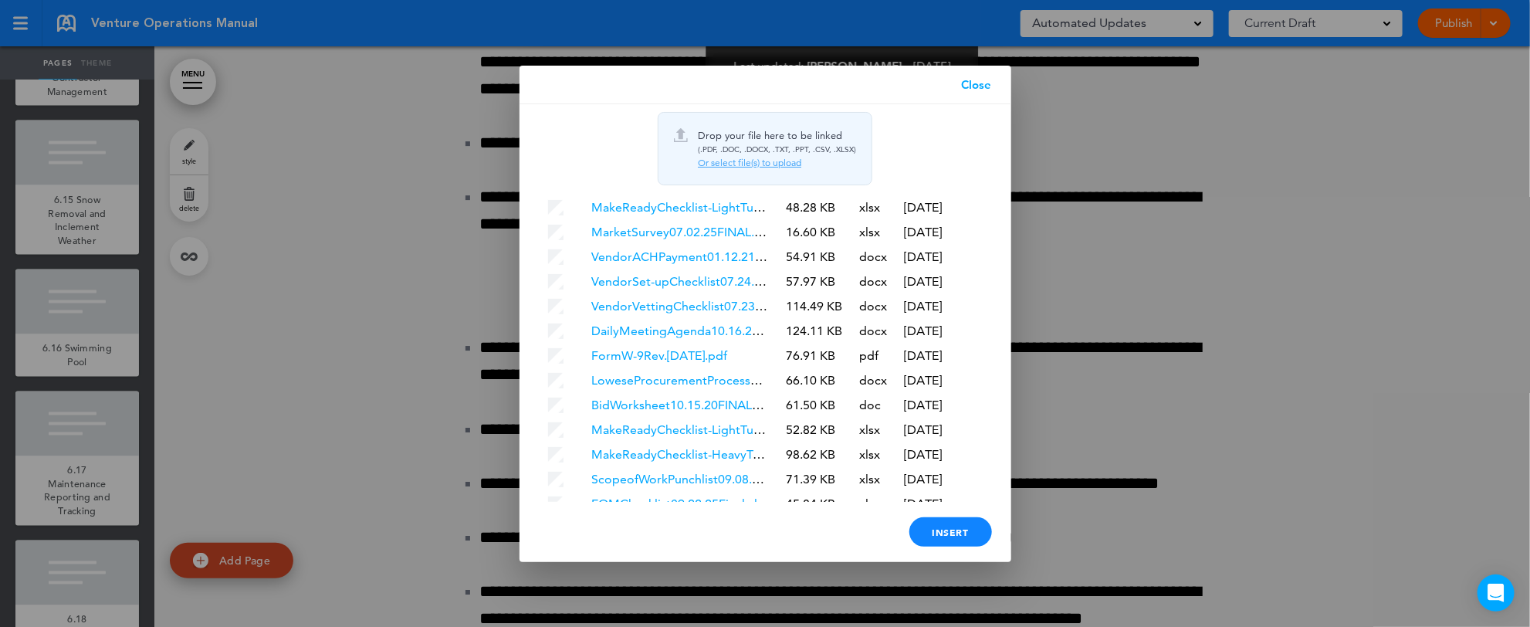
click at [742, 161] on div "Or select file(s) to upload" at bounding box center [777, 163] width 158 height 12
click at [978, 82] on link "Close" at bounding box center [976, 85] width 69 height 39
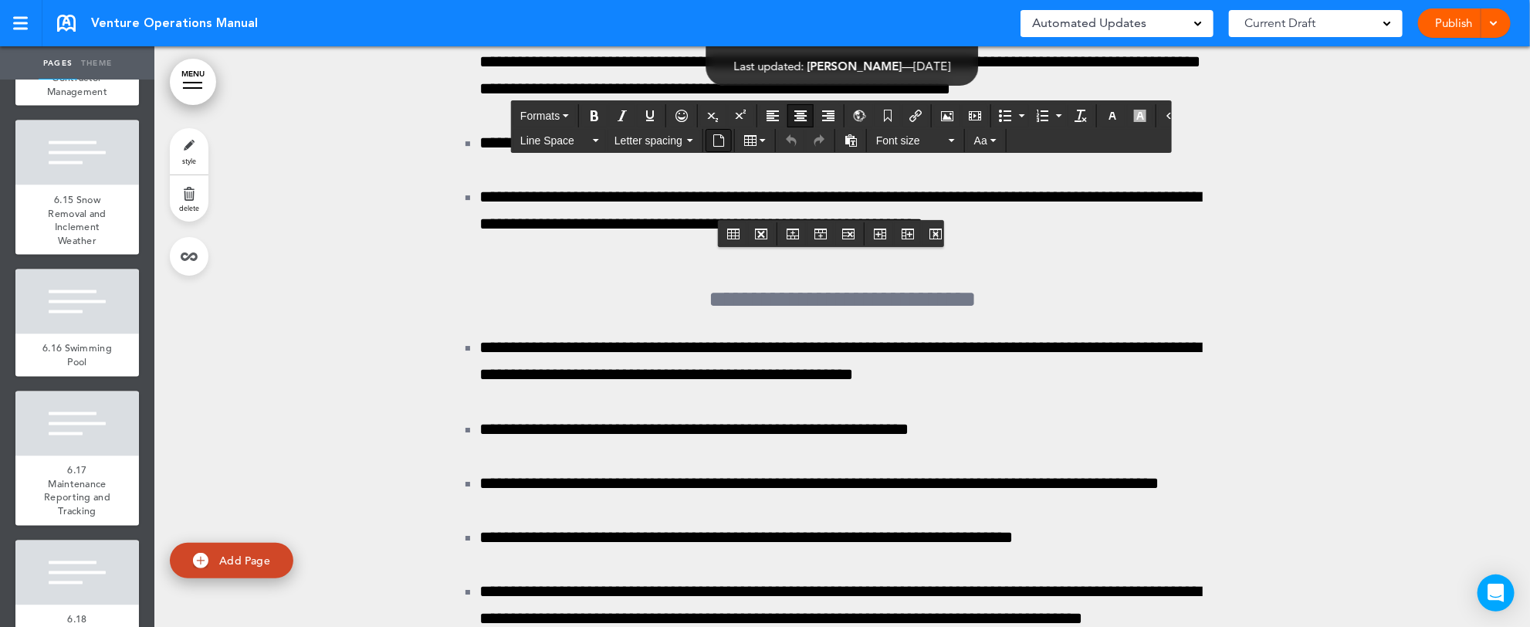
click at [716, 134] on icon "Insert document" at bounding box center [718, 140] width 12 height 12
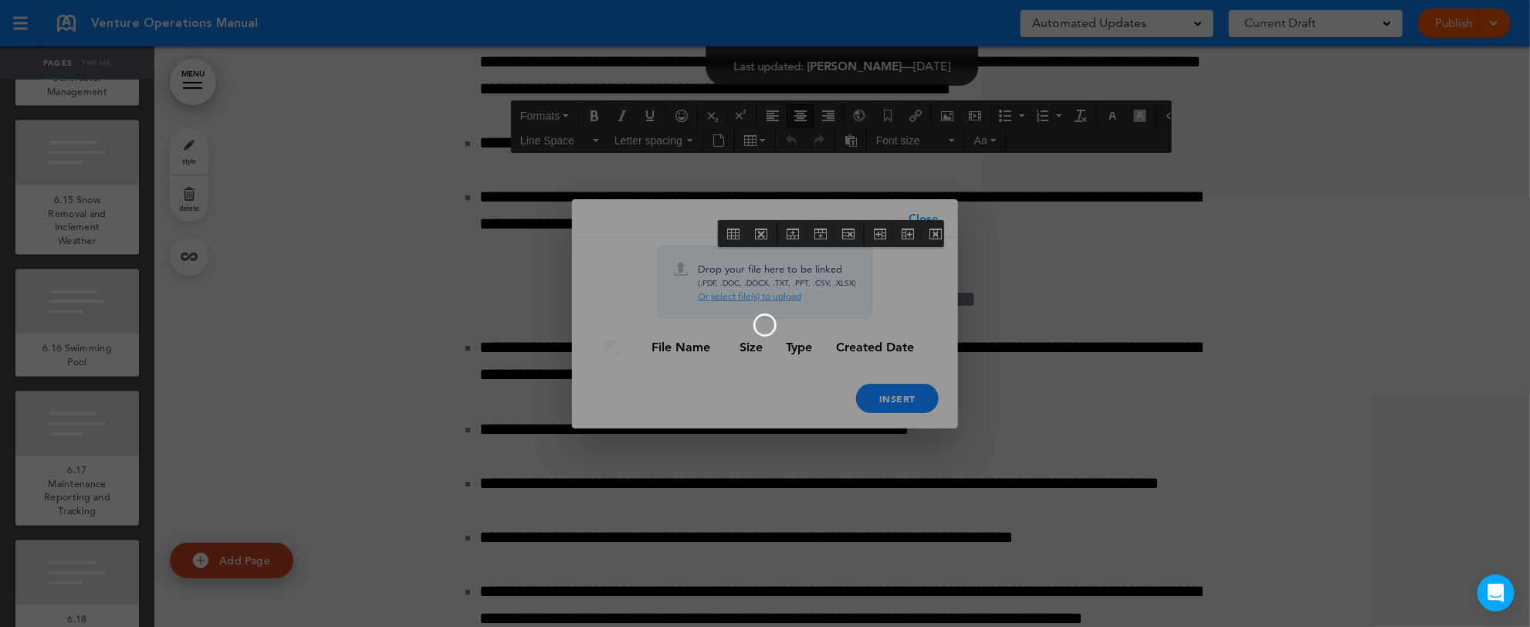
scroll to position [0, 0]
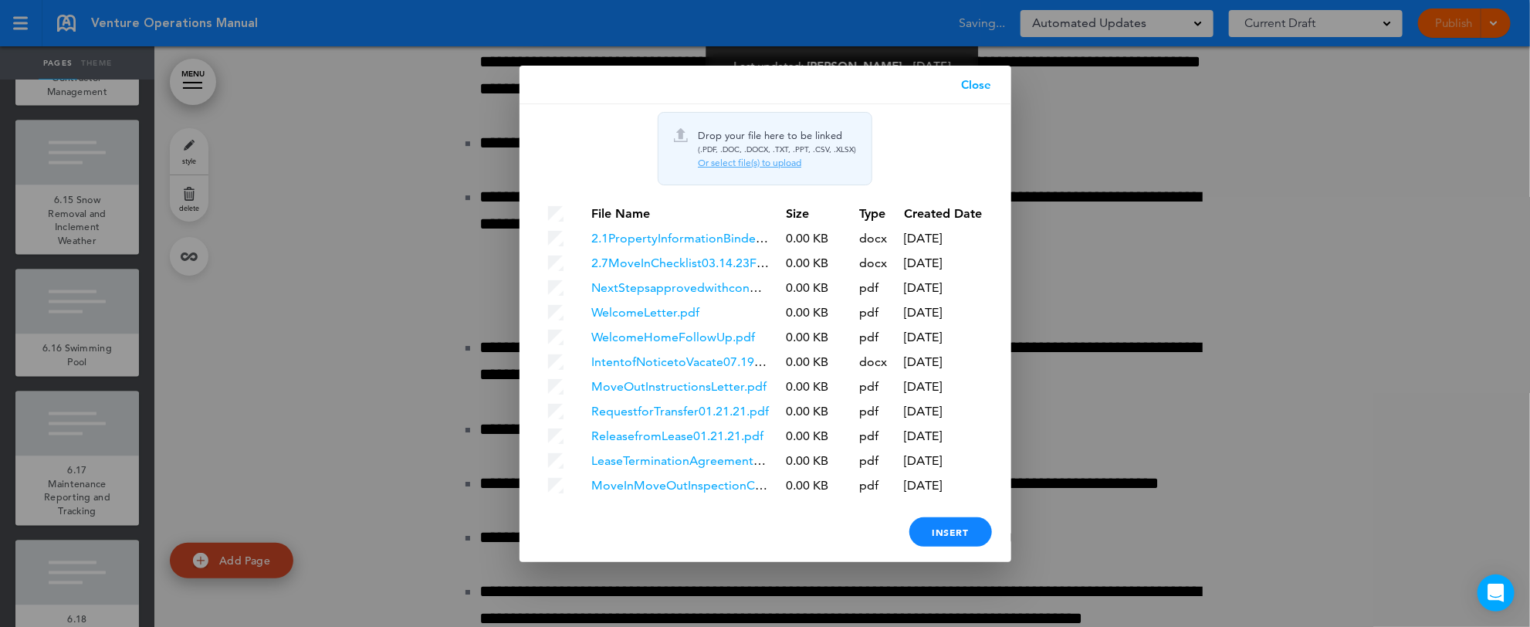
click at [746, 157] on div "Or select file(s) to upload" at bounding box center [777, 163] width 158 height 12
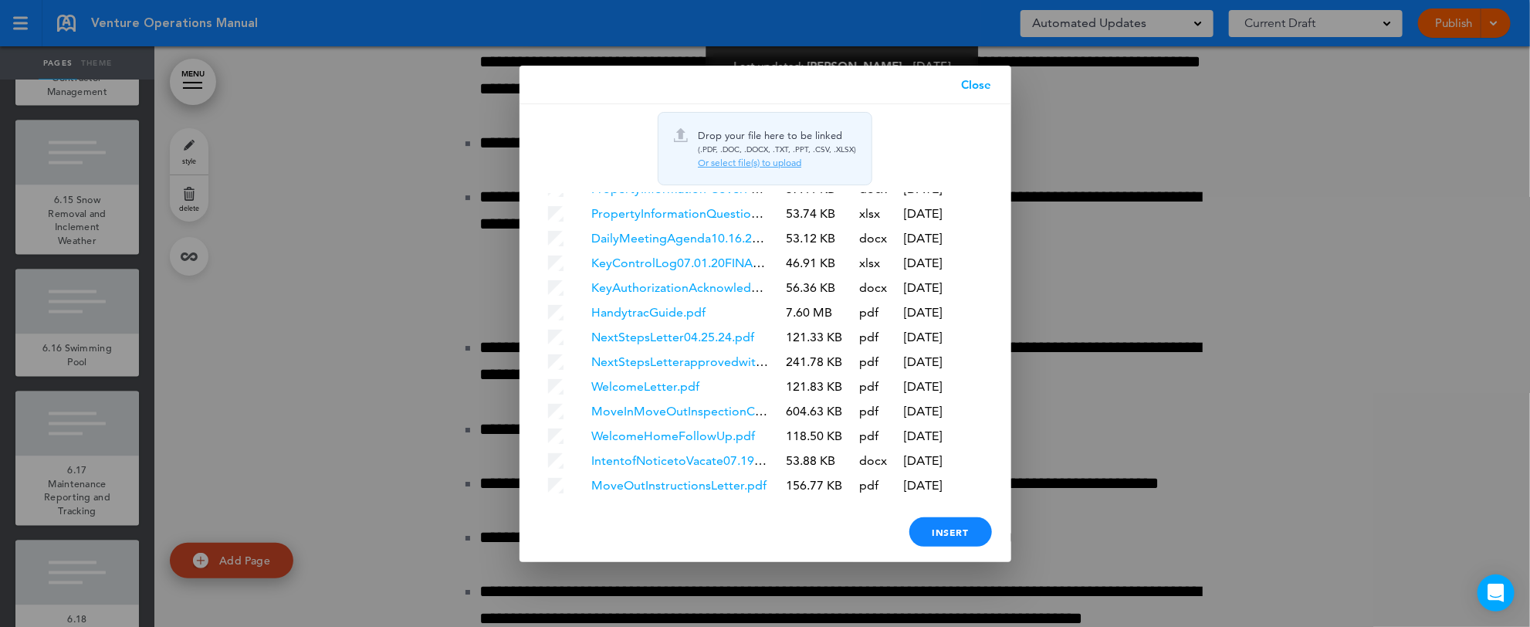
scroll to position [4747, 0]
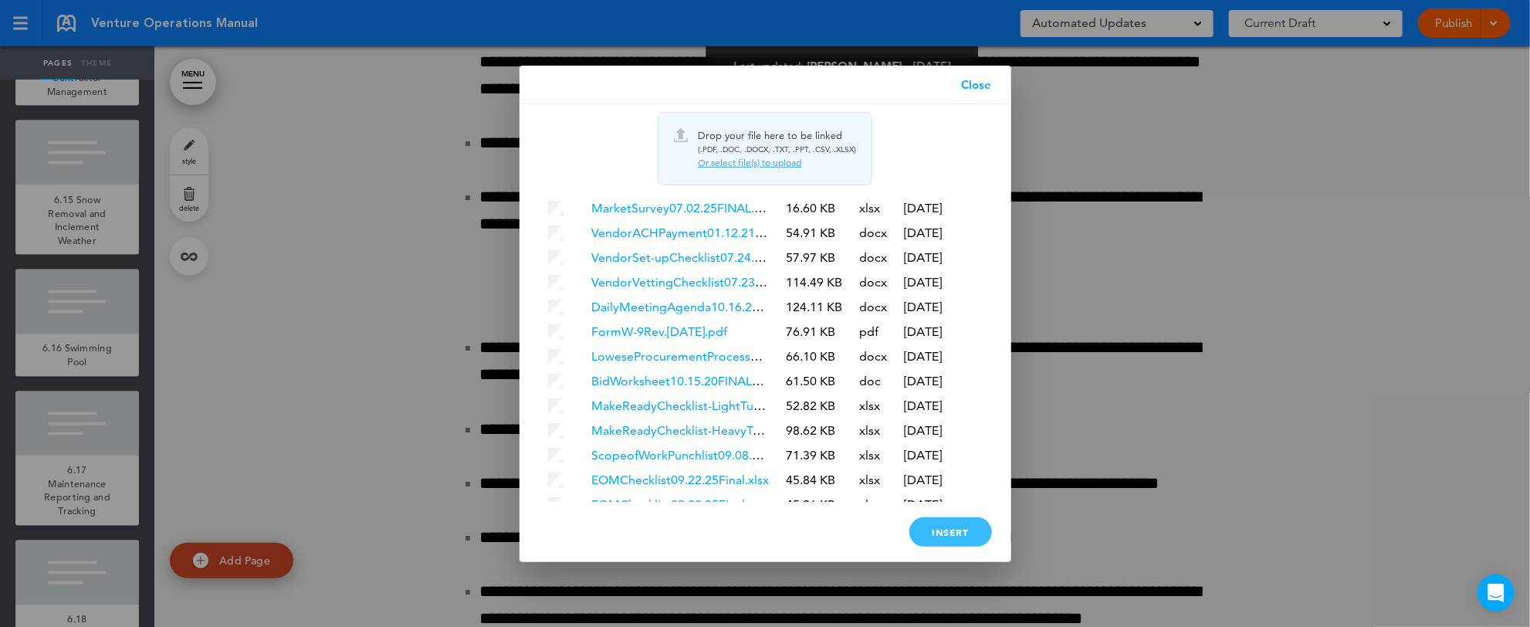
click at [956, 529] on div "Insert" at bounding box center [950, 531] width 83 height 29
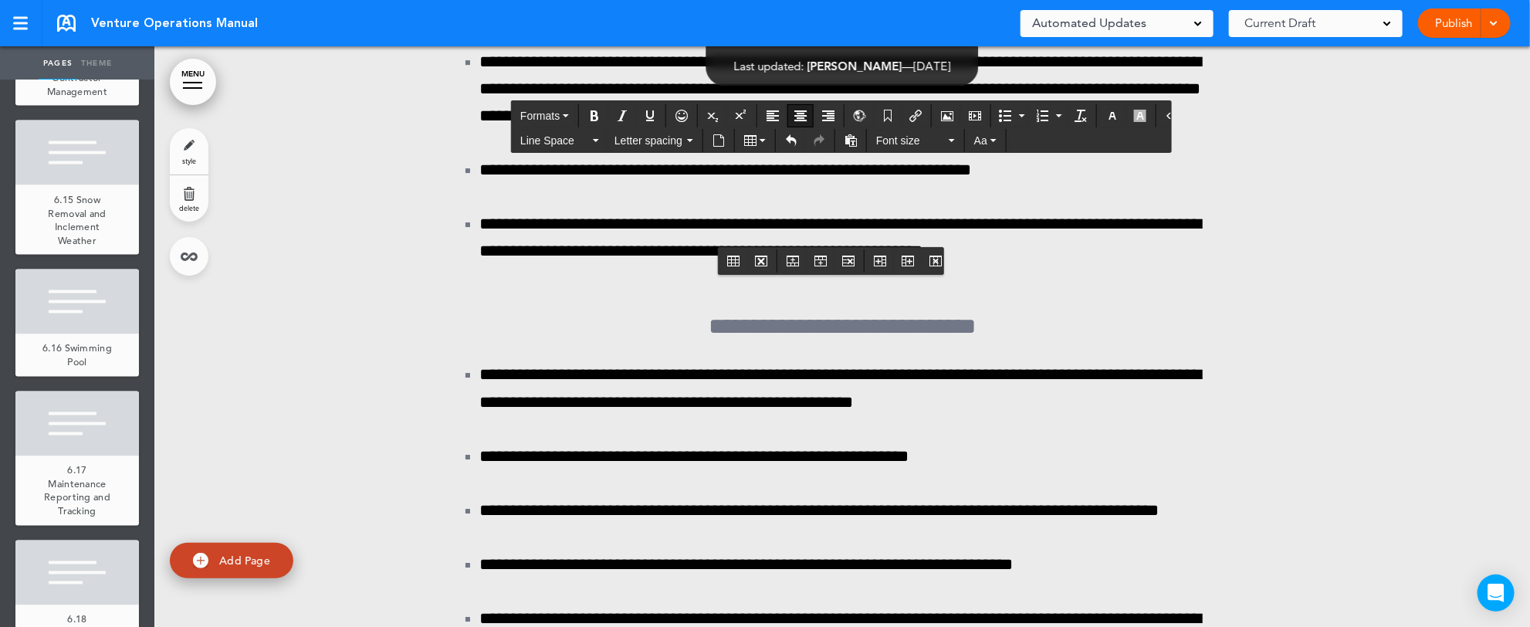
scroll to position [0, 0]
drag, startPoint x: 866, startPoint y: 223, endPoint x: 680, endPoint y: 201, distance: 187.3
click at [1106, 114] on icon "button" at bounding box center [1112, 116] width 12 height 12
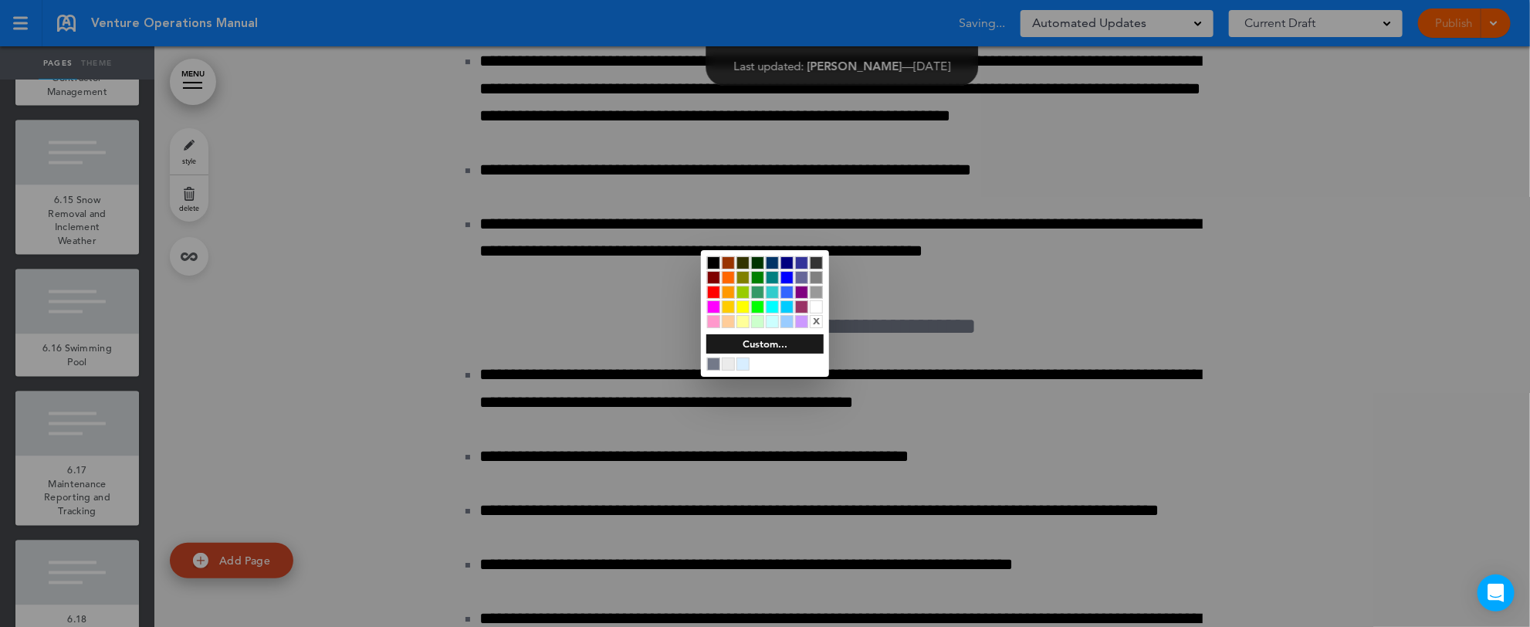
click at [812, 303] on div at bounding box center [816, 306] width 13 height 13
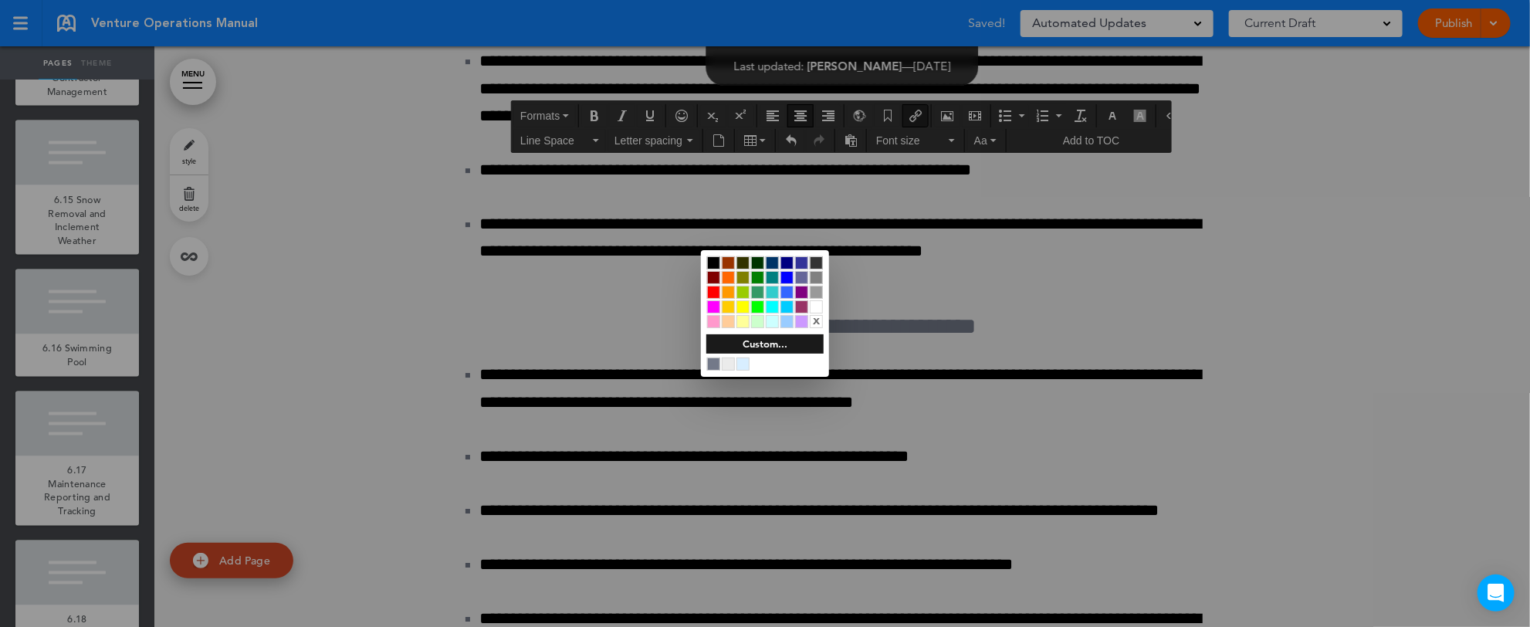
click at [871, 227] on div at bounding box center [765, 313] width 1530 height 627
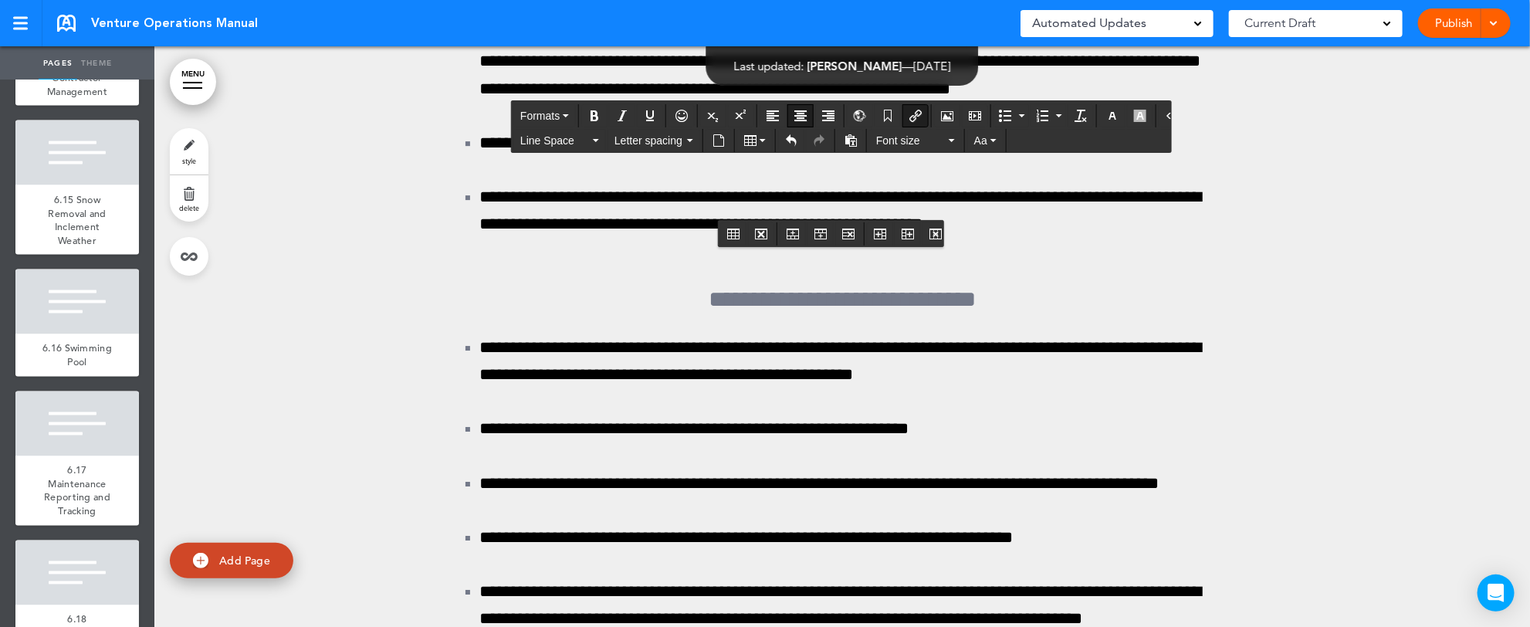
scroll to position [195933, 0]
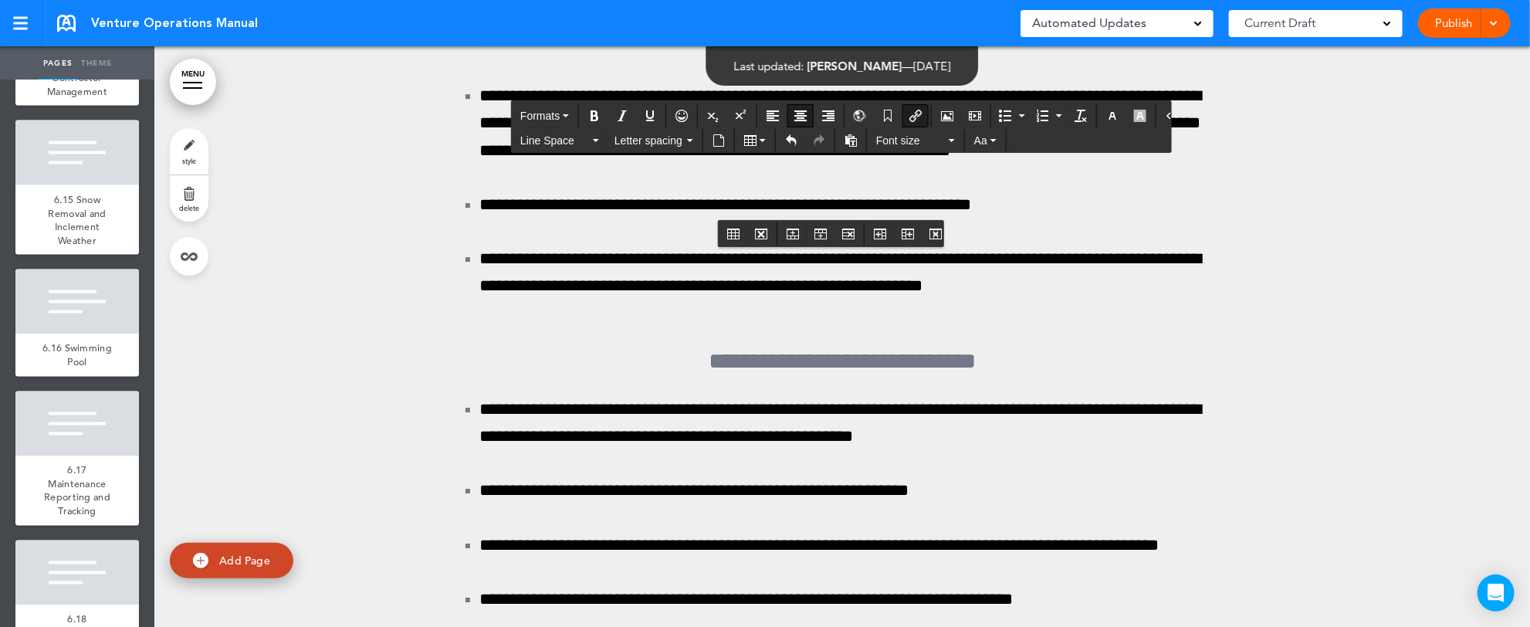
click at [1493, 19] on span at bounding box center [1493, 22] width 10 height 10
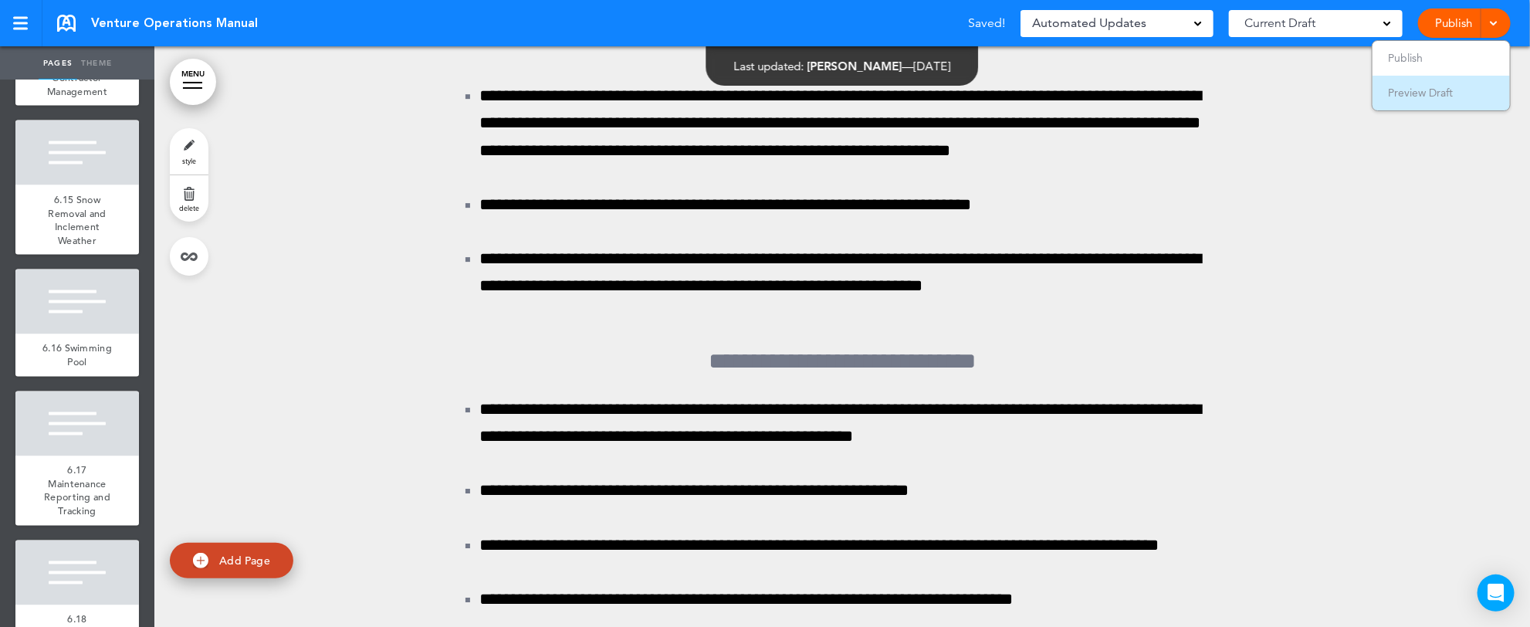
click at [1422, 88] on span "Preview Draft" at bounding box center [1420, 93] width 65 height 14
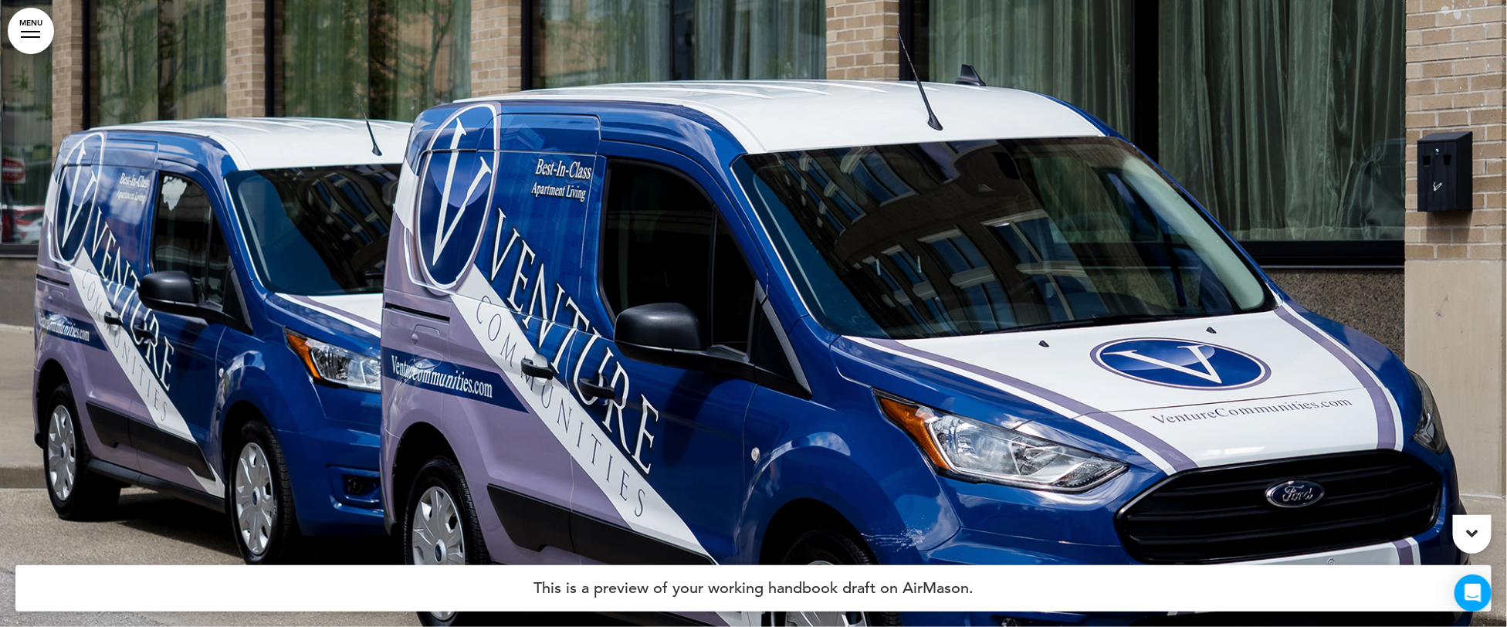
click at [35, 33] on link "MENU" at bounding box center [31, 31] width 46 height 46
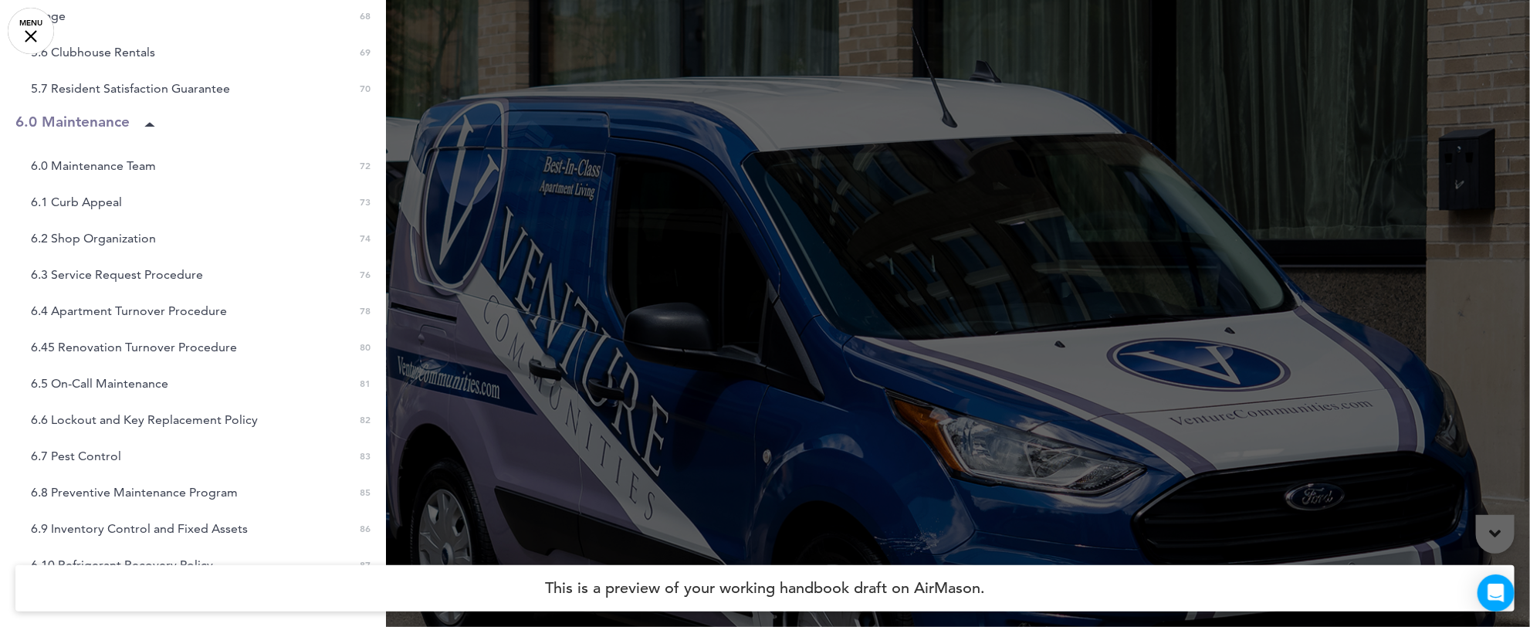
scroll to position [2212, 0]
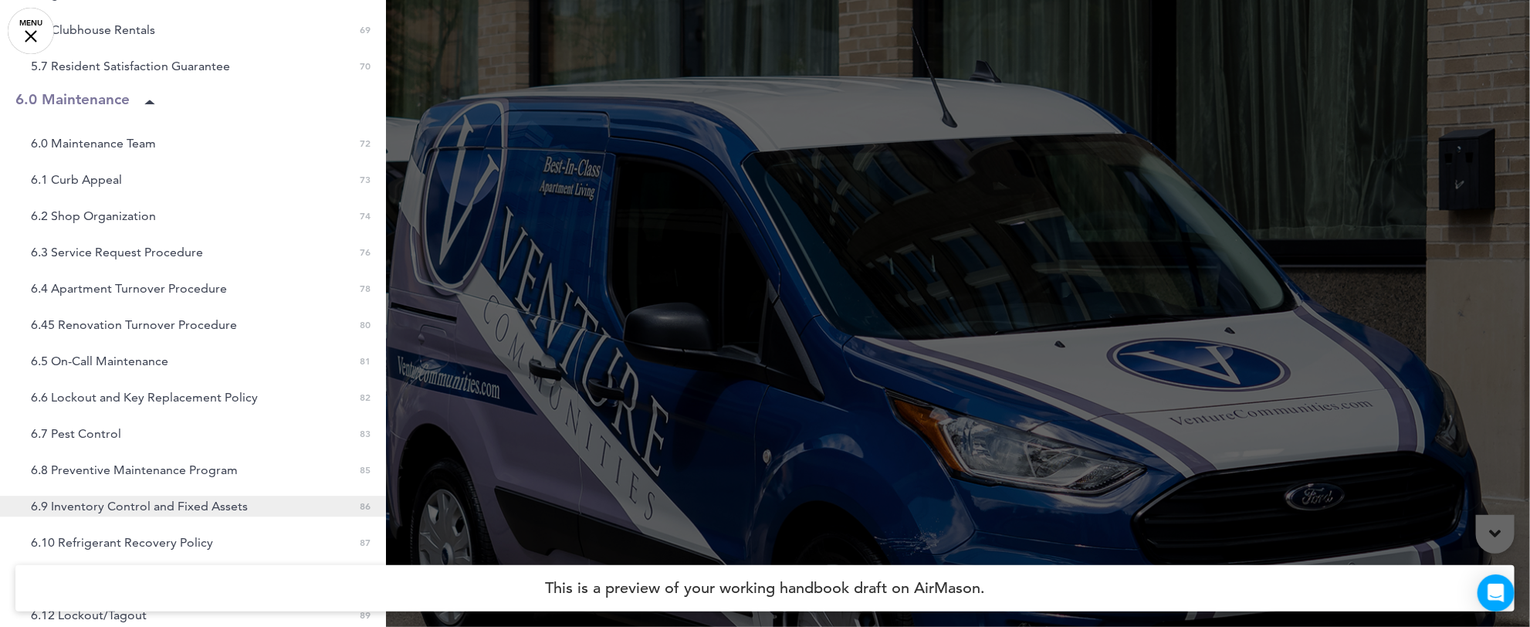
click at [164, 495] on link "6.9 Inventory Control and Fixed Assets 0 86" at bounding box center [193, 505] width 386 height 21
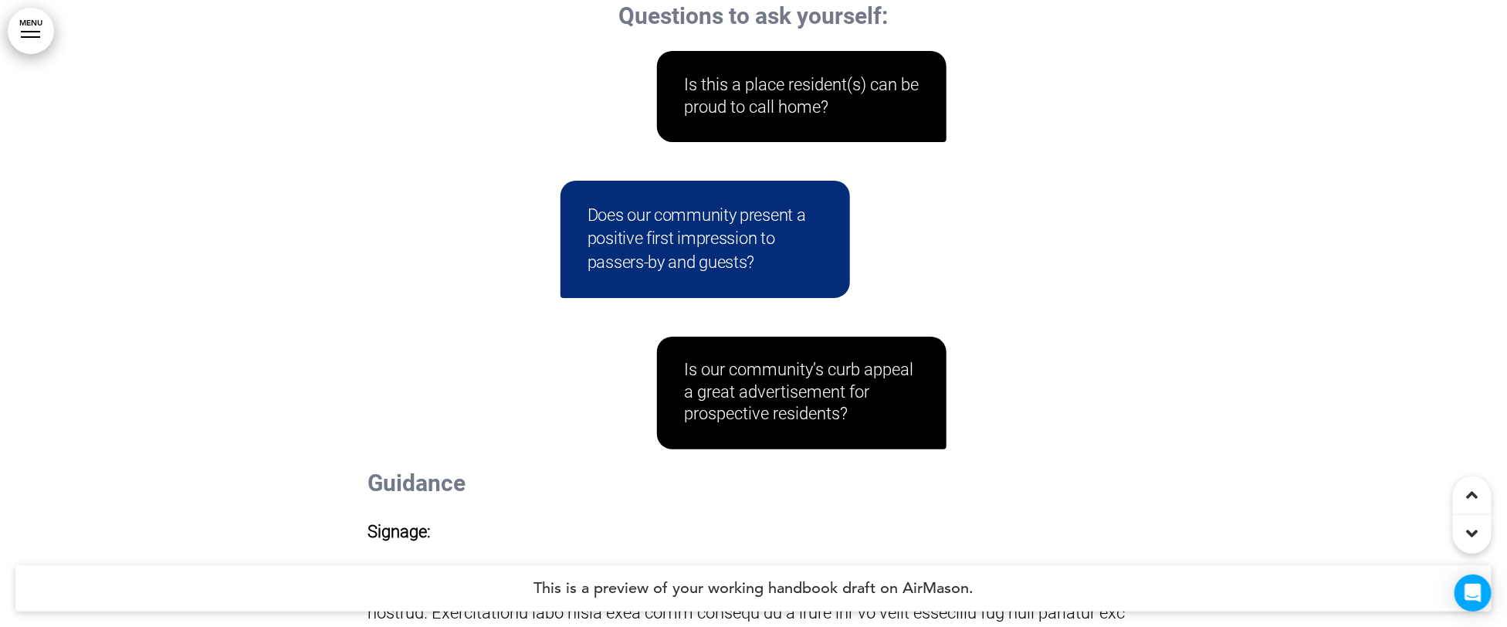
scroll to position [189015, 0]
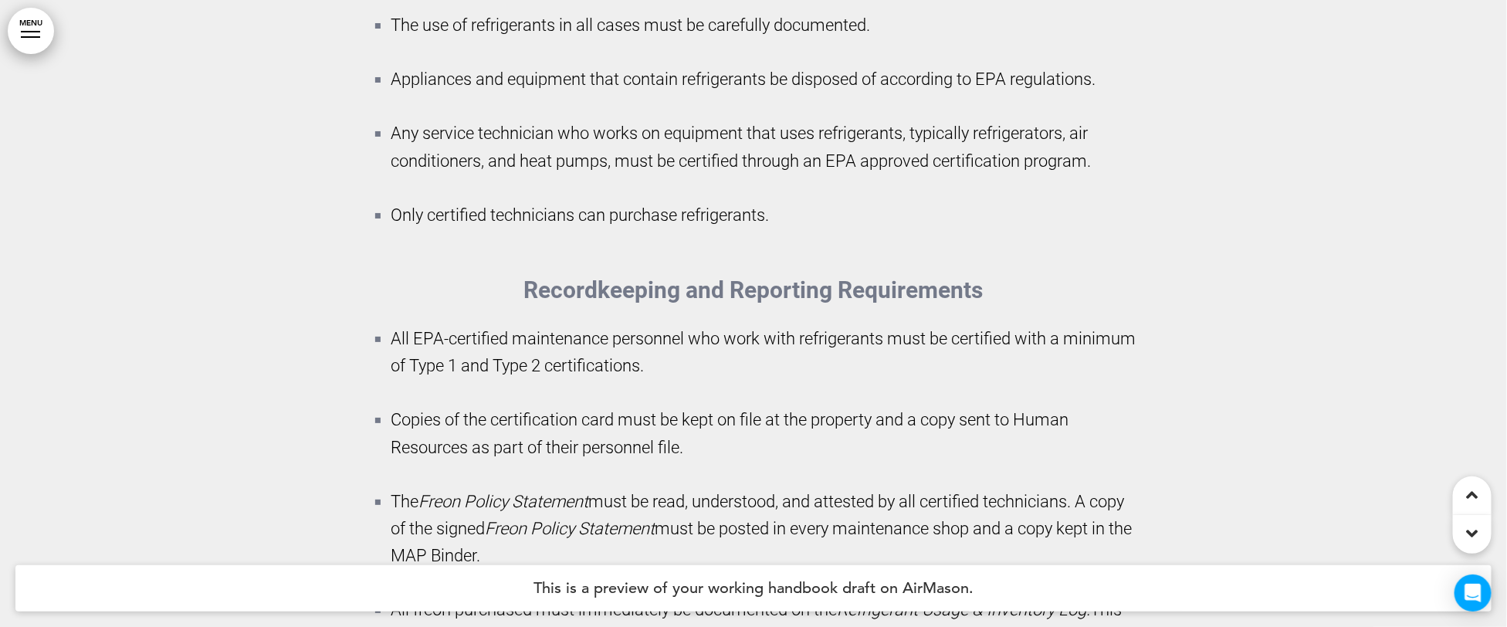
scroll to position [195684, 0]
